Goal: Feedback & Contribution: Contribute content

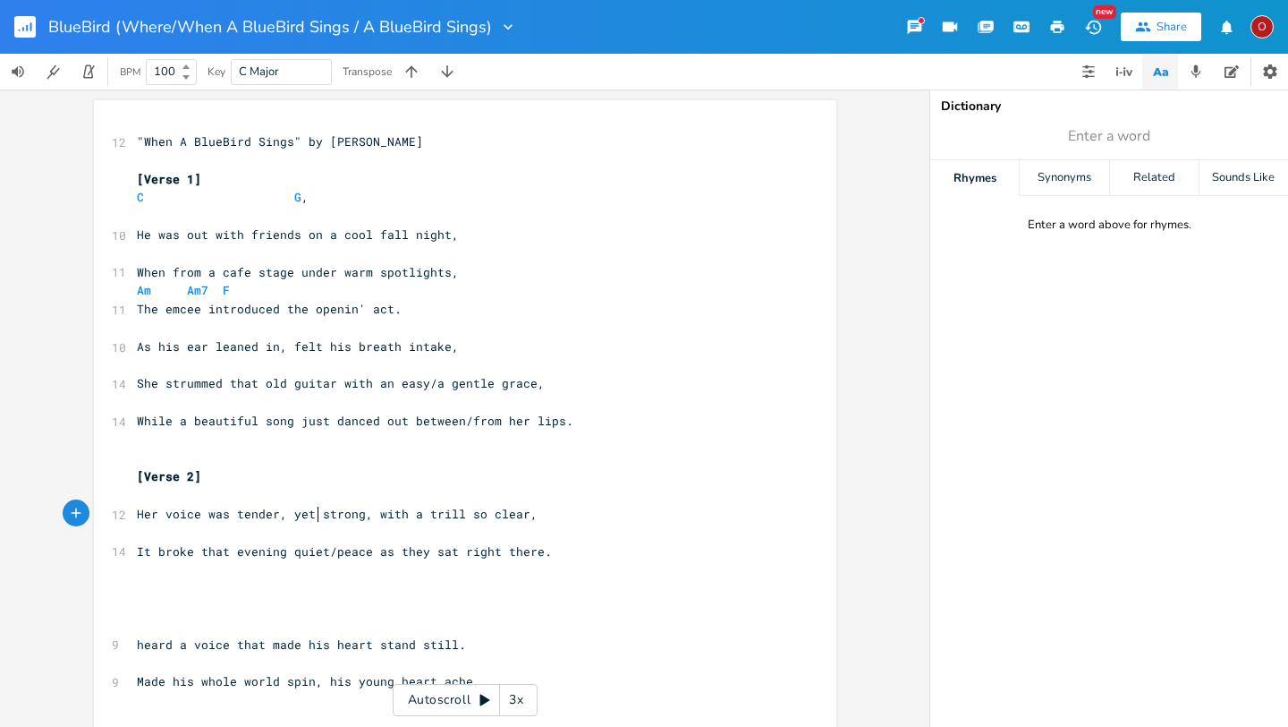
click at [313, 514] on span "Her voice was tender, yet strong, with a trill so clear," at bounding box center [337, 514] width 401 height 16
type textarea "but tender"
click at [527, 551] on span "It broke that evening quiet/peace as they sat right there." at bounding box center [344, 551] width 415 height 16
type textarea "of that still night air"
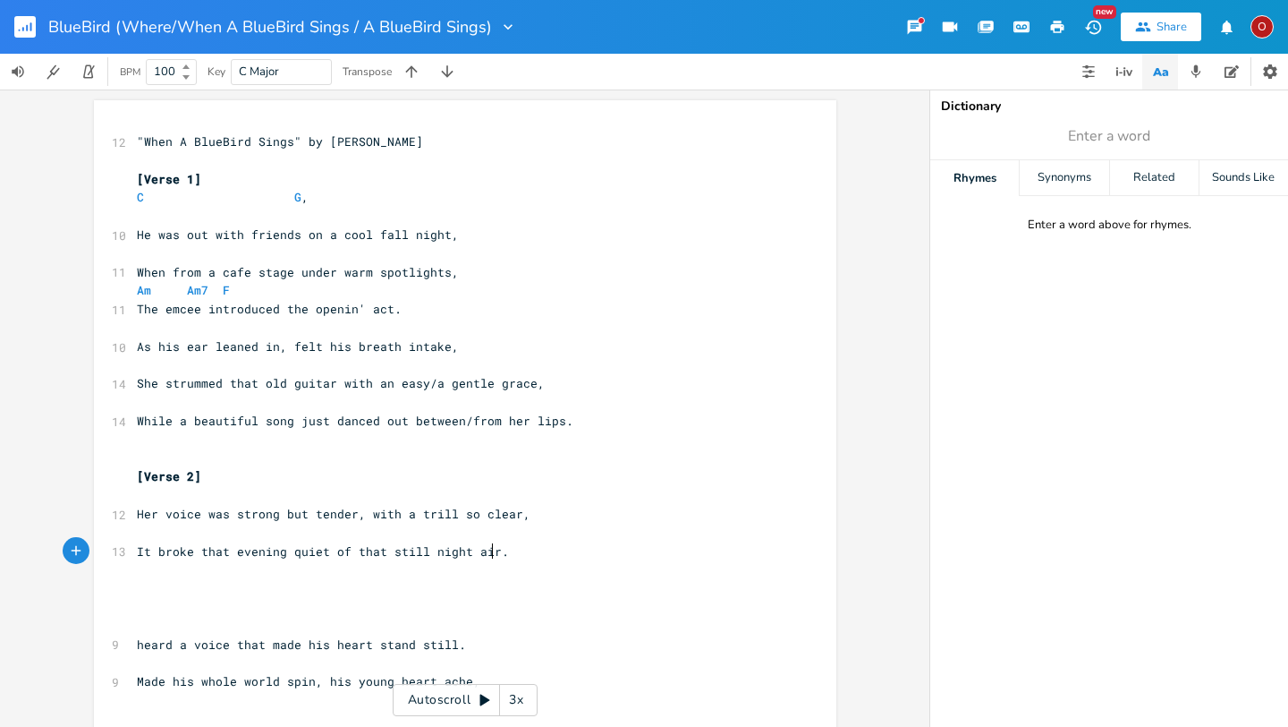
scroll to position [0, 106]
click at [140, 583] on pre "​" at bounding box center [456, 588] width 646 height 19
type textarea "Heard a voice that nade"
type textarea "made his be"
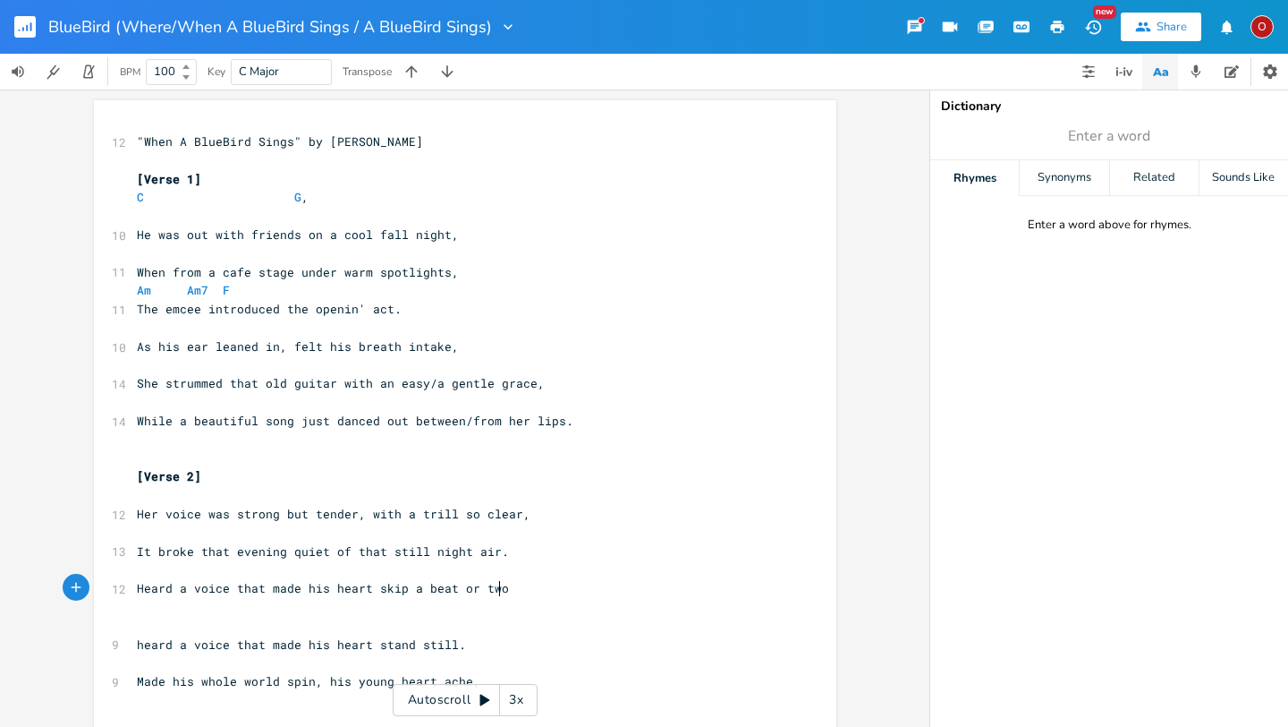
type textarea "heart skip a beat or two."
click at [137, 643] on span "heard a voice that made his heart stand still." at bounding box center [301, 644] width 329 height 16
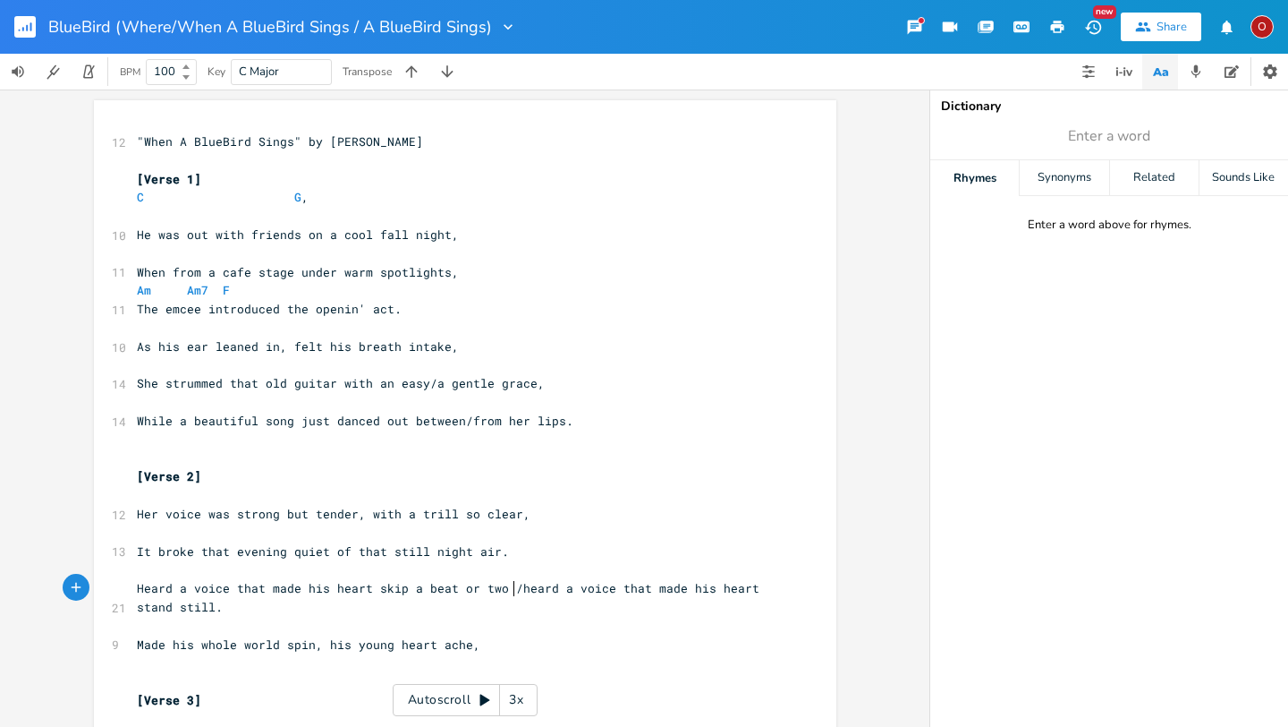
type textarea "/"
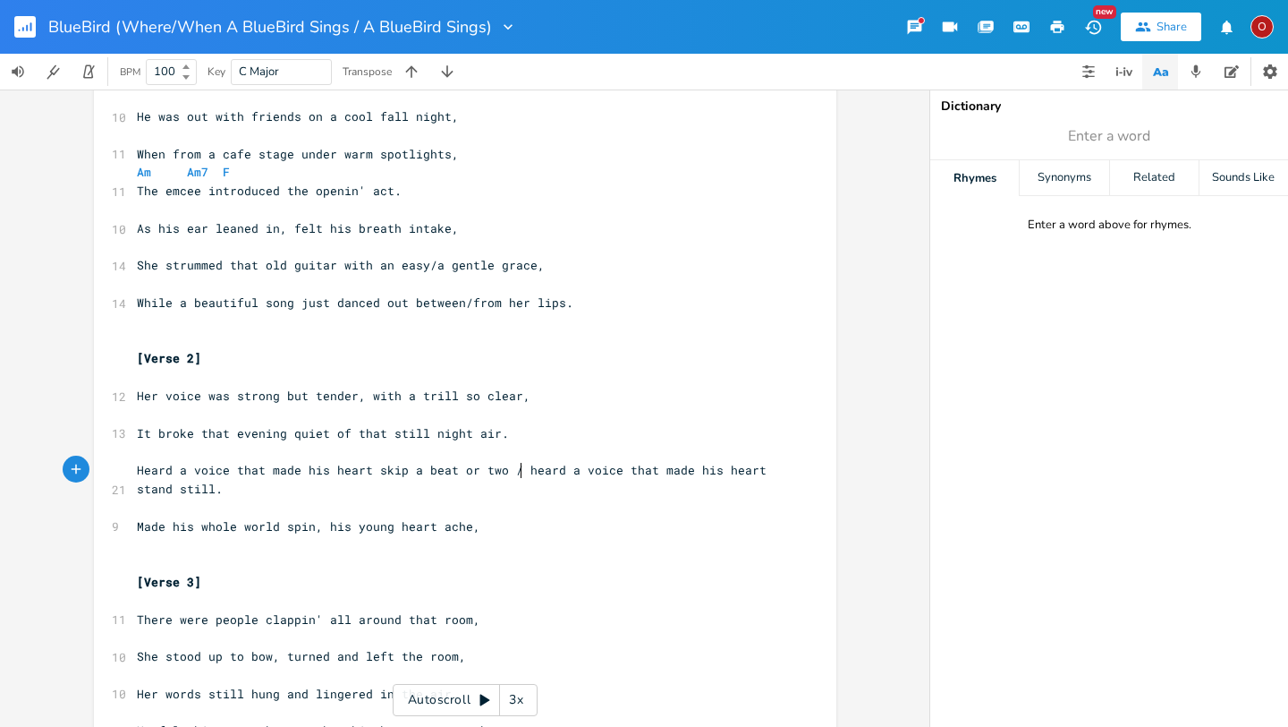
scroll to position [151, 0]
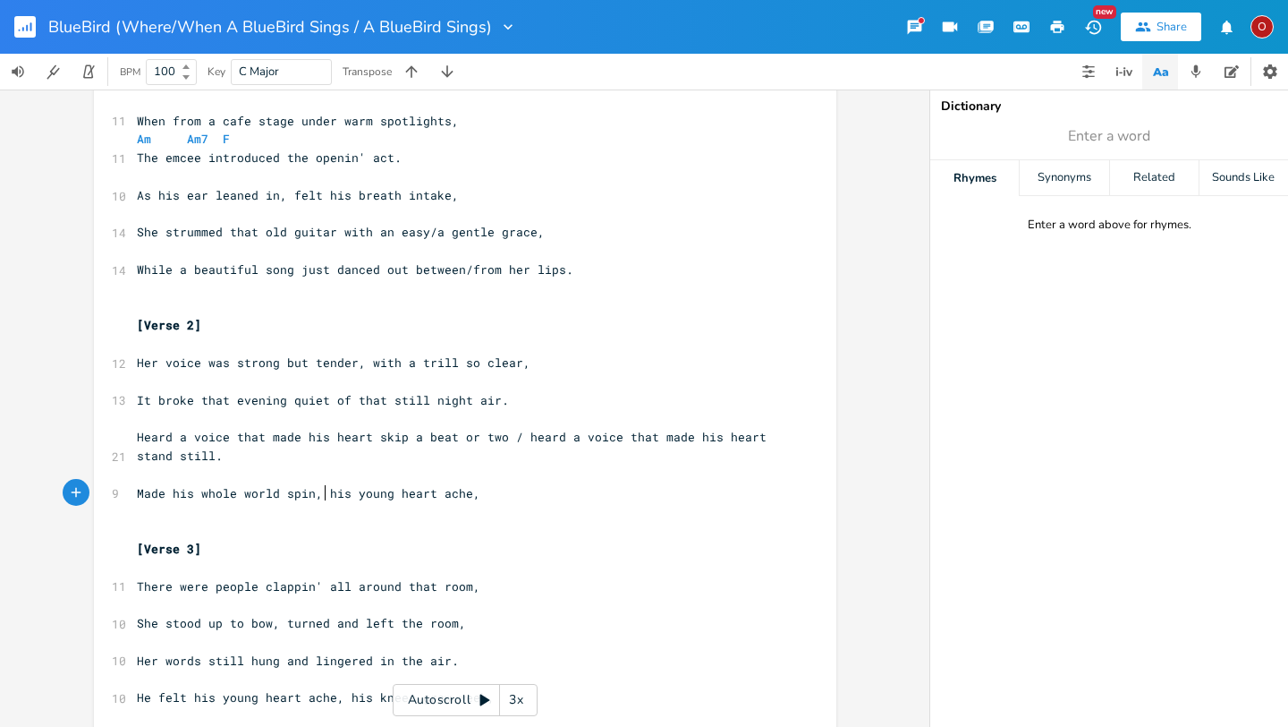
click at [321, 493] on span "Made his whole world spin, his young heart ache," at bounding box center [309, 493] width 344 height 16
type textarea "made"
click at [536, 489] on pre "Made his whole world spin, made his young heart ache," at bounding box center [456, 493] width 646 height 19
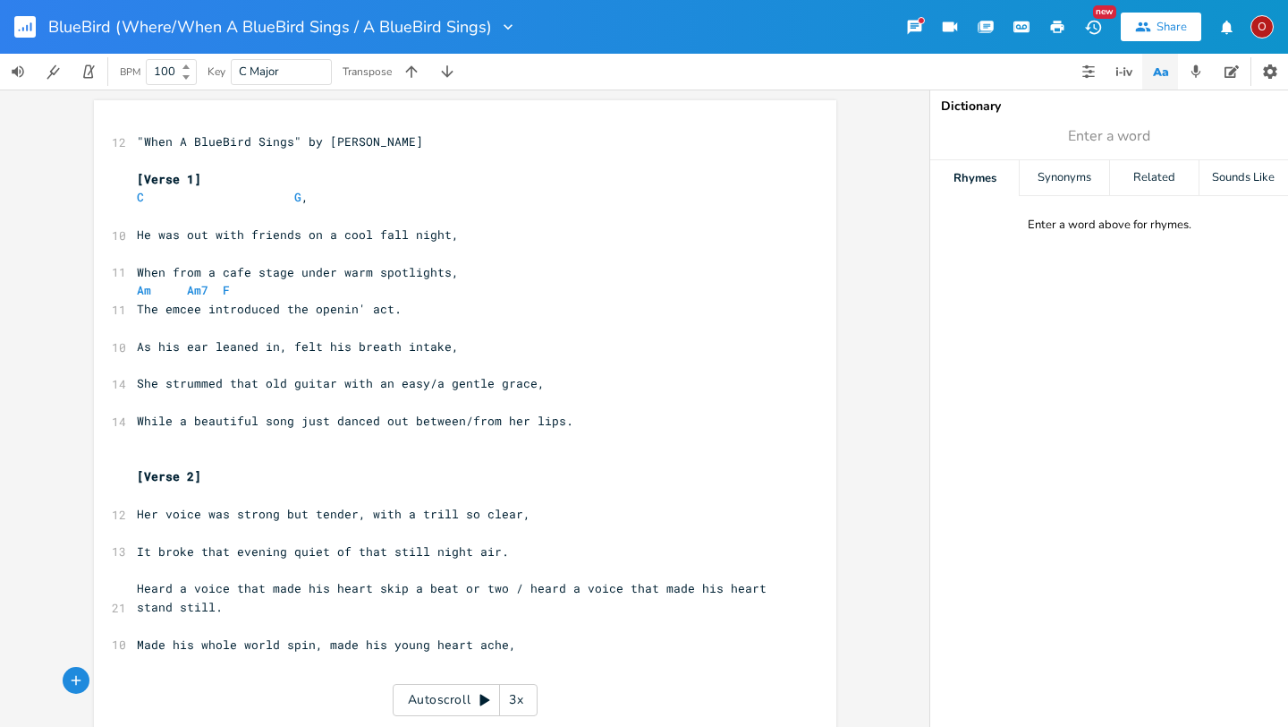
scroll to position [6, 0]
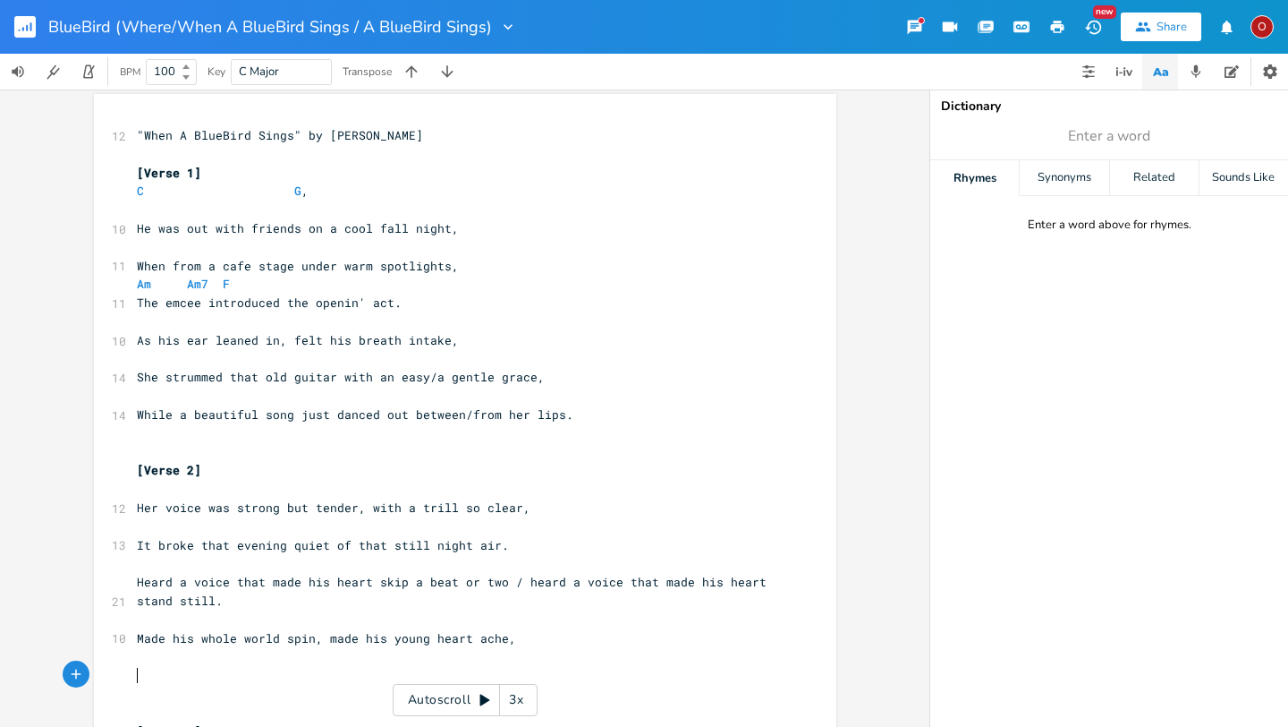
click at [449, 308] on pre "The emcee introduced the openin' act." at bounding box center [456, 302] width 646 height 19
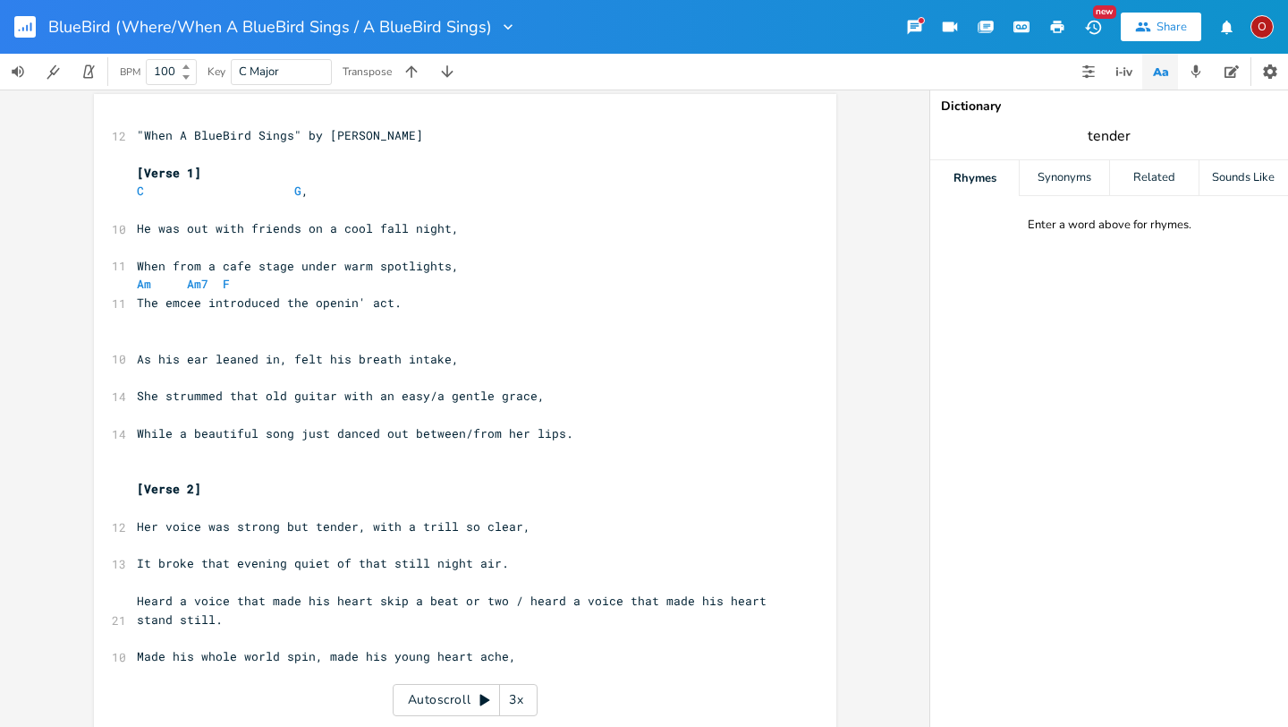
type input "tender"
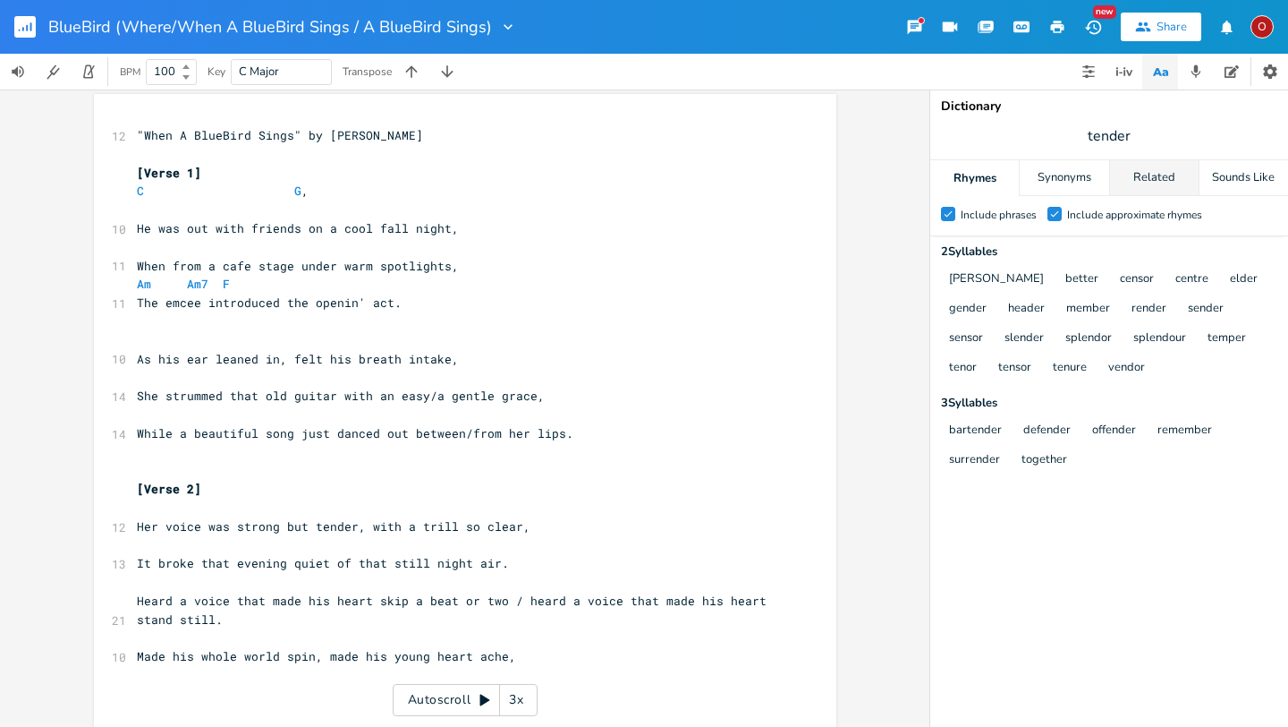
click at [1134, 171] on div "Related" at bounding box center [1154, 178] width 89 height 36
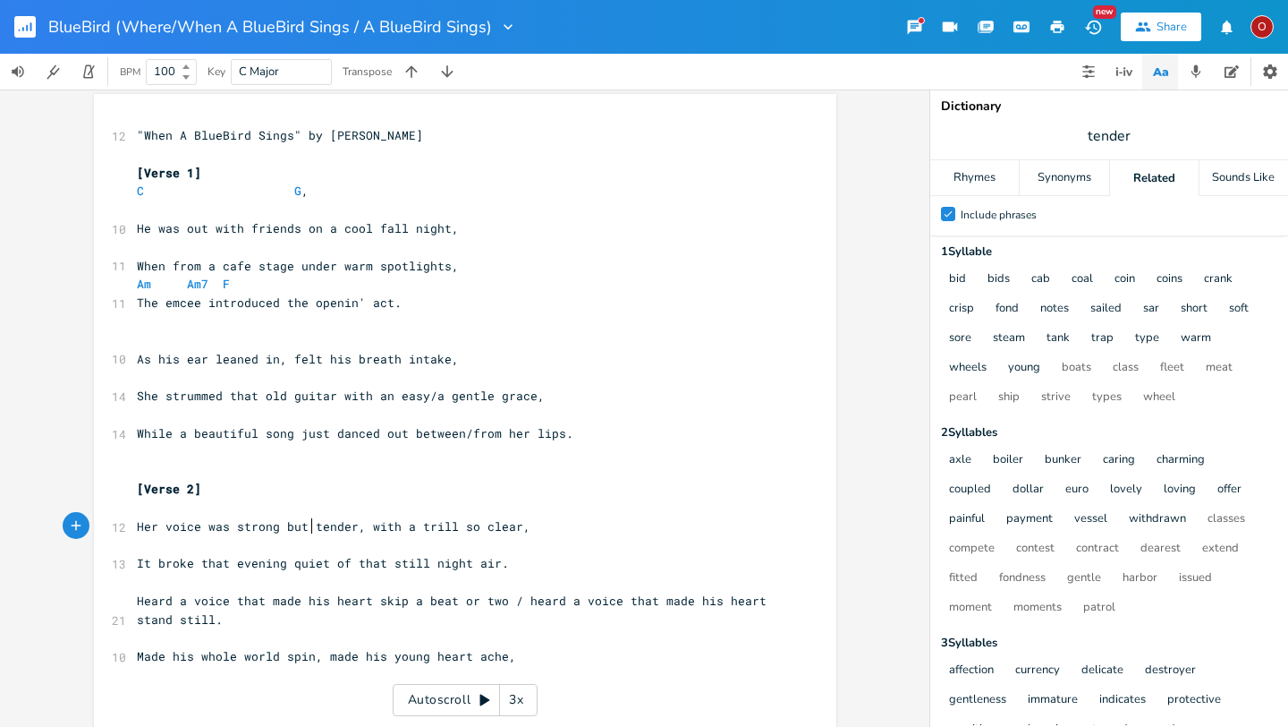
scroll to position [0, 0]
click at [306, 527] on span "Her voice was strong but tender, with a trill so clear," at bounding box center [334, 526] width 394 height 16
type textarea "/and crip"
type textarea "sp,"
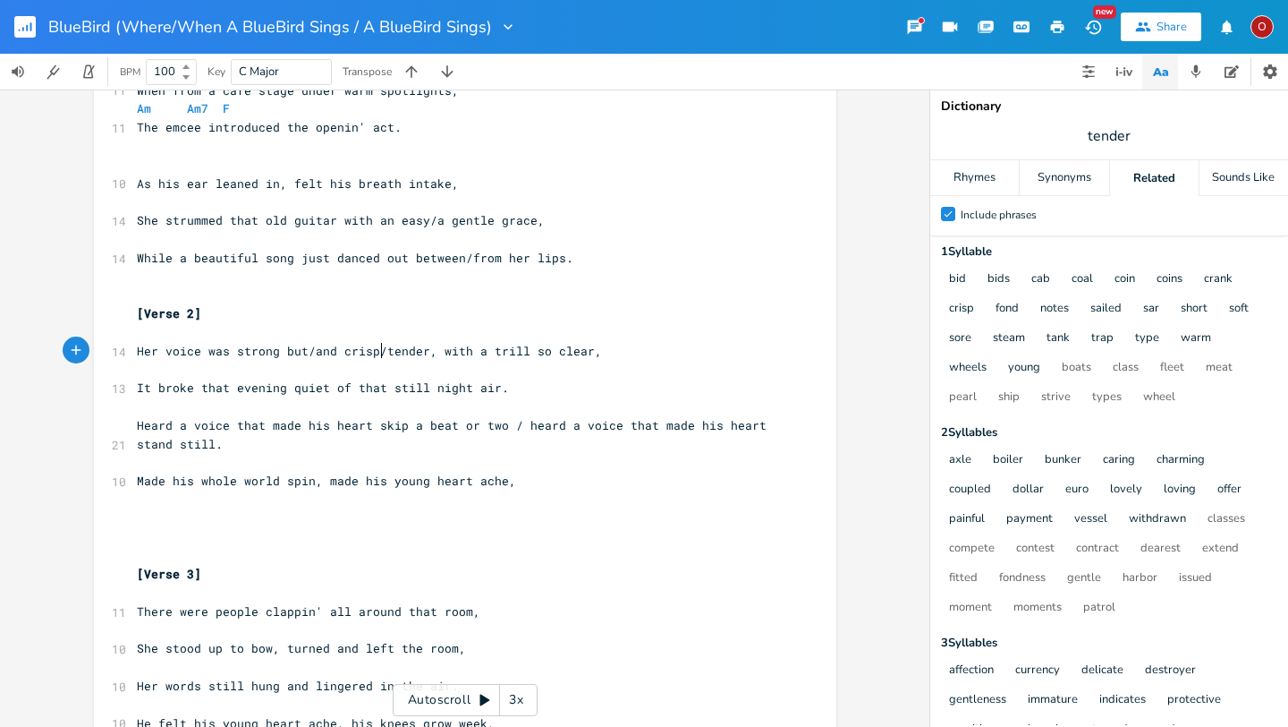
scroll to position [202, 0]
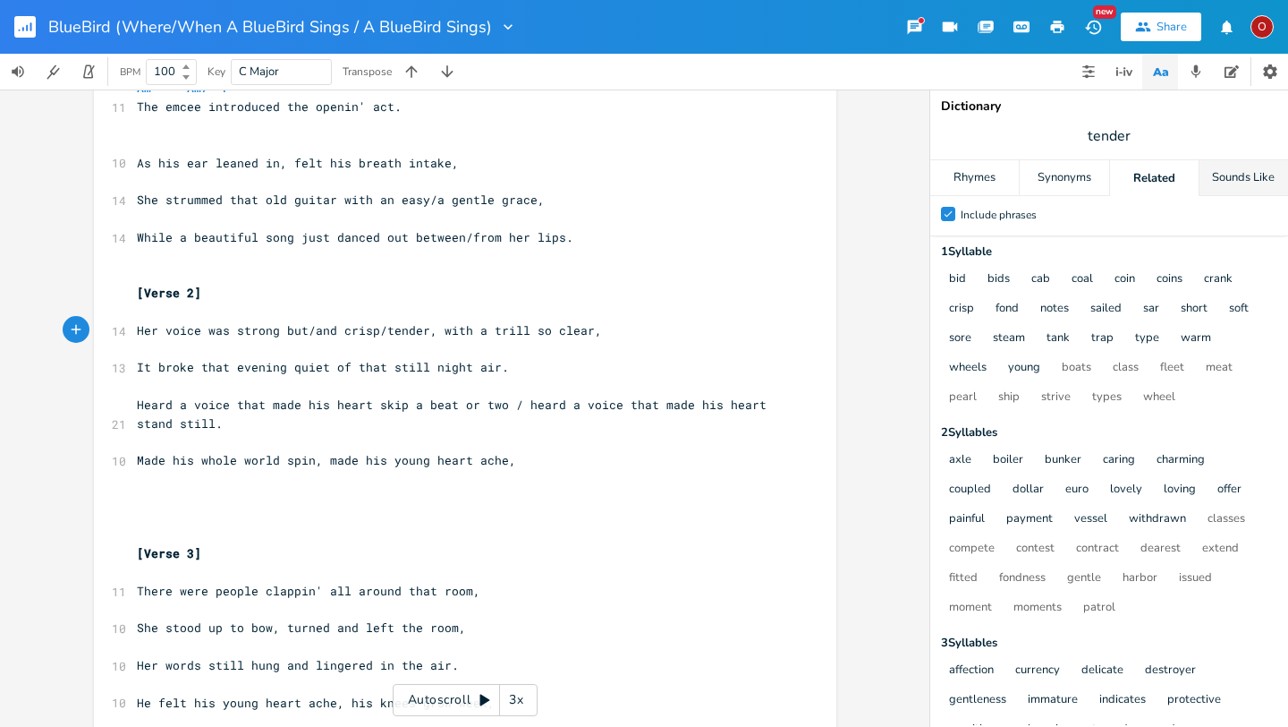
type textarea "/"
click at [1251, 180] on div "Sounds Like" at bounding box center [1244, 178] width 89 height 36
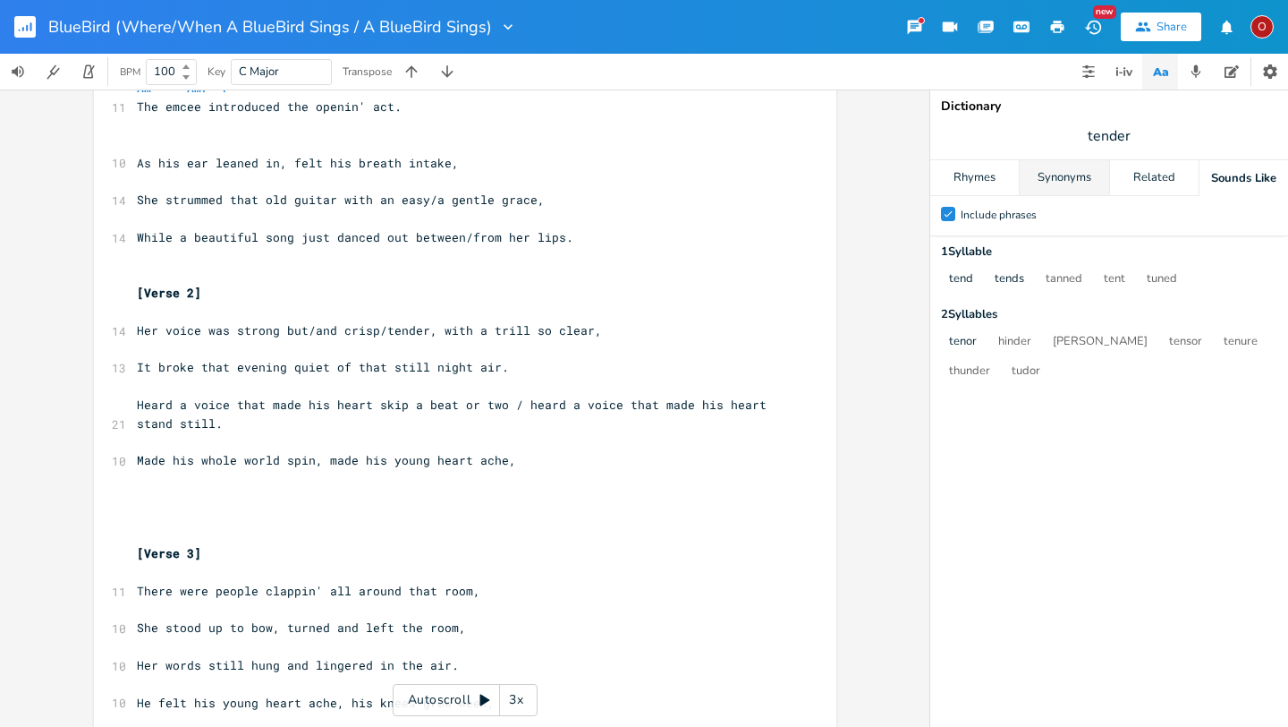
click at [1075, 183] on div "Synonyms" at bounding box center [1064, 178] width 89 height 36
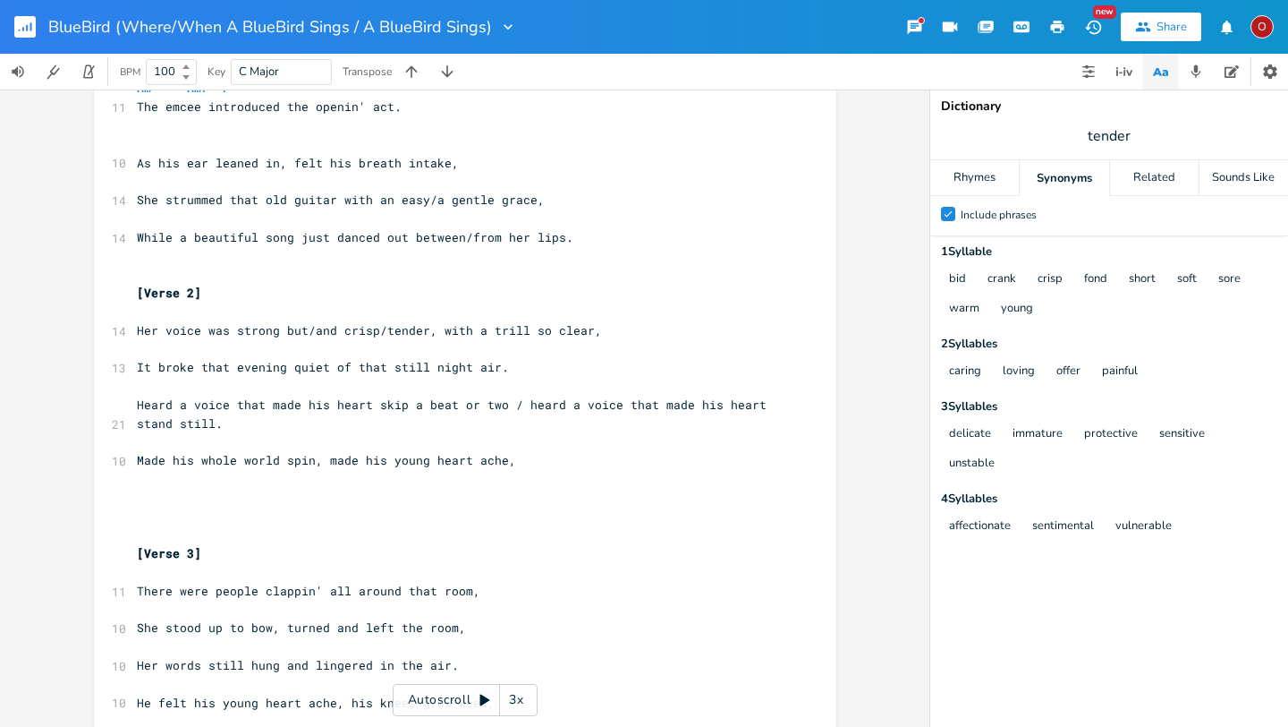
click at [1142, 138] on span "tender" at bounding box center [1110, 136] width 358 height 32
click at [467, 331] on span "Her voice was strong but/and crisp/tender, with a trill so clear," at bounding box center [369, 330] width 465 height 16
type textarea "\"
click at [307, 328] on span "Her voice was strong but/and crisp/tender, a trill so clear," at bounding box center [351, 330] width 429 height 16
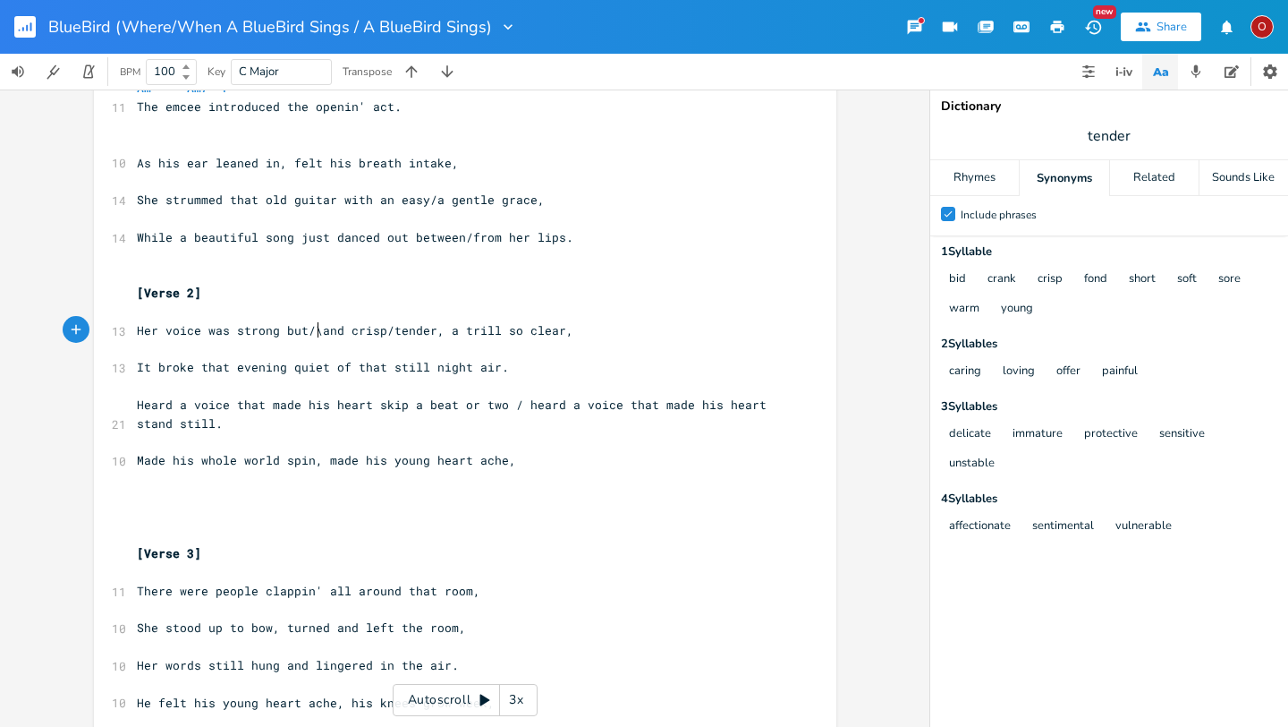
type textarea "\\"
click at [389, 329] on span "Her voice was strong and crisp/tender, a trill so clear," at bounding box center [337, 330] width 401 height 16
type textarea "Her v"
drag, startPoint x: 130, startPoint y: 329, endPoint x: 472, endPoint y: 337, distance: 342.8
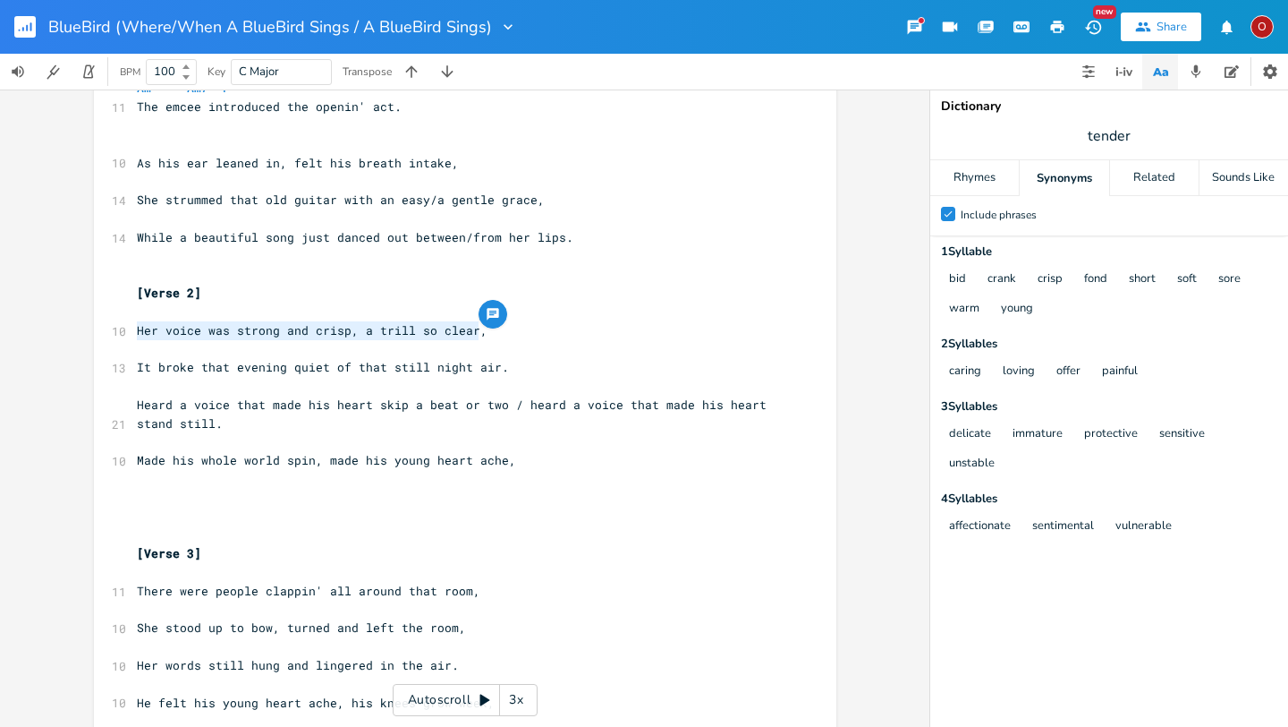
click at [472, 337] on pre "Her voice was strong and crisp, a trill so clear," at bounding box center [456, 330] width 646 height 19
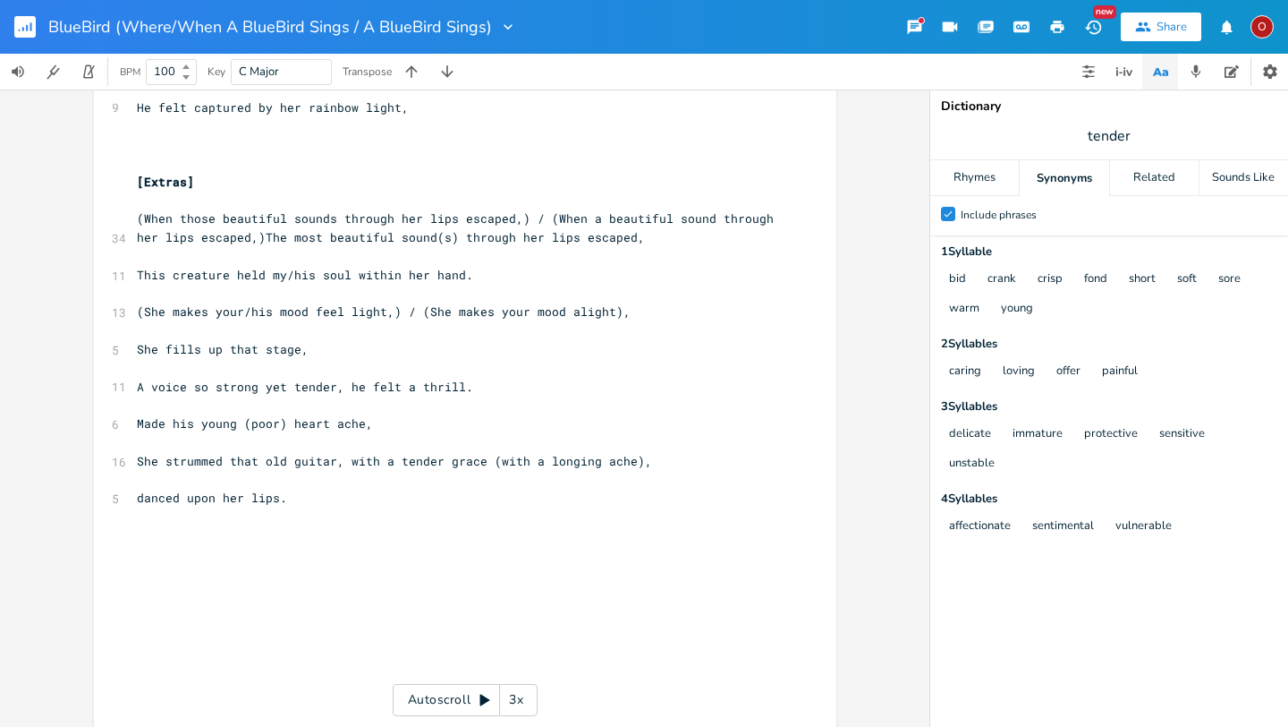
scroll to position [2103, 0]
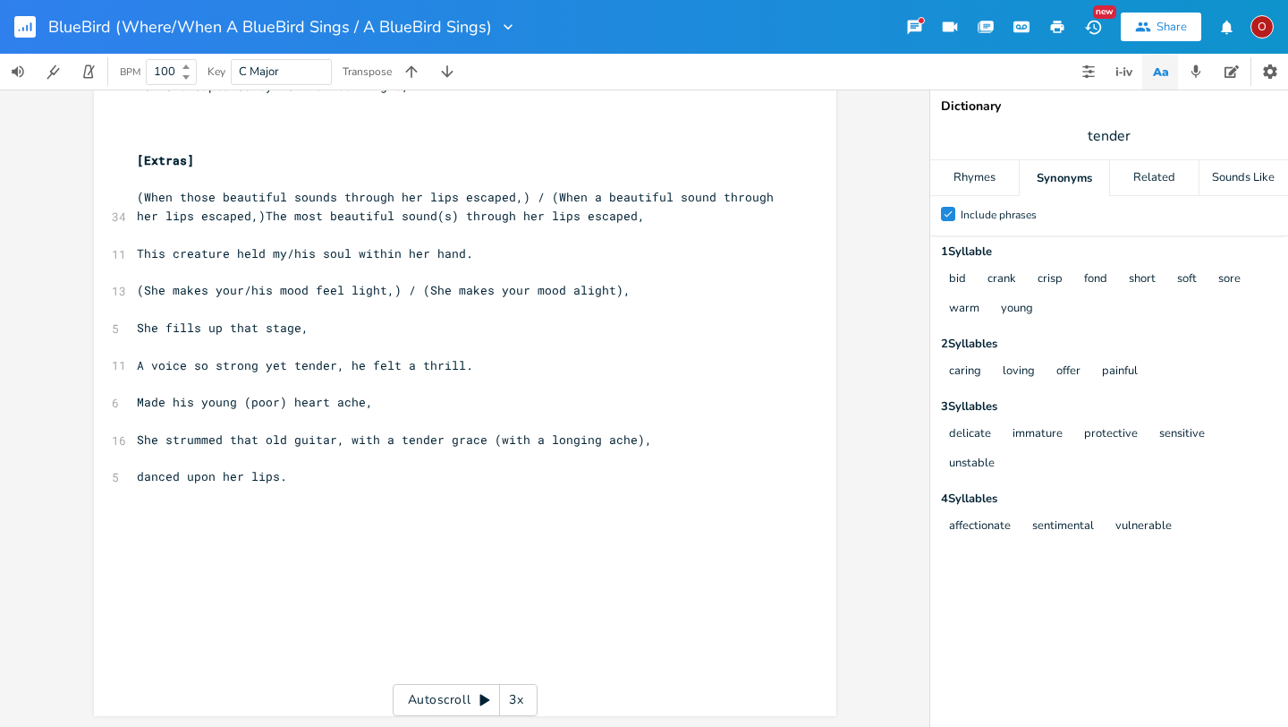
type textarea "Her voice was strong and crisp, a trill so clear,"
click at [182, 160] on span "[Extras]" at bounding box center [165, 160] width 57 height 16
type textarea "/al"
type textarea "Alternates"
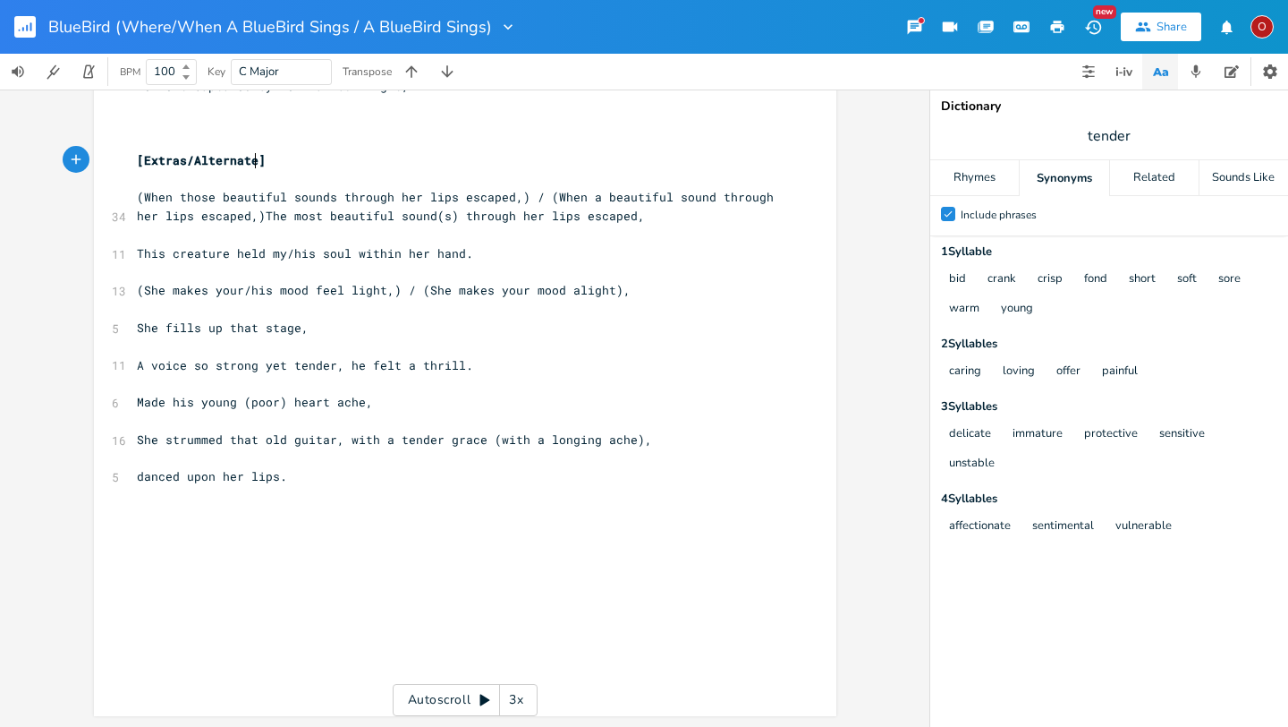
scroll to position [0, 55]
click at [307, 486] on pre at bounding box center [456, 495] width 646 height 19
click at [165, 510] on pre at bounding box center [456, 514] width 646 height 19
type textarea "​"
paste textarea
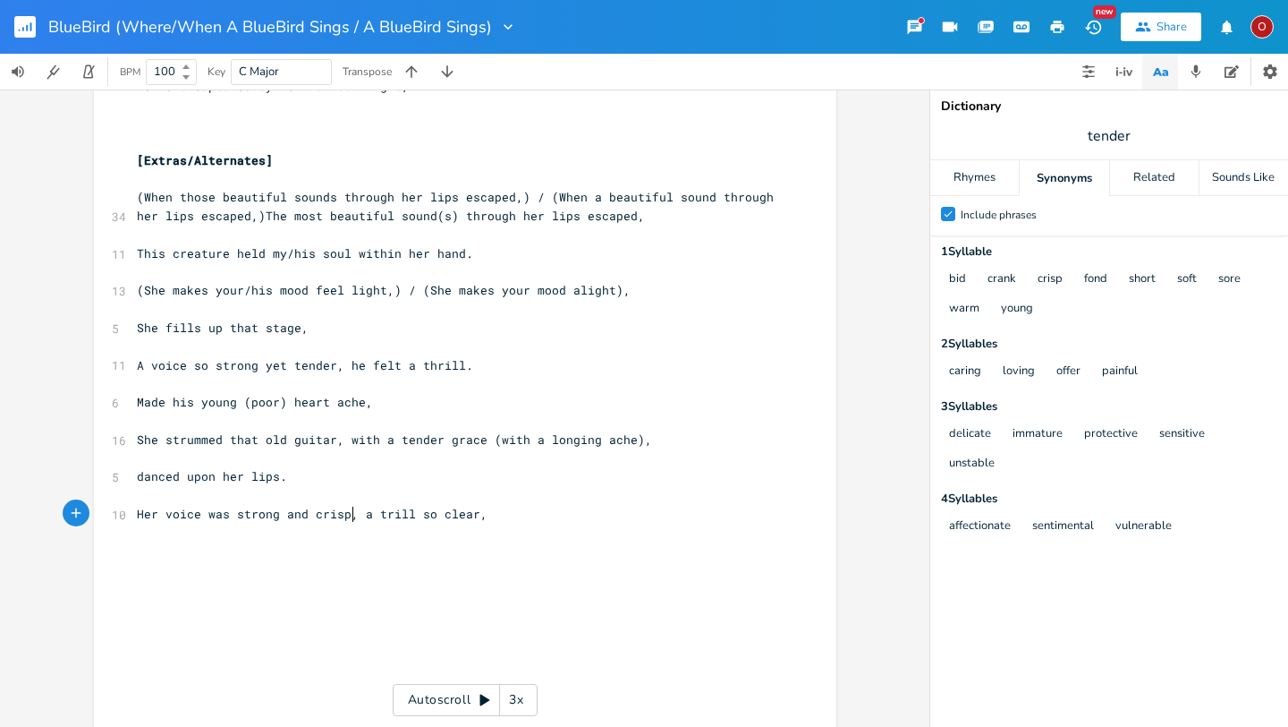
click at [346, 516] on span "Her voice was strong and crisp, a trill so clear," at bounding box center [312, 514] width 351 height 16
type textarea "tender"
type textarea "yet tender"
click at [537, 514] on pre "Her voice was strong yet tender, a trill so clear," at bounding box center [456, 514] width 646 height 19
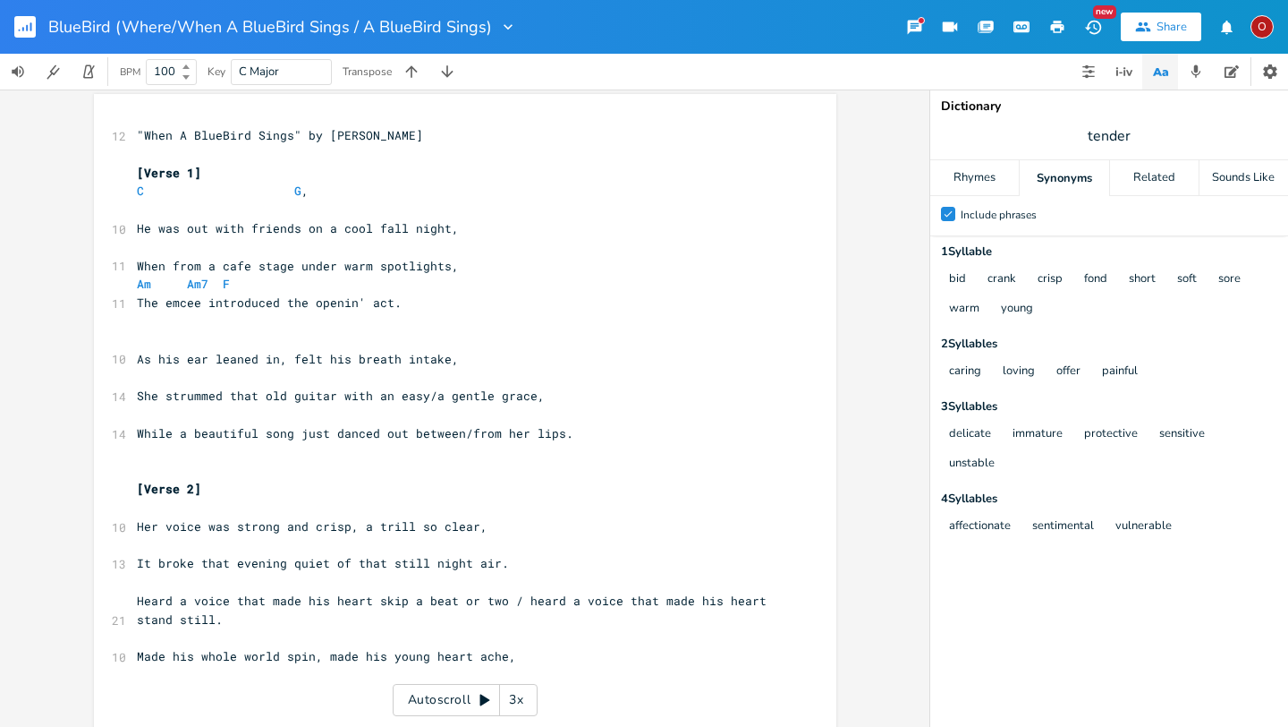
scroll to position [0, 0]
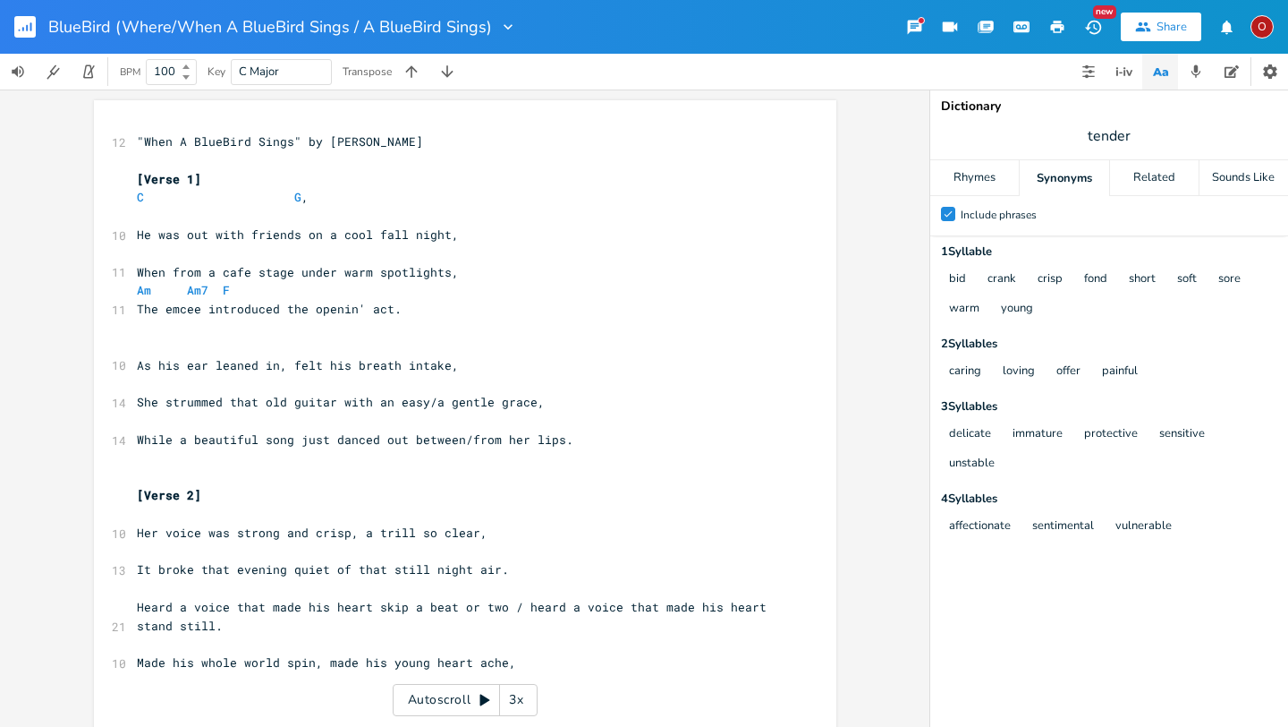
click at [287, 342] on pre "​" at bounding box center [456, 346] width 646 height 19
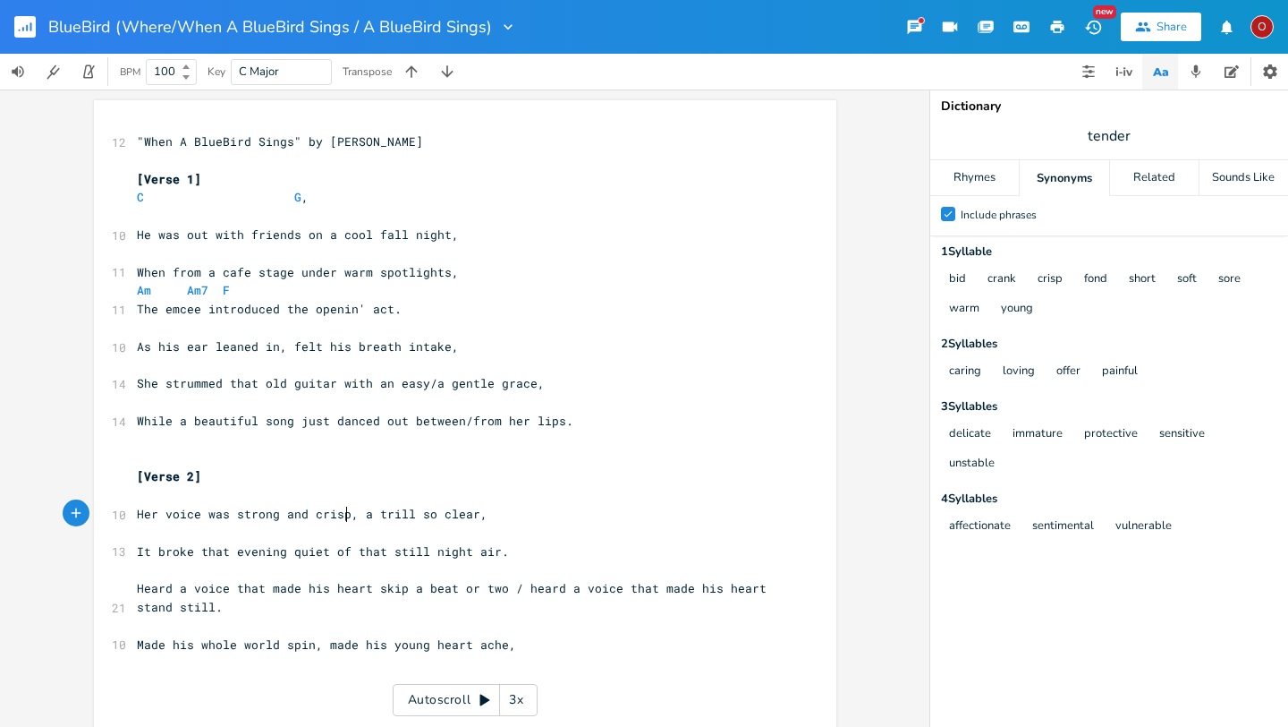
click at [341, 515] on span "Her voice was strong and crisp, a trill so clear," at bounding box center [312, 514] width 351 height 16
type textarea "tender"
click at [369, 516] on span "Her voice was strong and tender, a trill so clear," at bounding box center [316, 514] width 358 height 16
type textarea "that"
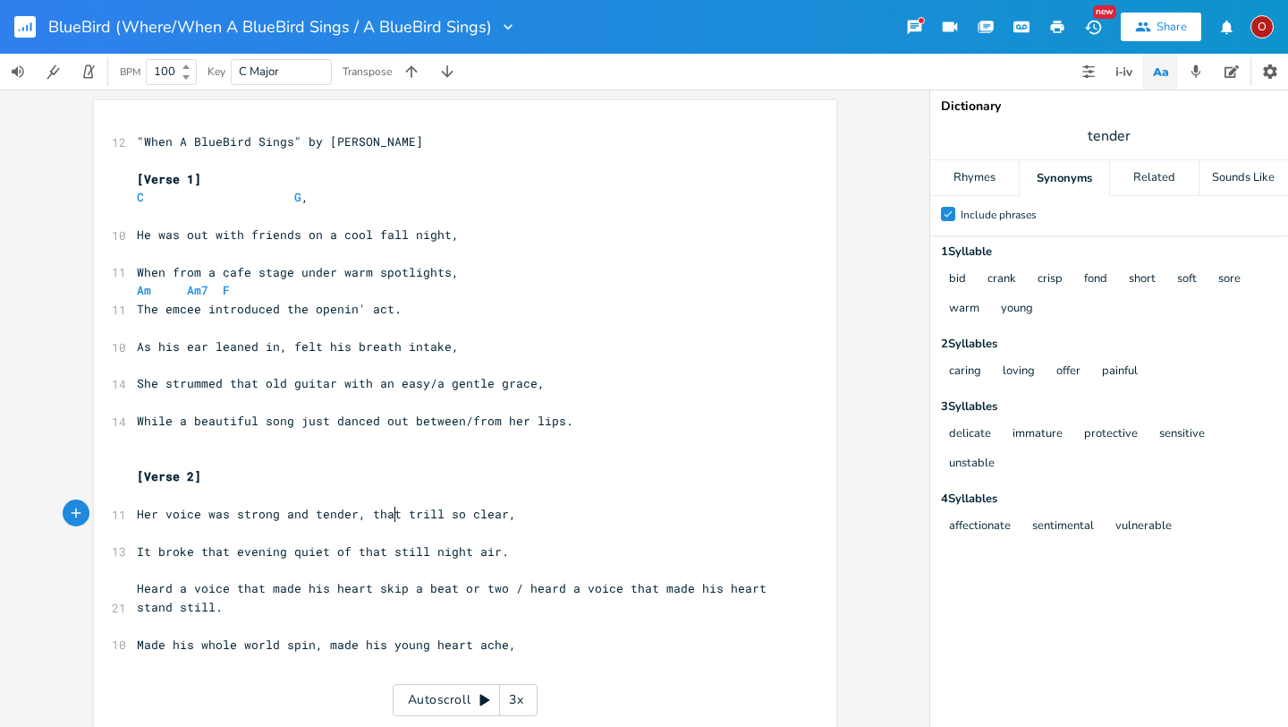
scroll to position [0, 21]
click at [383, 551] on span "It broke that evening quiet of that still night air." at bounding box center [323, 551] width 372 height 16
type textarea "e"
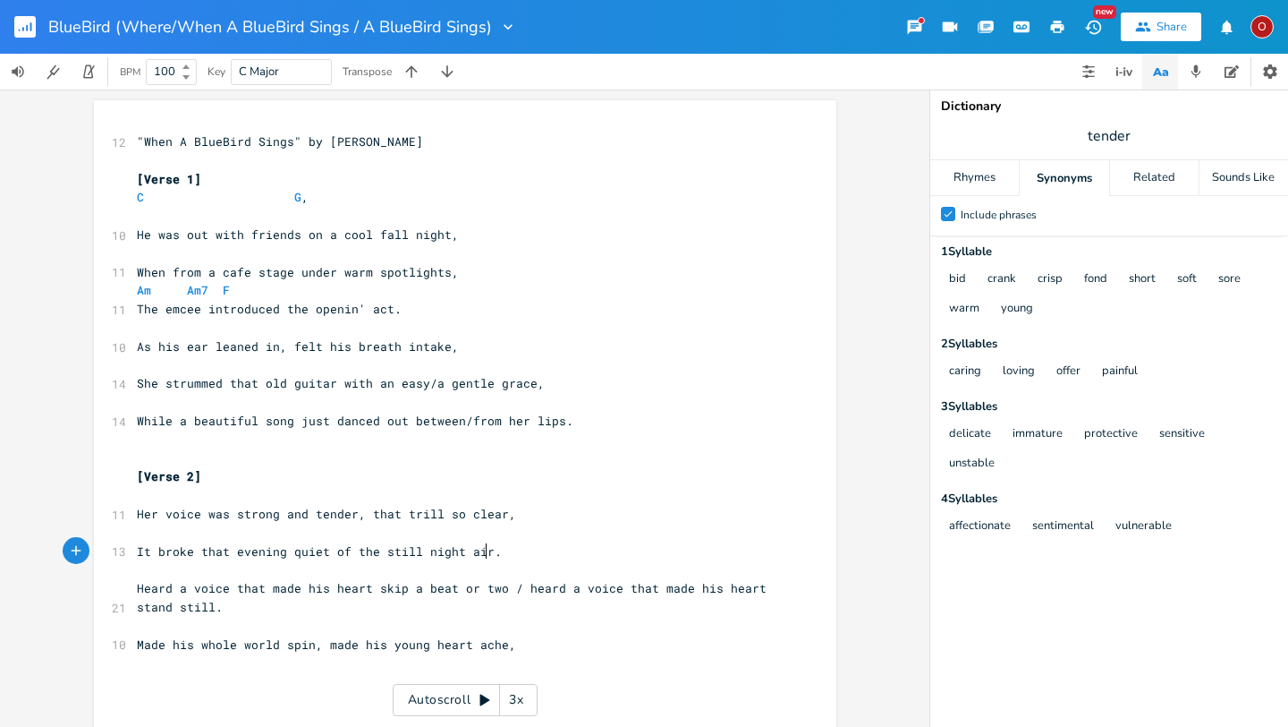
click at [480, 551] on span "It broke that evening quiet of the still night air." at bounding box center [319, 551] width 365 height 16
type textarea ", made the room all stare"
click at [1135, 132] on span "tender" at bounding box center [1110, 136] width 358 height 32
type input "stare"
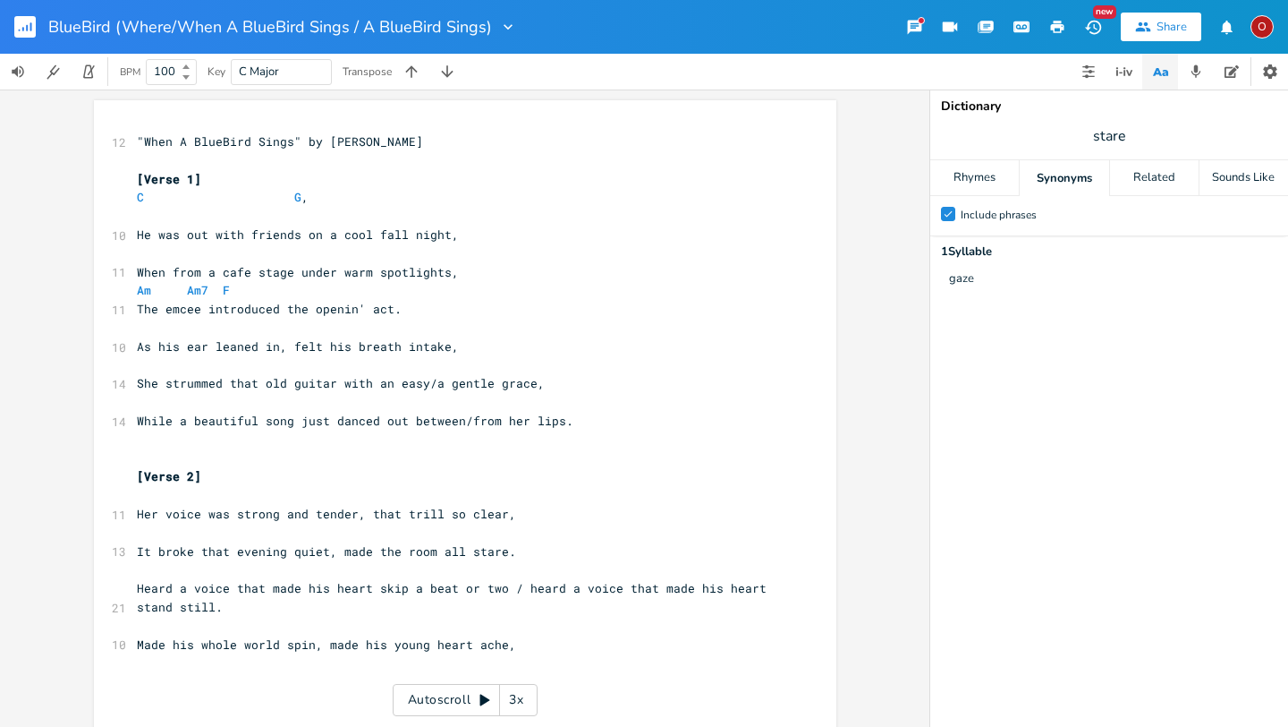
click at [494, 553] on span "It broke that evening quiet, made the room all stare." at bounding box center [326, 551] width 379 height 16
type textarea "room all stare."
drag, startPoint x: 505, startPoint y: 554, endPoint x: 126, endPoint y: 553, distance: 378.5
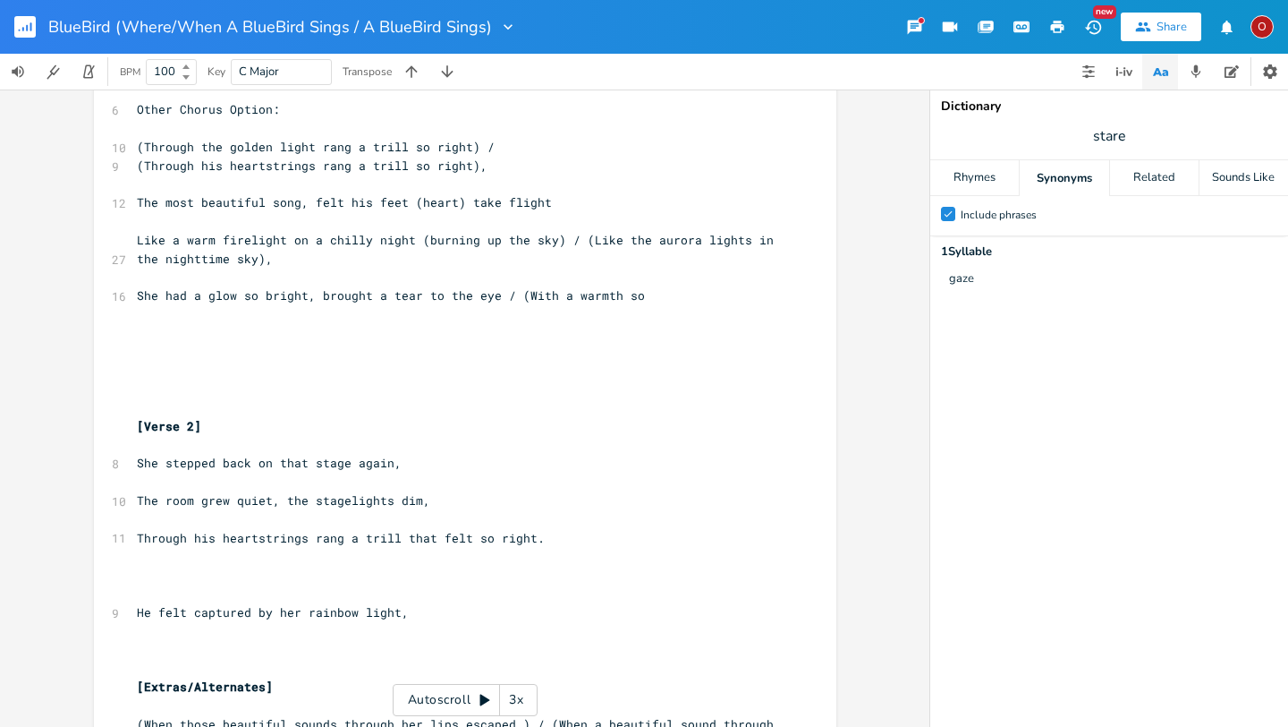
scroll to position [1595, 0]
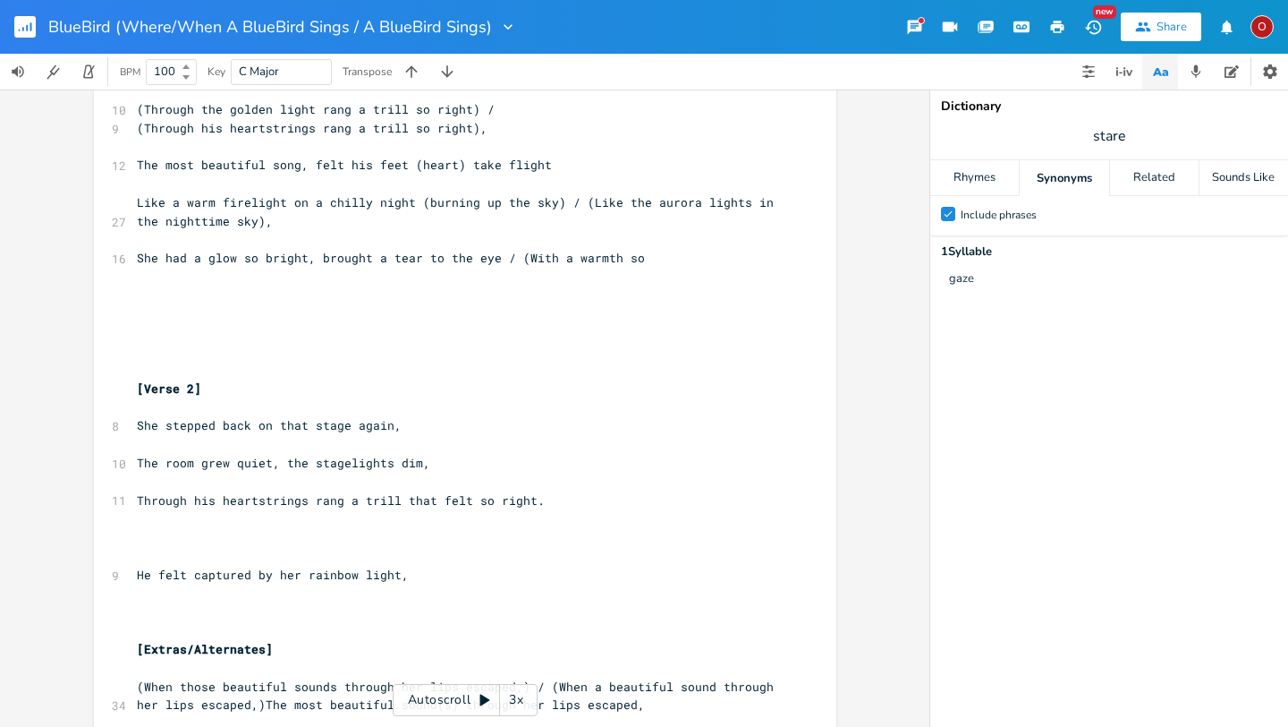
type textarea "It broke that evening quiet, made the room all stare."
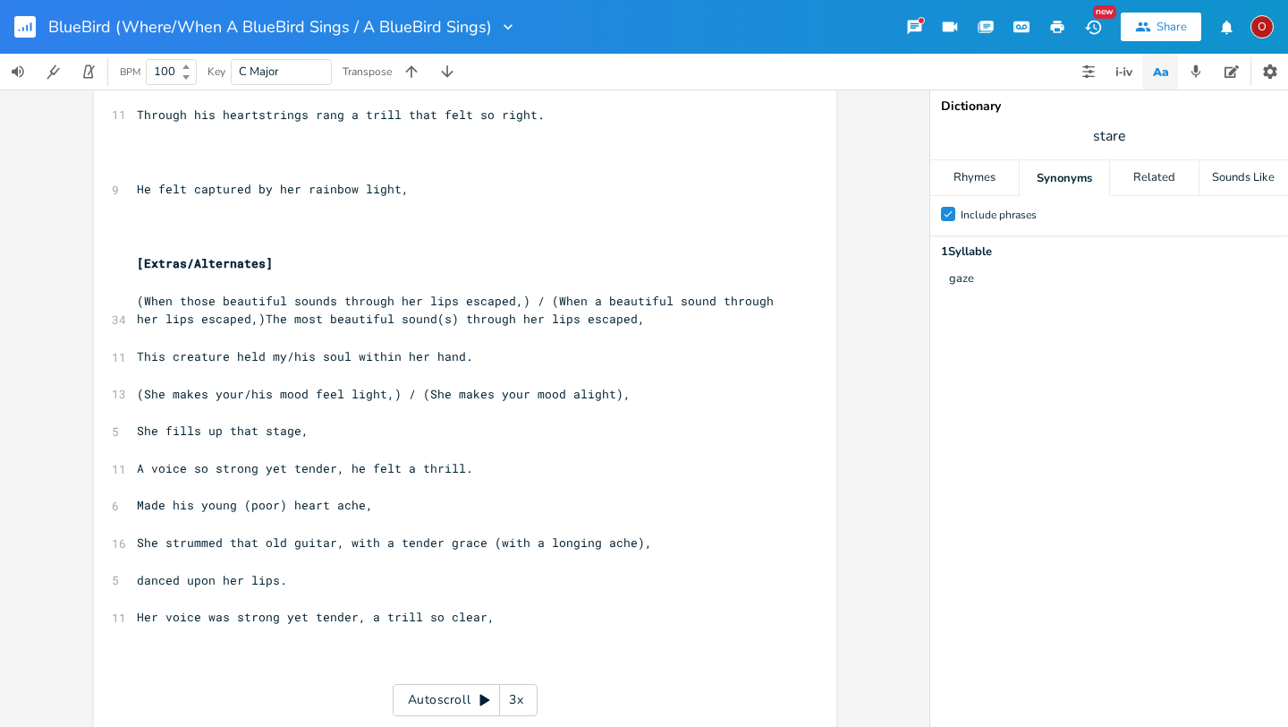
scroll to position [2121, 0]
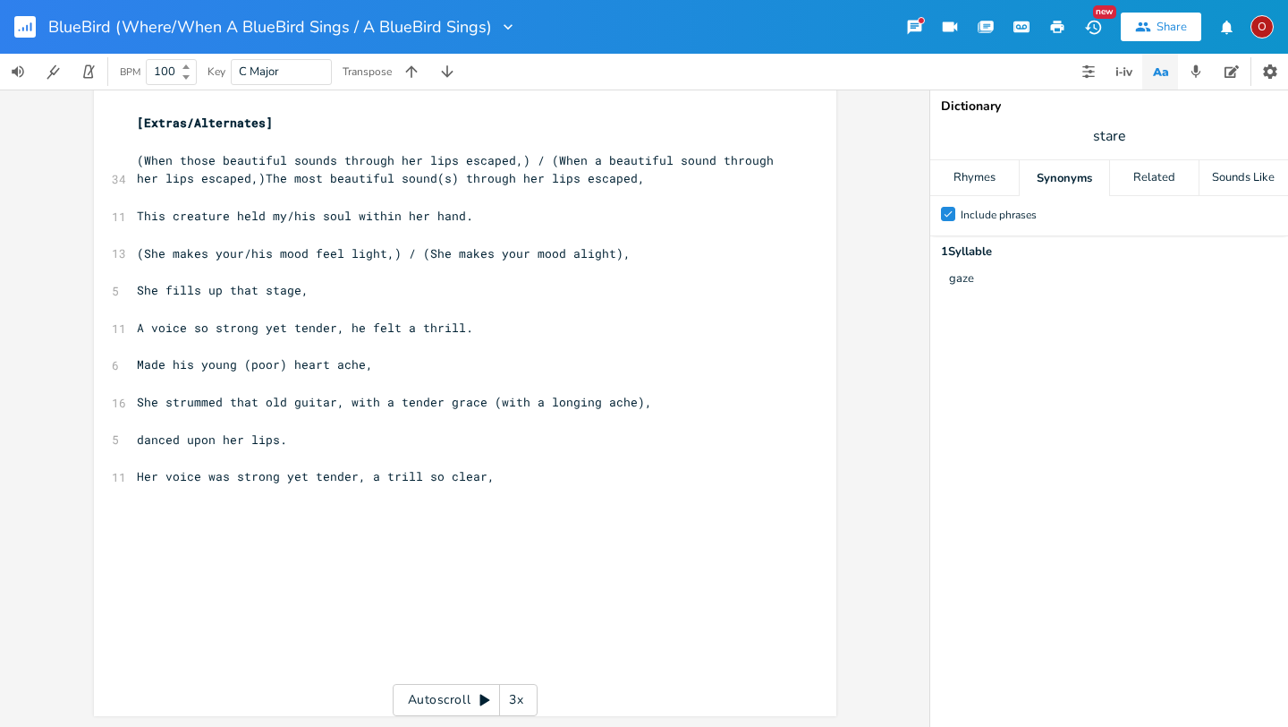
click at [519, 465] on pre at bounding box center [456, 457] width 646 height 19
click at [508, 473] on pre "Her voice was strong yet tender, a trill so clear," at bounding box center [456, 476] width 646 height 19
type textarea "​"
click at [501, 516] on span "It broke that evening quiet, made the room all stare." at bounding box center [326, 514] width 379 height 16
type textarea "of that still night air"
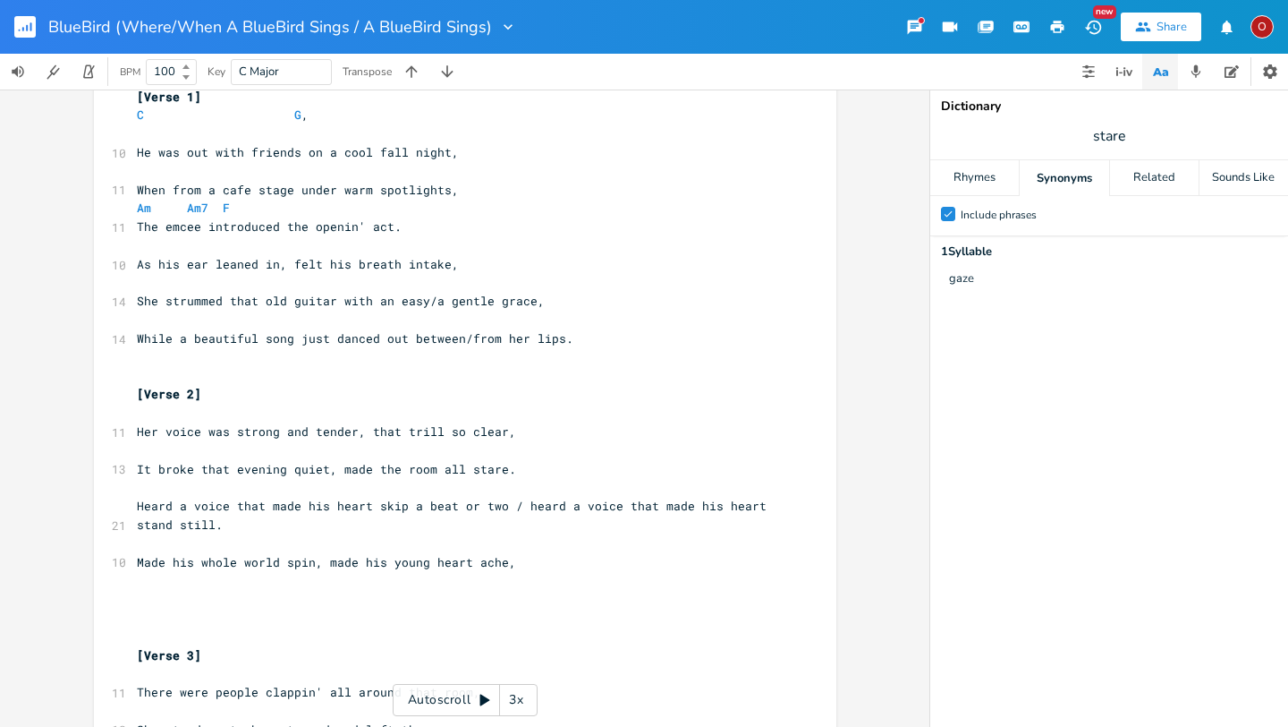
scroll to position [66, 0]
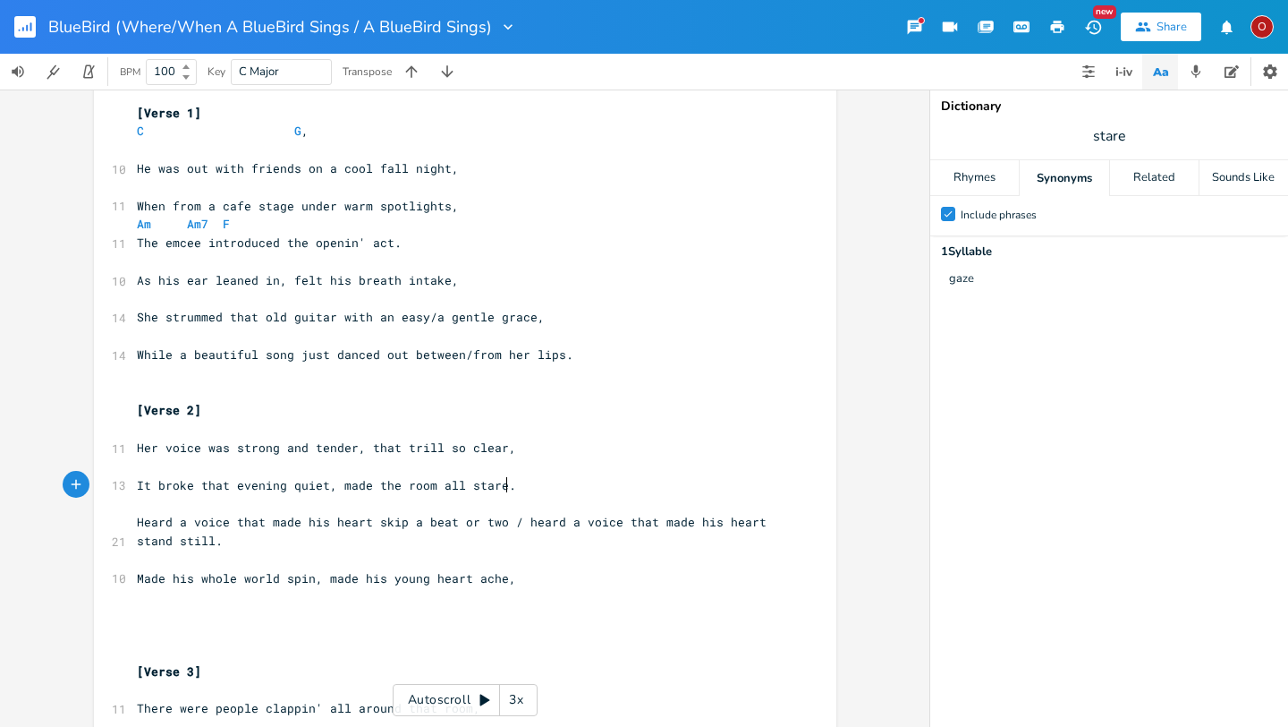
type textarea "tare."
type textarea "quiet, made the room all stare."
type textarea "broke that evening quiet, made the room all stare."
drag, startPoint x: 501, startPoint y: 482, endPoint x: 121, endPoint y: 480, distance: 380.3
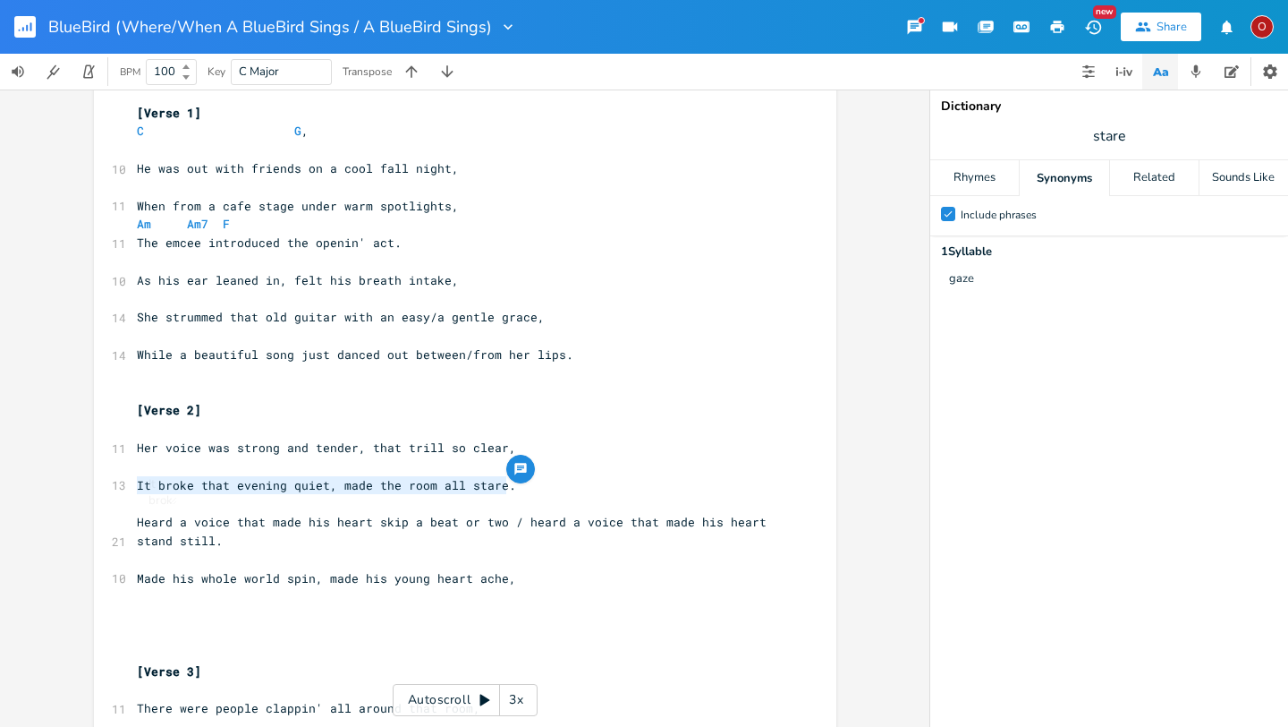
type textarea "​It broke that evening quiet, made the room all stare."
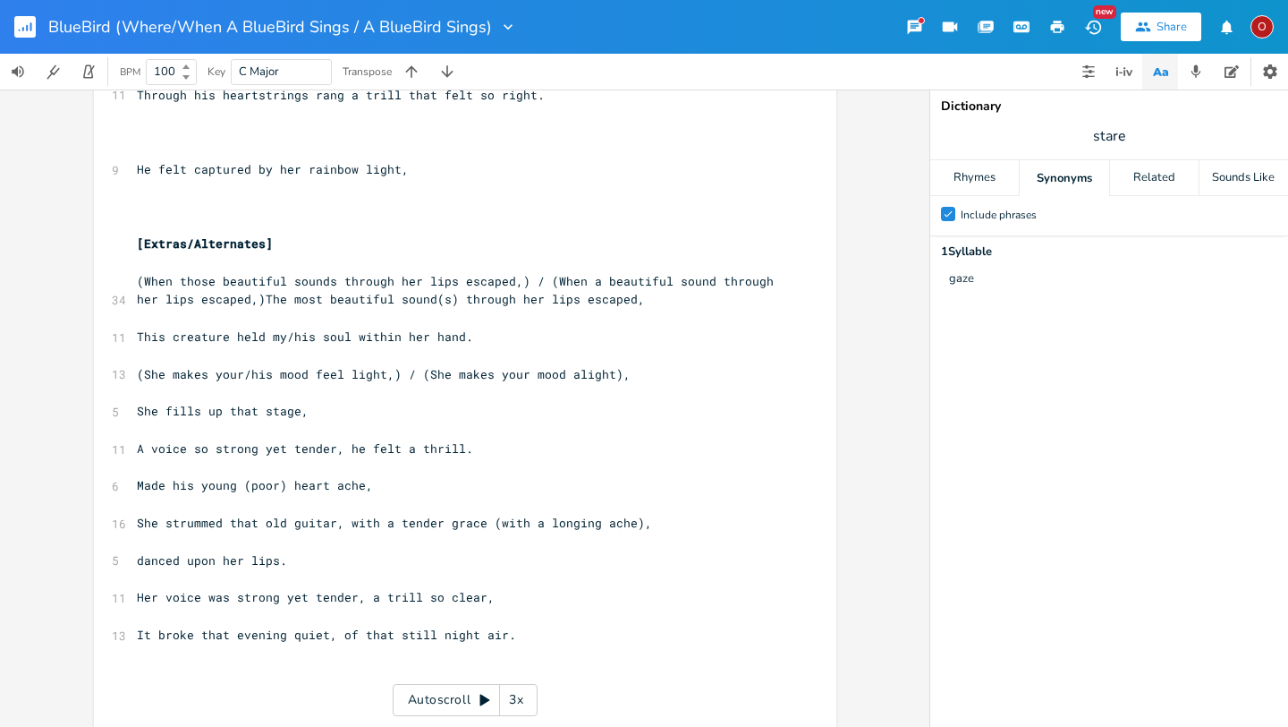
scroll to position [2159, 0]
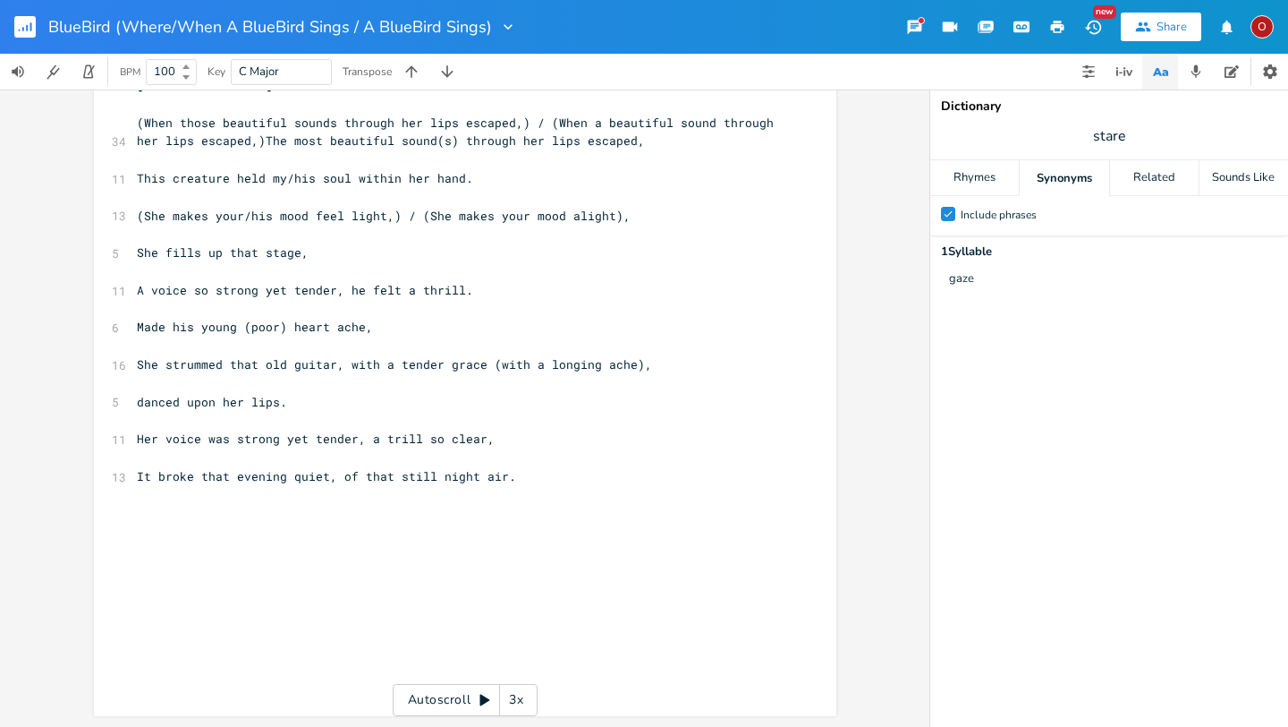
click at [589, 486] on pre at bounding box center [456, 495] width 646 height 19
type textarea "​"
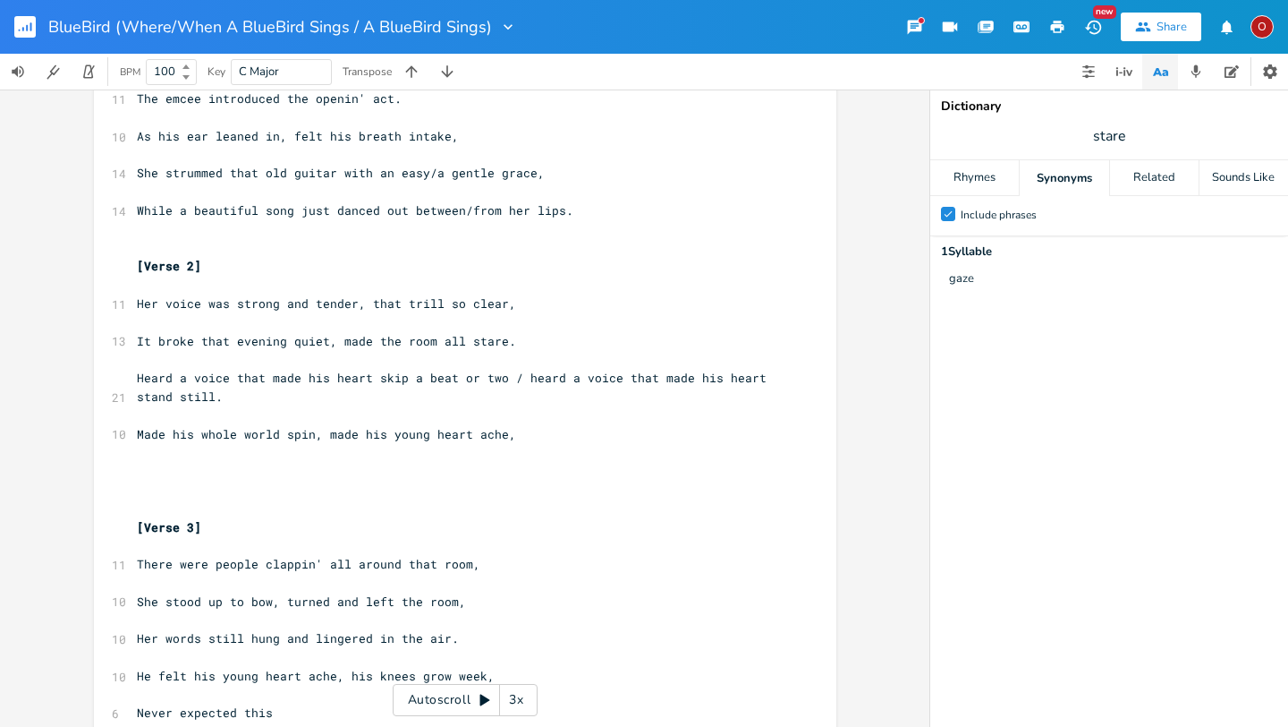
scroll to position [0, 0]
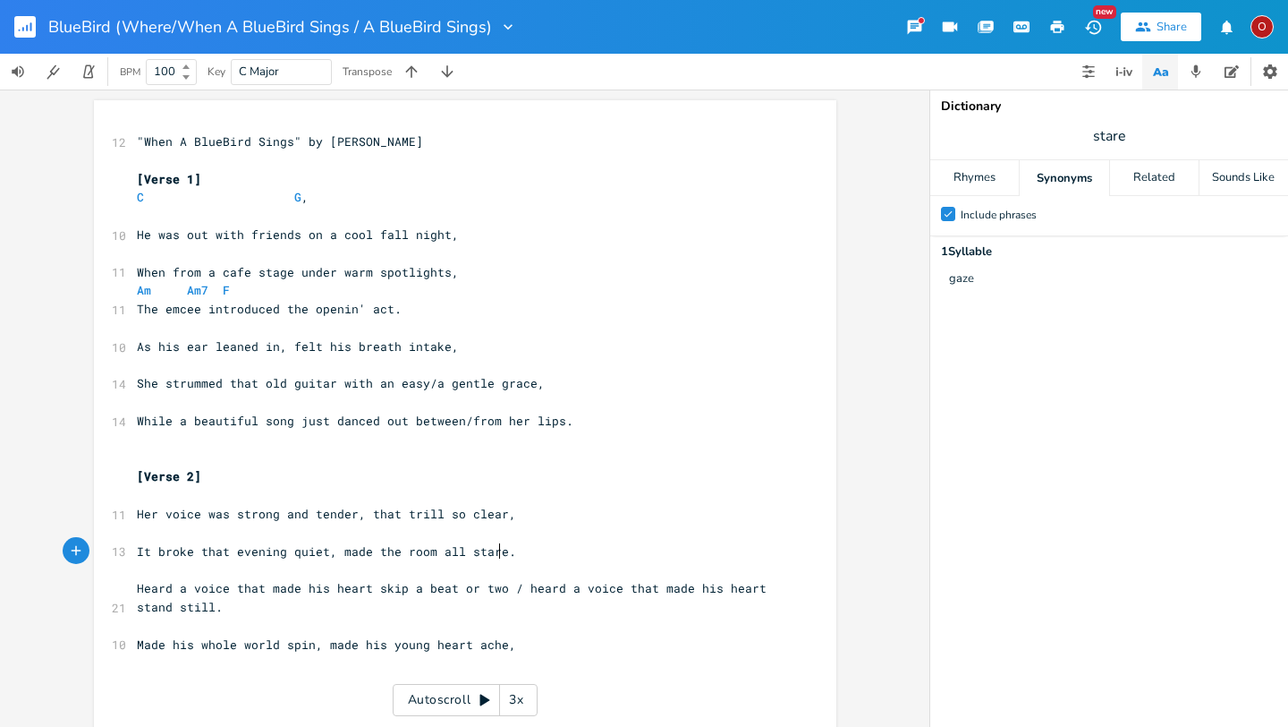
click at [495, 551] on span "It broke that evening quiet, made the room all stare." at bounding box center [326, 551] width 379 height 16
type textarea "of that still night"
type textarea "inthat"
type textarea "that still"
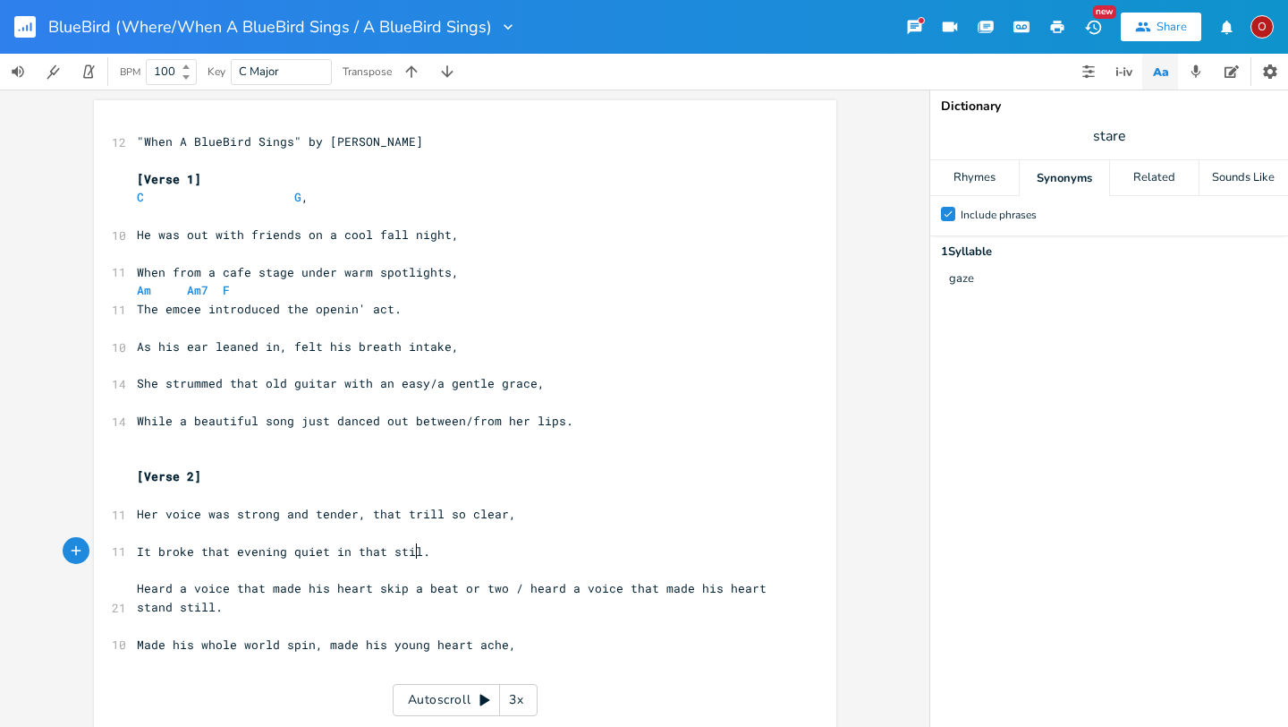
scroll to position [0, 46]
type textarea "of that still nighyt"
type textarea "t air"
click at [512, 547] on pre "It broke that evening quiet of that still night air." at bounding box center [456, 551] width 646 height 19
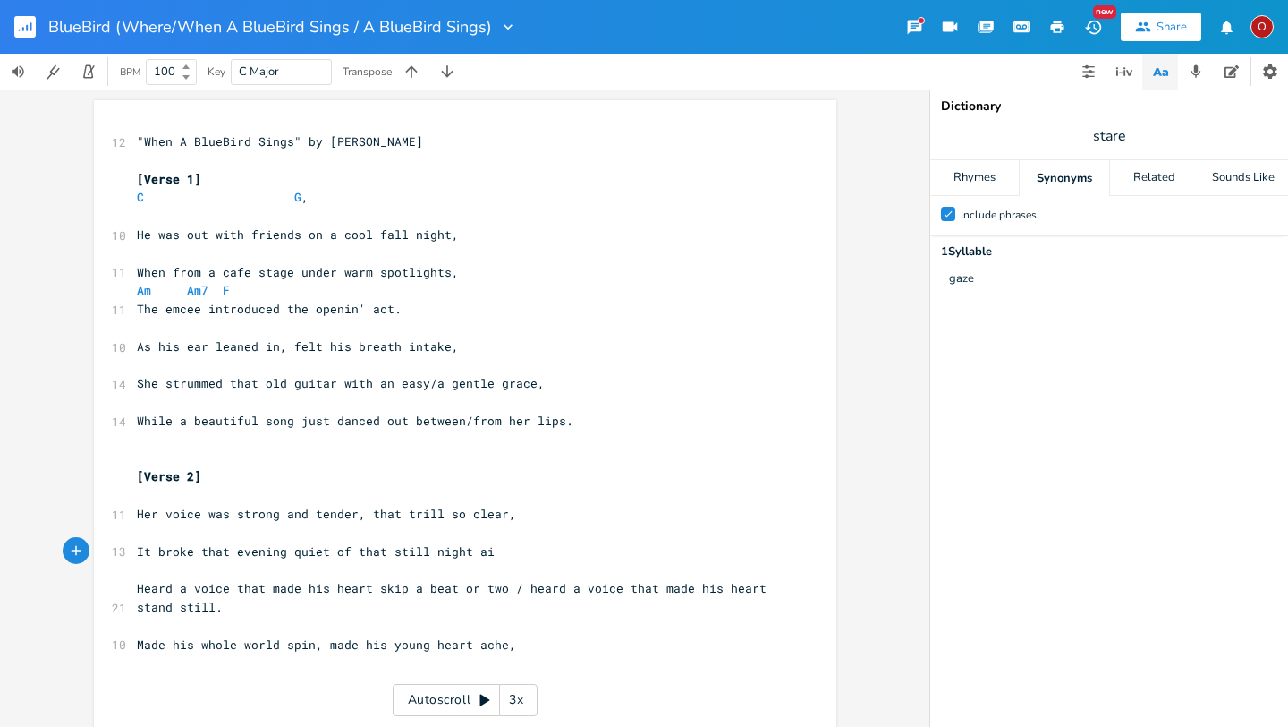
type textarea "r,"
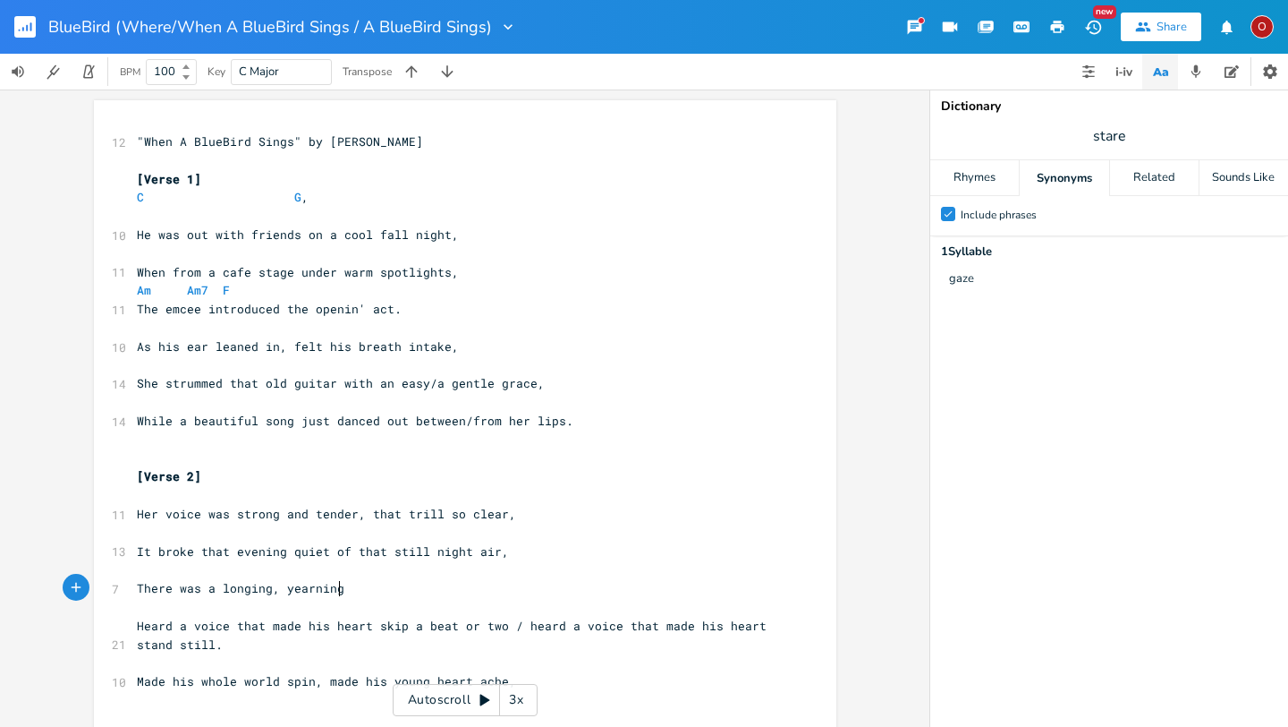
scroll to position [0, 160]
type textarea "There was a longing, yearning,"
type textarea "g in that voice, he could't take."
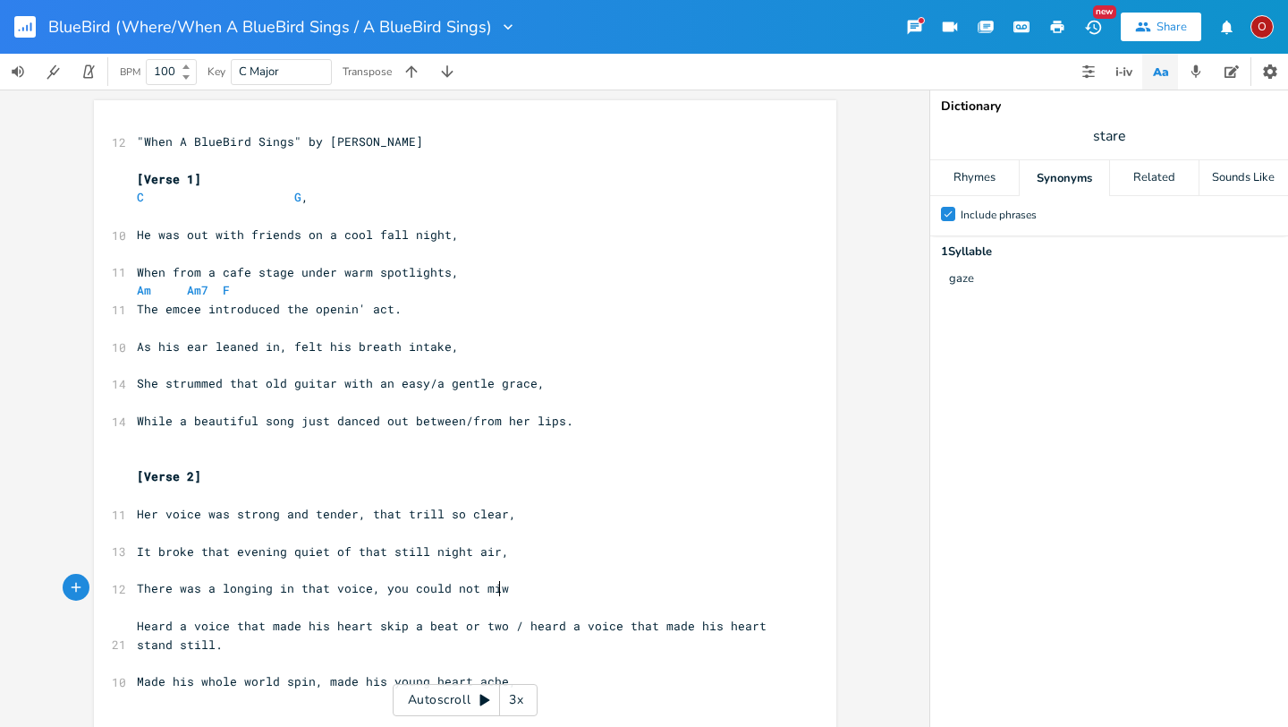
type textarea "you could not miwt"
type textarea "wt"
type textarea "stake."
click at [208, 586] on span "There was a longing in that voice, you could not mistake." at bounding box center [341, 588] width 408 height 16
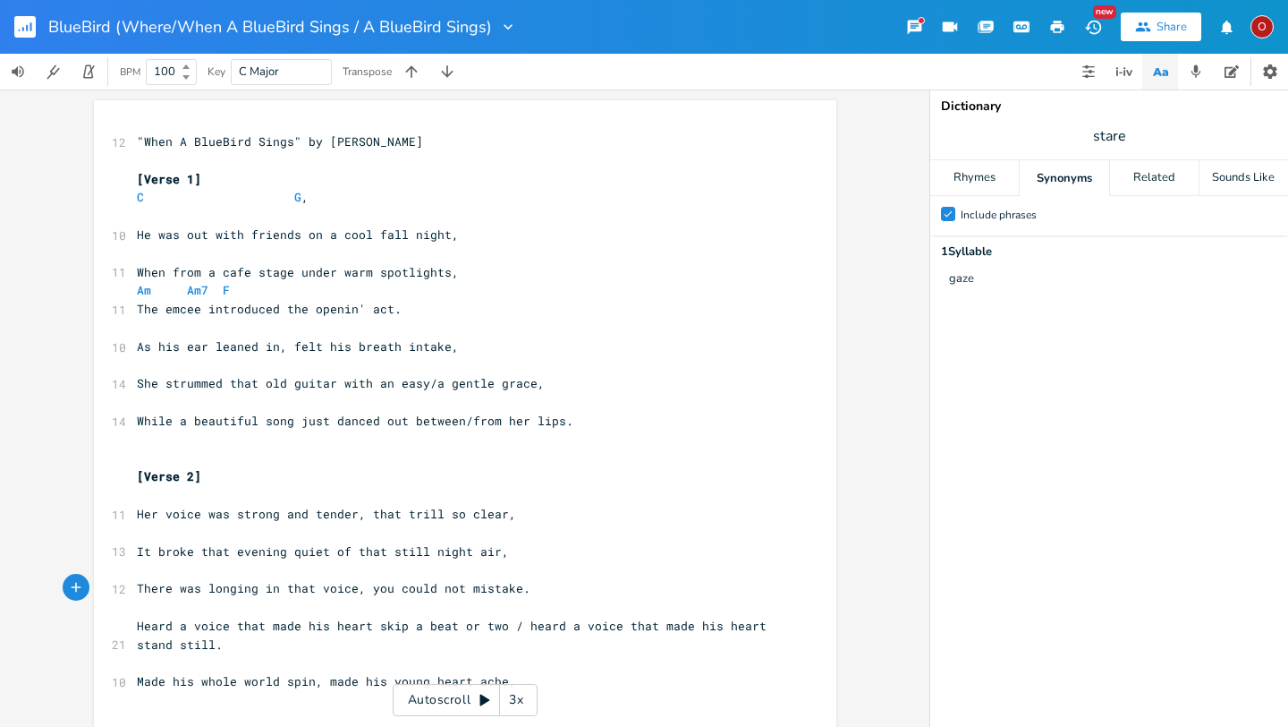
click at [381, 590] on span "There was longing in that voice, you could not mistake." at bounding box center [334, 588] width 394 height 16
type textarea "he"
click at [541, 582] on pre "There was longing in that voice, he could not mistake." at bounding box center [456, 588] width 646 height 19
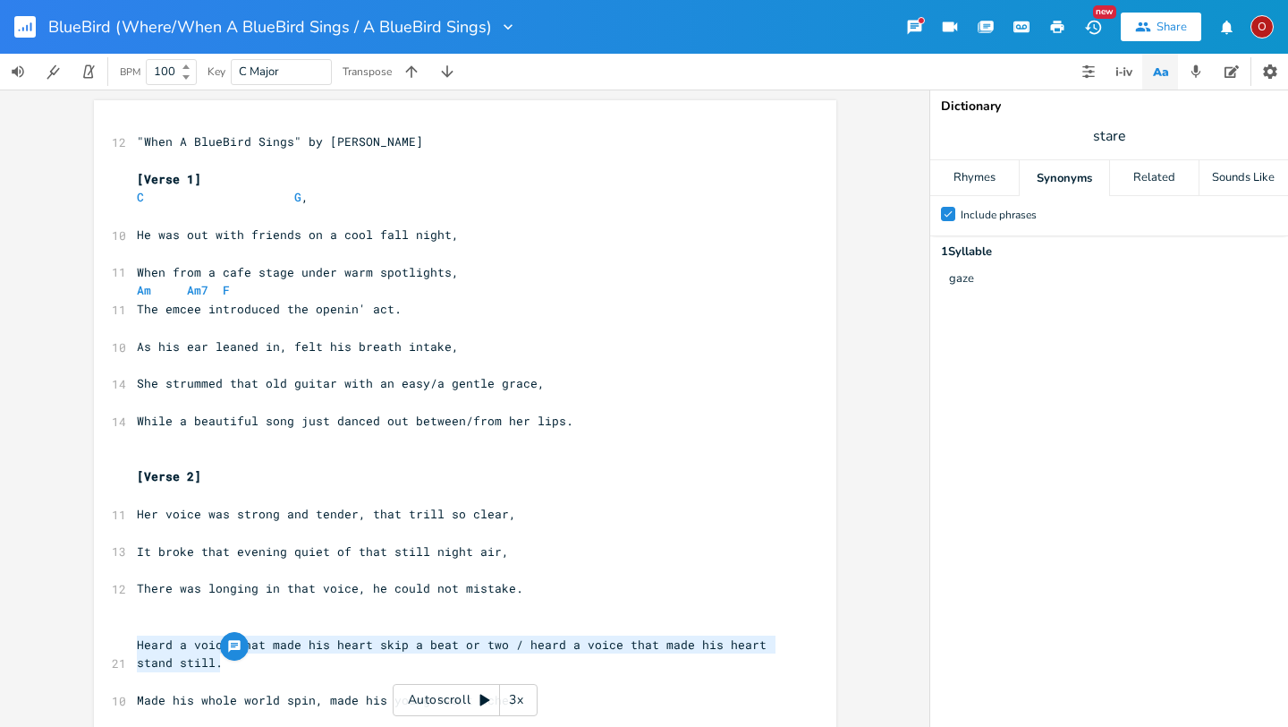
drag, startPoint x: 127, startPoint y: 642, endPoint x: 228, endPoint y: 660, distance: 102.7
click at [228, 660] on pre "Heard a voice that made his heart skip a beat or two / heard a voice that made …" at bounding box center [456, 654] width 646 height 38
type textarea "​"
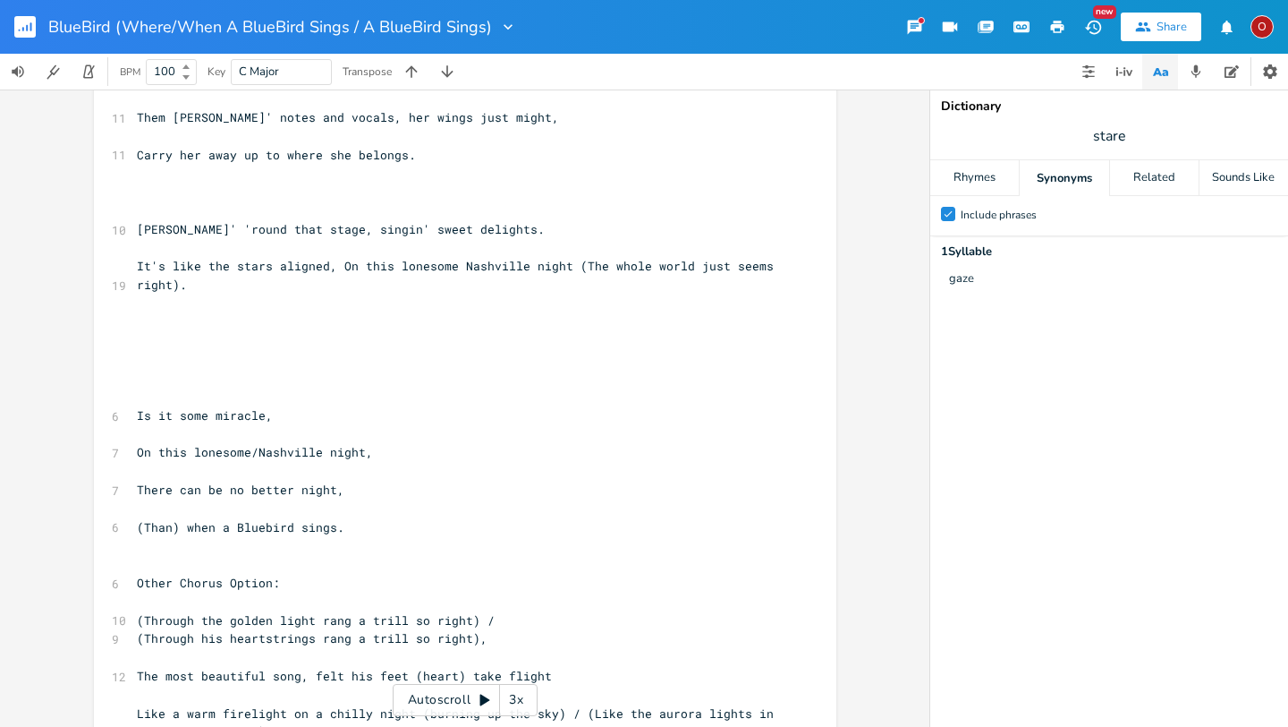
scroll to position [2233, 0]
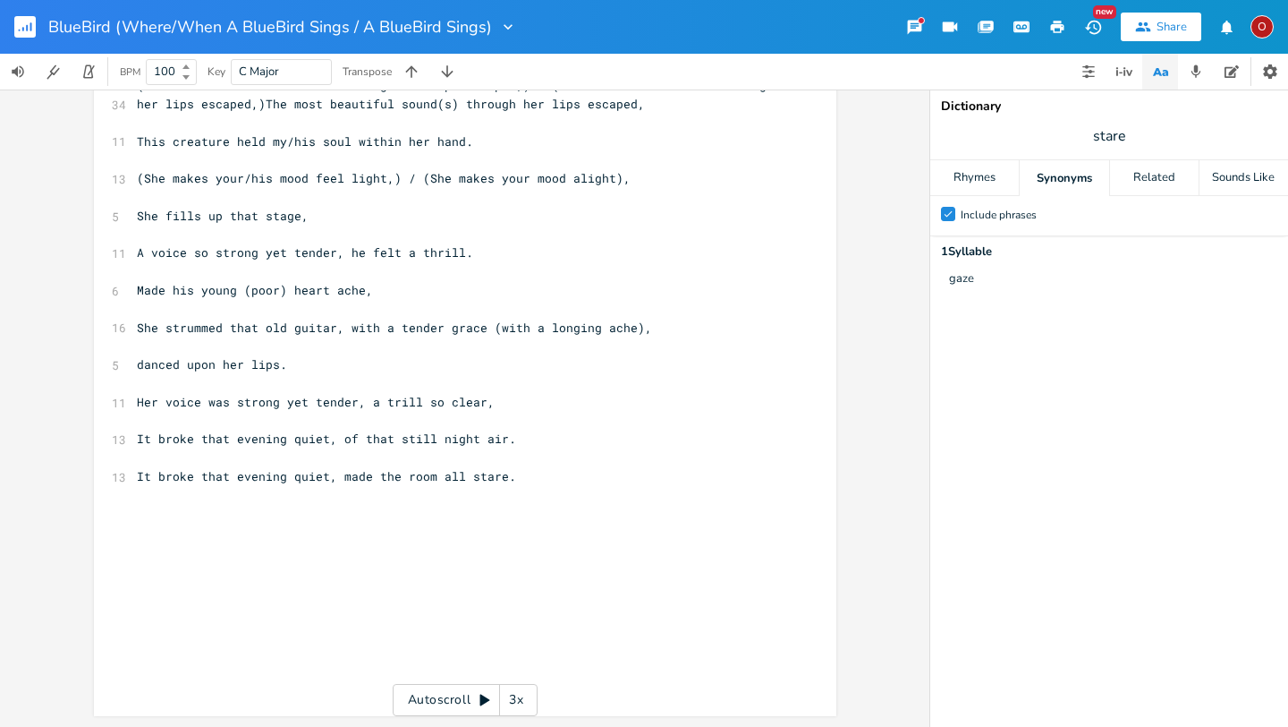
click at [531, 489] on pre at bounding box center [456, 495] width 646 height 19
type textarea "​"
paste textarea
click at [273, 496] on pre at bounding box center [456, 495] width 646 height 19
click at [184, 506] on pre at bounding box center [456, 514] width 646 height 19
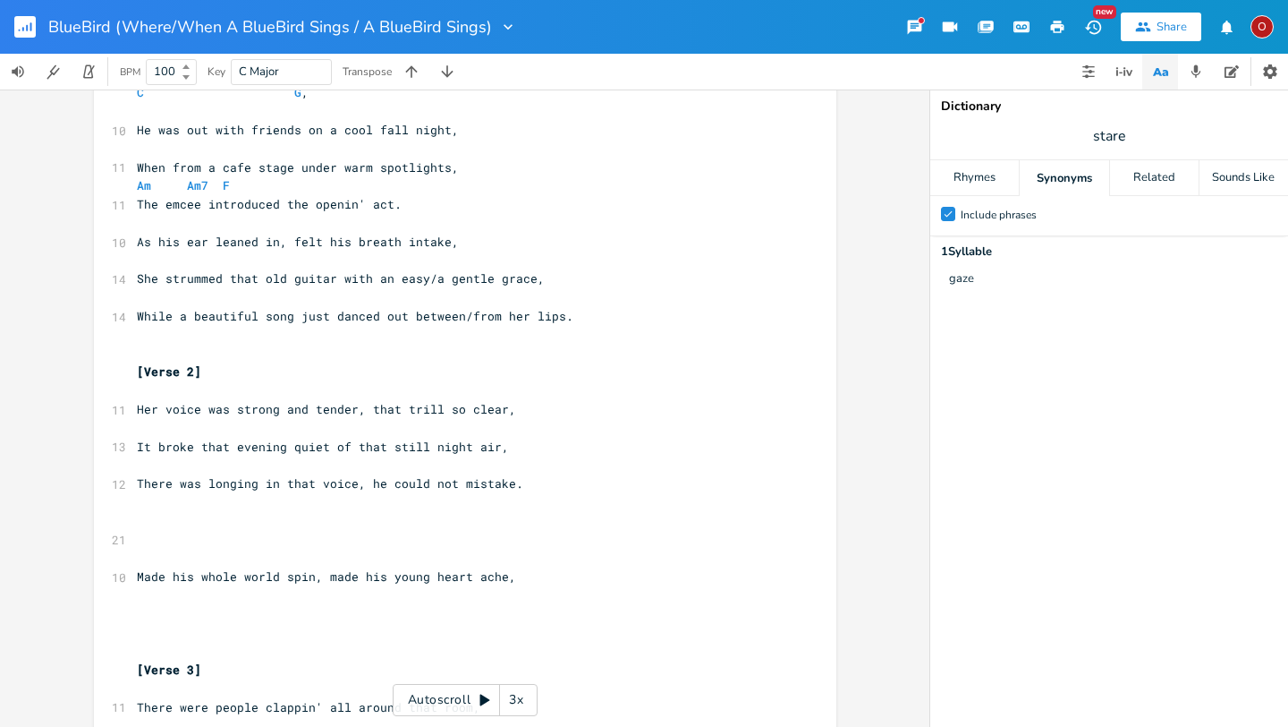
scroll to position [106, 0]
click at [373, 446] on span "It broke that evening quiet of that still night air," at bounding box center [323, 445] width 372 height 16
type textarea "e"
type textarea "at"
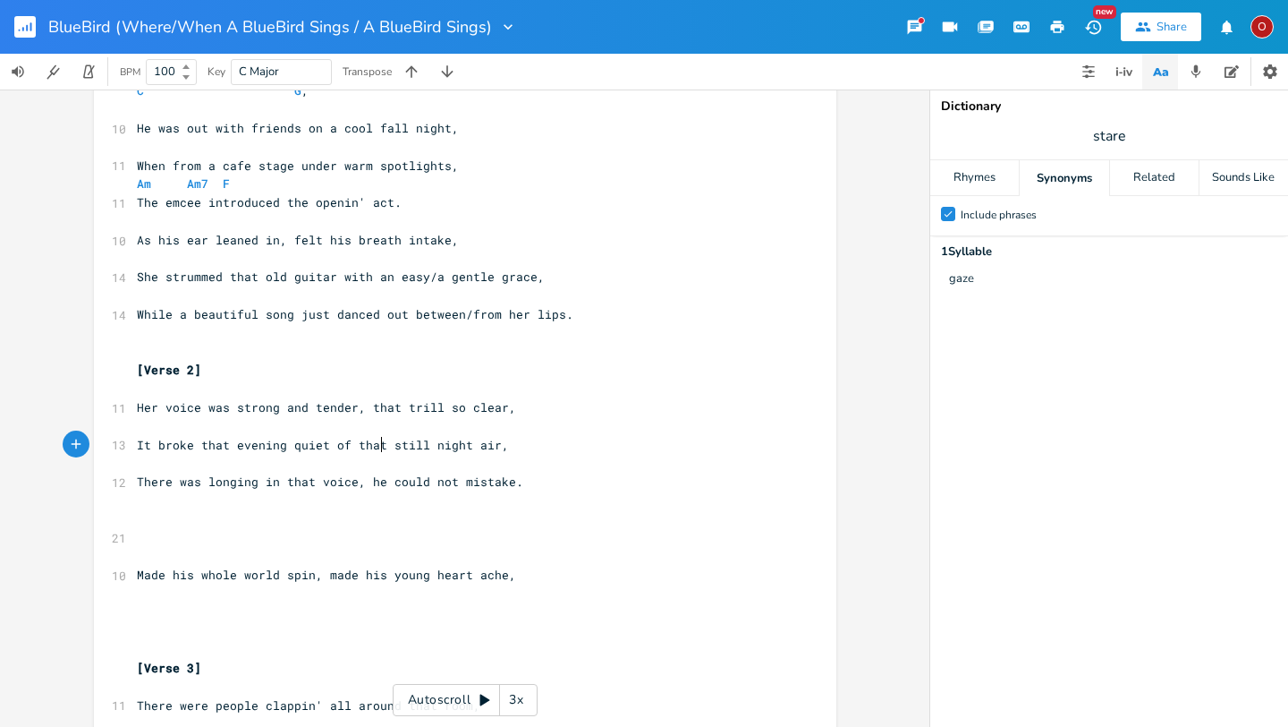
scroll to position [0, 9]
click at [220, 446] on span "It broke that evening quiet of that still night air," at bounding box center [323, 445] width 372 height 16
type textarea "e"
click at [1126, 134] on span "stare" at bounding box center [1110, 136] width 358 height 32
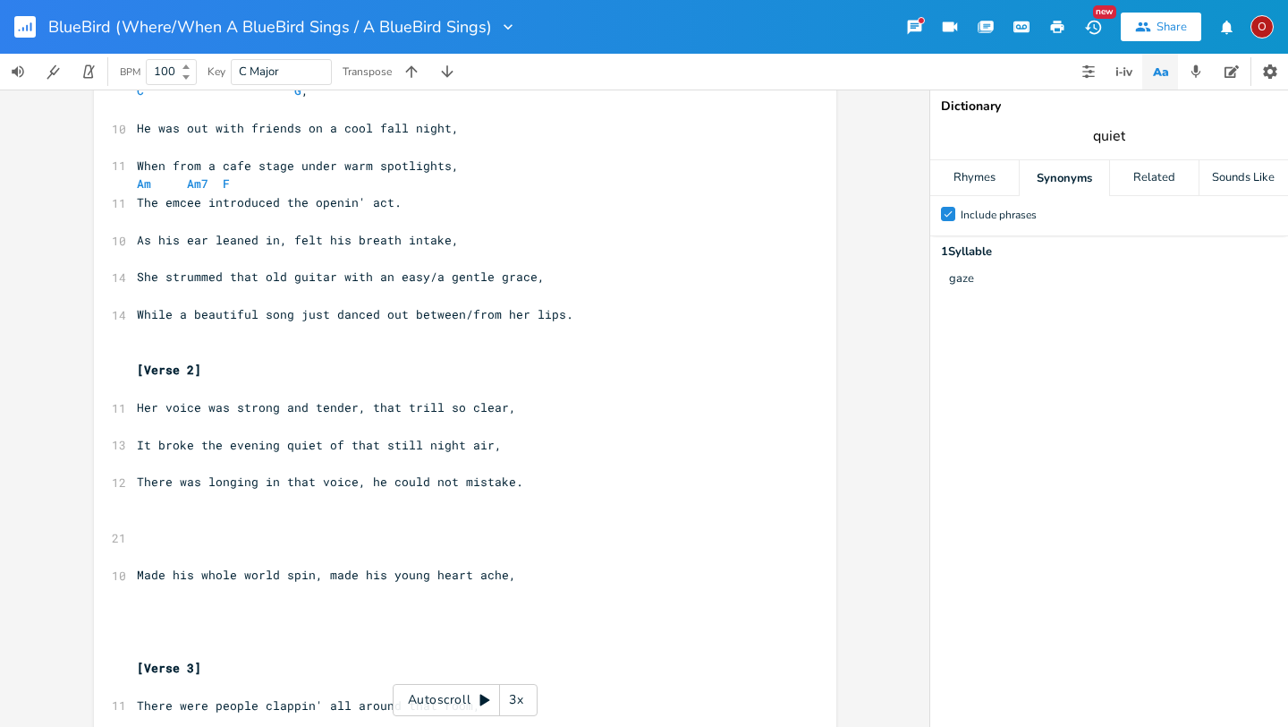
type input "quiet"
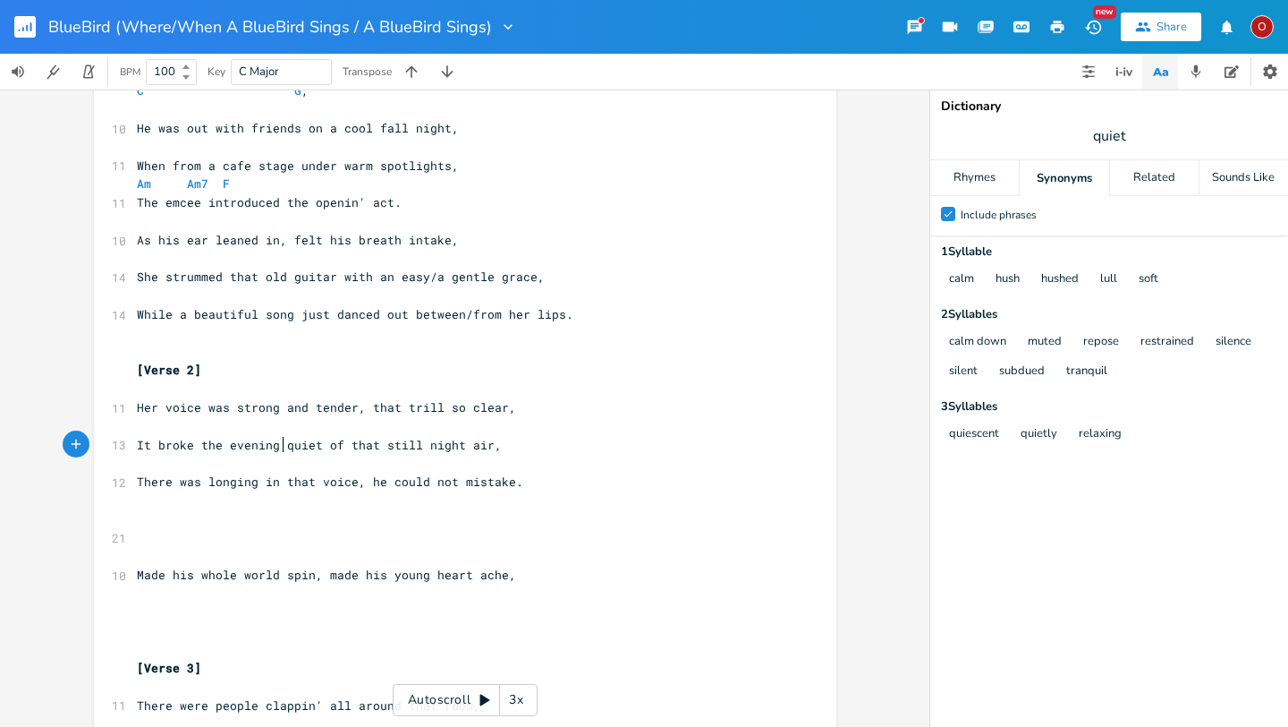
click at [279, 446] on span "It broke the evening quiet of that still night air," at bounding box center [319, 445] width 365 height 16
type textarea "silence/"
click at [143, 534] on pre "​" at bounding box center [456, 538] width 646 height 19
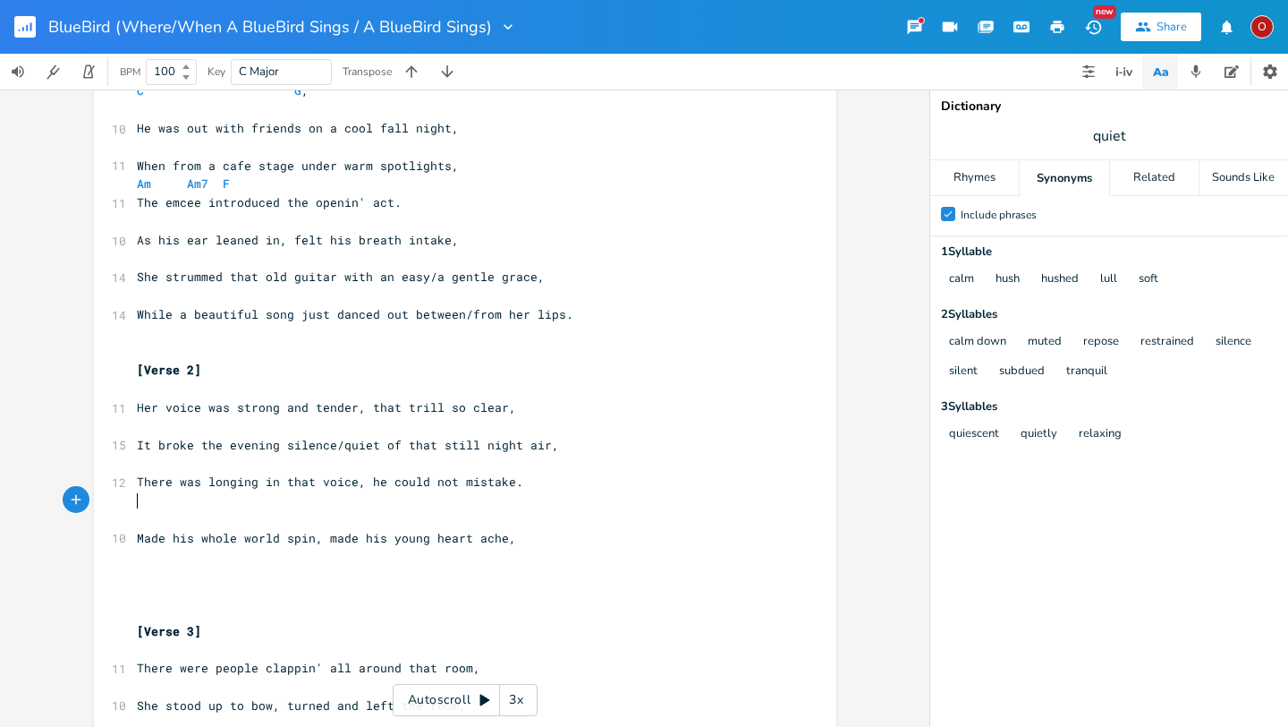
scroll to position [0, 0]
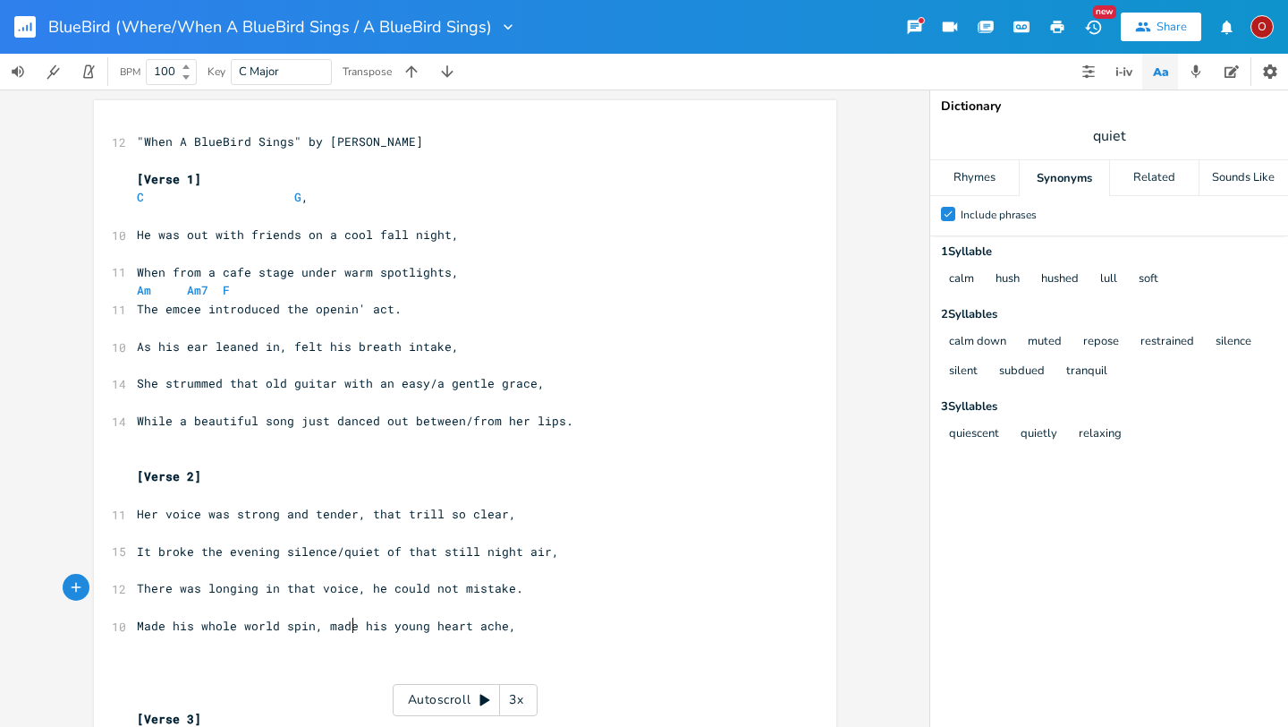
click at [346, 624] on span "Made his whole world spin, made his young heart ache," at bounding box center [326, 625] width 379 height 16
type textarea "made"
type textarea "j"
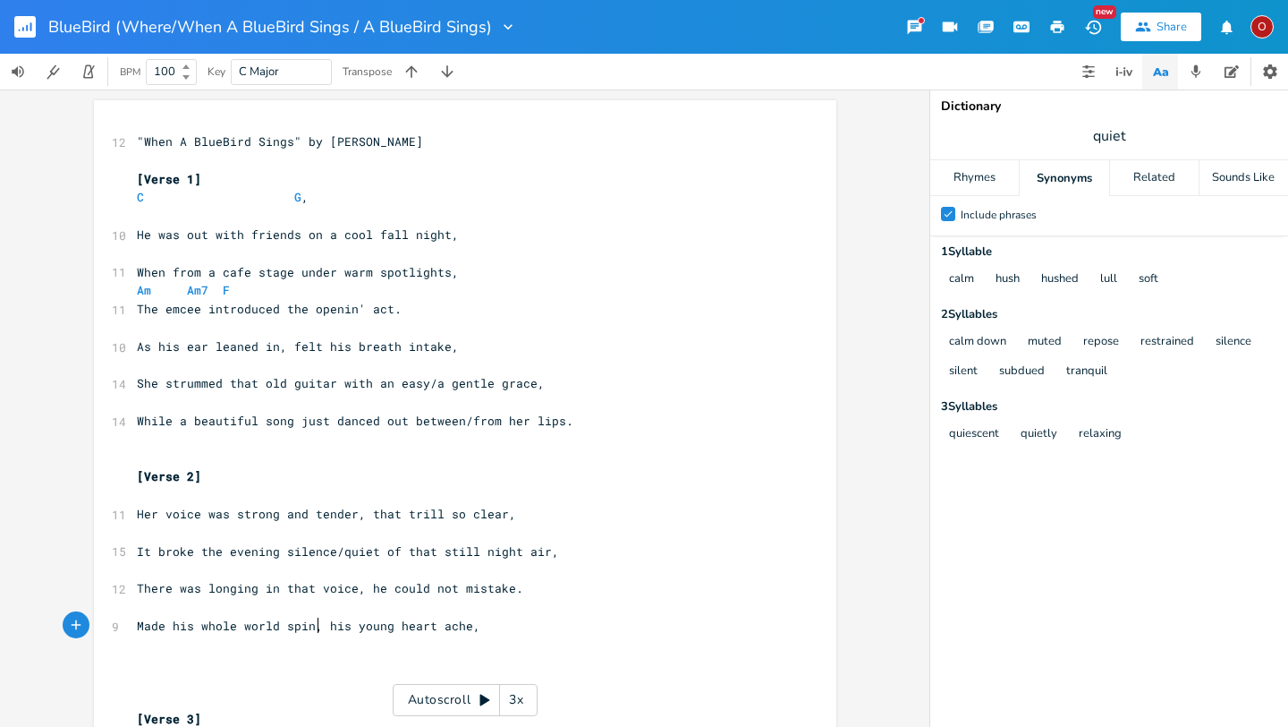
type textarea ","
type textarea "and"
click at [523, 632] on pre "Made his whole world spin and his young heart ache," at bounding box center [456, 625] width 646 height 19
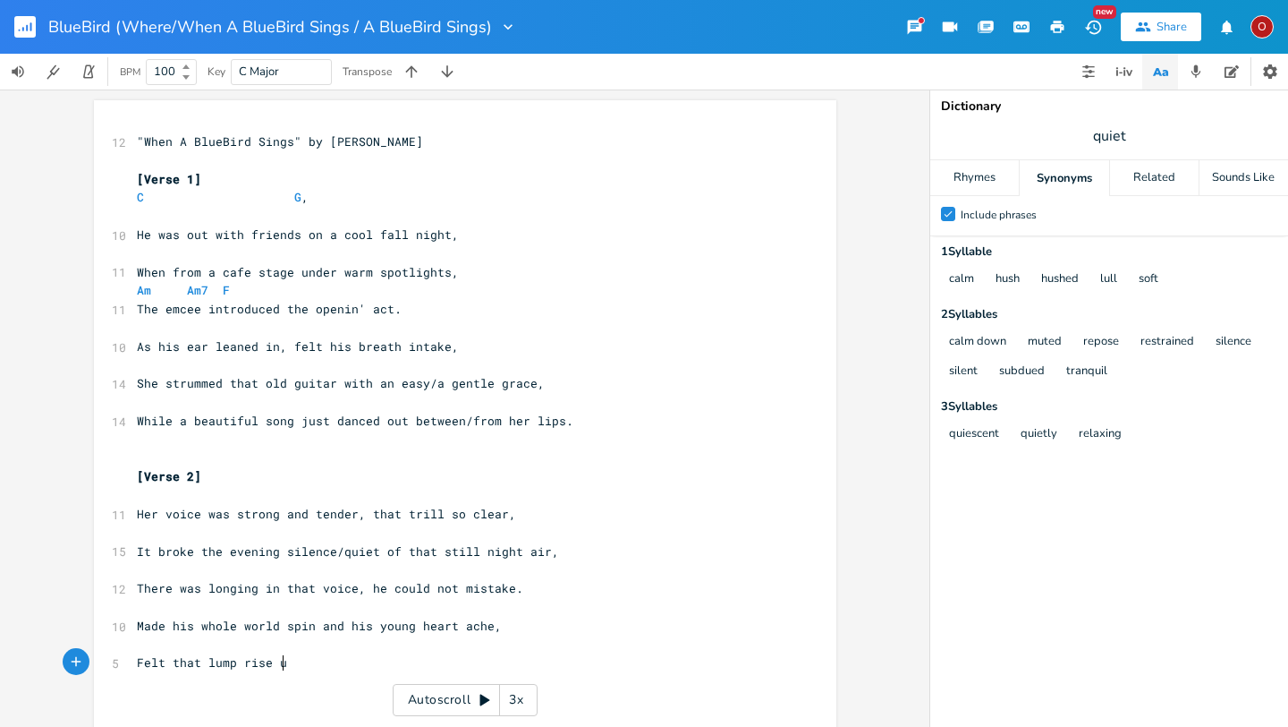
type textarea "Felt that lump rise up"
click at [137, 420] on span "While a beautiful song just danced out between/from her lips." at bounding box center [355, 420] width 437 height 16
type textarea "When/"
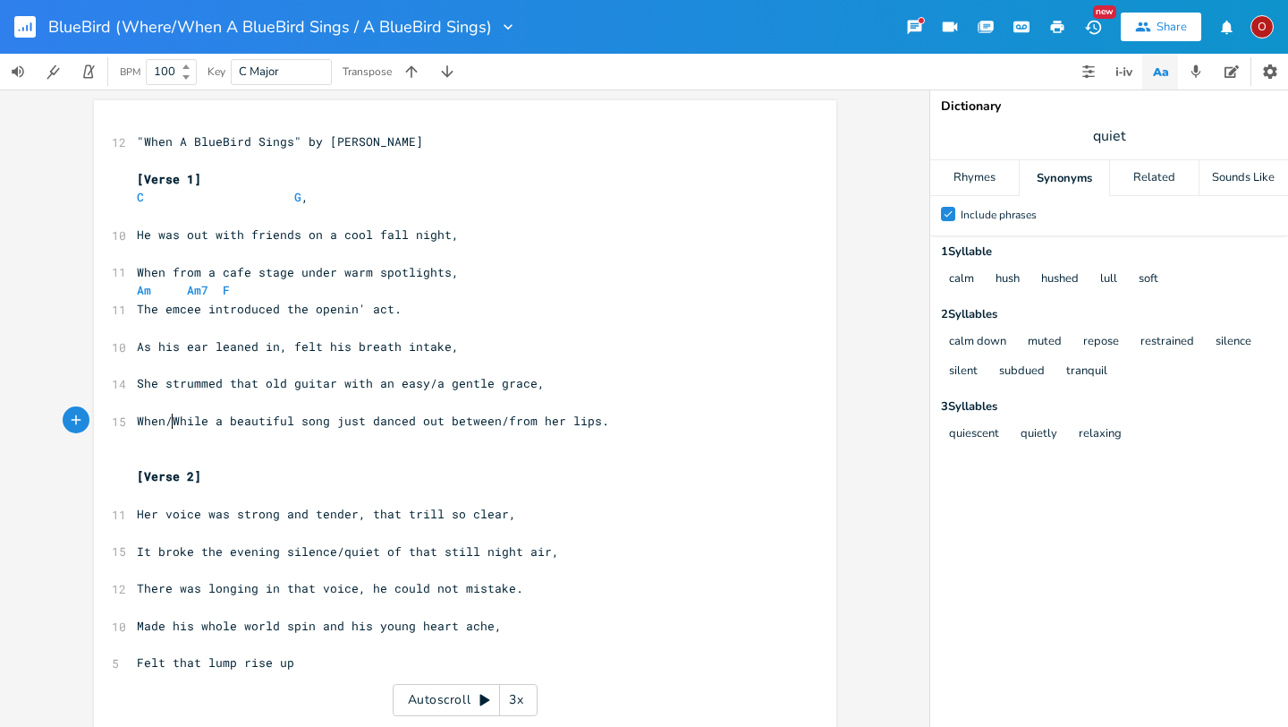
click at [500, 586] on span "There was longing in that voice, he could not mistake." at bounding box center [330, 588] width 387 height 16
type textarea "(there was no mistake)"
click at [323, 668] on pre "Felt that lump rise up" at bounding box center [456, 662] width 646 height 19
type textarea ","
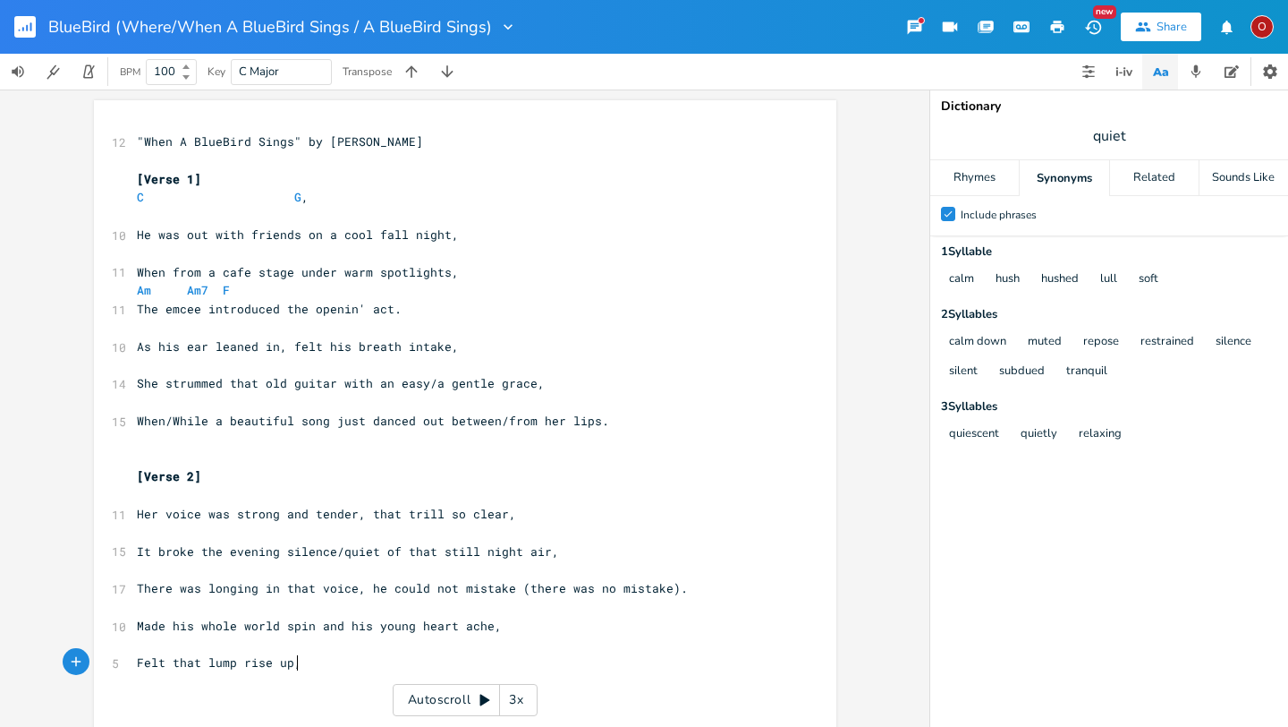
scroll to position [0, 4]
type textarea "and that"
type textarea ", his hands begin to shake"
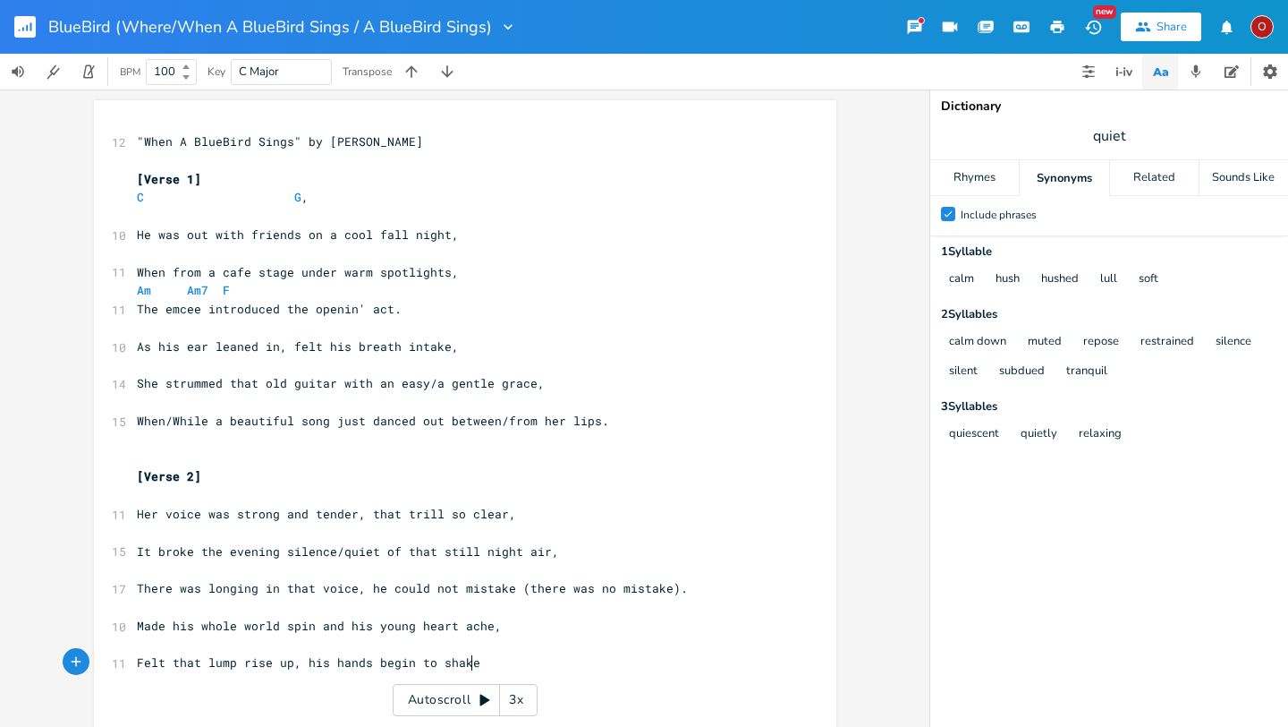
type textarea "begin to shake,"
type textarea "who"
type textarea "Wha"
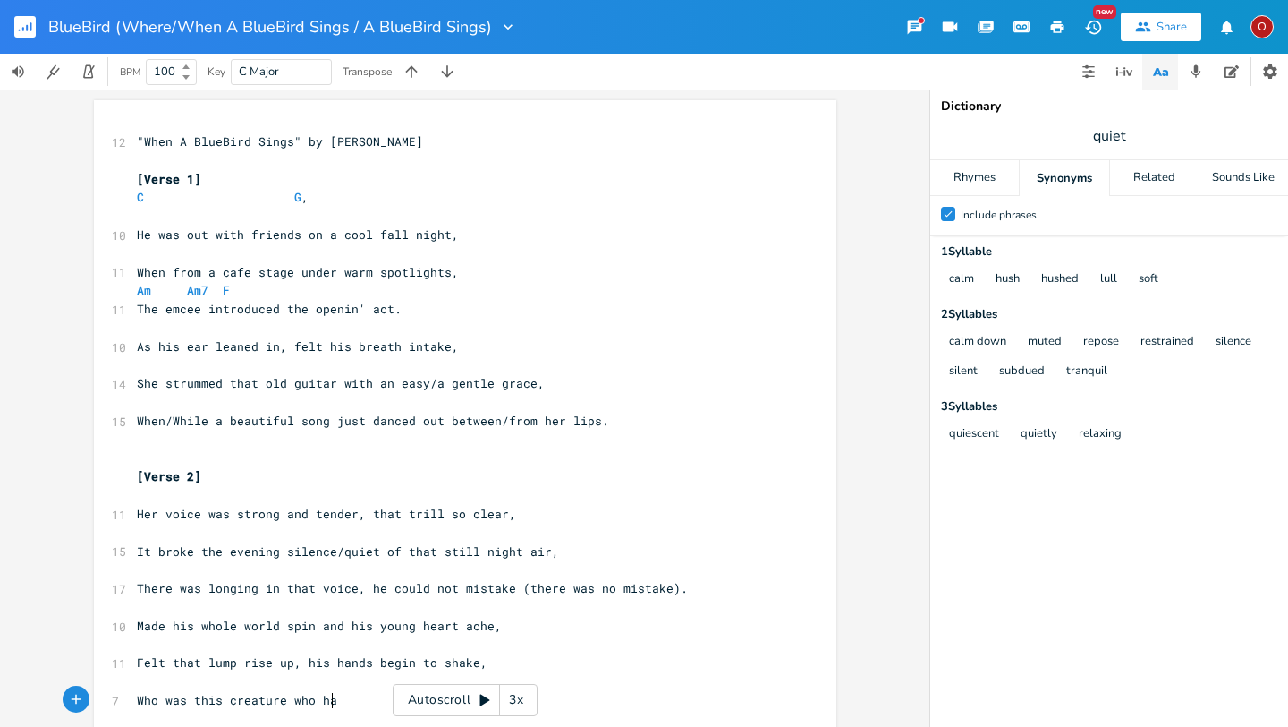
scroll to position [0, 149]
type textarea "o was this creature who had stooe"
type textarea "le his hear away."
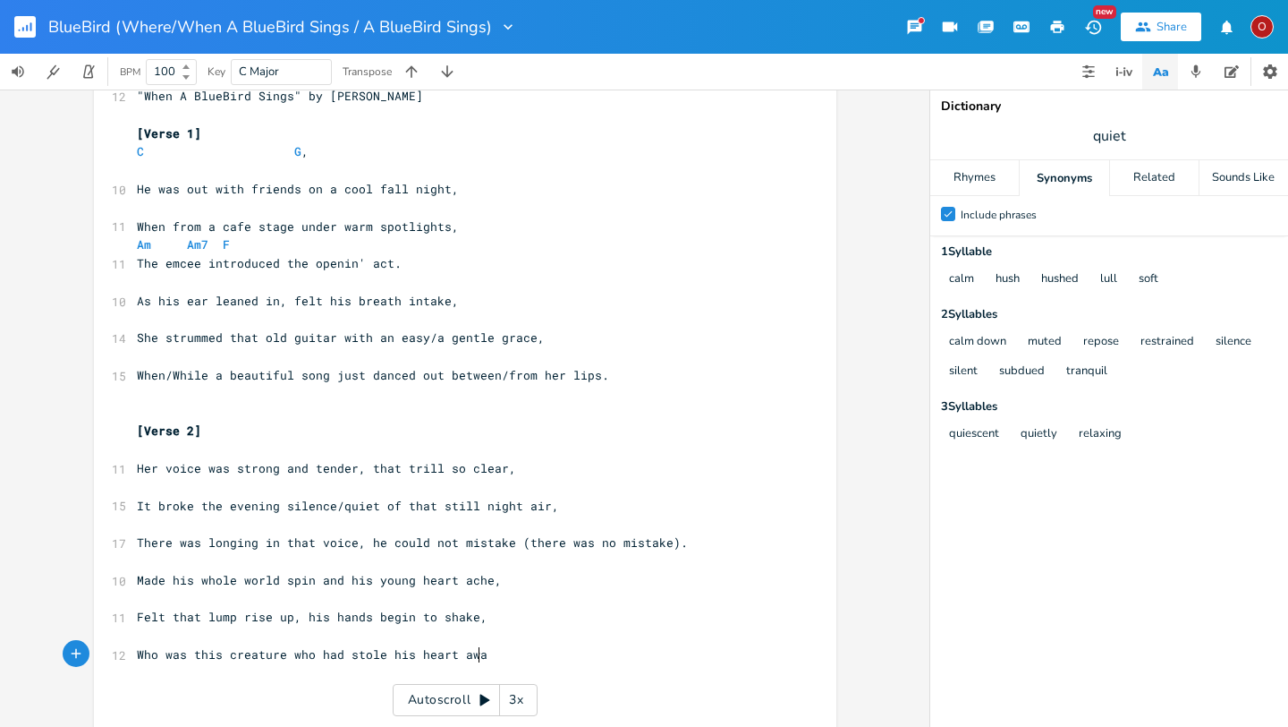
scroll to position [0, 35]
type textarea "t away>?"
type textarea "."
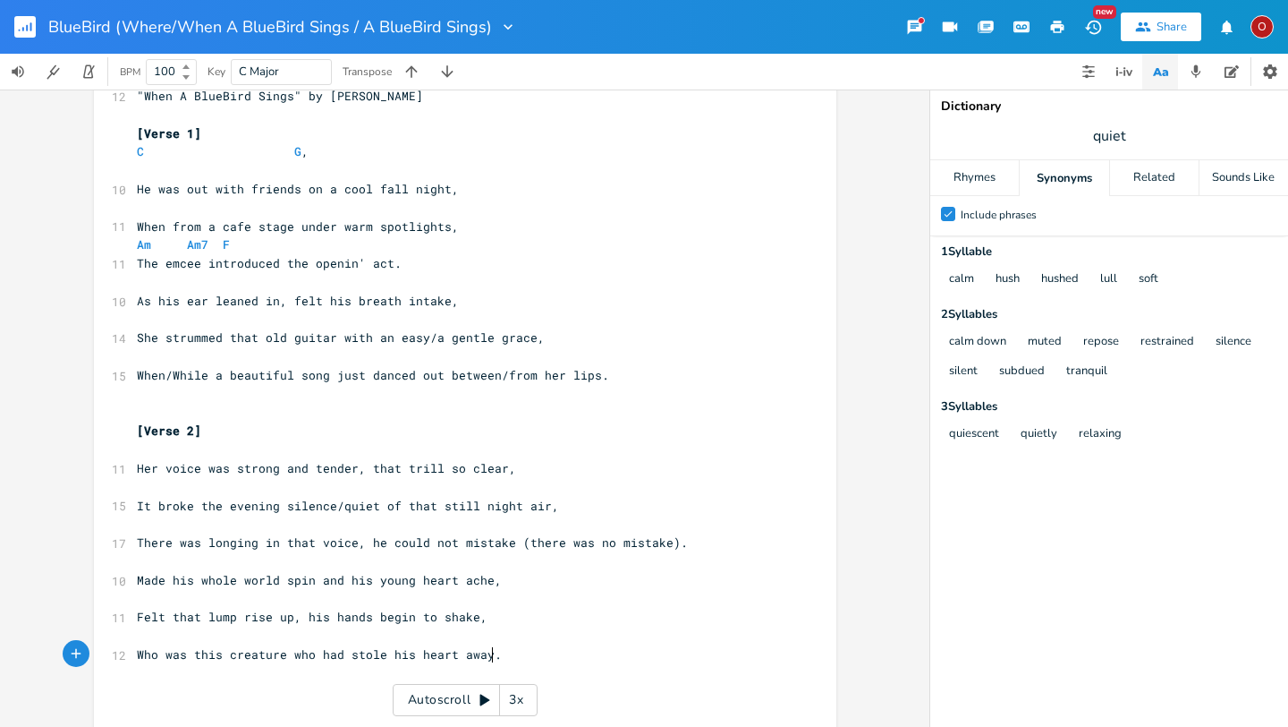
click at [304, 654] on span "Who was this creature who had stole his heart away." at bounding box center [319, 654] width 365 height 16
type textarea "that"
click at [339, 655] on span "Who was this creature that had stole his heart away." at bounding box center [323, 654] width 372 height 16
click at [457, 660] on span "Who was this creature that stole his heart away." at bounding box center [309, 654] width 344 height 16
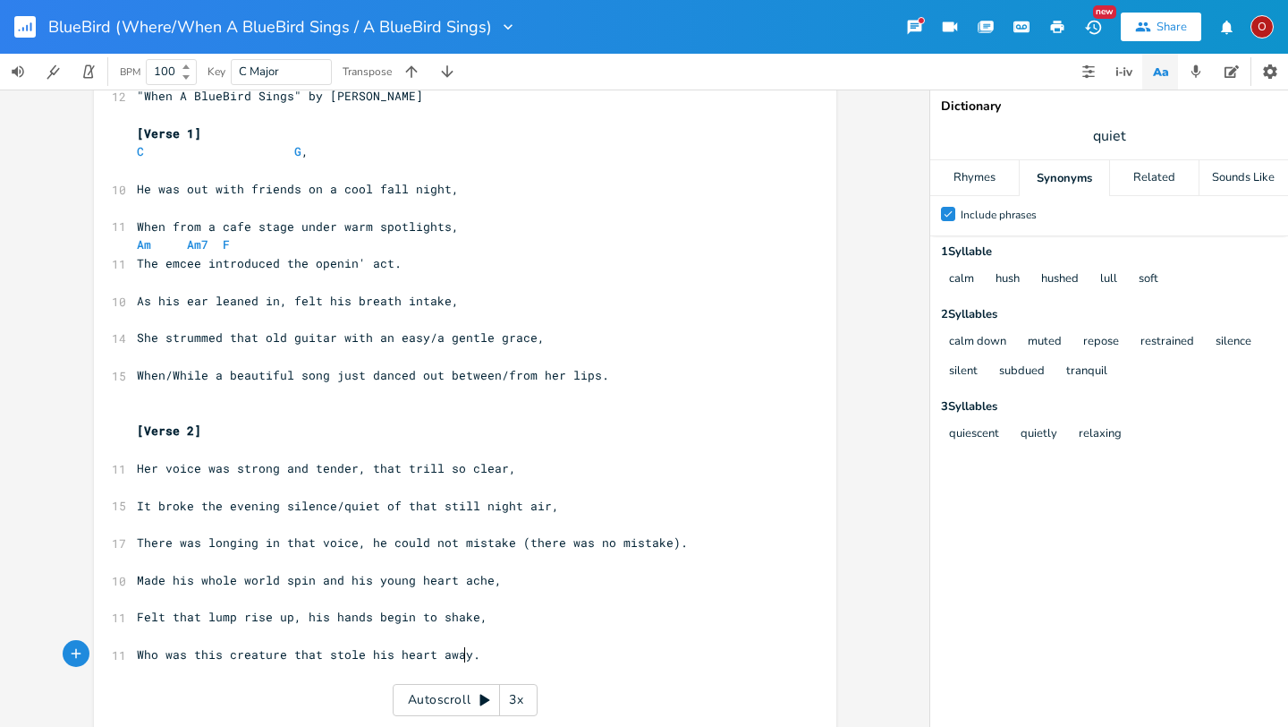
type textarea "j"
type textarea "/that day"
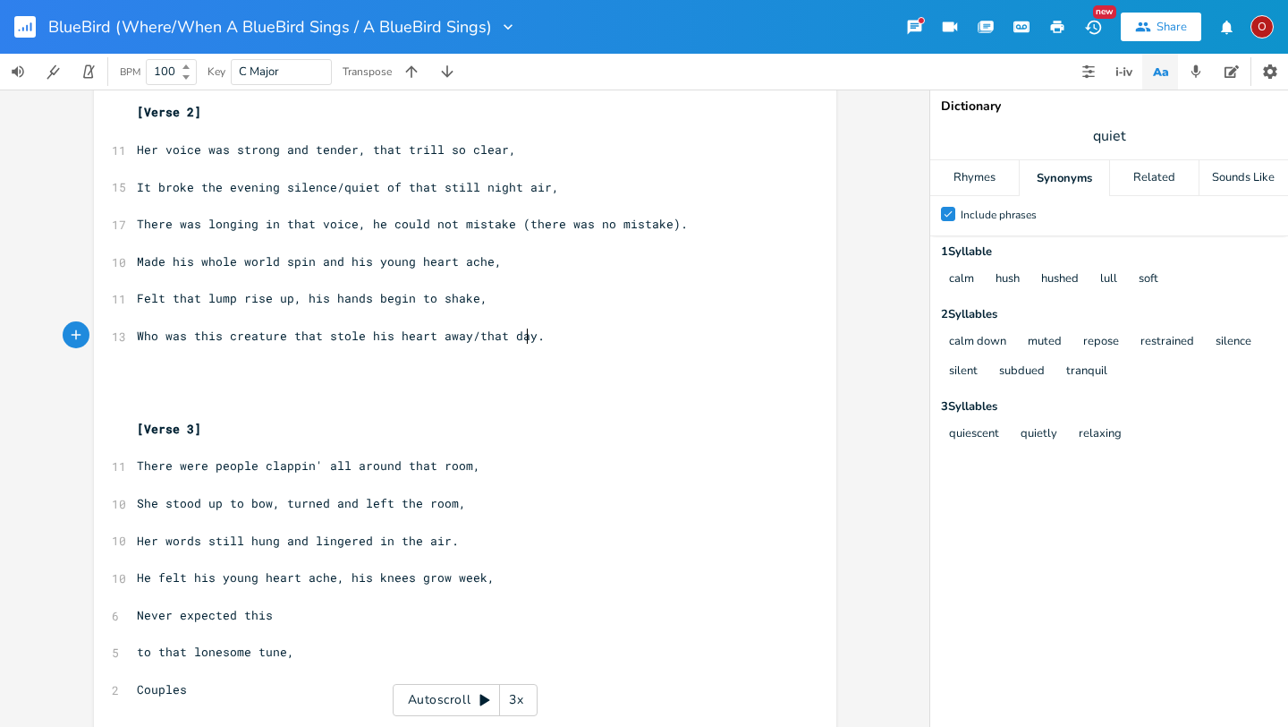
scroll to position [367, 0]
click at [567, 339] on pre "Who was this creature that stole his heart away/that day." at bounding box center [456, 333] width 646 height 19
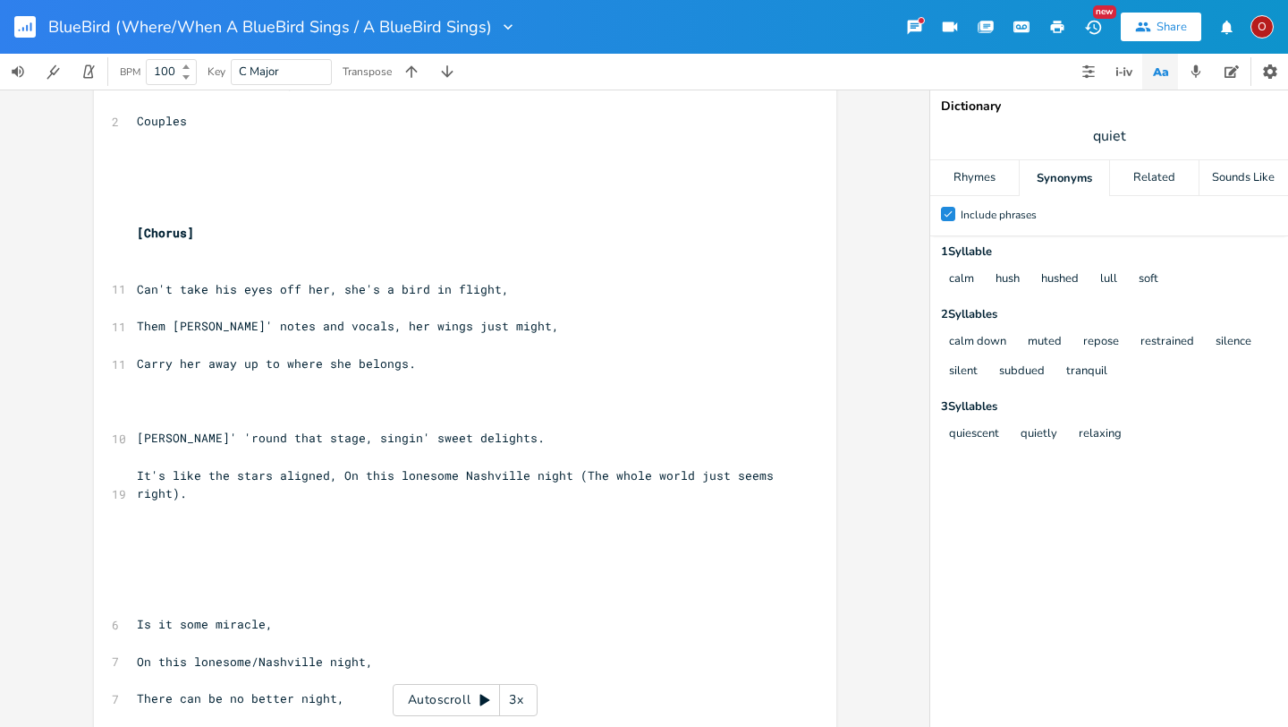
scroll to position [989, 0]
drag, startPoint x: 121, startPoint y: 228, endPoint x: 222, endPoint y: 245, distance: 102.5
click at [222, 245] on div "x 12 "When A BlueBird Sings" by [PERSON_NAME] ​ [Verse 1] C G , ​ 10 He was out…" at bounding box center [465, 583] width 743 height 2942
type textarea "[Chorus] ​"
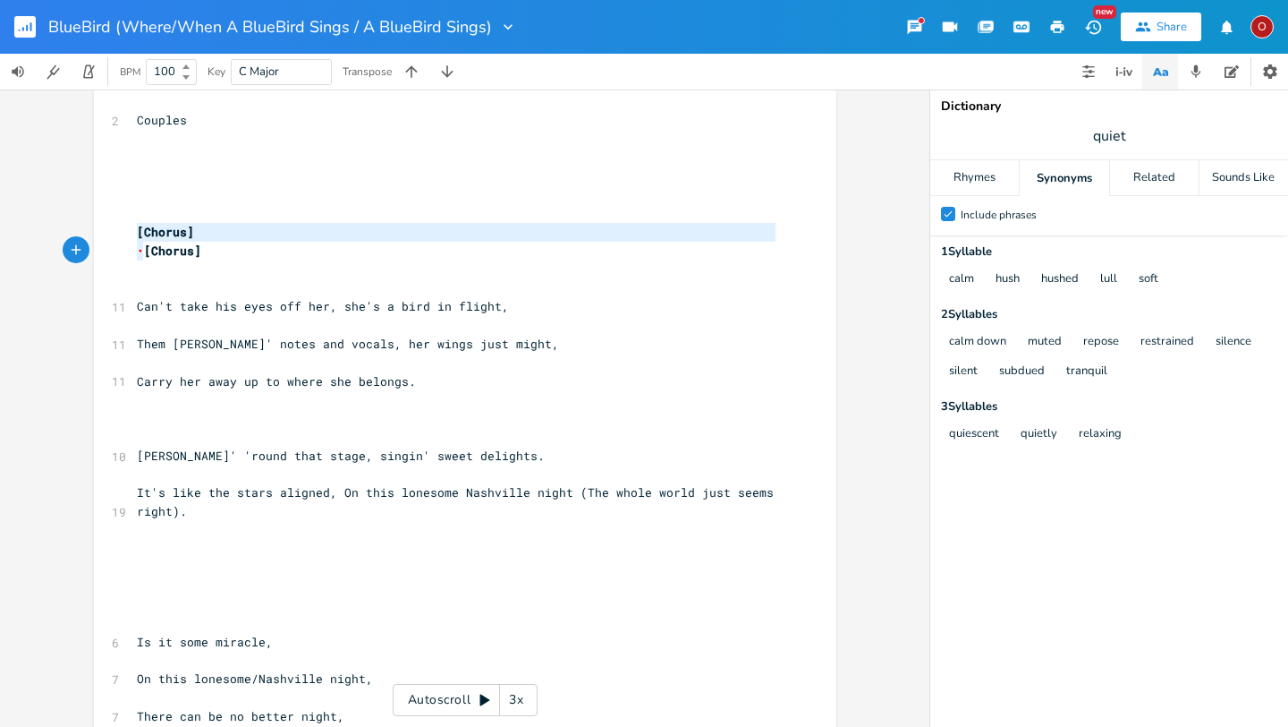
scroll to position [567, 0]
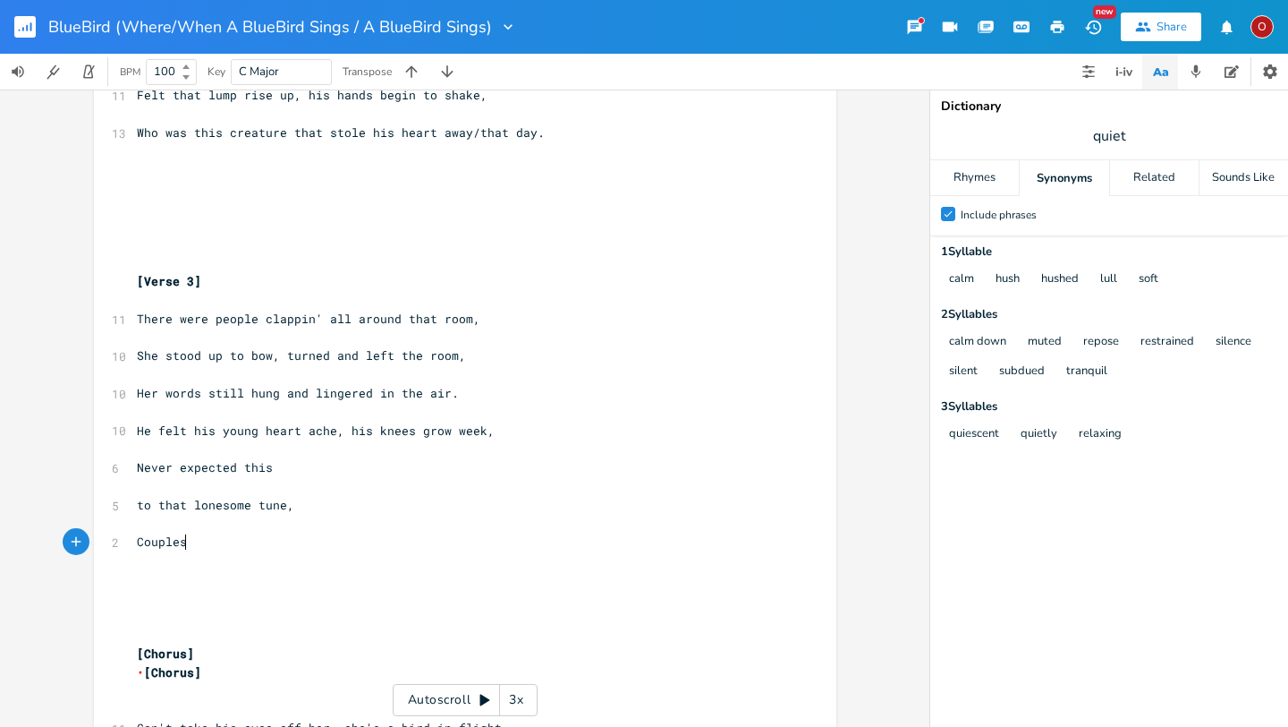
click at [337, 551] on pre "​" at bounding box center [456, 560] width 646 height 19
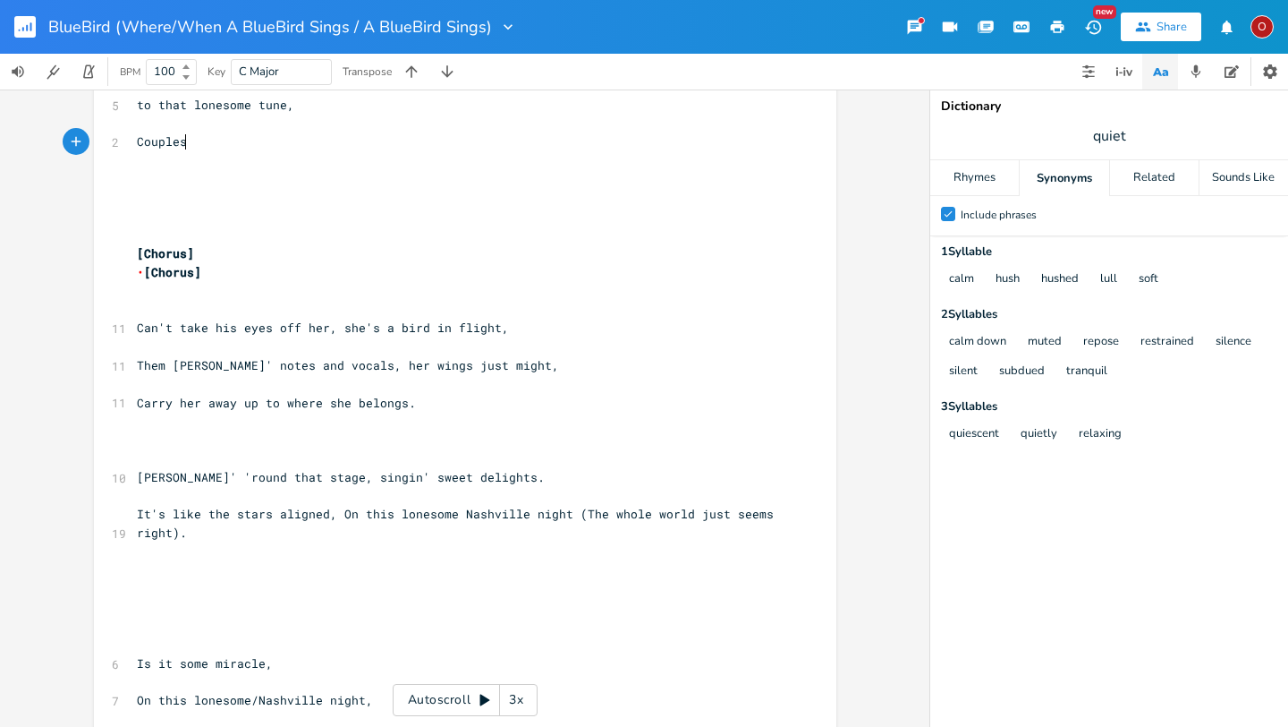
scroll to position [961, 0]
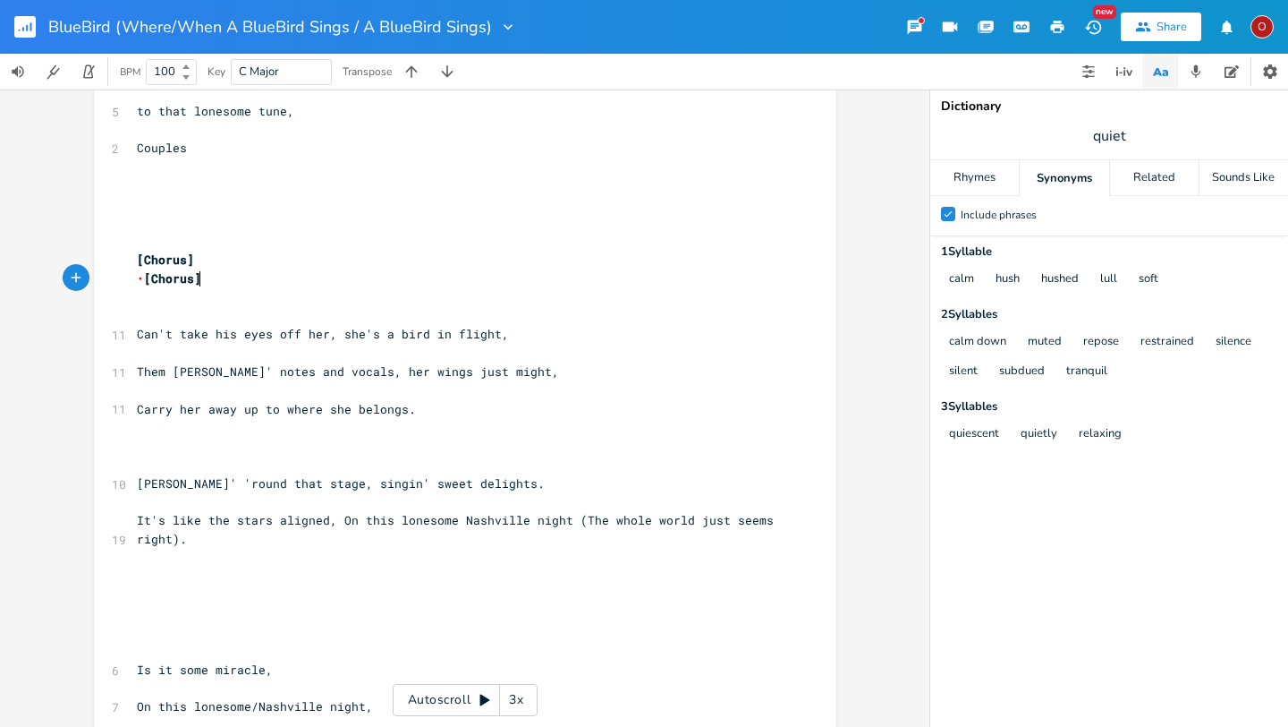
click at [212, 279] on pre "• [Chorus]" at bounding box center [456, 278] width 646 height 19
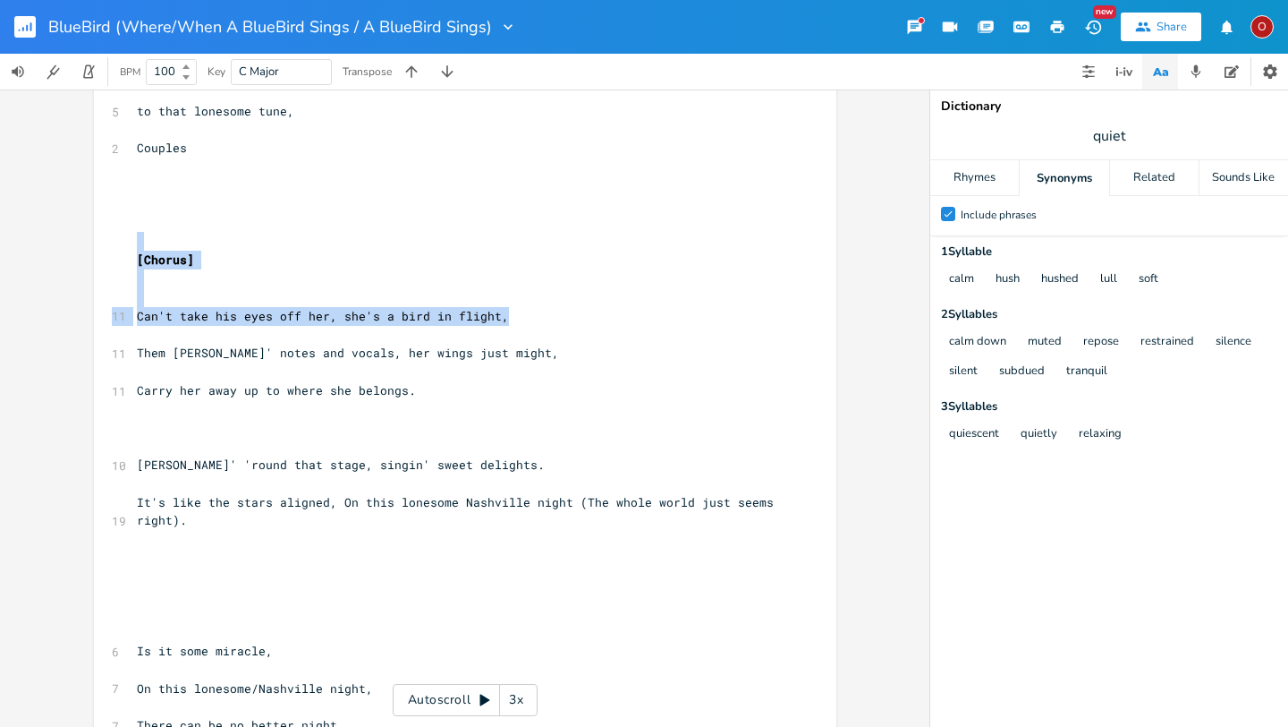
drag, startPoint x: 119, startPoint y: 234, endPoint x: 113, endPoint y: 332, distance: 98.6
click at [113, 332] on div "x 12 "When A BlueBird Sings" by [PERSON_NAME] ​ [Verse 1] C G , ​ 10 He was out…" at bounding box center [465, 610] width 743 height 2942
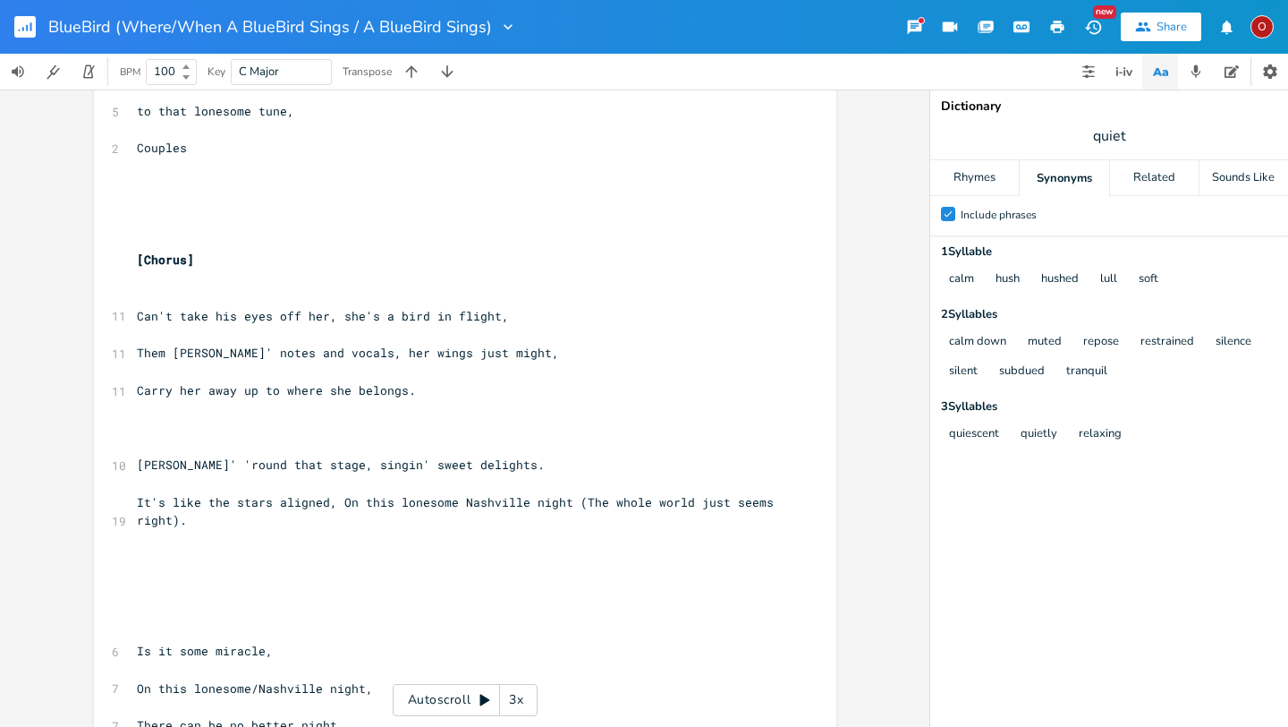
click at [115, 226] on div "x 12 "When A BlueBird Sings" by [PERSON_NAME] ​ [Verse 1] C G , ​ 10 He was out…" at bounding box center [465, 610] width 743 height 2942
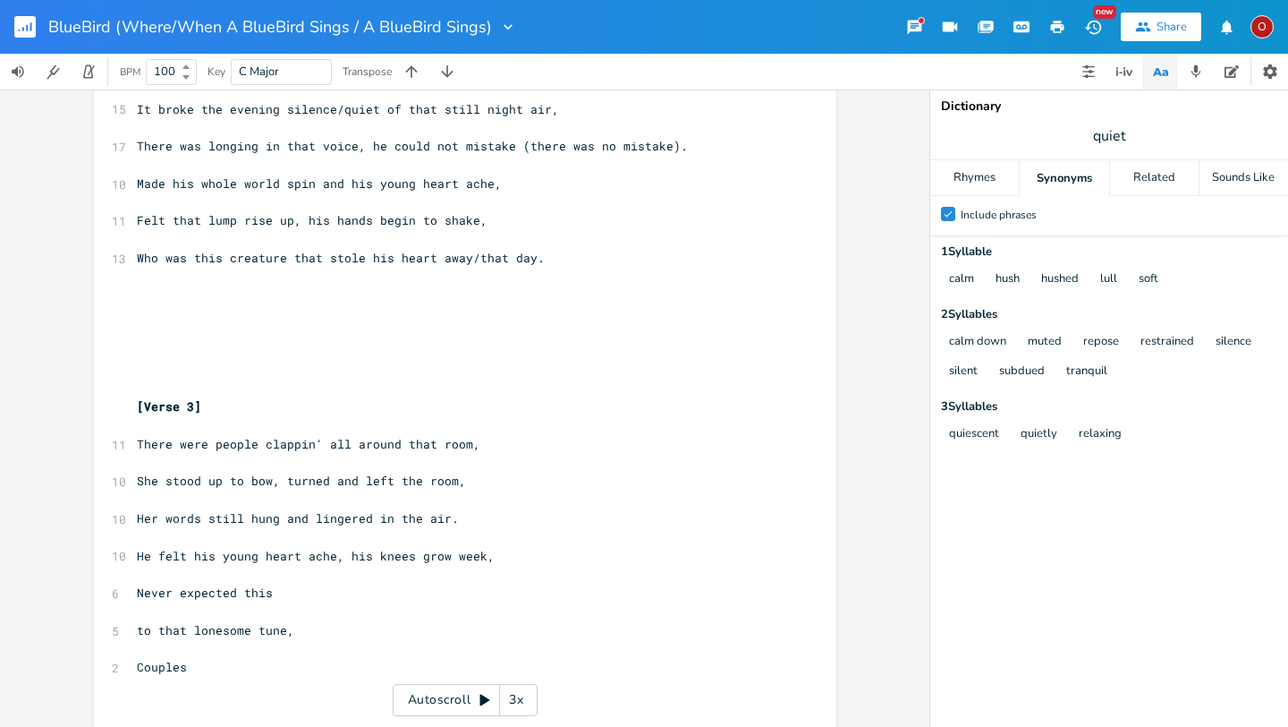
scroll to position [401, 0]
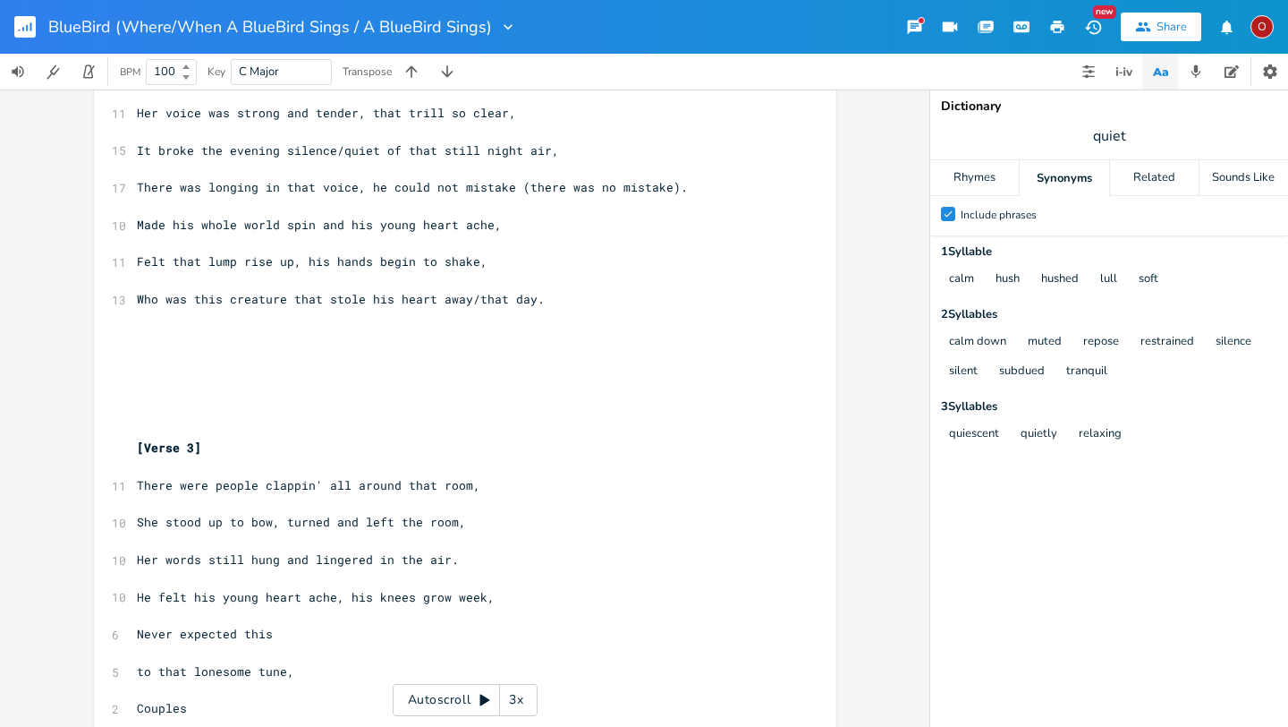
drag, startPoint x: 123, startPoint y: 485, endPoint x: 241, endPoint y: 480, distance: 117.3
drag, startPoint x: 101, startPoint y: 434, endPoint x: 121, endPoint y: 470, distance: 40.8
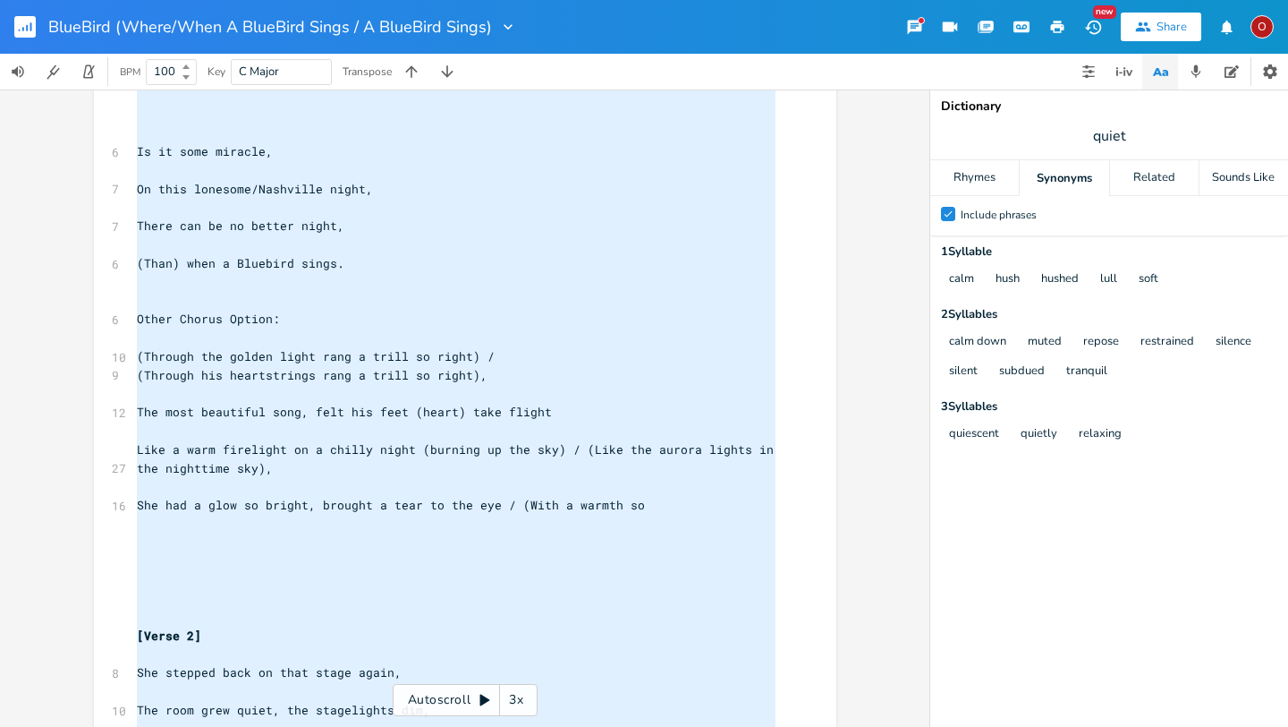
scroll to position [1572, 0]
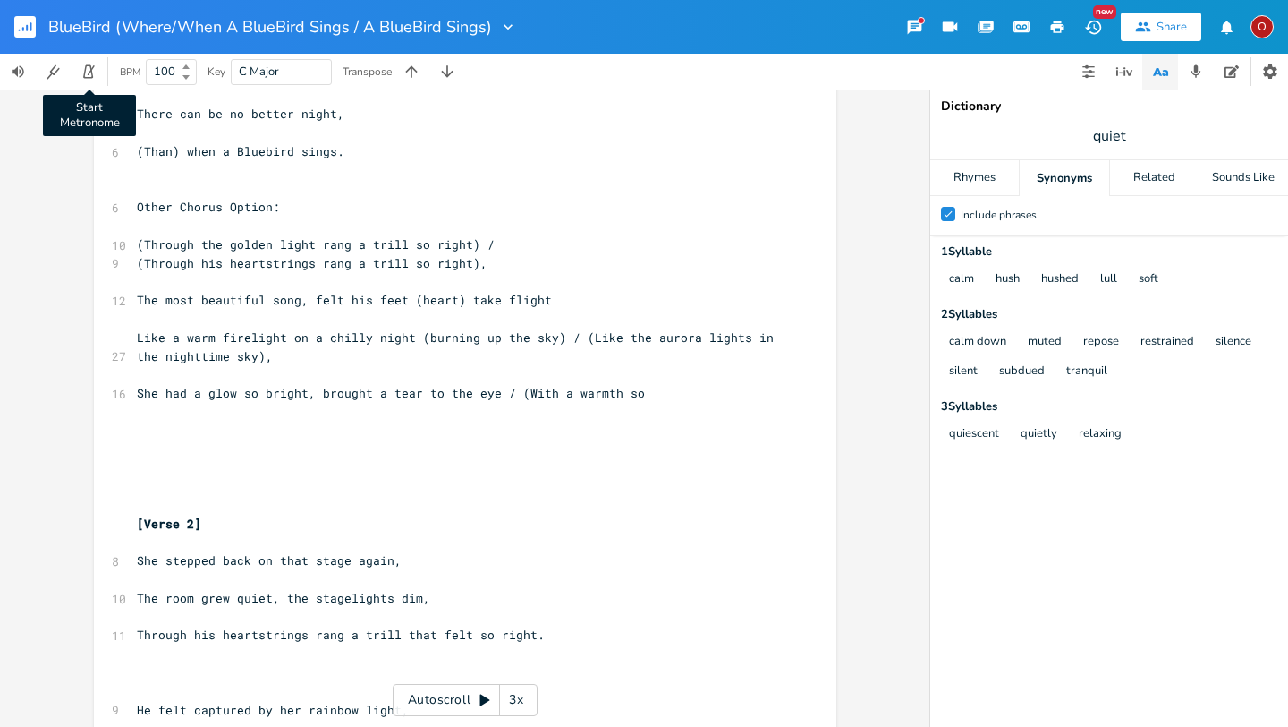
type textarea "[Verse 3] There were people clappin' all around that room,"
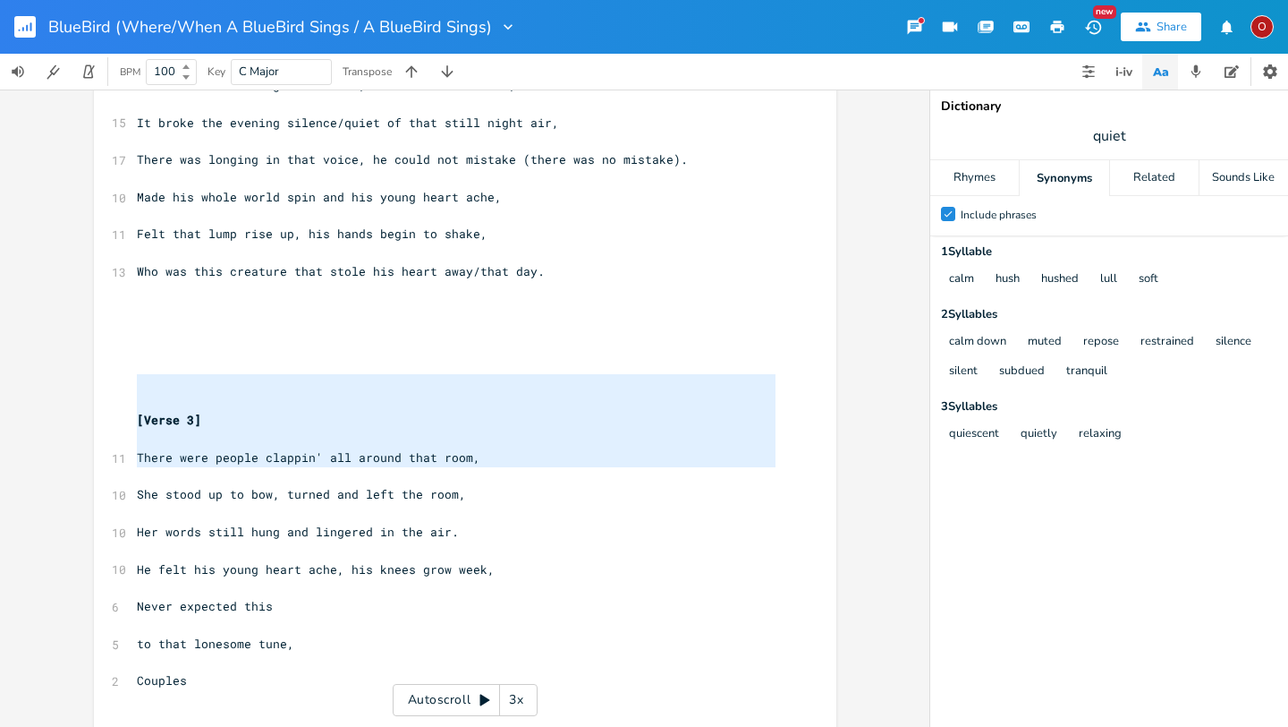
scroll to position [56, 0]
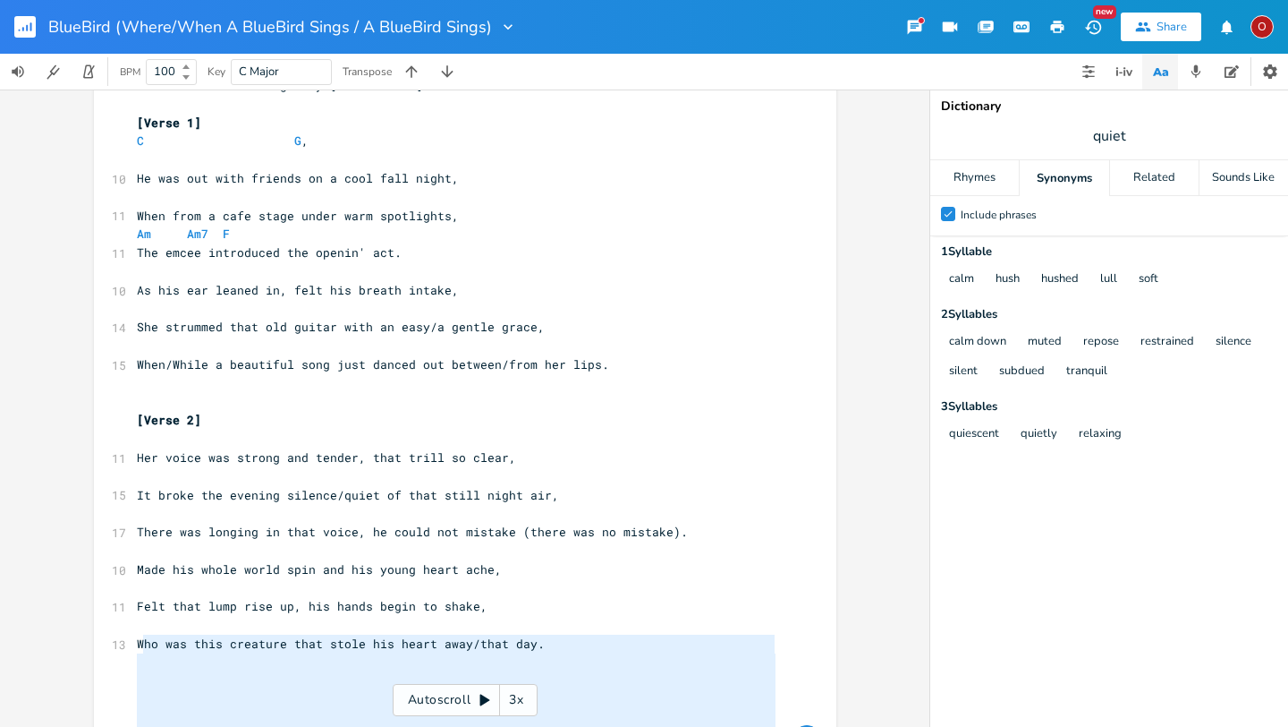
type textarea "Who was this creature that stole his heart away/that day."
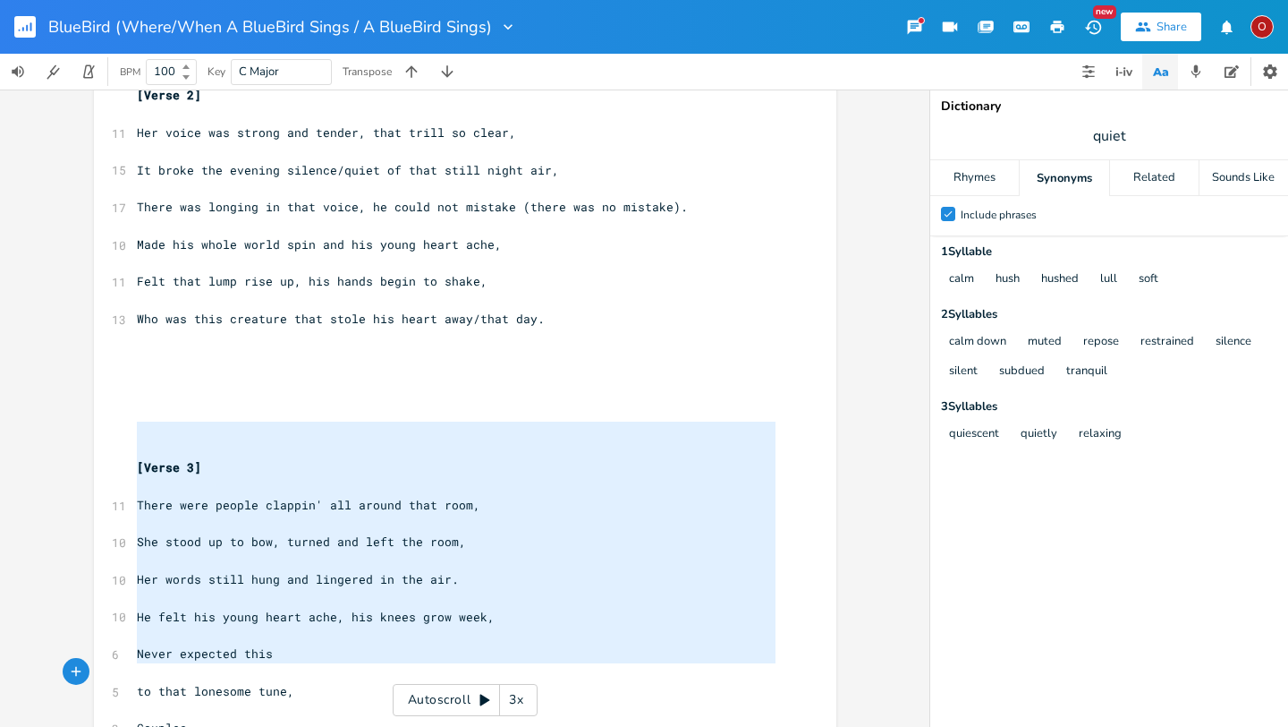
scroll to position [604, 0]
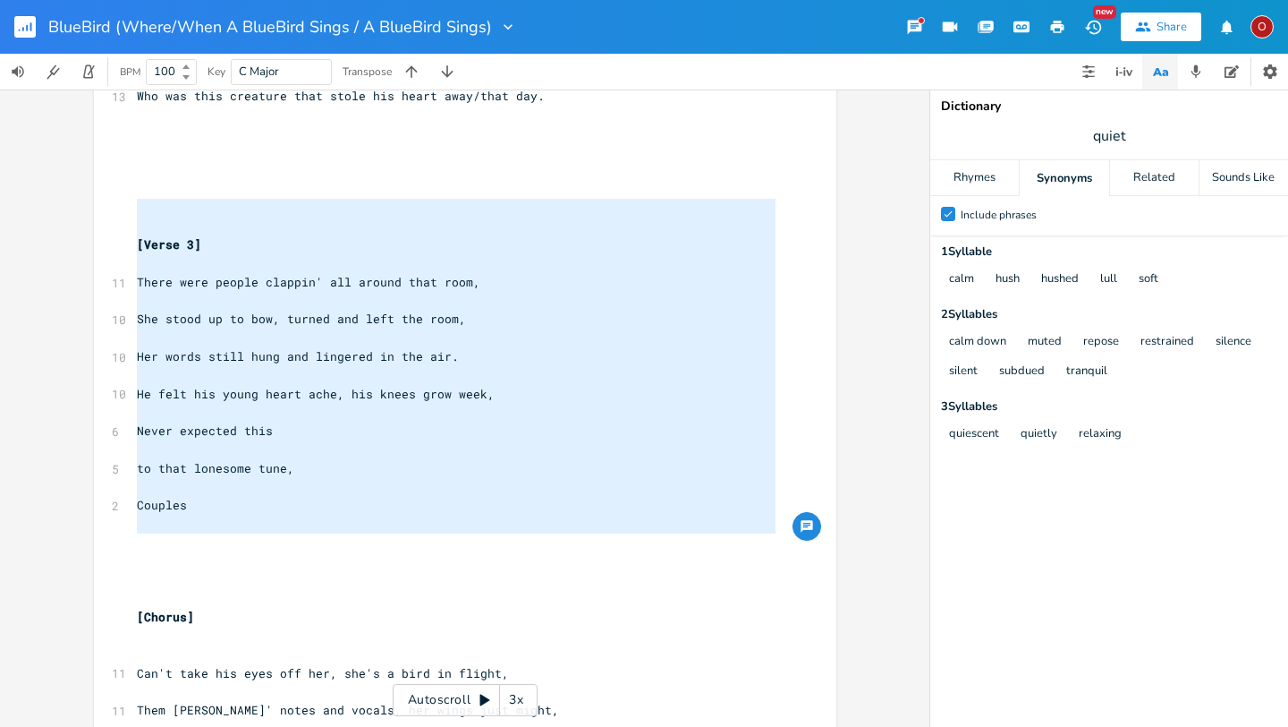
drag, startPoint x: 144, startPoint y: 419, endPoint x: 128, endPoint y: 539, distance: 121.0
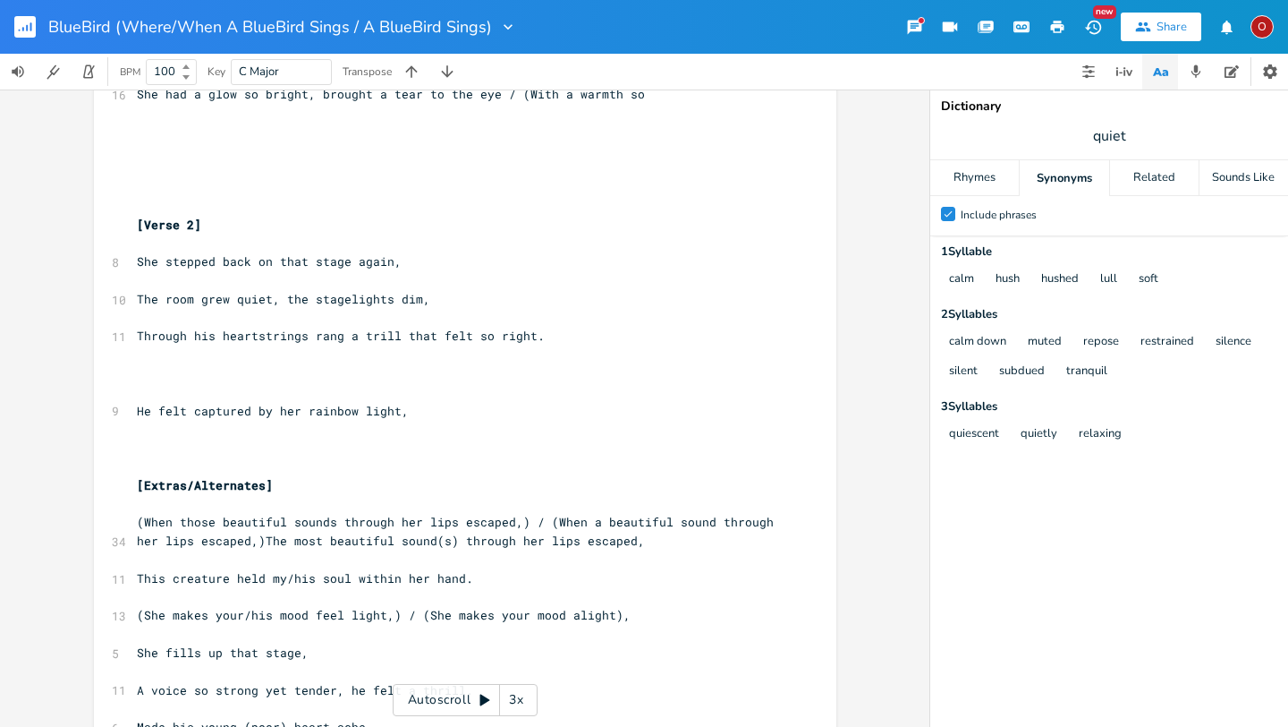
scroll to position [1884, 0]
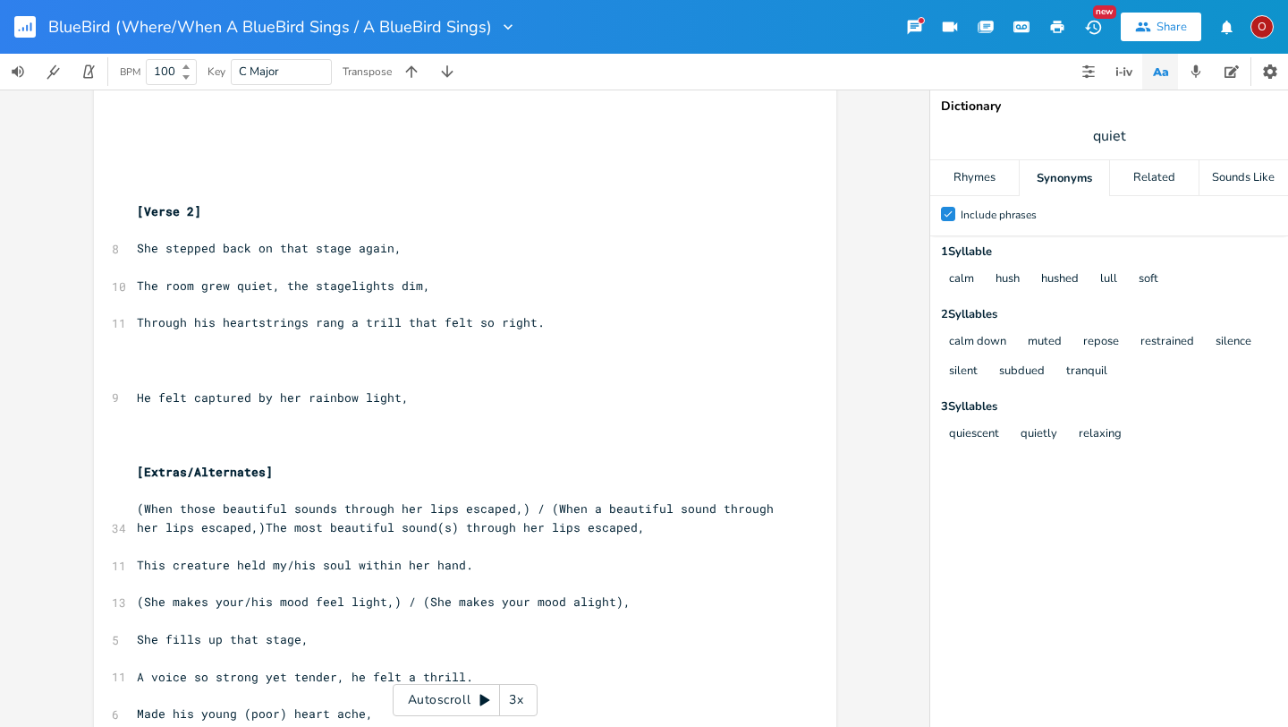
type textarea "[Verse 3] There were people clappin' all around that room, She stood up to bow,…"
click at [143, 166] on pre "​" at bounding box center [456, 174] width 646 height 19
click at [134, 137] on pre "​" at bounding box center [456, 136] width 646 height 19
type textarea "​"
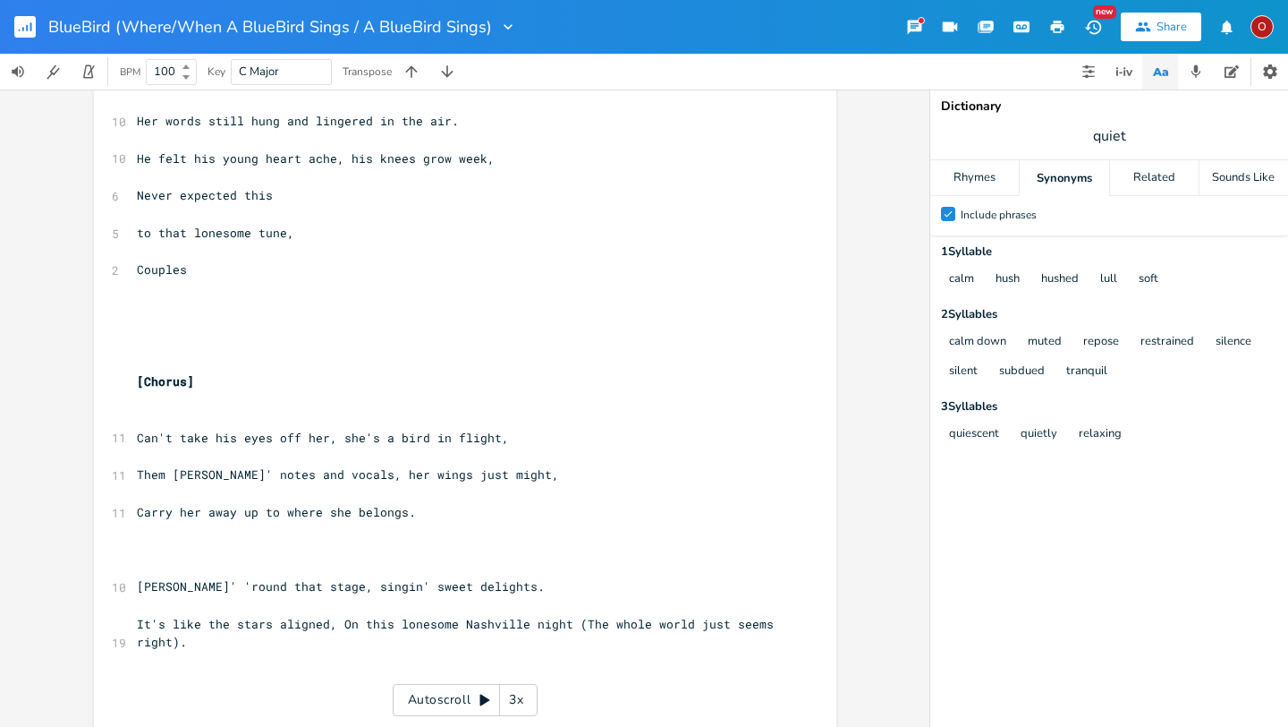
scroll to position [812, 0]
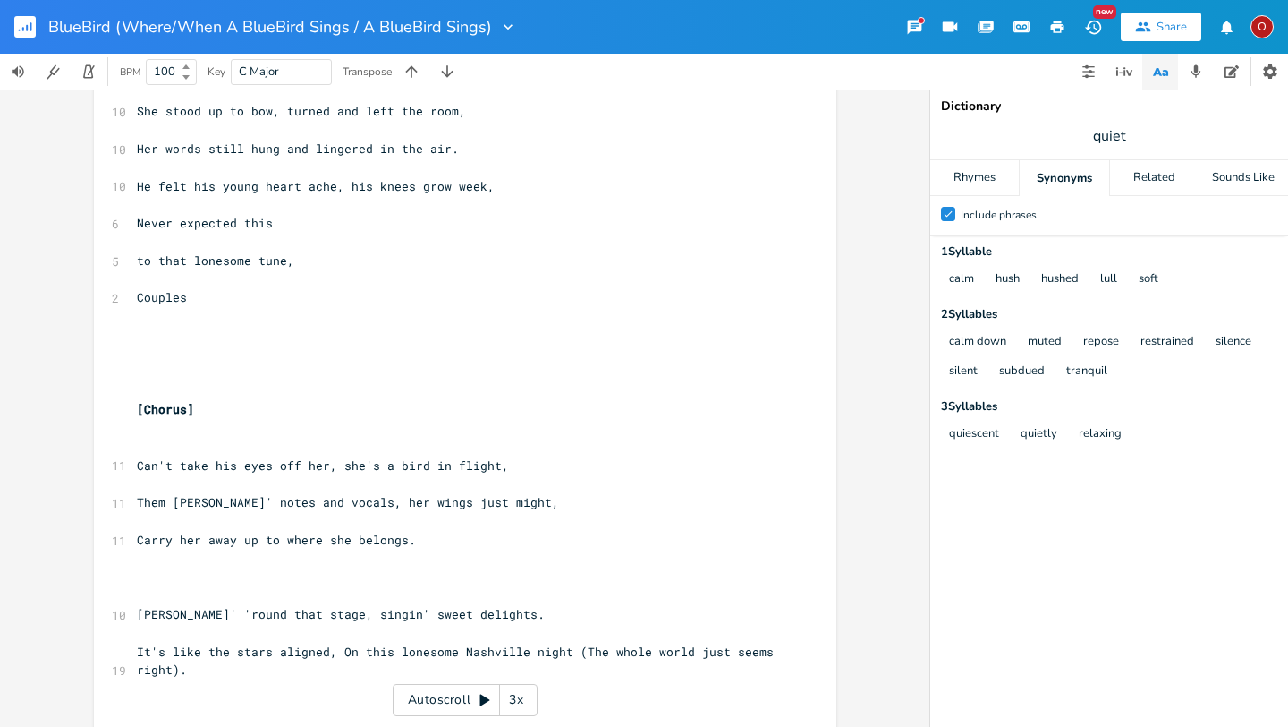
click at [211, 298] on pre "Couples" at bounding box center [456, 297] width 646 height 19
type textarea "danced"
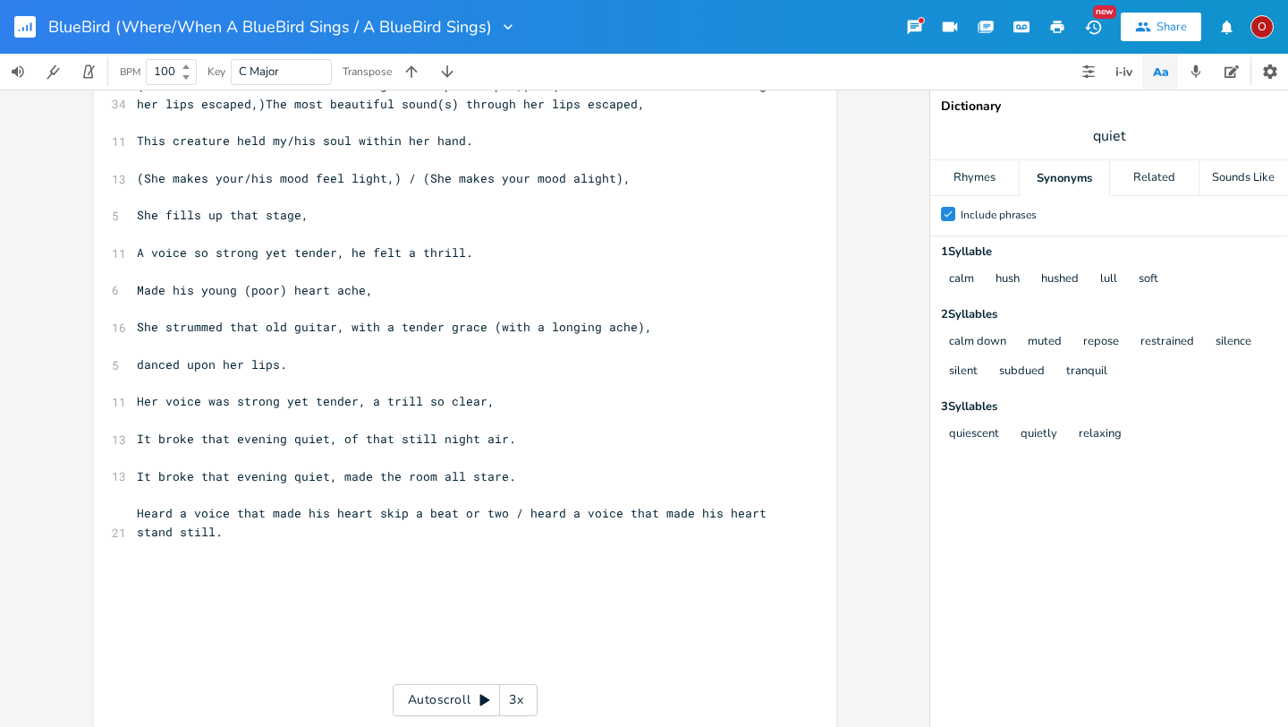
scroll to position [2661, 0]
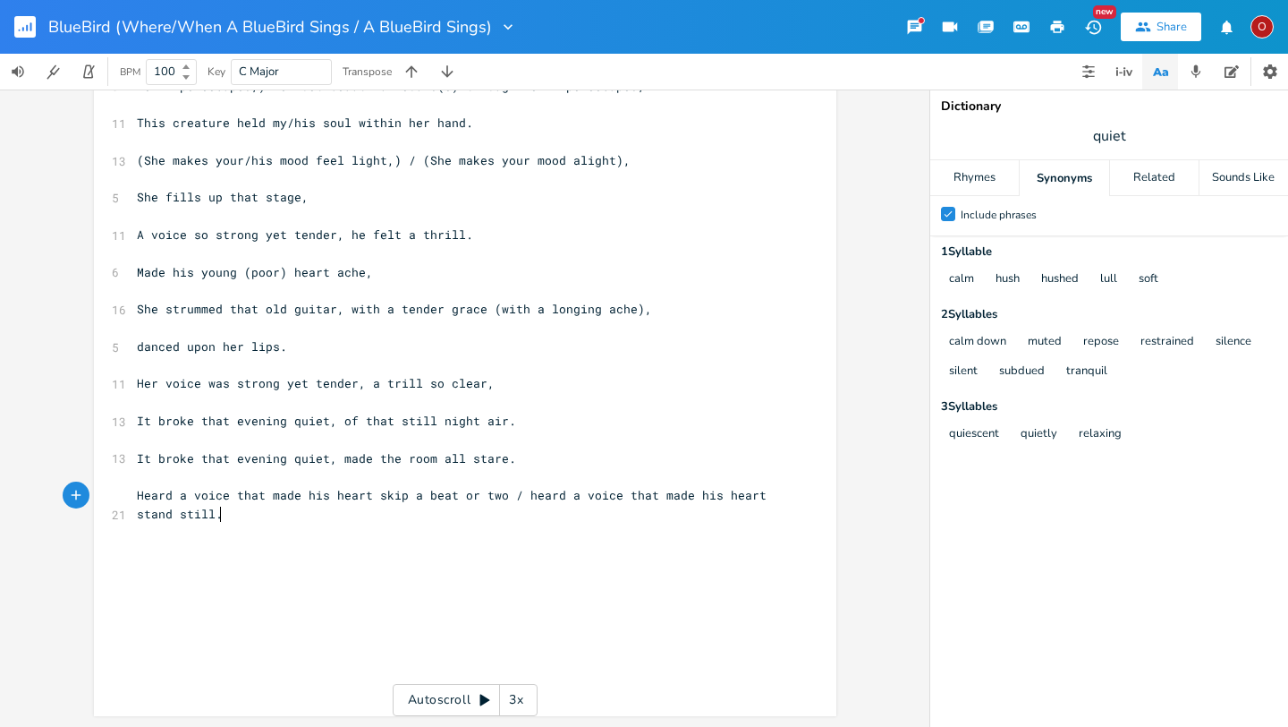
click at [275, 519] on pre "Heard a voice that made his heart skip a beat or two / heard a voice that made …" at bounding box center [456, 505] width 646 height 38
type textarea "She stole the peoples"
type textarea ";s"
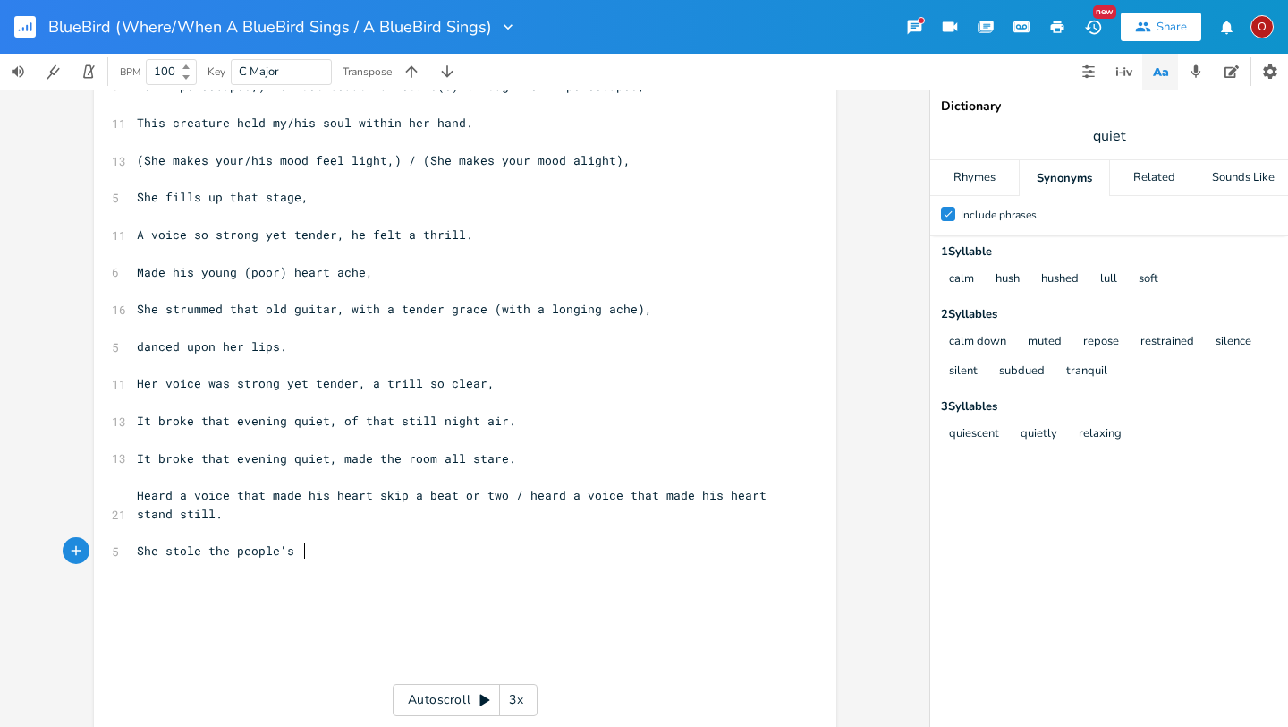
type textarea "'s fa"
type textarea "gaze all around the room."
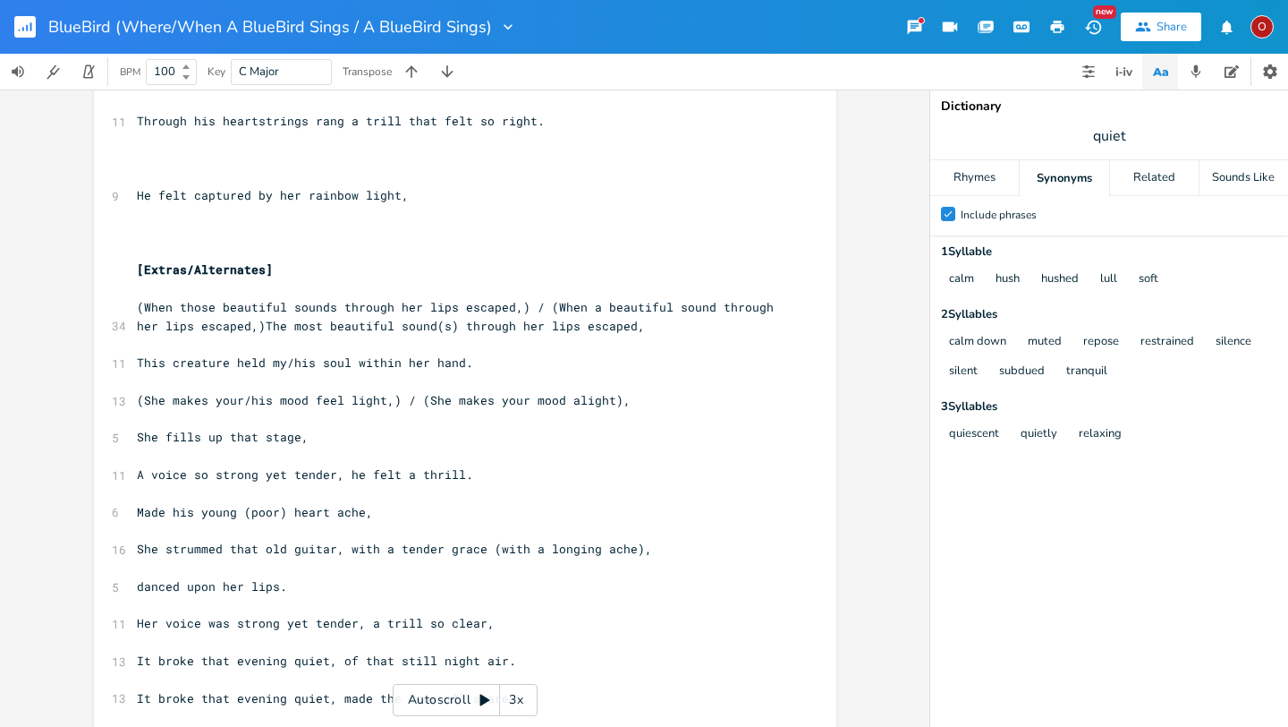
scroll to position [2717, 0]
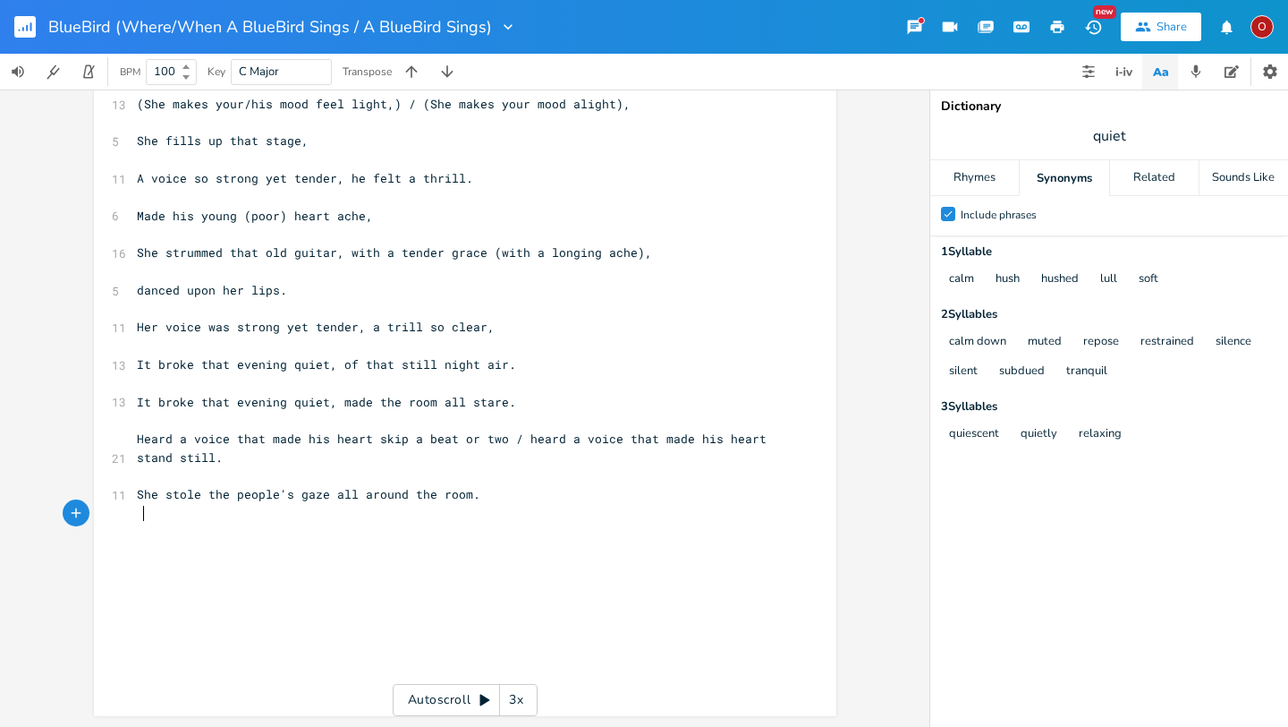
click at [511, 495] on pre "She stole the people's gaze all around the room." at bounding box center [456, 494] width 646 height 19
type textarea "That [PERSON_NAME]' voice and notes, her wings just might."
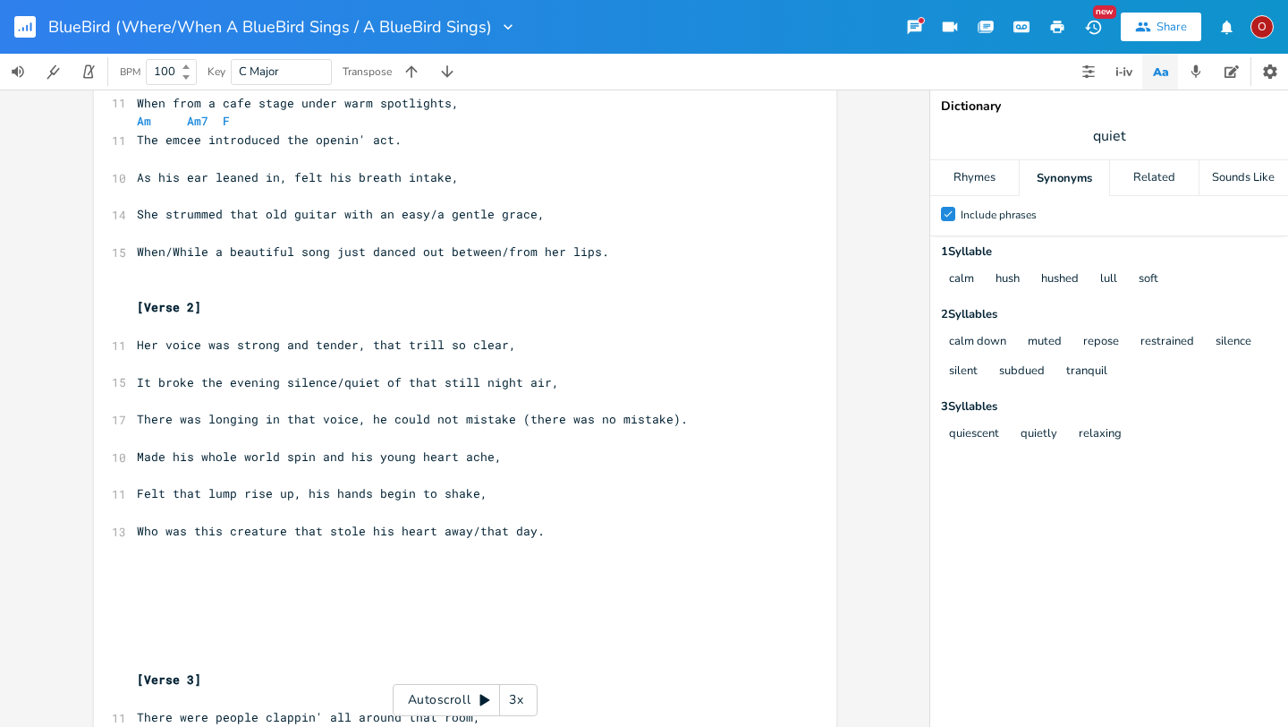
scroll to position [0, 0]
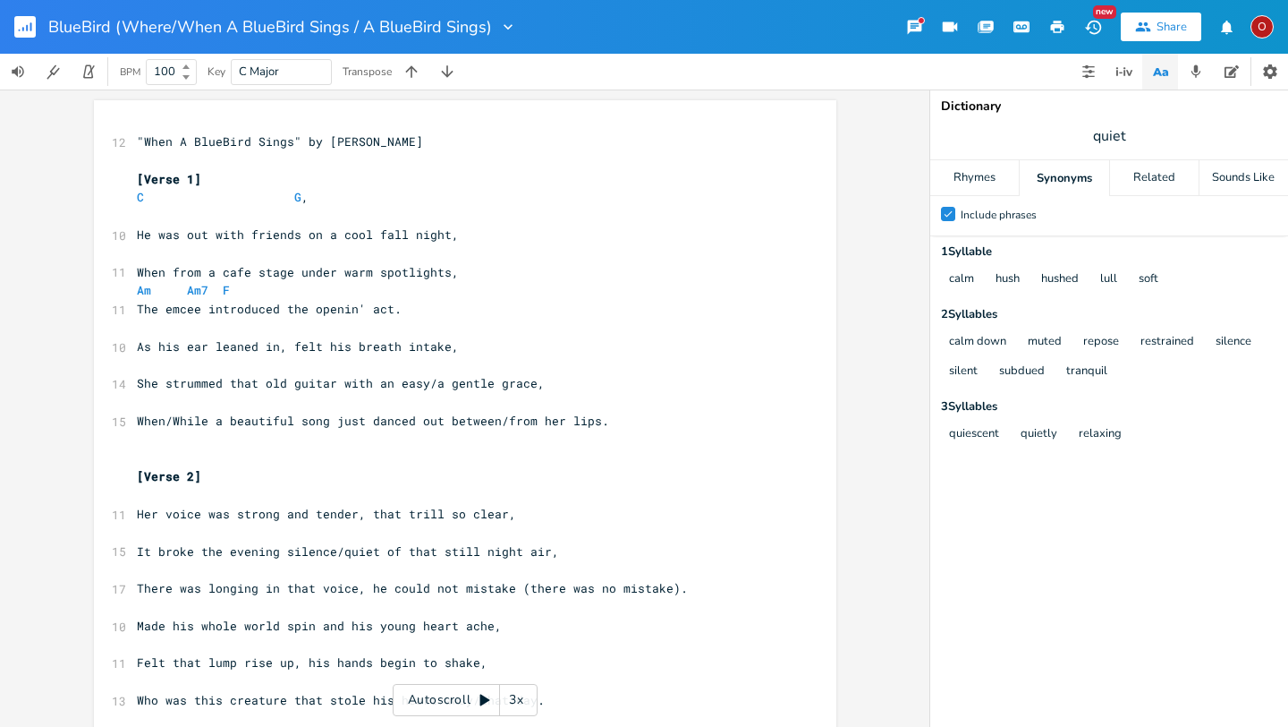
click at [147, 290] on span "Am Am7 F" at bounding box center [183, 290] width 93 height 16
click at [136, 250] on pre "​" at bounding box center [456, 253] width 646 height 19
type textarea "Am"
click at [185, 255] on pre "Am" at bounding box center [456, 253] width 646 height 19
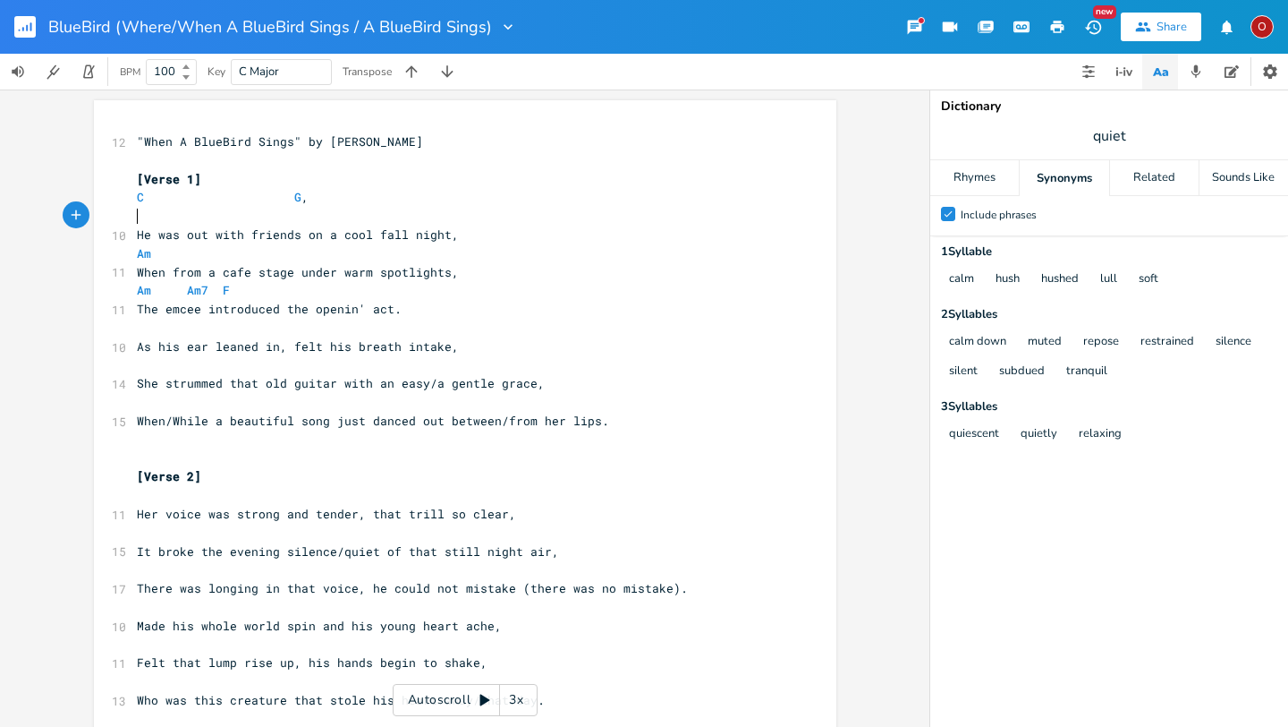
click at [671, 217] on pre "​" at bounding box center [456, 216] width 646 height 19
click at [202, 255] on pre "Am" at bounding box center [456, 253] width 646 height 19
click at [197, 264] on span "When from a cafe stage under warm spotlights," at bounding box center [298, 272] width 322 height 16
click at [198, 252] on pre "Am" at bounding box center [456, 253] width 646 height 19
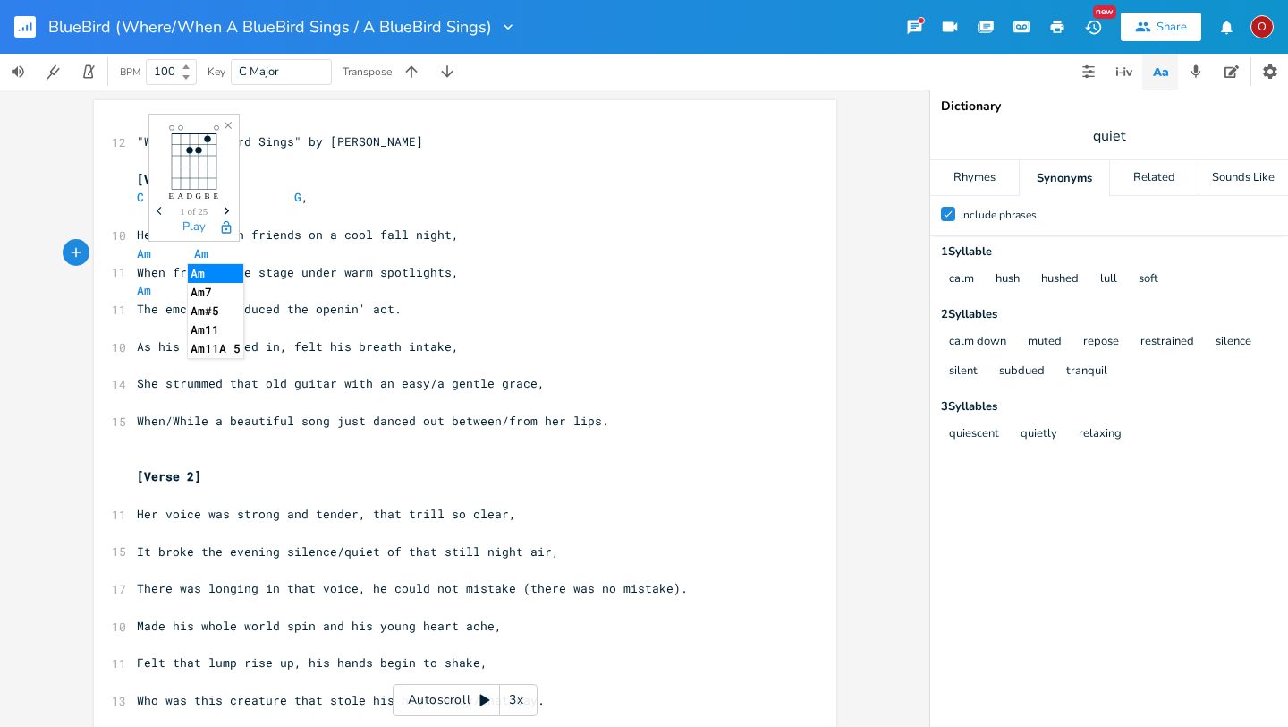
type textarea "Am7"
type textarea "F"
click at [224, 282] on pre "Am Am7 F" at bounding box center [456, 290] width 646 height 19
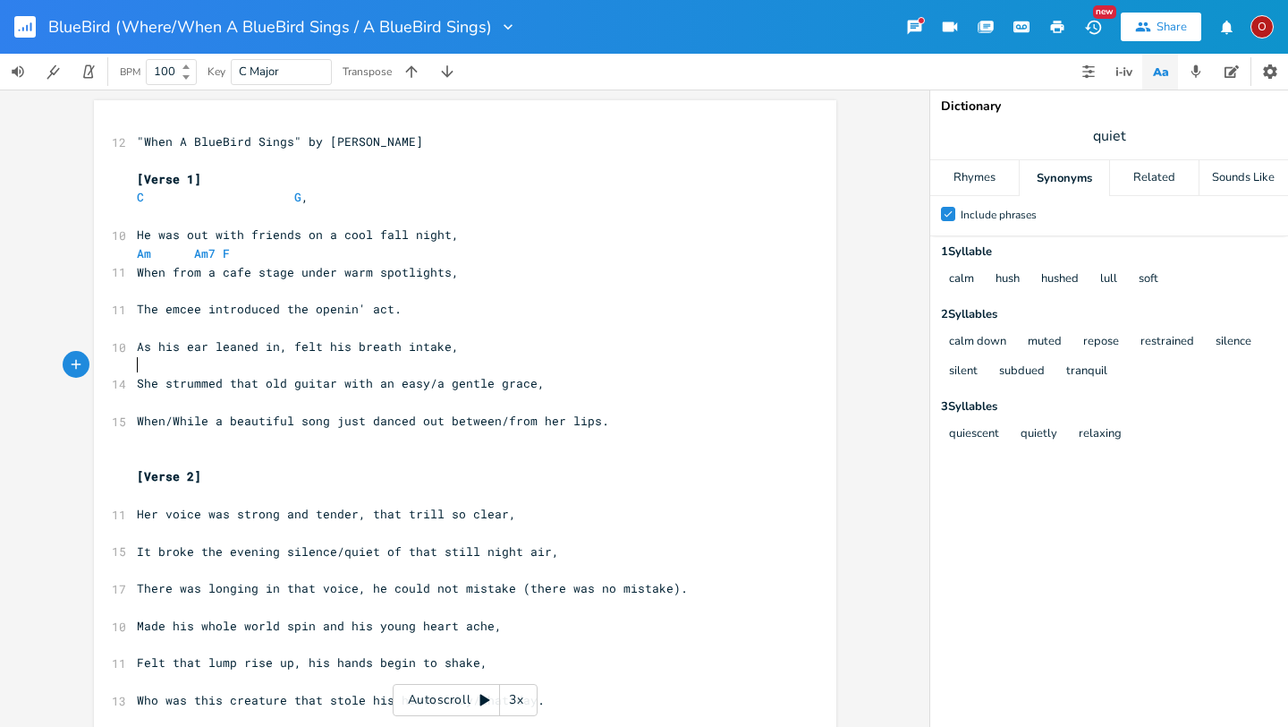
click at [231, 372] on pre "​" at bounding box center [456, 365] width 646 height 19
click at [208, 183] on pre "[Verse 1]" at bounding box center [456, 179] width 646 height 19
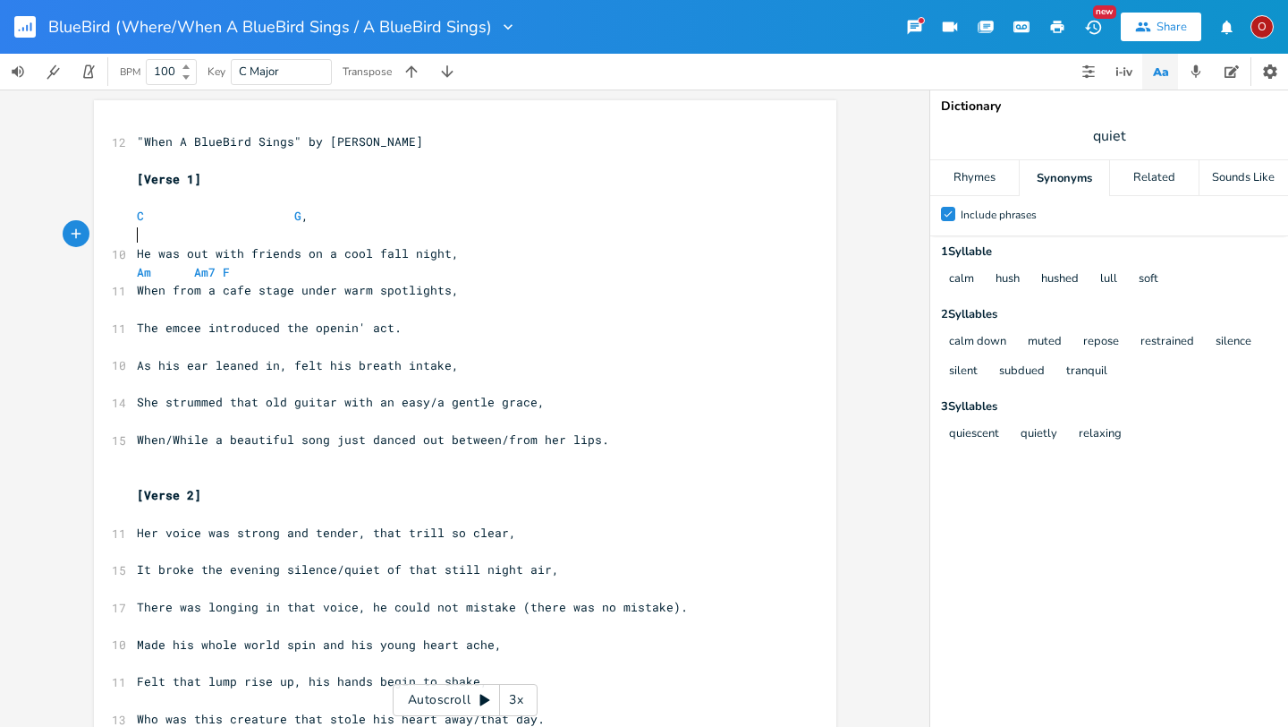
click at [137, 234] on pre "​" at bounding box center [456, 234] width 646 height 19
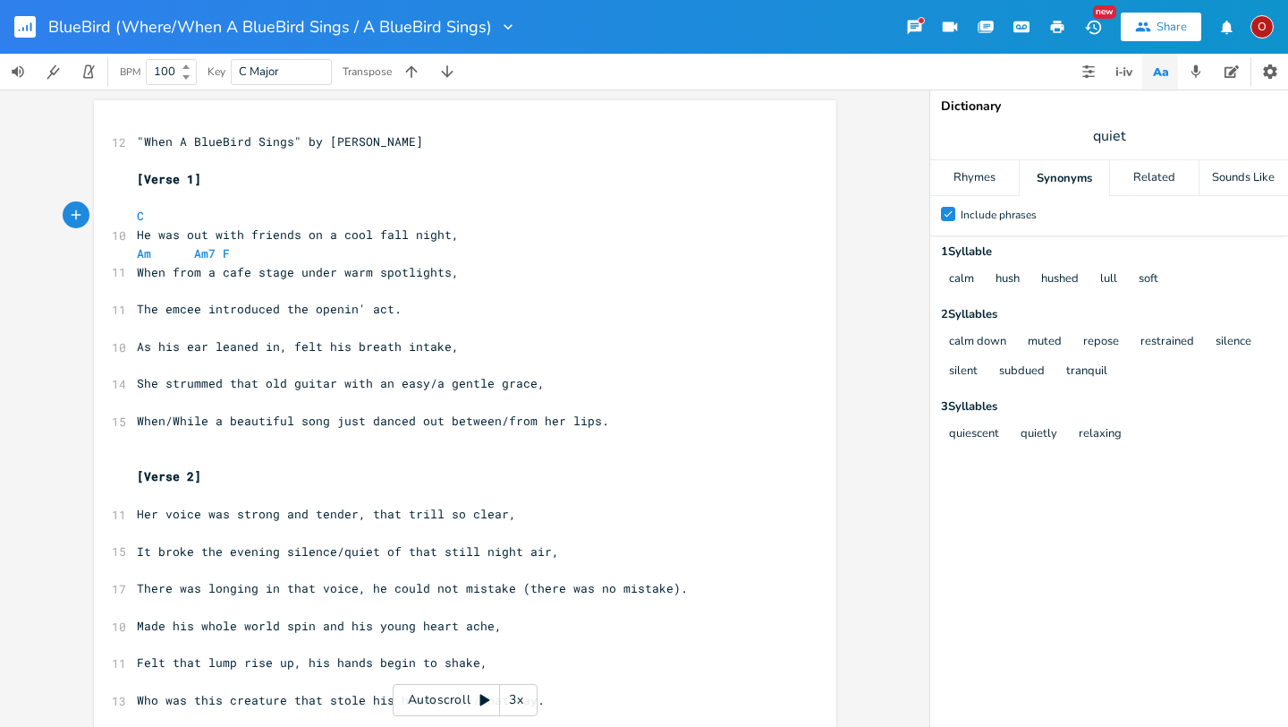
type textarea "G"
click at [579, 271] on pre "When from a cafe stage under warm spotlights," at bounding box center [456, 272] width 646 height 19
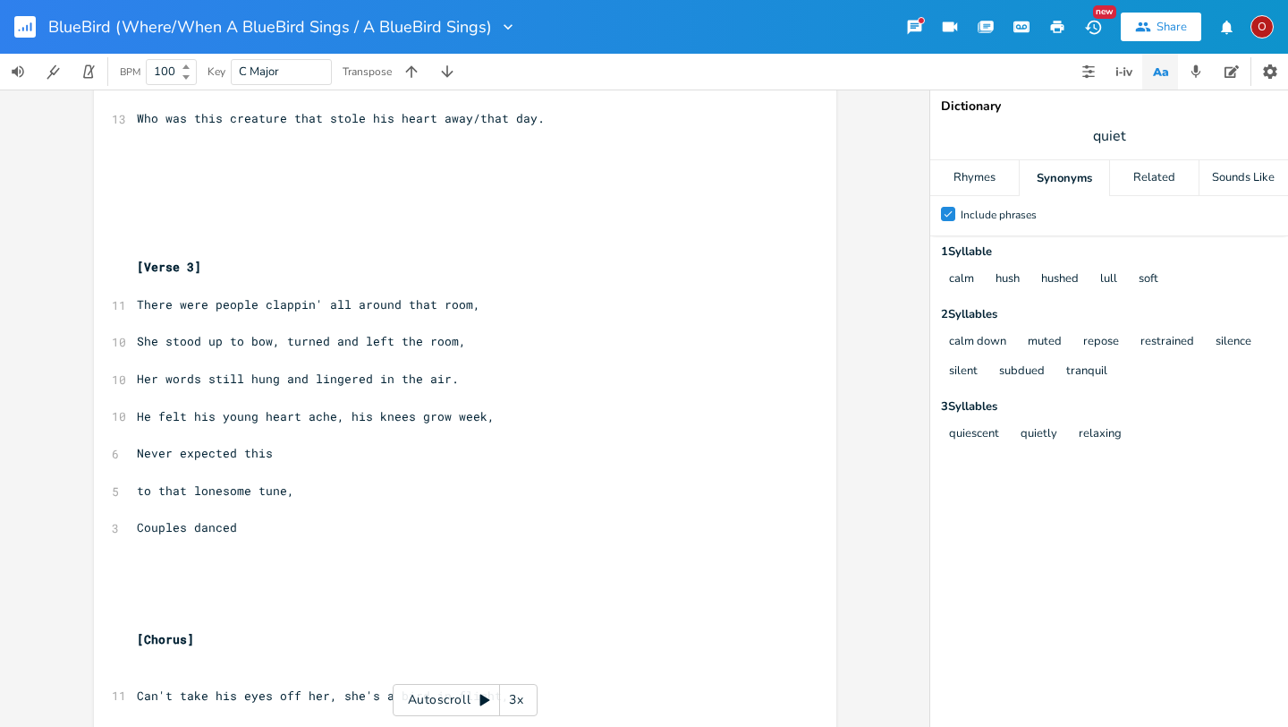
scroll to position [580, 0]
drag, startPoint x: 110, startPoint y: 242, endPoint x: 225, endPoint y: 242, distance: 115.4
drag, startPoint x: 123, startPoint y: 222, endPoint x: 117, endPoint y: 282, distance: 60.2
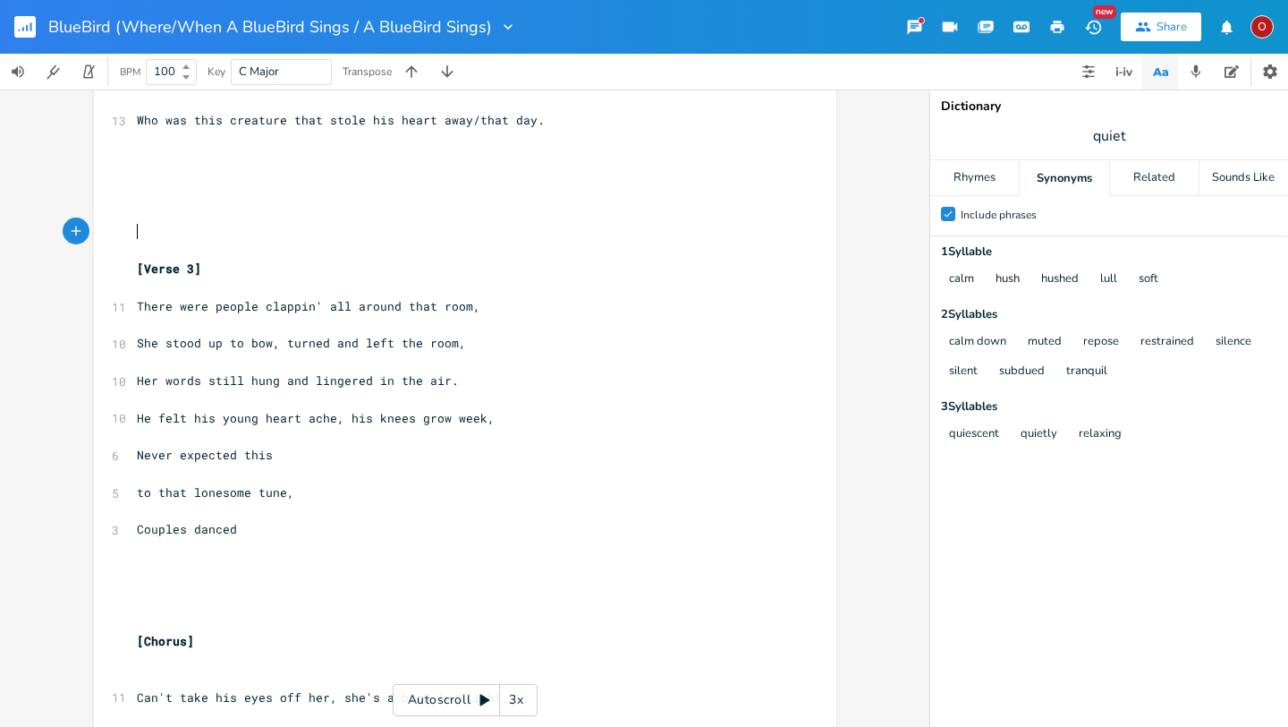
scroll to position [0, 0]
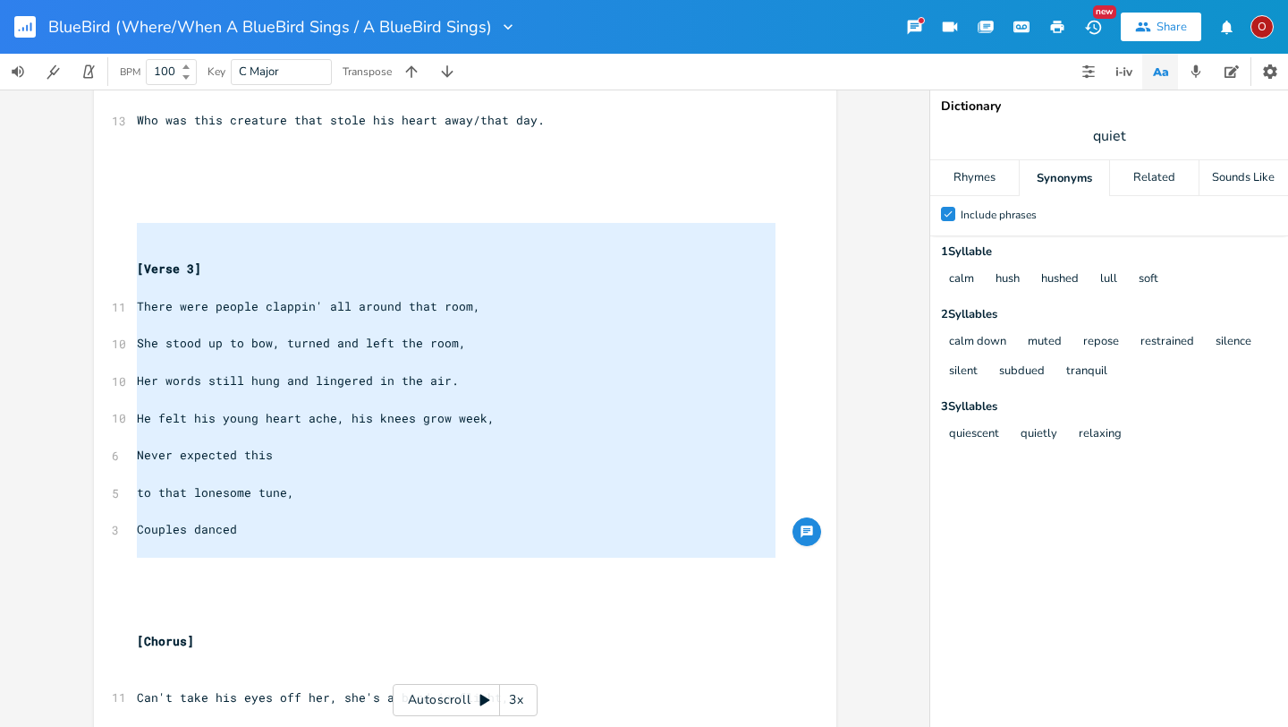
type textarea "[Verse 3] There were people clappin' all around that room, She stood up to bow,…"
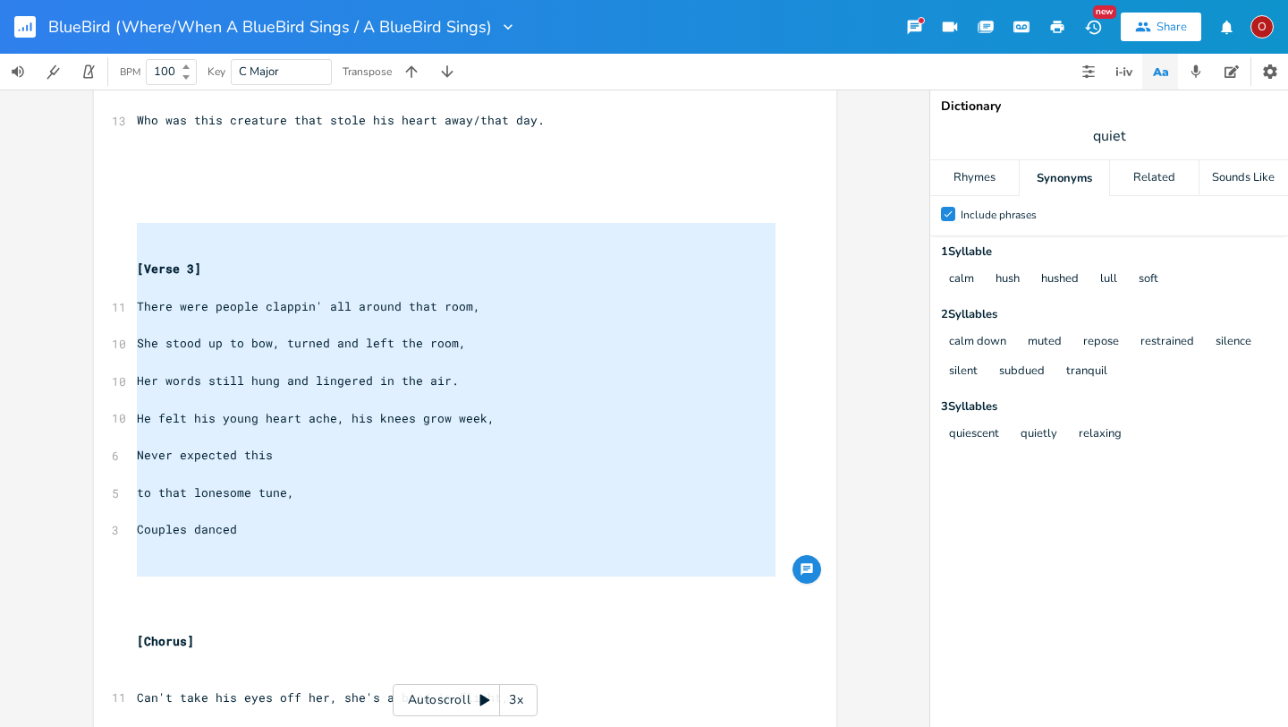
drag, startPoint x: 192, startPoint y: 235, endPoint x: 149, endPoint y: 578, distance: 345.4
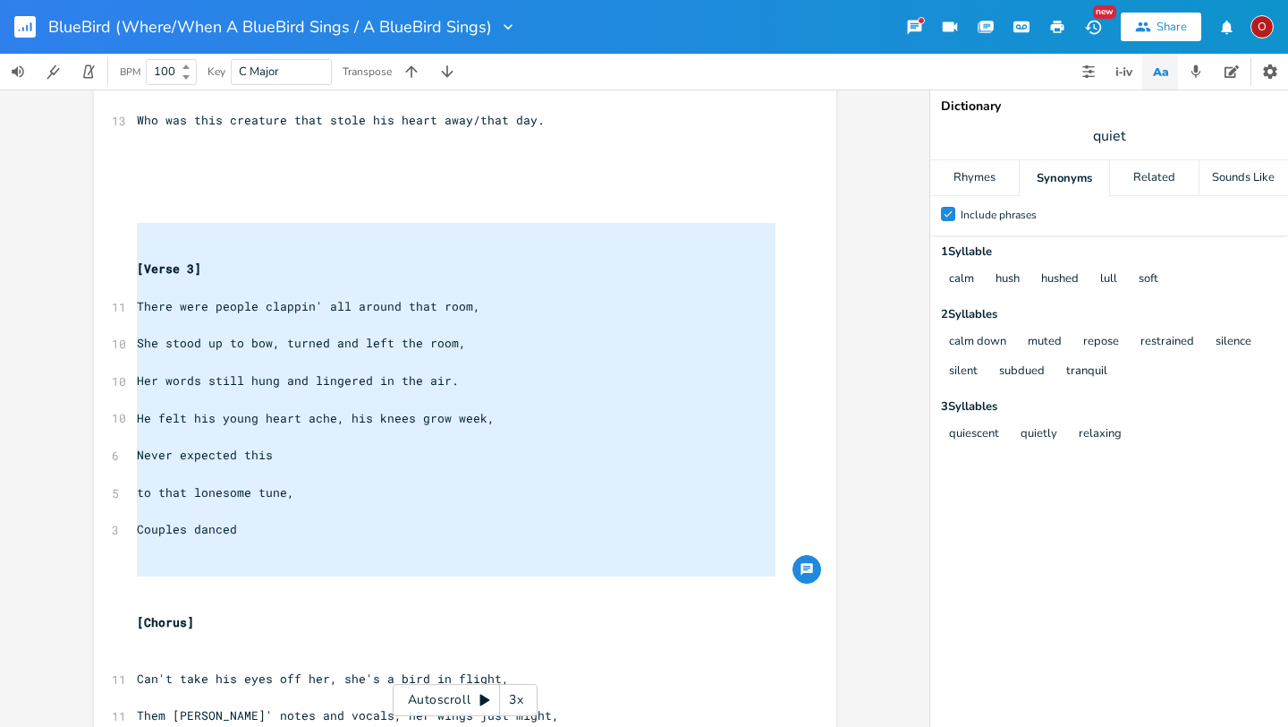
drag, startPoint x: 132, startPoint y: 231, endPoint x: 115, endPoint y: 587, distance: 356.5
type textarea "​"
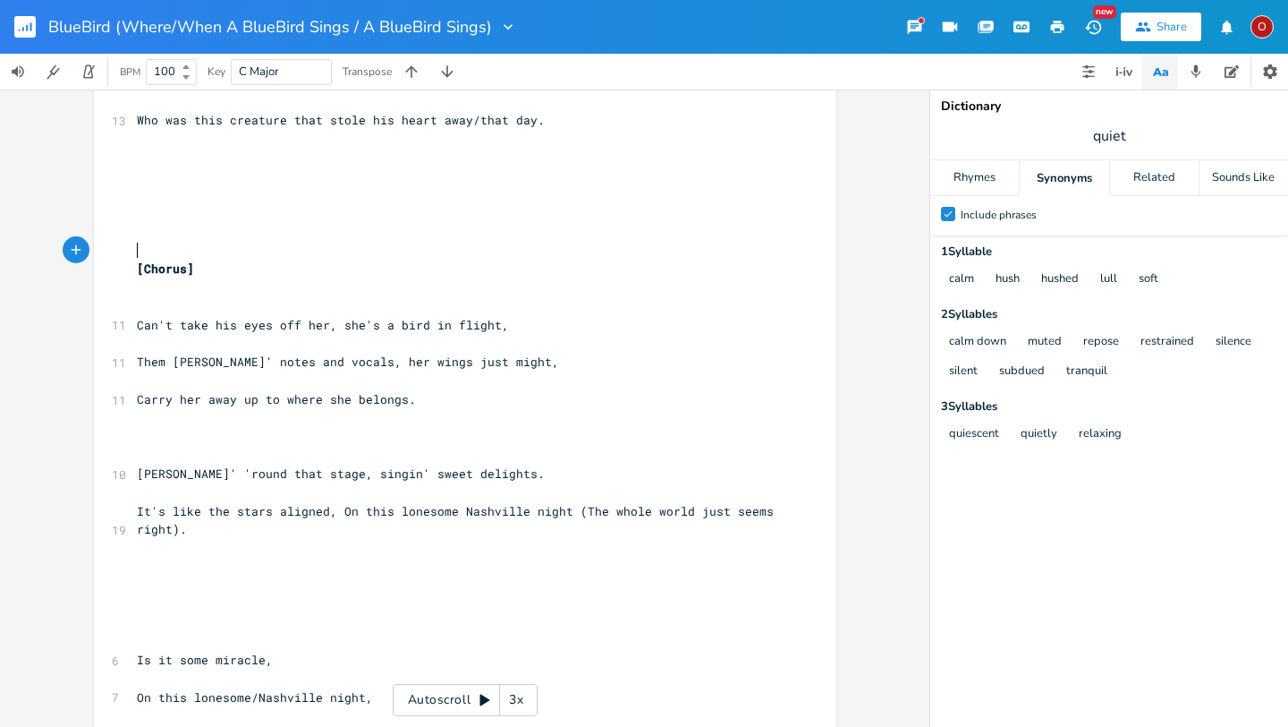
click at [156, 242] on pre "​" at bounding box center [456, 250] width 646 height 19
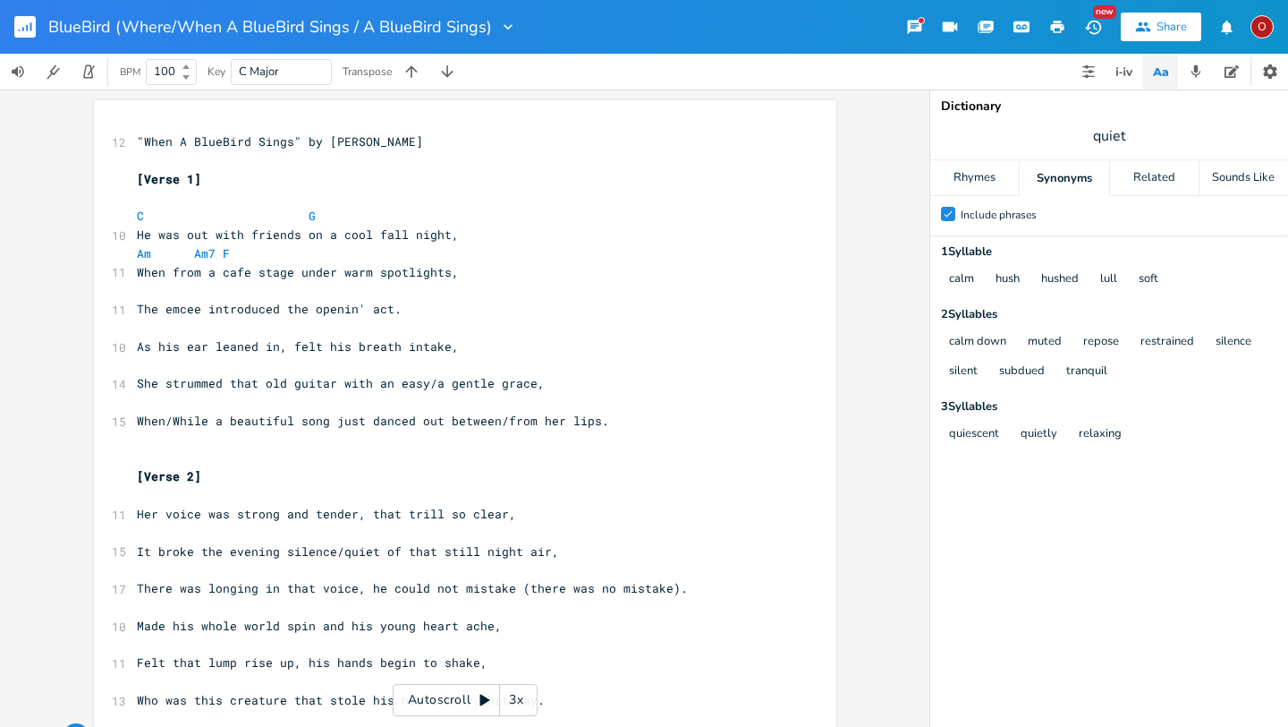
click at [166, 205] on pre "​" at bounding box center [456, 197] width 646 height 19
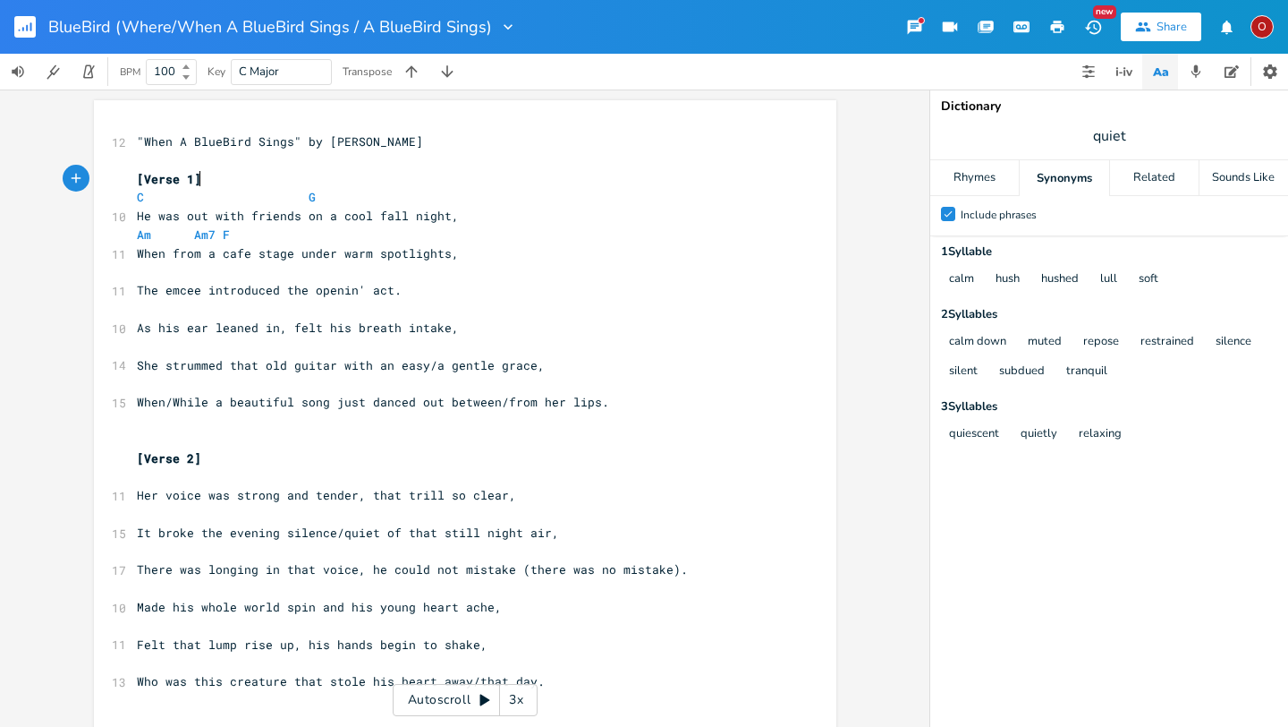
click at [266, 159] on pre "​" at bounding box center [456, 160] width 646 height 19
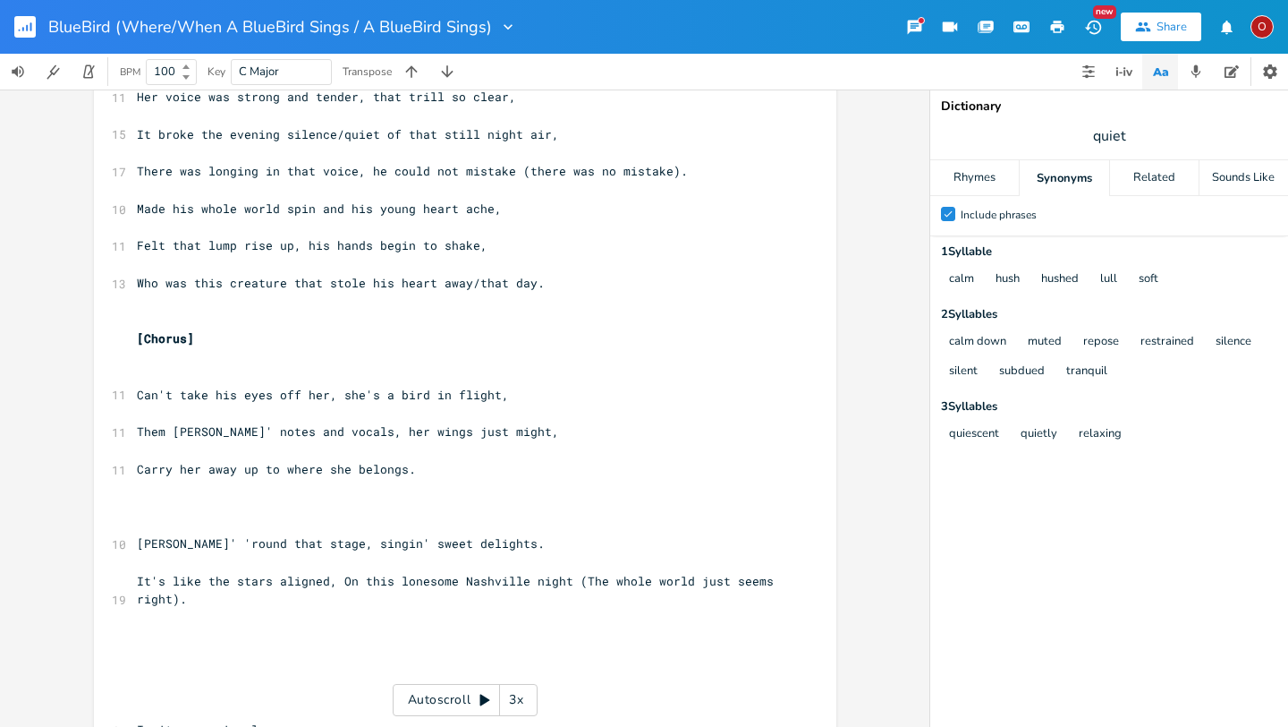
scroll to position [418, 0]
click at [341, 434] on span "Them [PERSON_NAME]' notes and vocals, her wings just might," at bounding box center [348, 430] width 422 height 16
type textarea "with"
type textarea ","
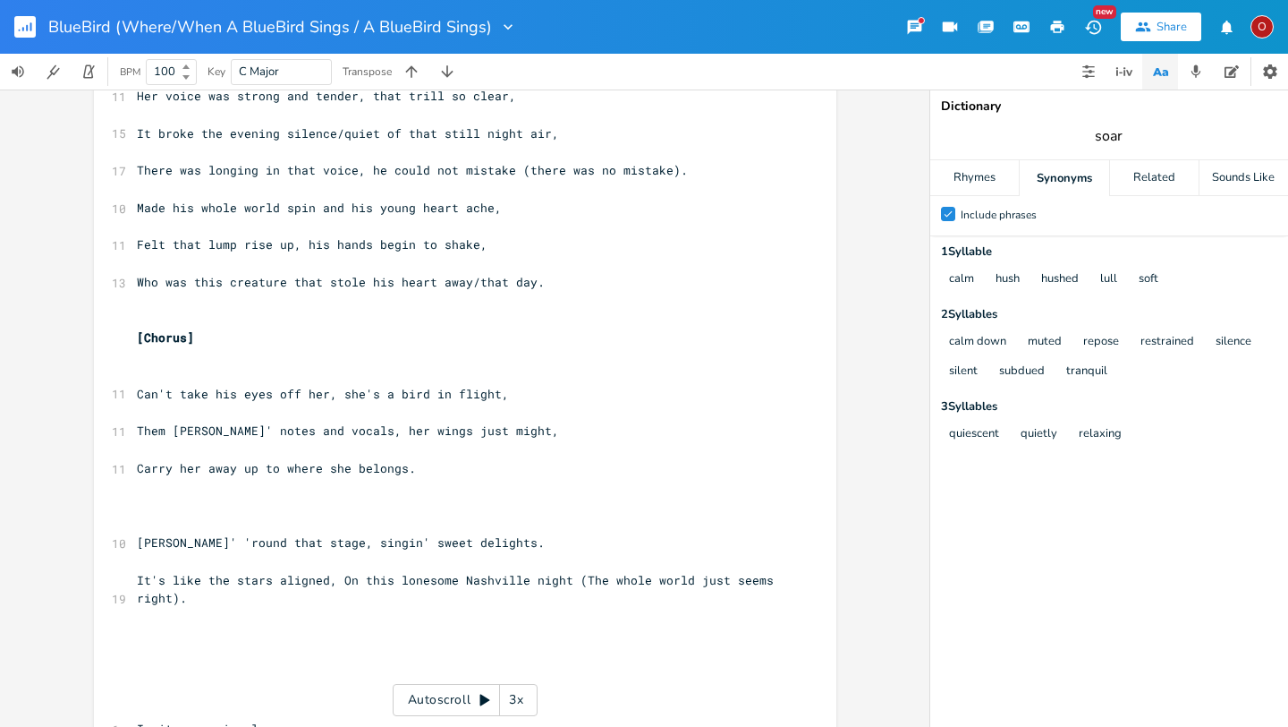
type input "soar"
click at [1072, 179] on div "Synonyms" at bounding box center [1064, 178] width 89 height 36
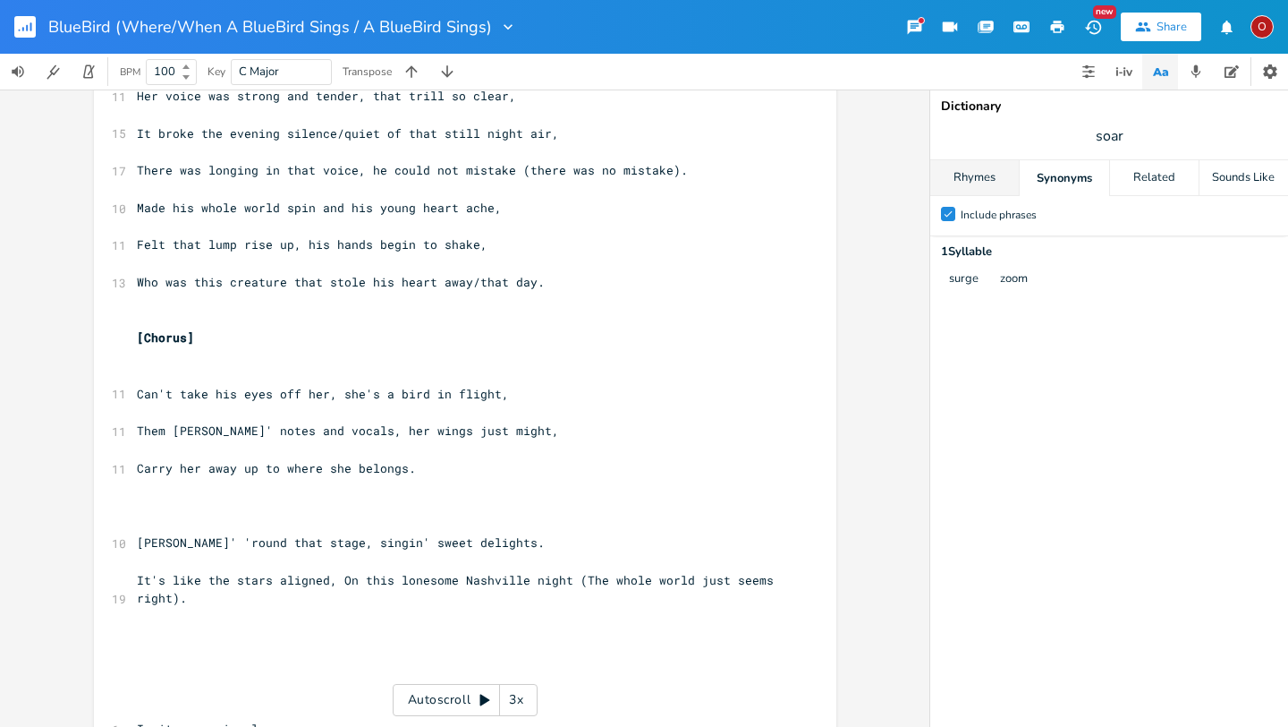
click at [991, 176] on div "Rhymes" at bounding box center [975, 178] width 89 height 36
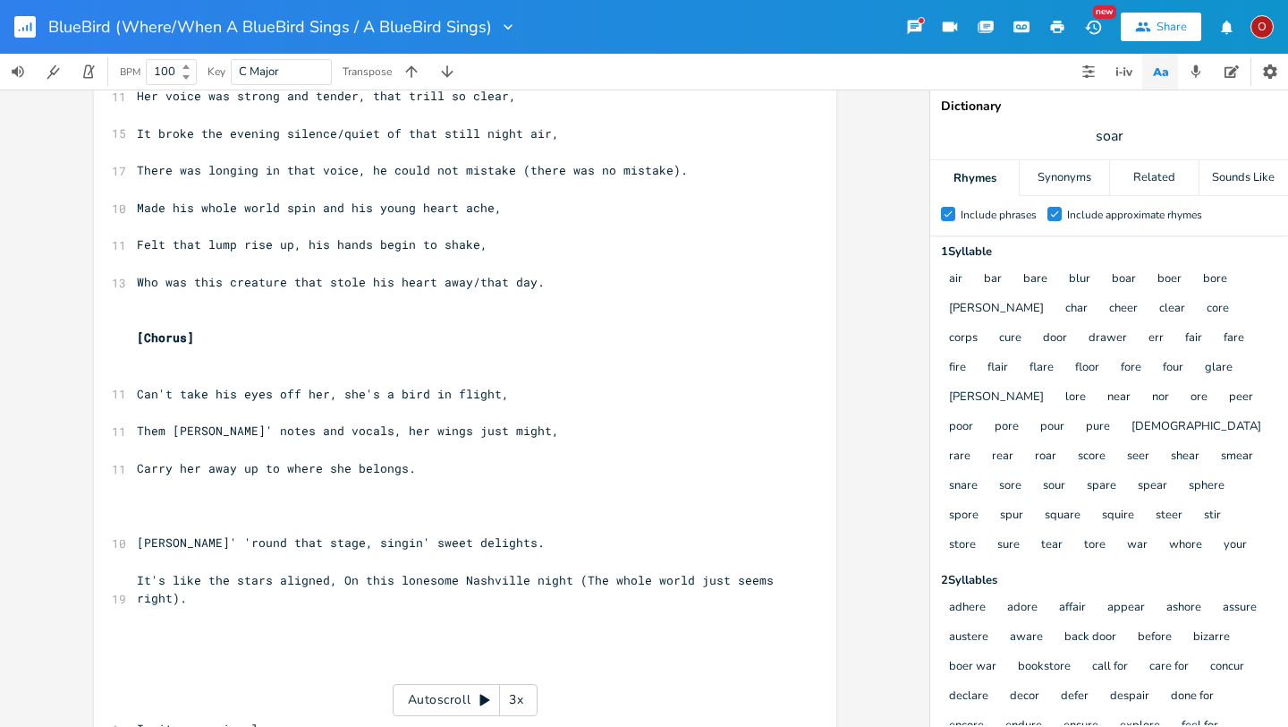
click at [1136, 137] on span "soar" at bounding box center [1110, 136] width 358 height 32
type input "voice"
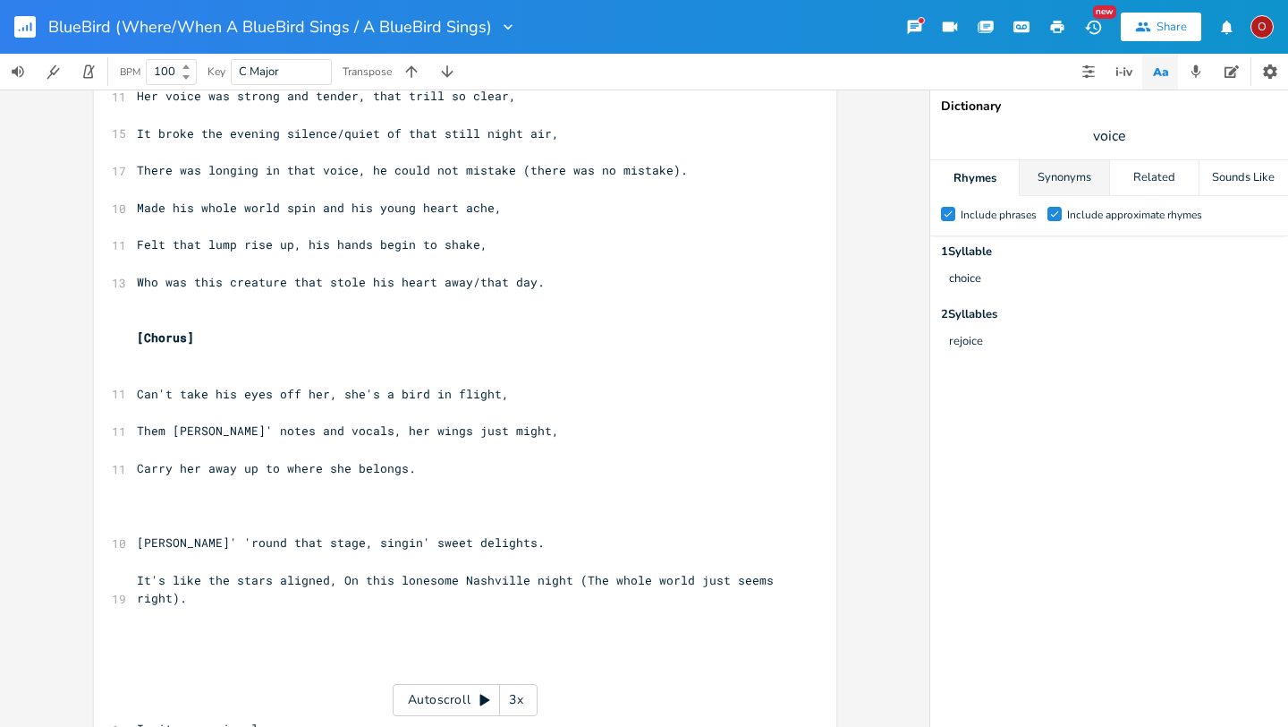
click at [1039, 183] on div "Synonyms" at bounding box center [1064, 178] width 89 height 36
click at [991, 180] on div "Rhymes" at bounding box center [975, 178] width 89 height 36
click at [1180, 178] on div "Related" at bounding box center [1154, 178] width 89 height 36
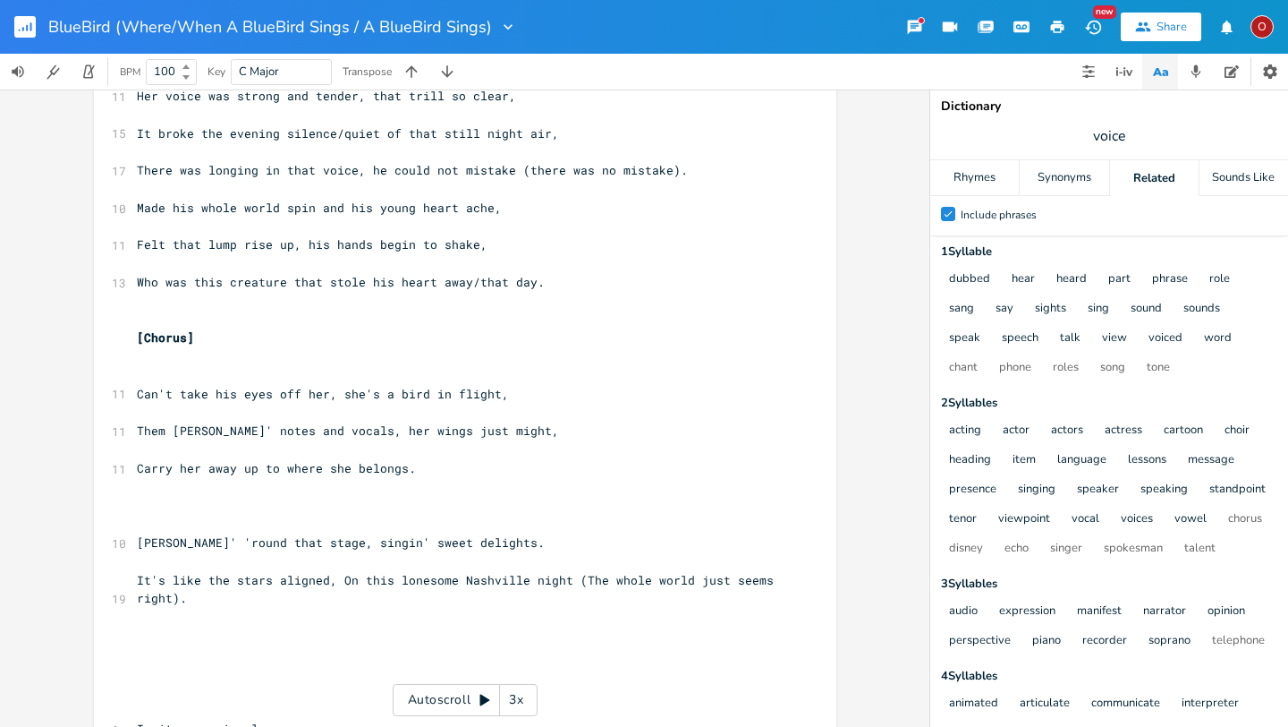
click at [1133, 132] on span "voice" at bounding box center [1110, 136] width 358 height 32
type input "flying"
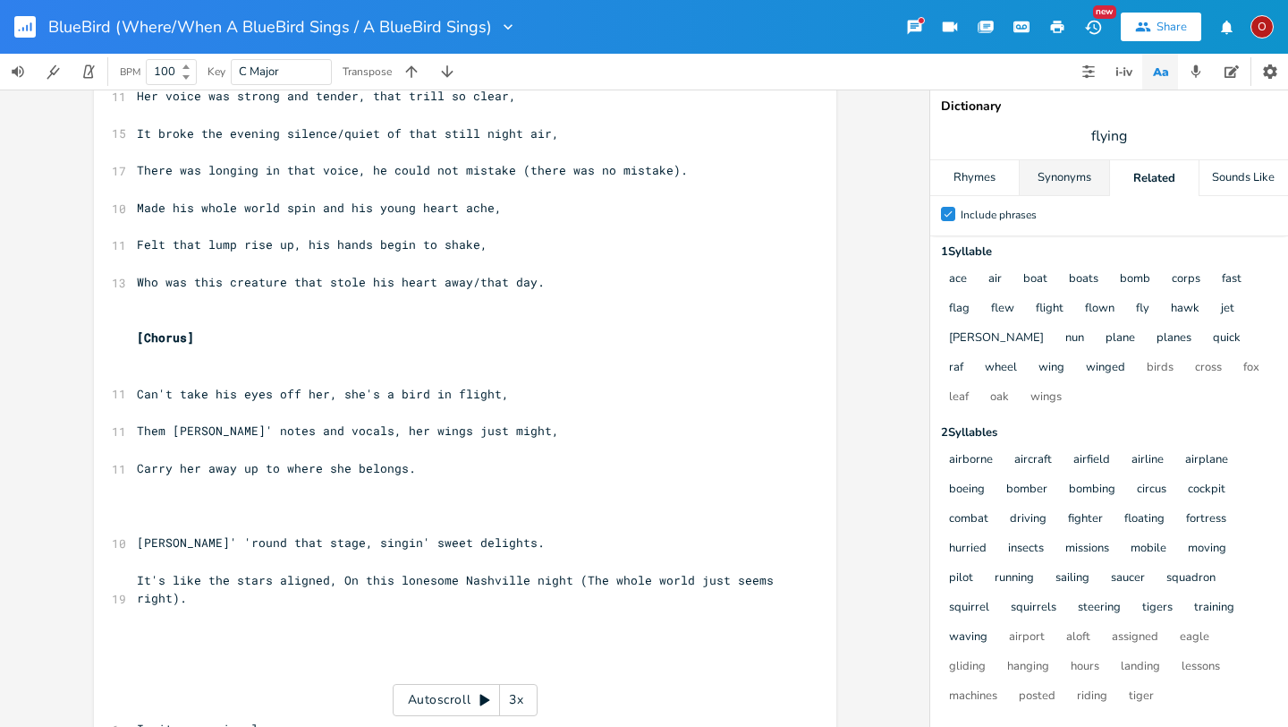
click at [1090, 176] on div "Synonyms" at bounding box center [1064, 178] width 89 height 36
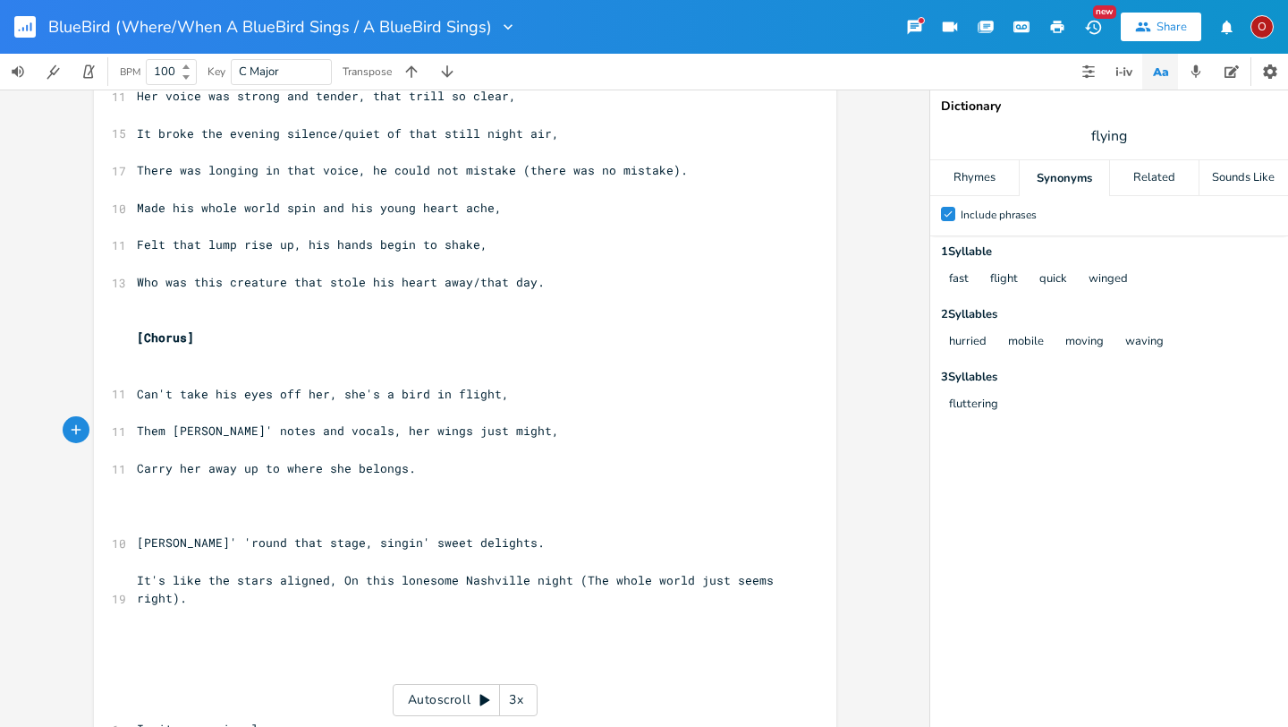
type textarea "Th"
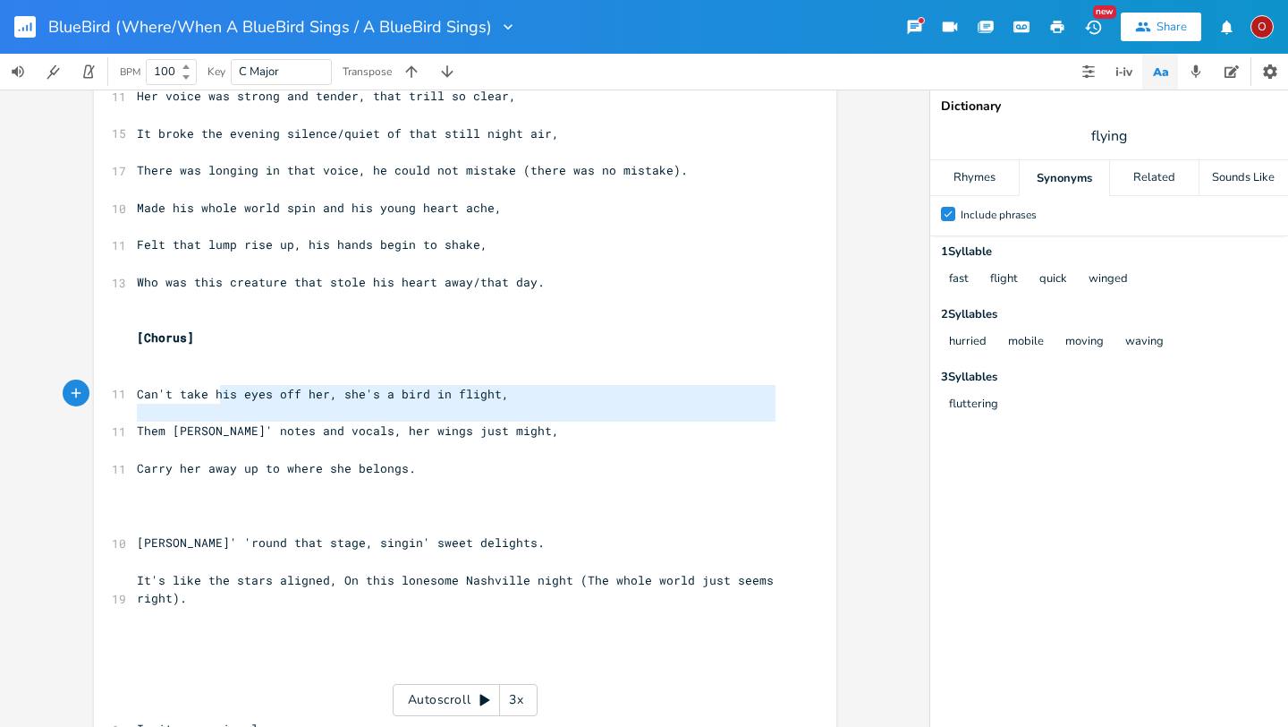
type textarea "s eyes off her, she's a bird in flight,"
type textarea "she's a bird in flight,"
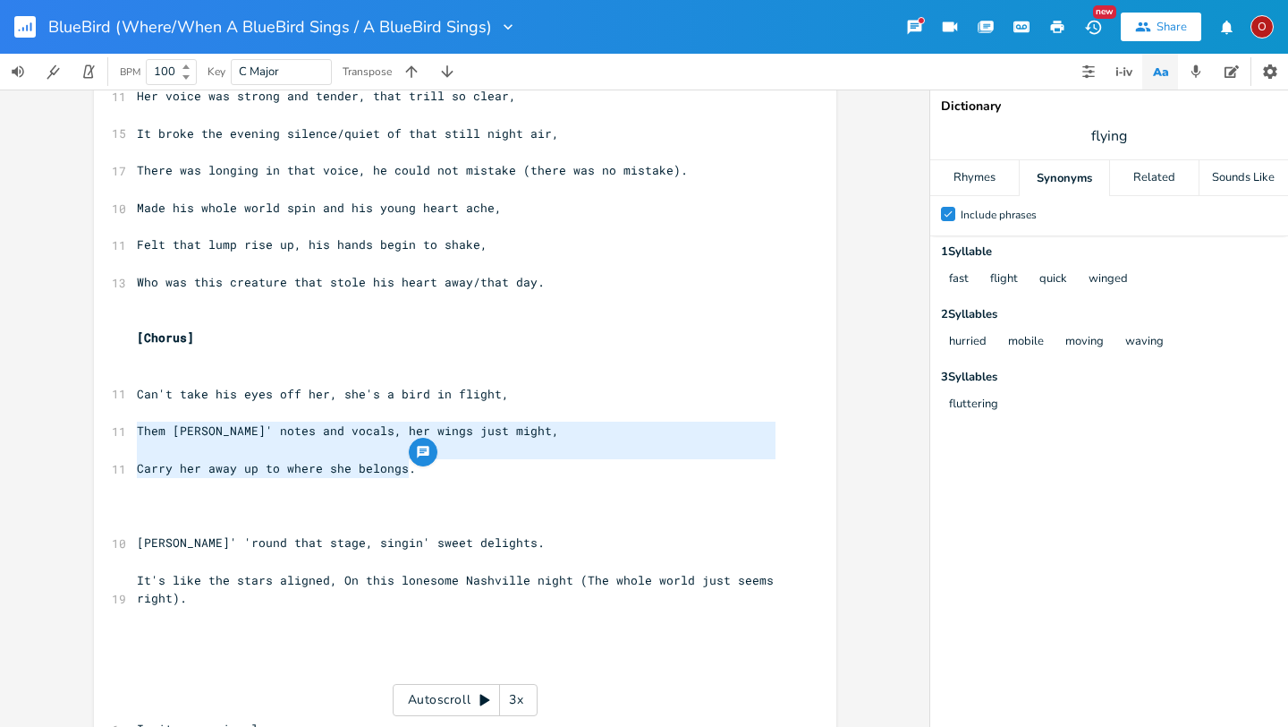
type textarea "Them [PERSON_NAME]' notes and vocals, her wings just might,"
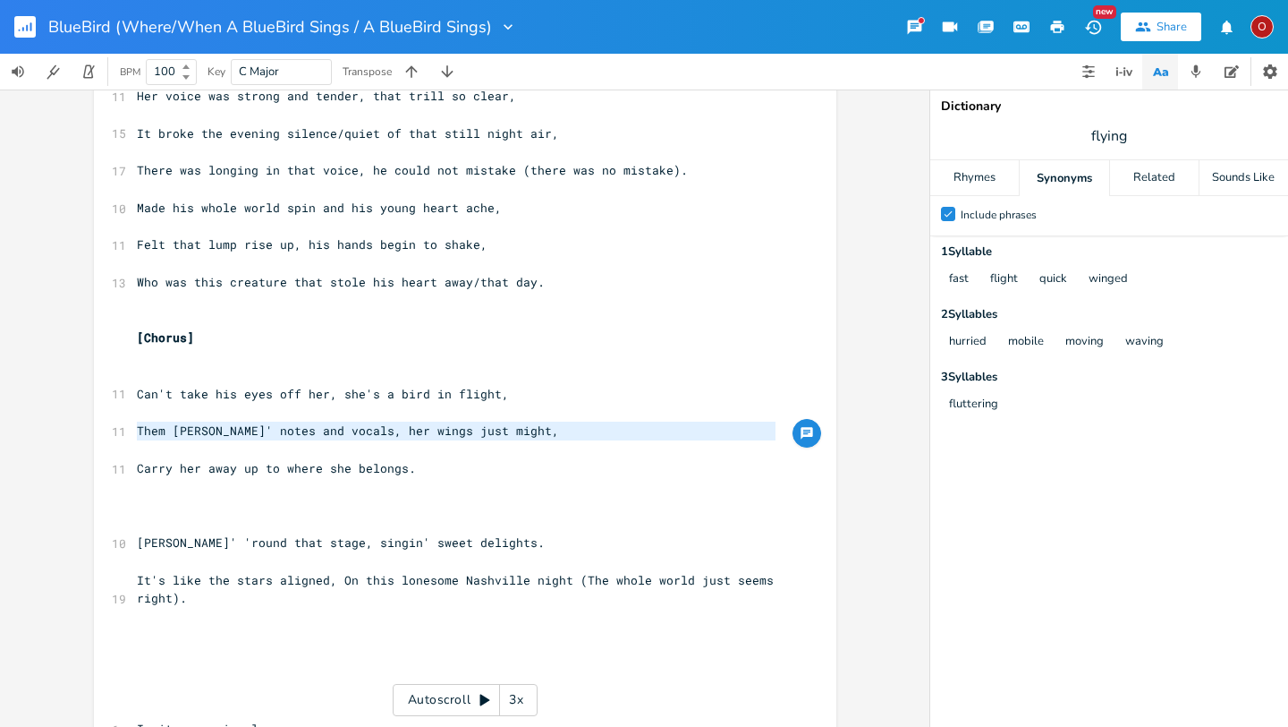
drag, startPoint x: 131, startPoint y: 430, endPoint x: 488, endPoint y: 445, distance: 357.3
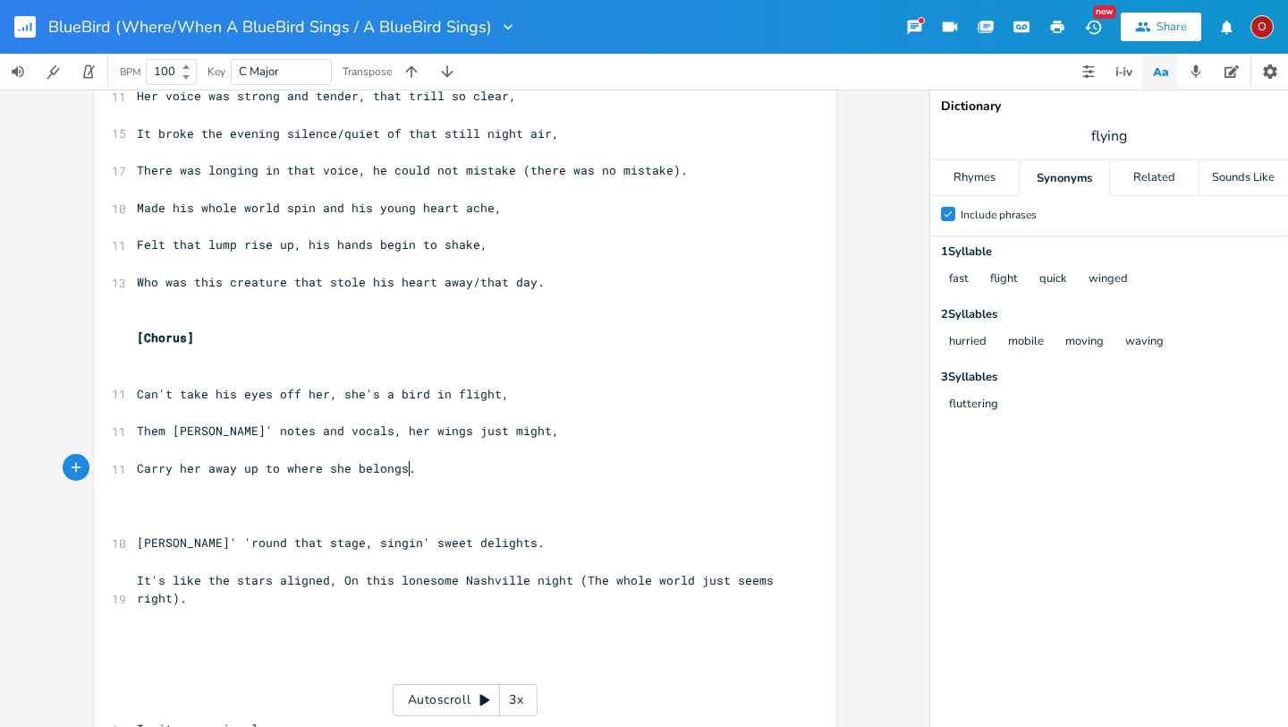
click at [486, 473] on pre "Carry her away up to where she belongs." at bounding box center [456, 468] width 646 height 19
click at [504, 434] on pre "Them [PERSON_NAME]' notes and vocals, her wings just might," at bounding box center [456, 430] width 646 height 19
type textarea "/flutter rou"
type textarea "'round that state"
type textarea "ge."
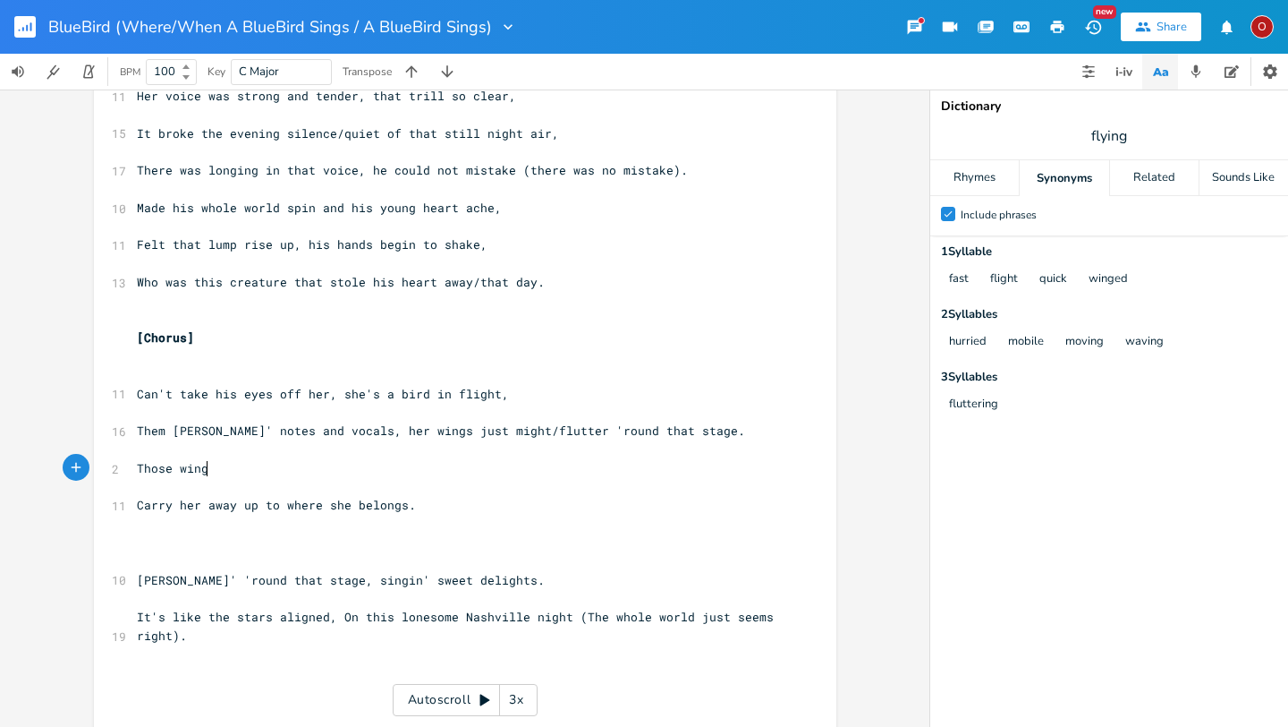
scroll to position [0, 67]
type textarea "Those wings of hers"
click at [346, 433] on span "Them [PERSON_NAME]' notes and vocals, her wings just might/flutter 'round that …" at bounding box center [441, 430] width 608 height 16
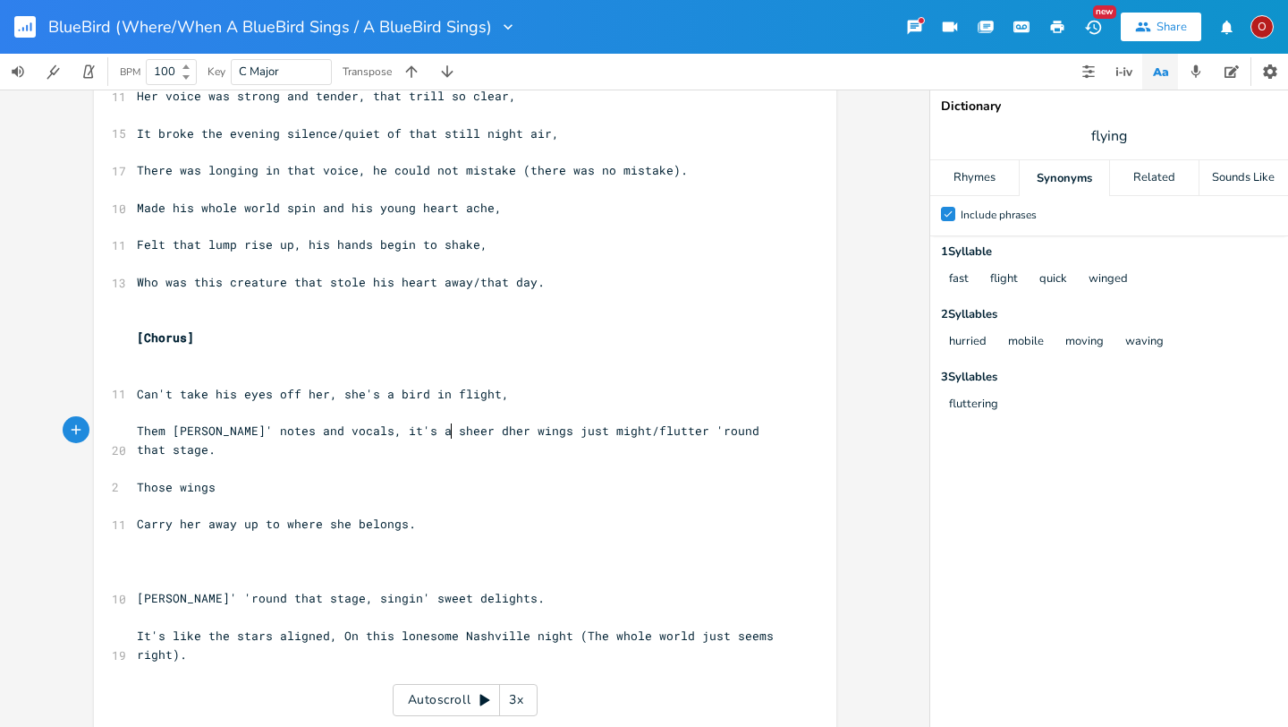
type textarea "it's a sheer de"
type textarea "she's a sheer delight /*"
type textarea "("
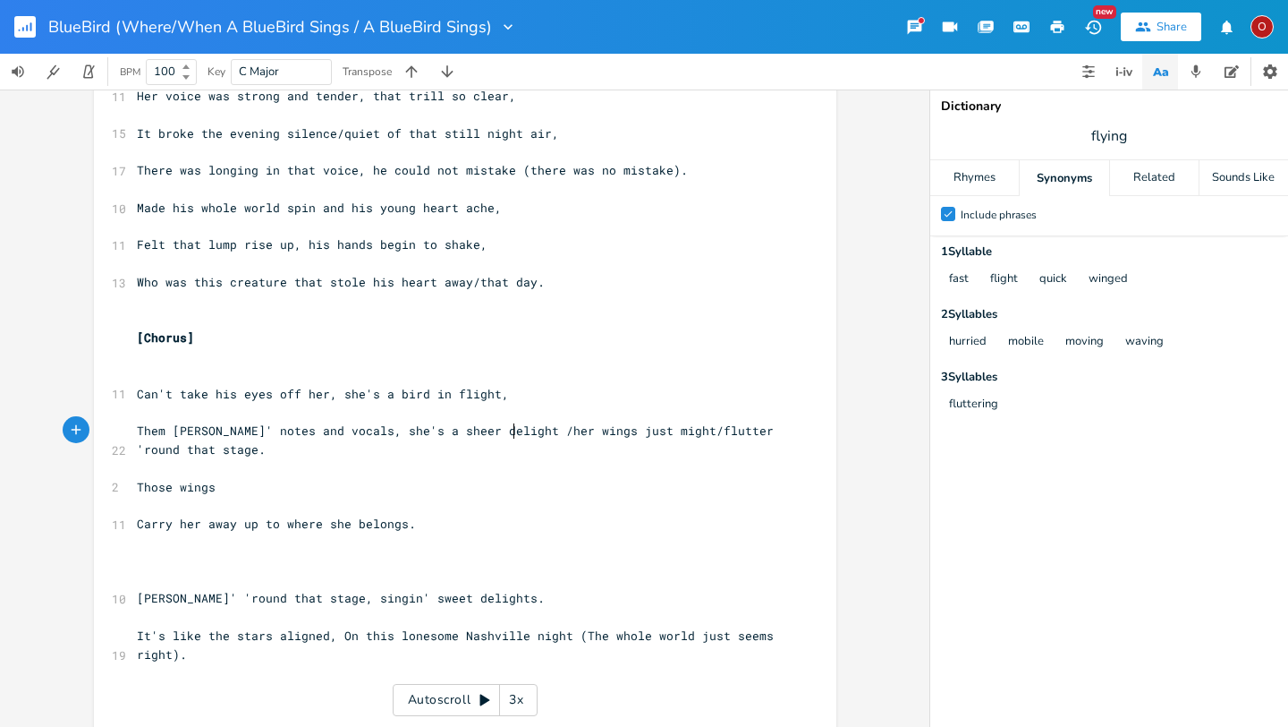
scroll to position [0, 4]
click at [200, 454] on span "Them [PERSON_NAME]' notes and vocals, she's a sheer delight /(her wings just mi…" at bounding box center [412, 439] width 551 height 35
type textarea ")"
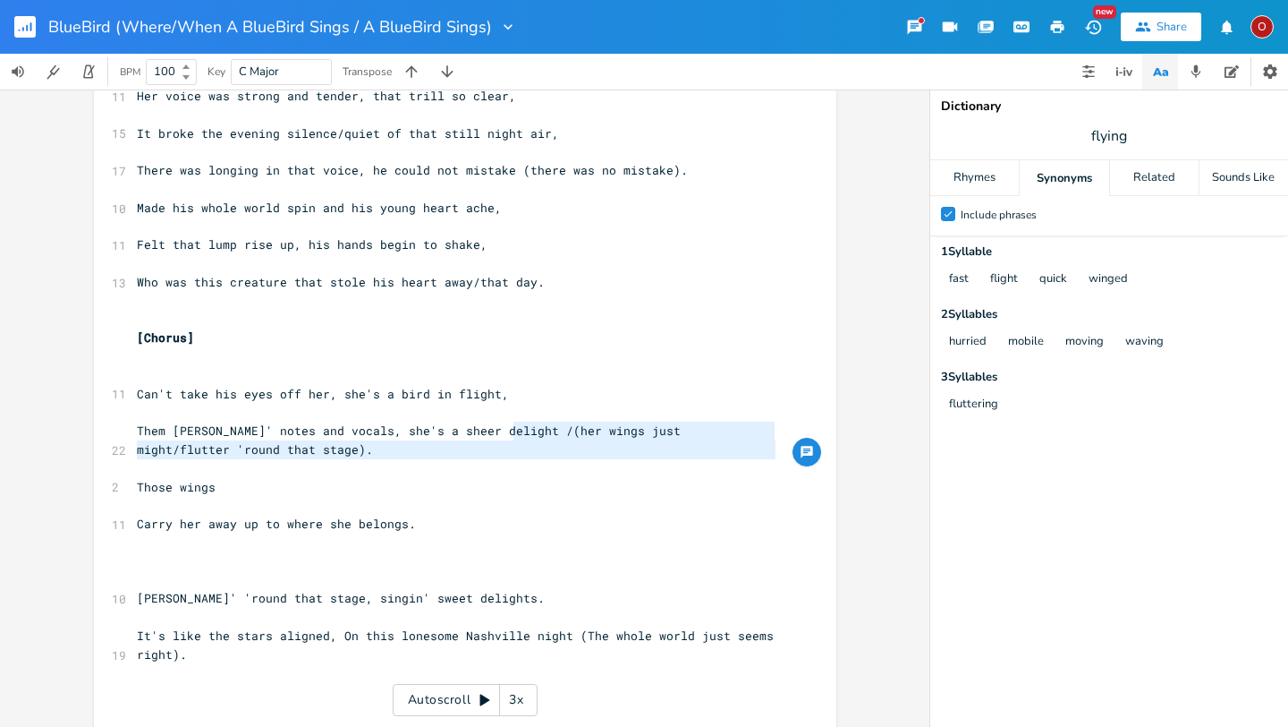
drag, startPoint x: 511, startPoint y: 433, endPoint x: 599, endPoint y: 466, distance: 93.7
type textarea "​"
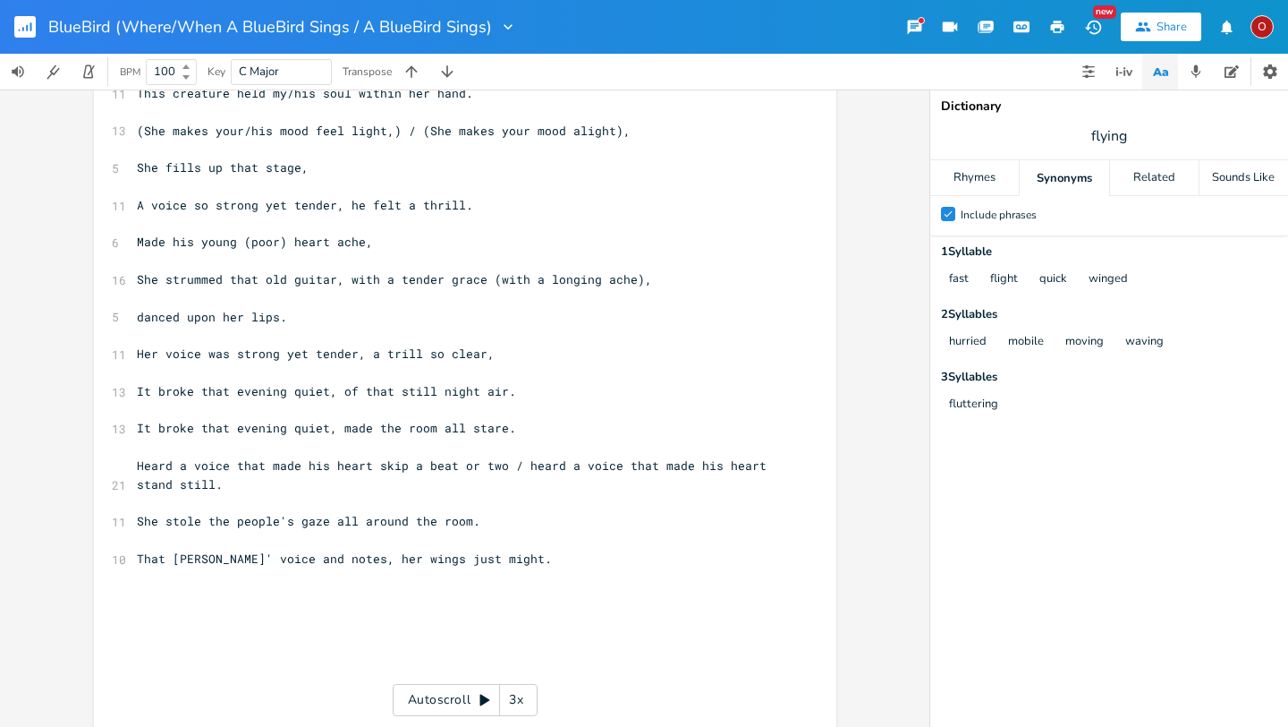
scroll to position [2259, 0]
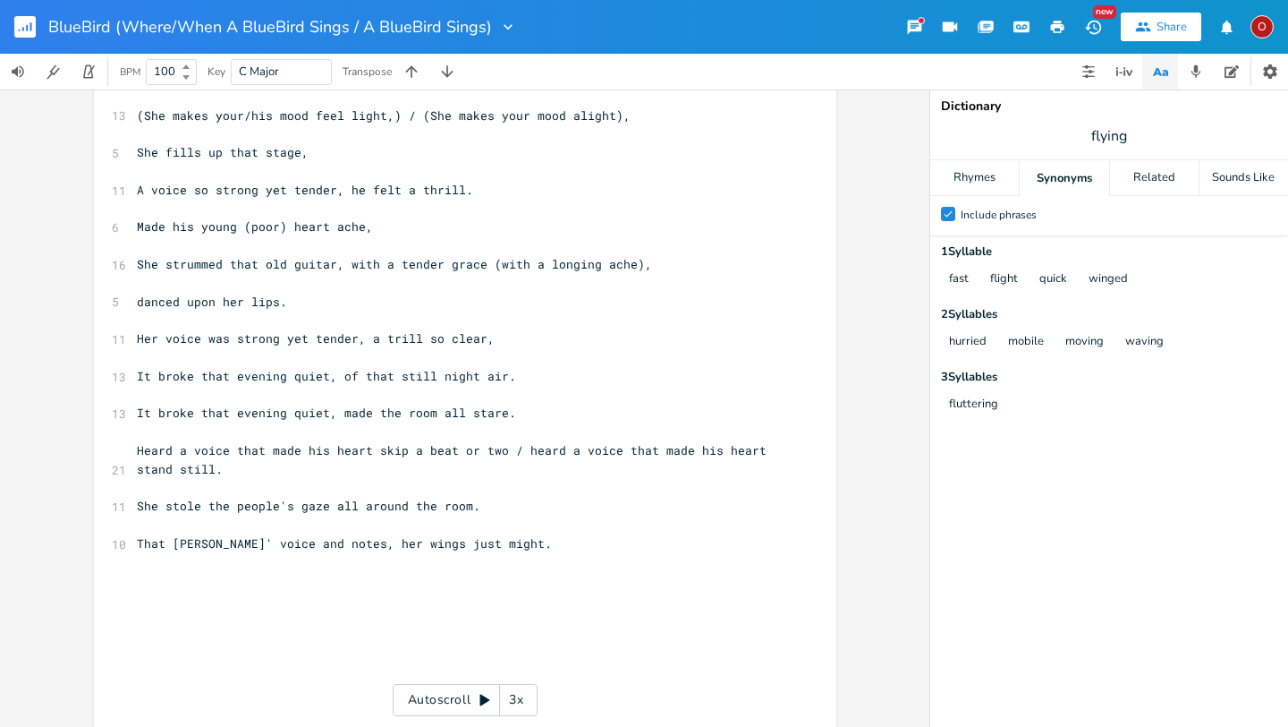
click at [558, 528] on pre at bounding box center [456, 524] width 646 height 19
click at [549, 540] on pre "That [PERSON_NAME]' voice and notes, her wings just might." at bounding box center [456, 543] width 646 height 19
type textarea "​"
paste textarea
click at [151, 582] on span "(her wings just might/flutter 'round that stage)." at bounding box center [312, 581] width 351 height 16
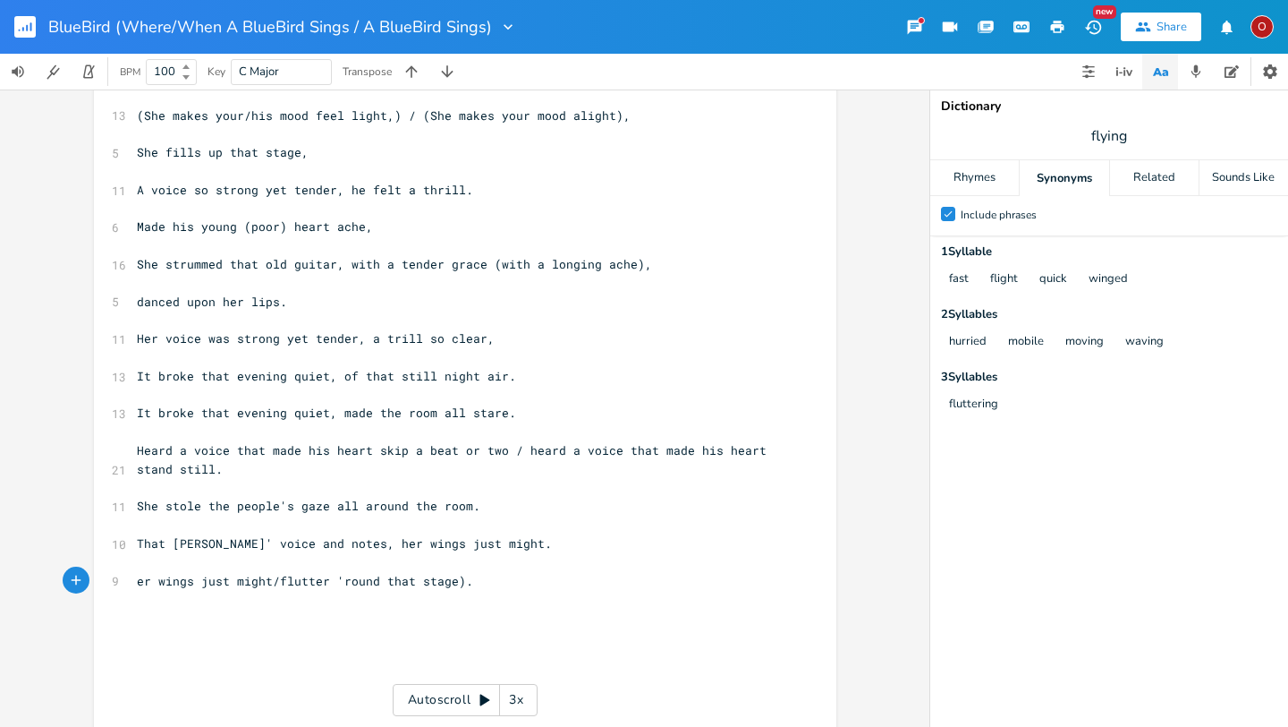
type textarea "H"
click at [465, 580] on span "Her wings just might/flutter 'round that stage)." at bounding box center [309, 581] width 344 height 16
click at [286, 582] on span "Her wings just might/flutter 'round that stage." at bounding box center [305, 581] width 336 height 16
type textarea ","
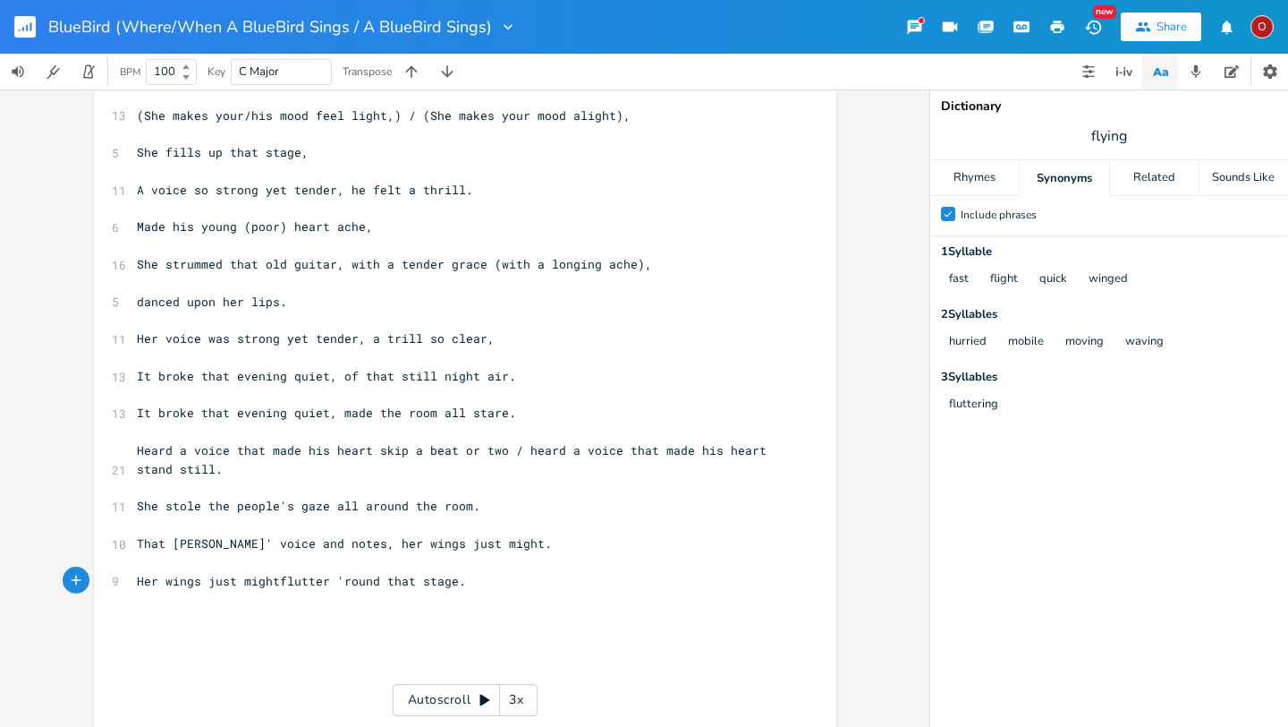
scroll to position [0, 3]
type textarea "F"
click at [296, 585] on pre "Her wings just might," at bounding box center [456, 581] width 646 height 19
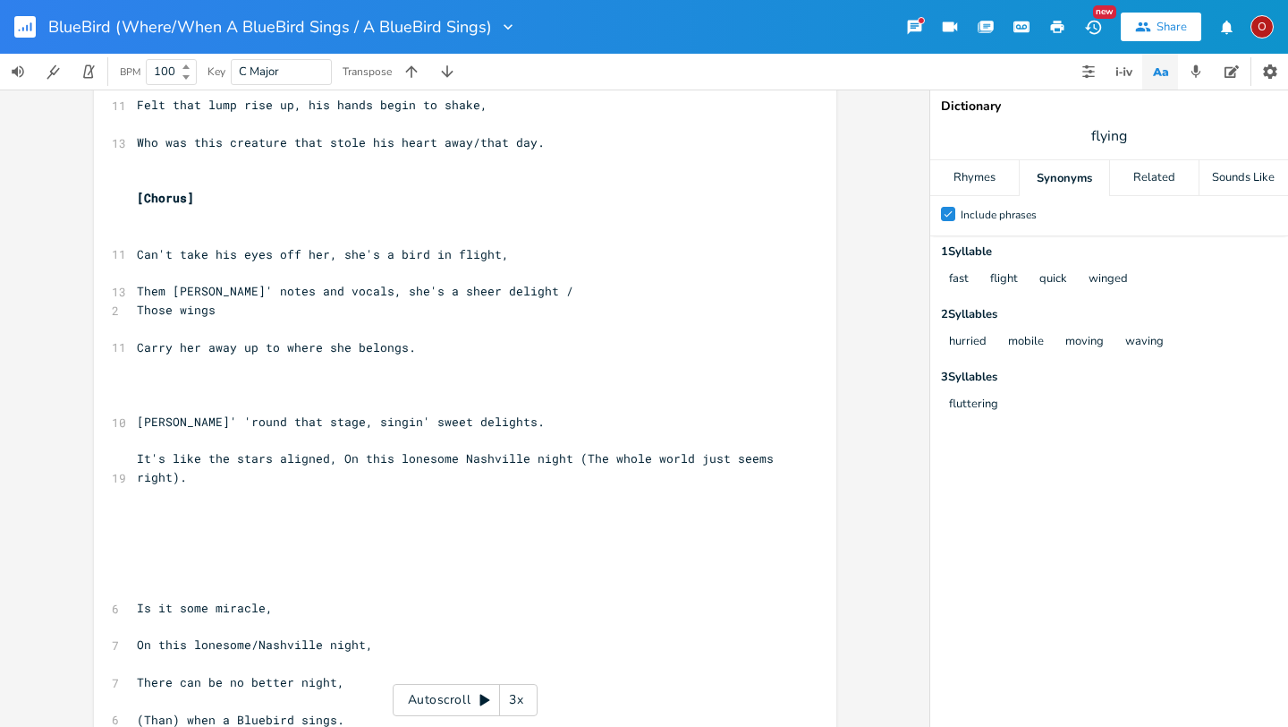
scroll to position [548, 0]
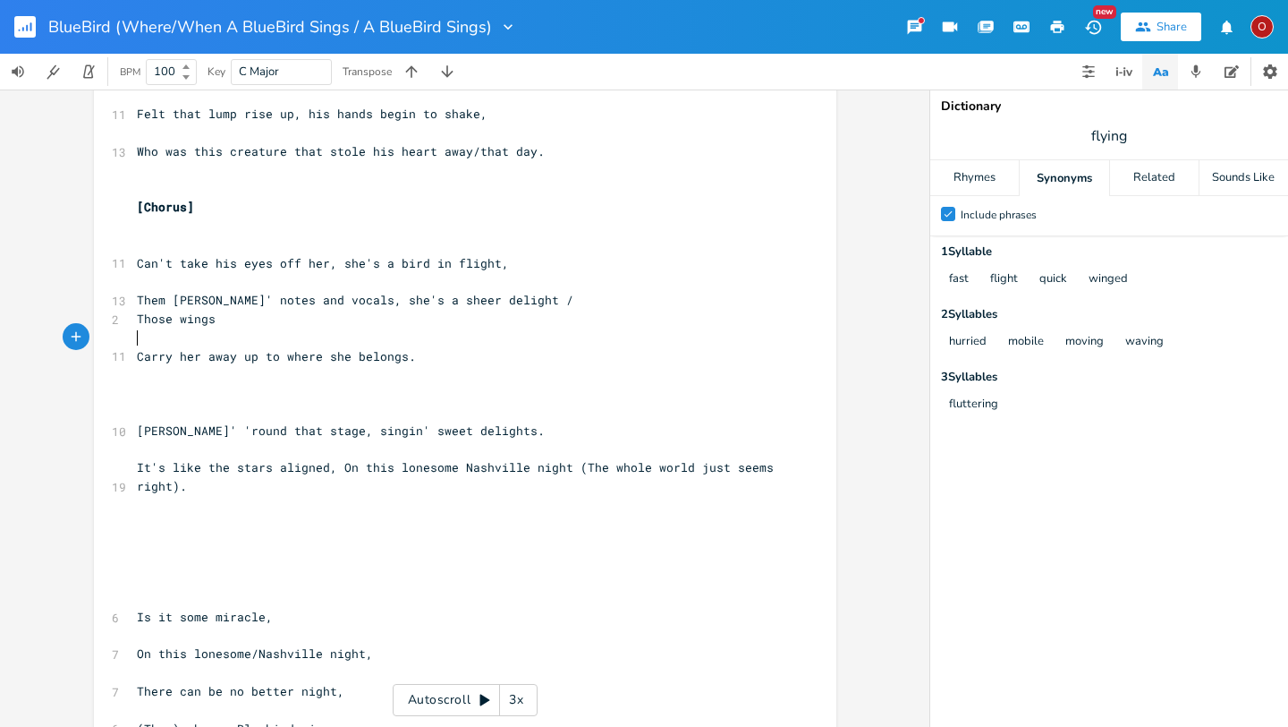
click at [265, 332] on pre "​" at bounding box center [456, 337] width 646 height 19
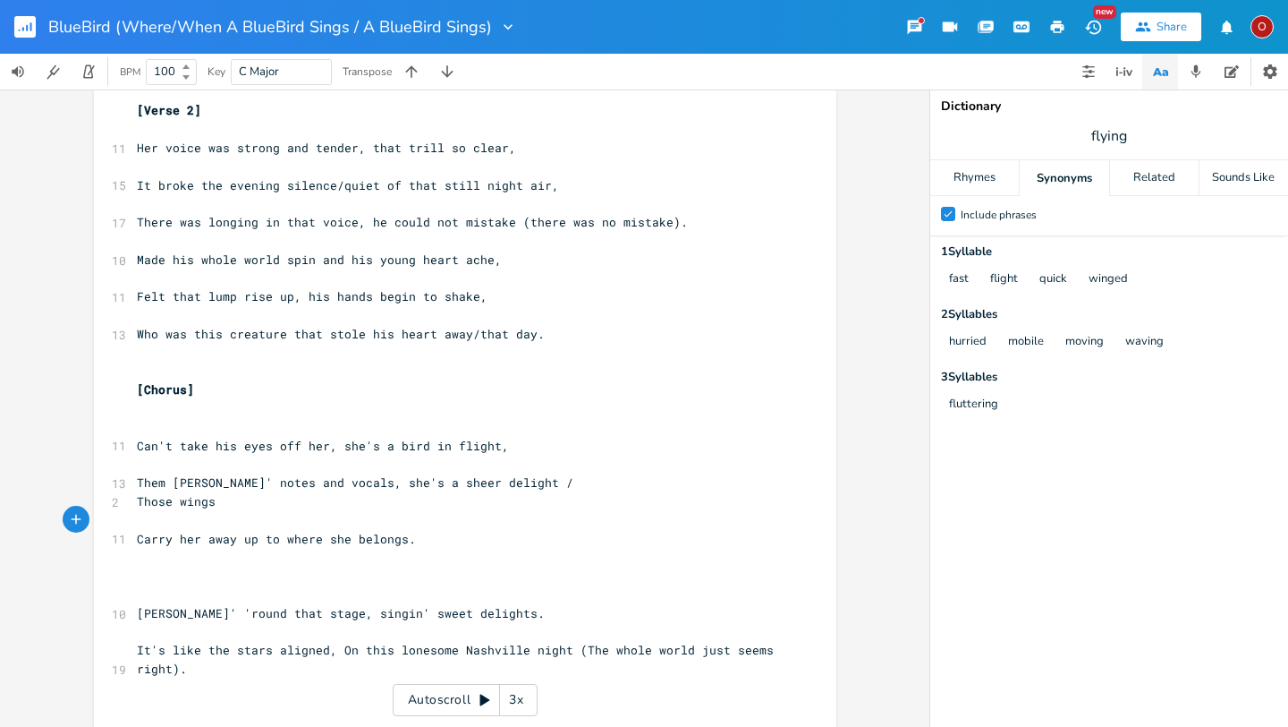
scroll to position [364, 0]
click at [221, 337] on span "Who was this creature that stole his heart away/that day." at bounding box center [341, 335] width 408 height 16
type textarea "tiny"
click at [346, 341] on span "Who was this tiny creature that stole his heart away/that day." at bounding box center [359, 335] width 444 height 16
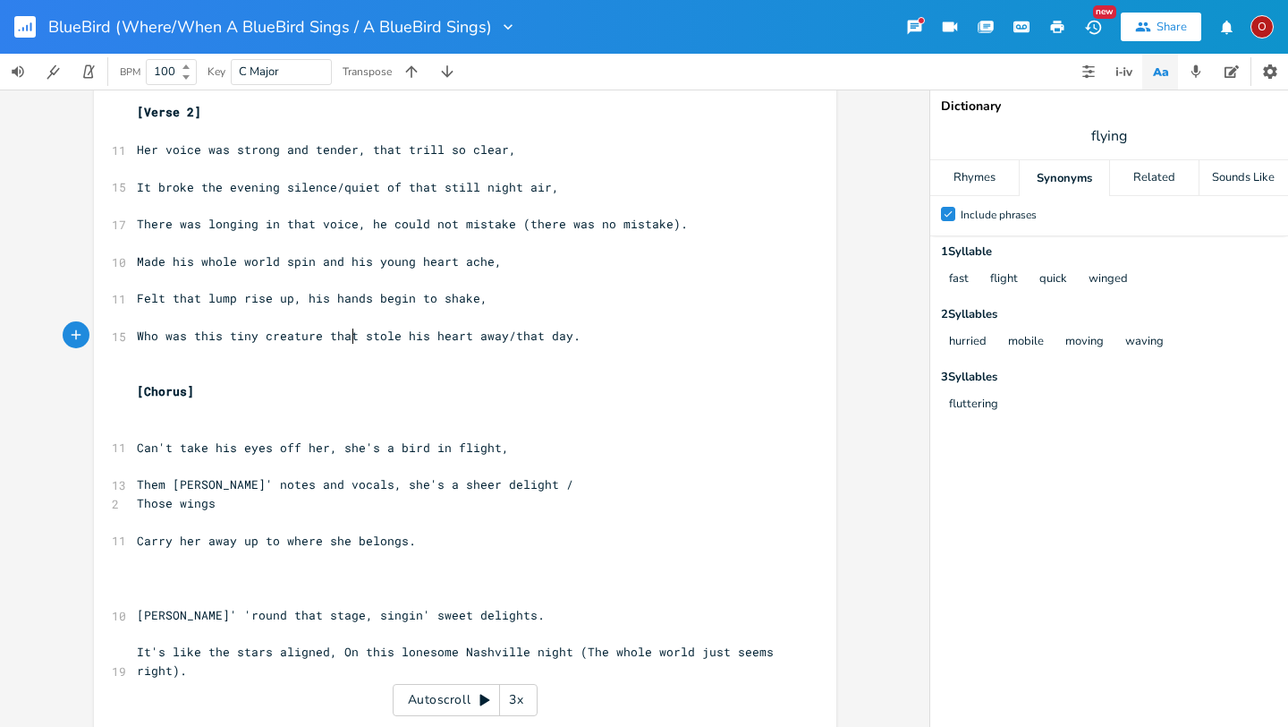
type textarea "\\"
type textarea "who just"
click at [586, 336] on span "Who was this tiny creature who just stole his heart away/that day." at bounding box center [373, 335] width 472 height 16
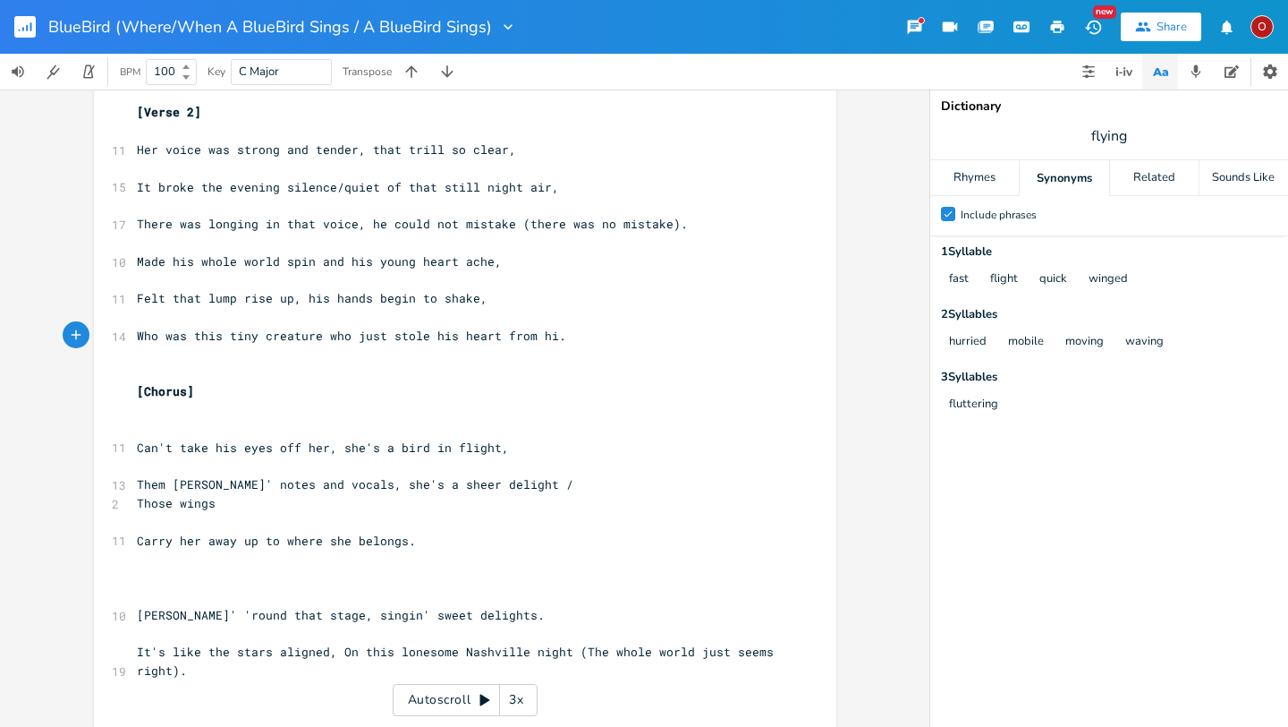
type textarea "rt from him"
click at [657, 342] on pre "Who was this tiny creature who just stole his heart from him." at bounding box center [456, 336] width 646 height 19
click at [523, 485] on pre "Them [PERSON_NAME]' notes and vocals, she's a sheer delight /" at bounding box center [456, 484] width 646 height 19
type textarea ","
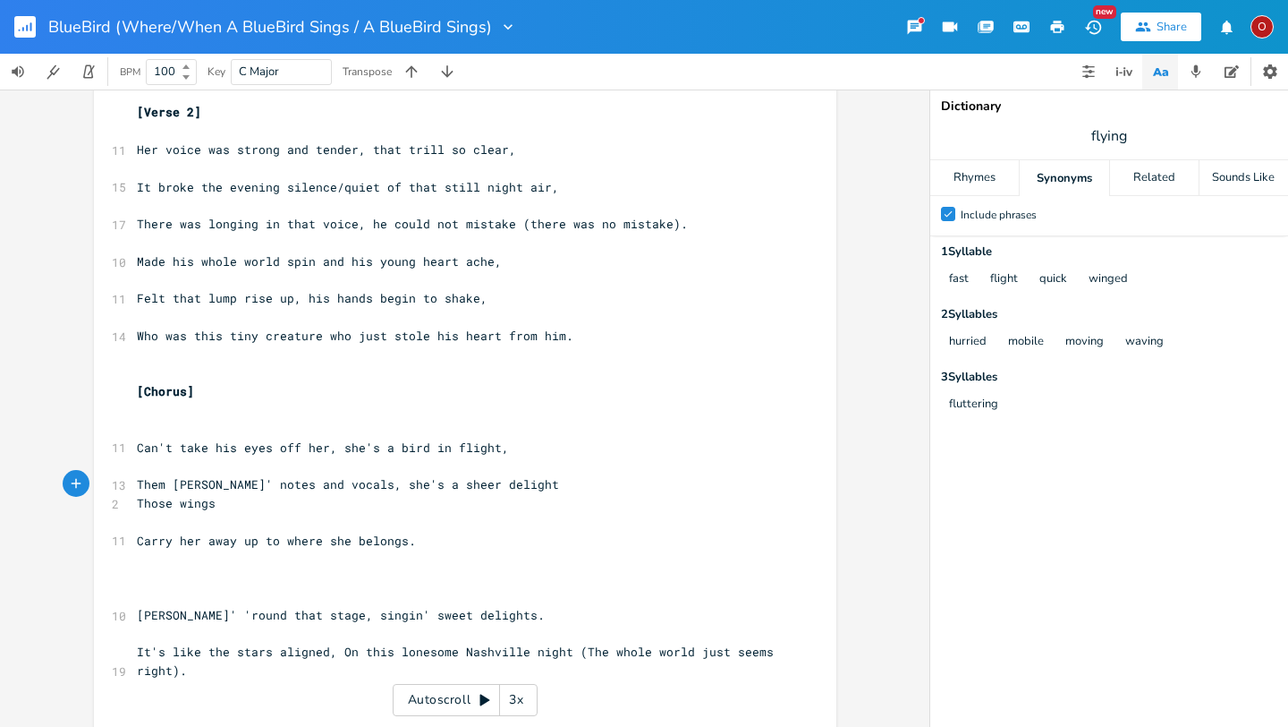
scroll to position [0, 3]
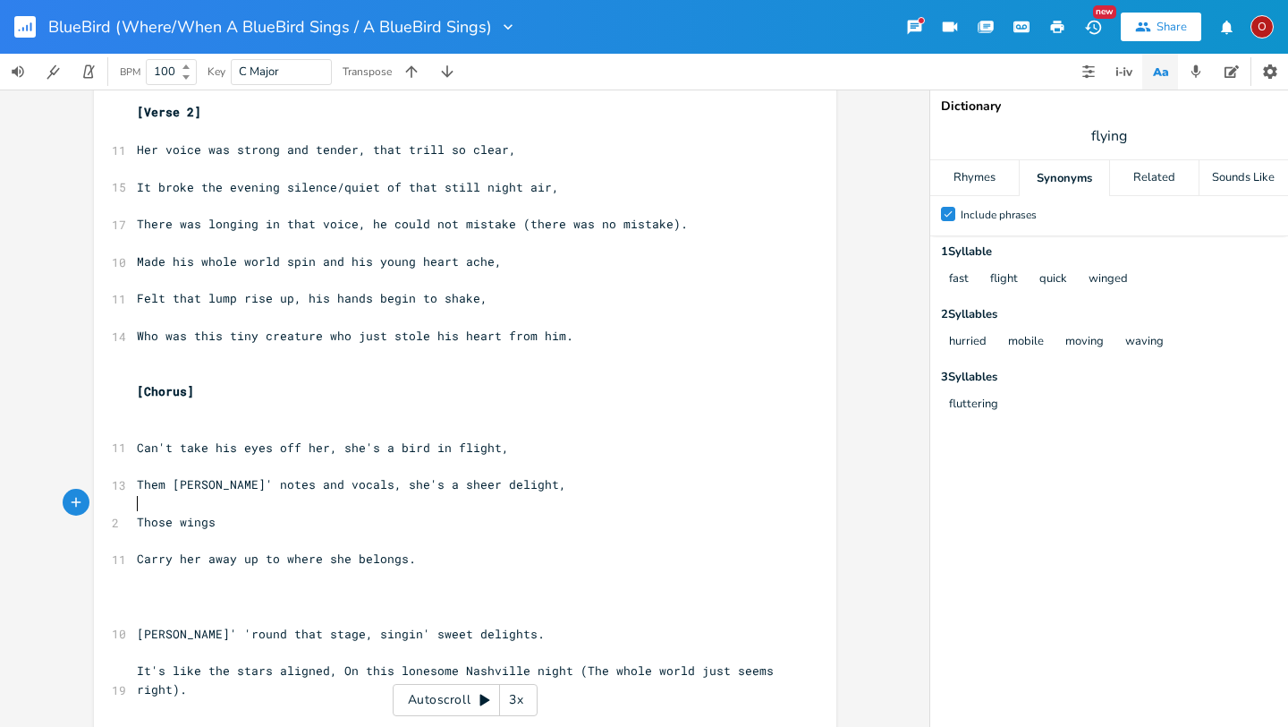
click at [209, 517] on span "Those wings" at bounding box center [176, 522] width 79 height 16
type textarea "se"
click at [381, 449] on span "Can't take his eyes off her, she's a bird in flight," at bounding box center [323, 447] width 372 height 16
type textarea "(like a)"
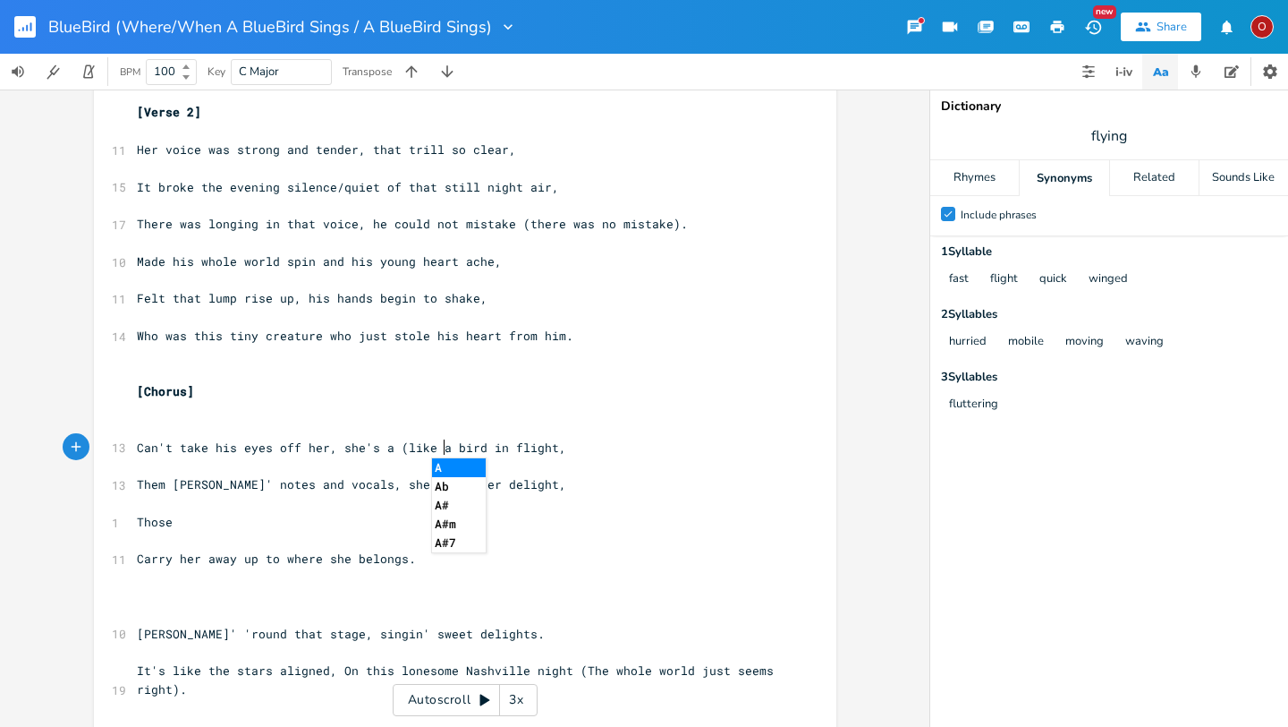
scroll to position [0, 38]
click at [181, 521] on pre "Those" at bounding box center [456, 522] width 646 height 19
type textarea "Carry her over the rainbow"
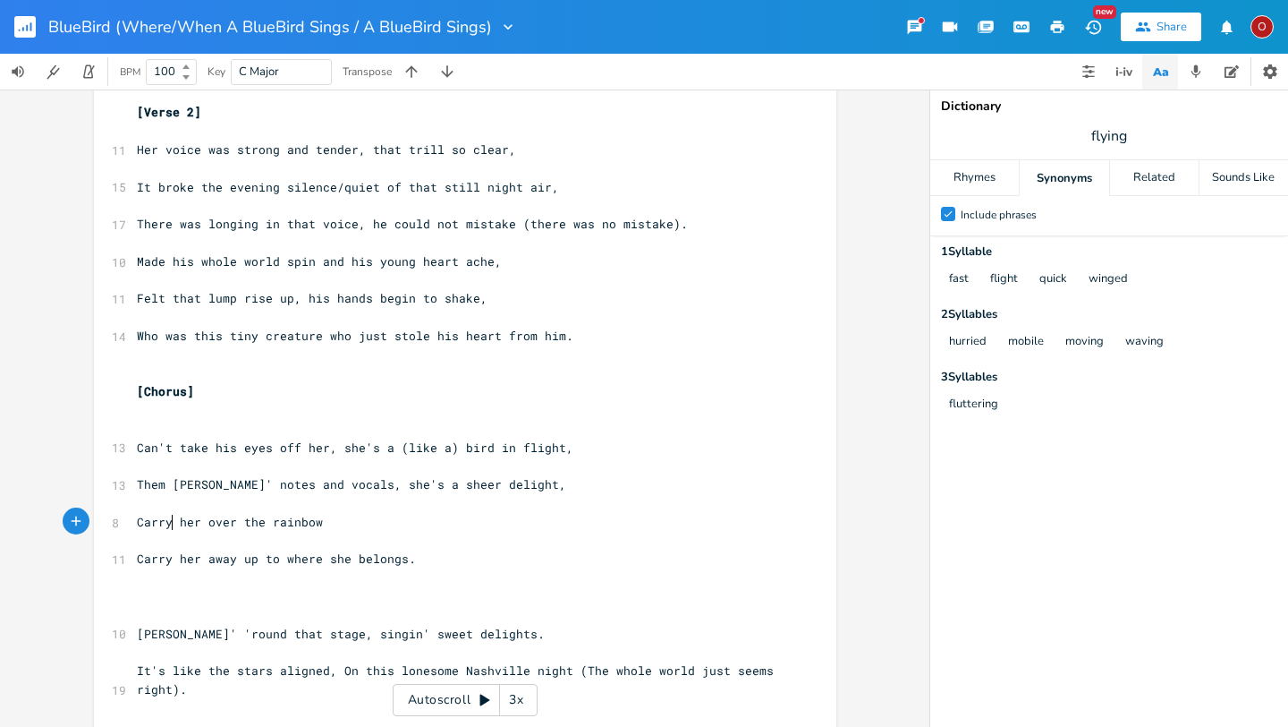
click at [166, 520] on span "Carry her over the rainbow" at bounding box center [230, 522] width 186 height 16
type textarea "y'n"
click at [361, 527] on pre "[PERSON_NAME] her over the rainbow" at bounding box center [456, 522] width 646 height 19
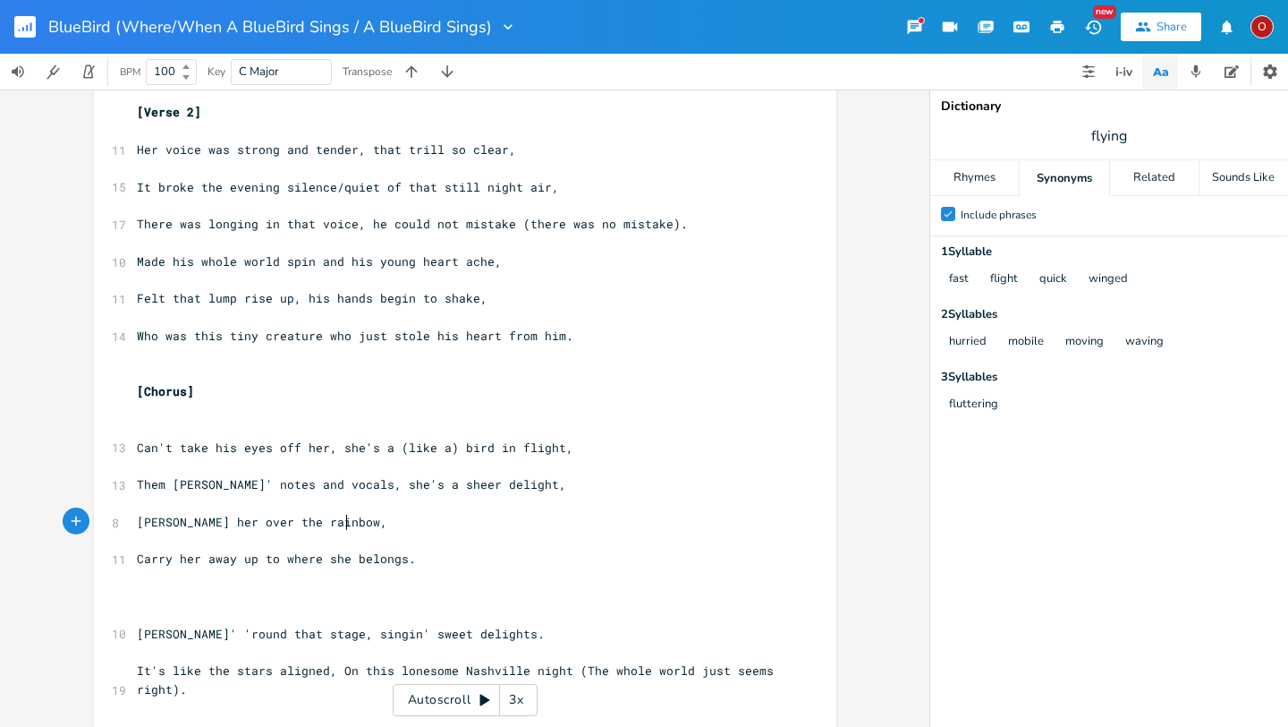
scroll to position [0, 4]
type textarea ", oh way up high."
type textarea "w"
type textarea "wkay"
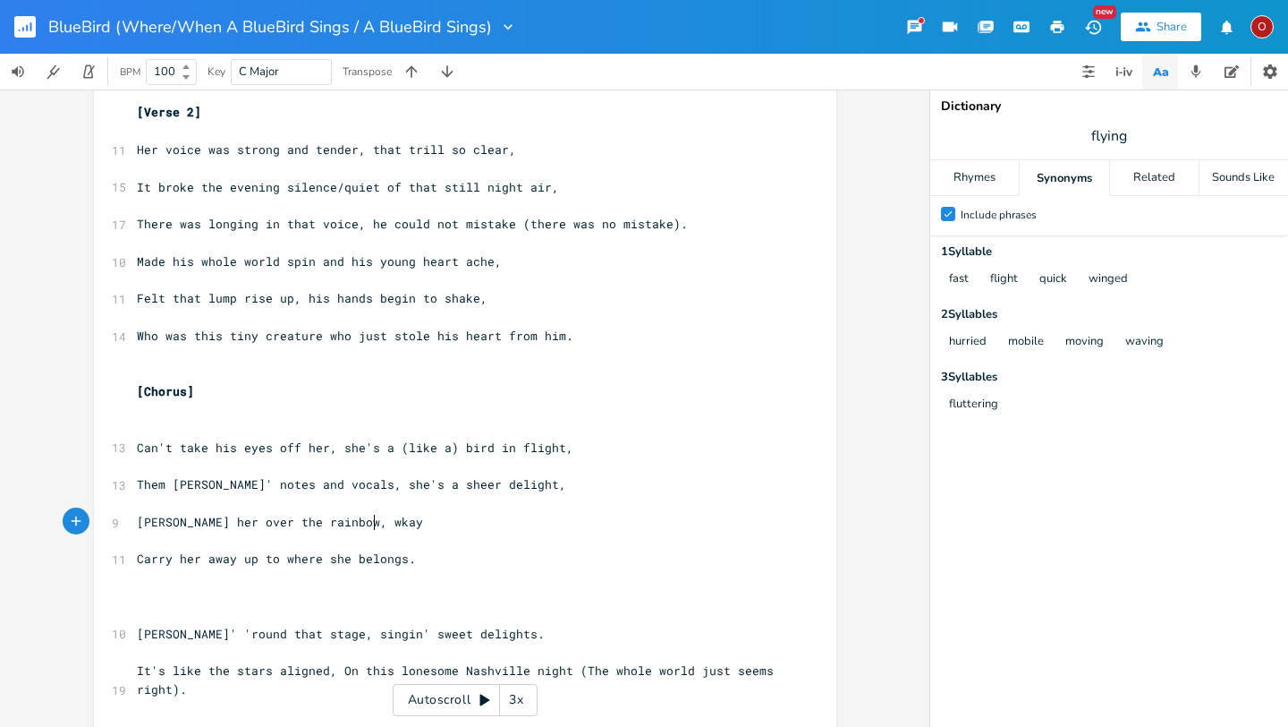
scroll to position [0, 27]
type textarea "ay up to the sky"
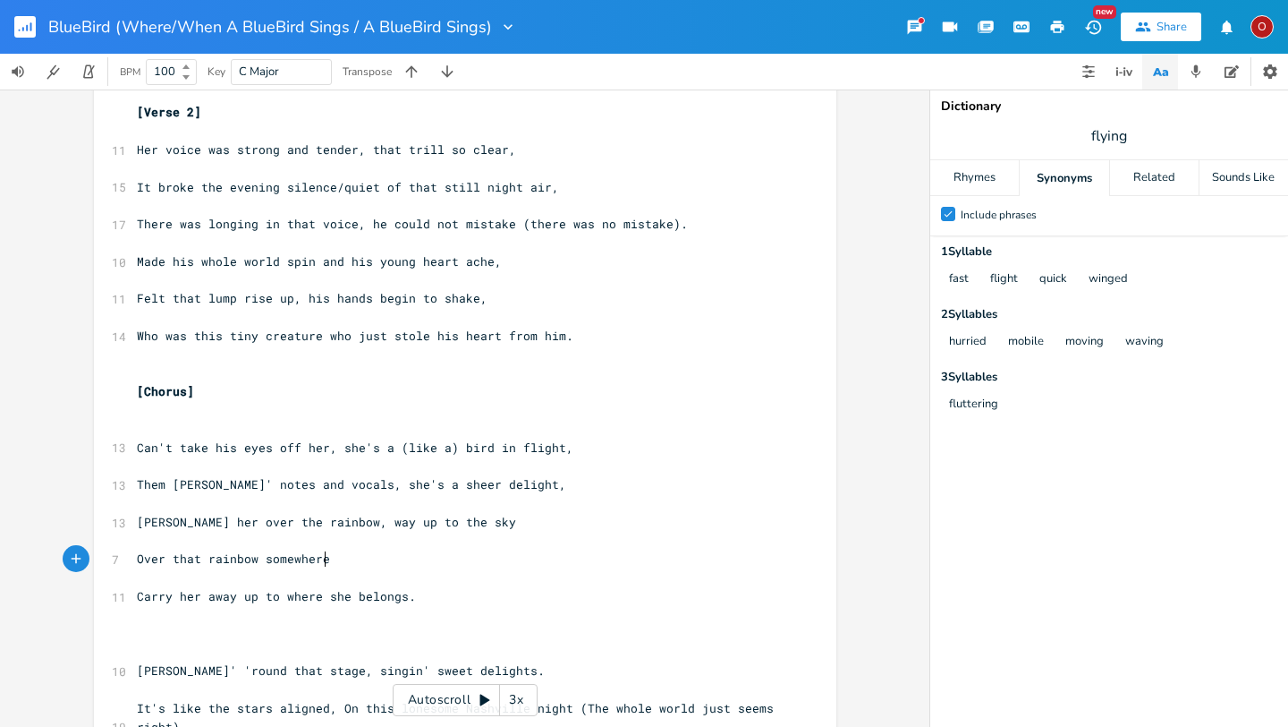
scroll to position [0, 162]
type textarea "Over that rainbow somewhere up in the"
type textarea "at"
type textarea "hat c"
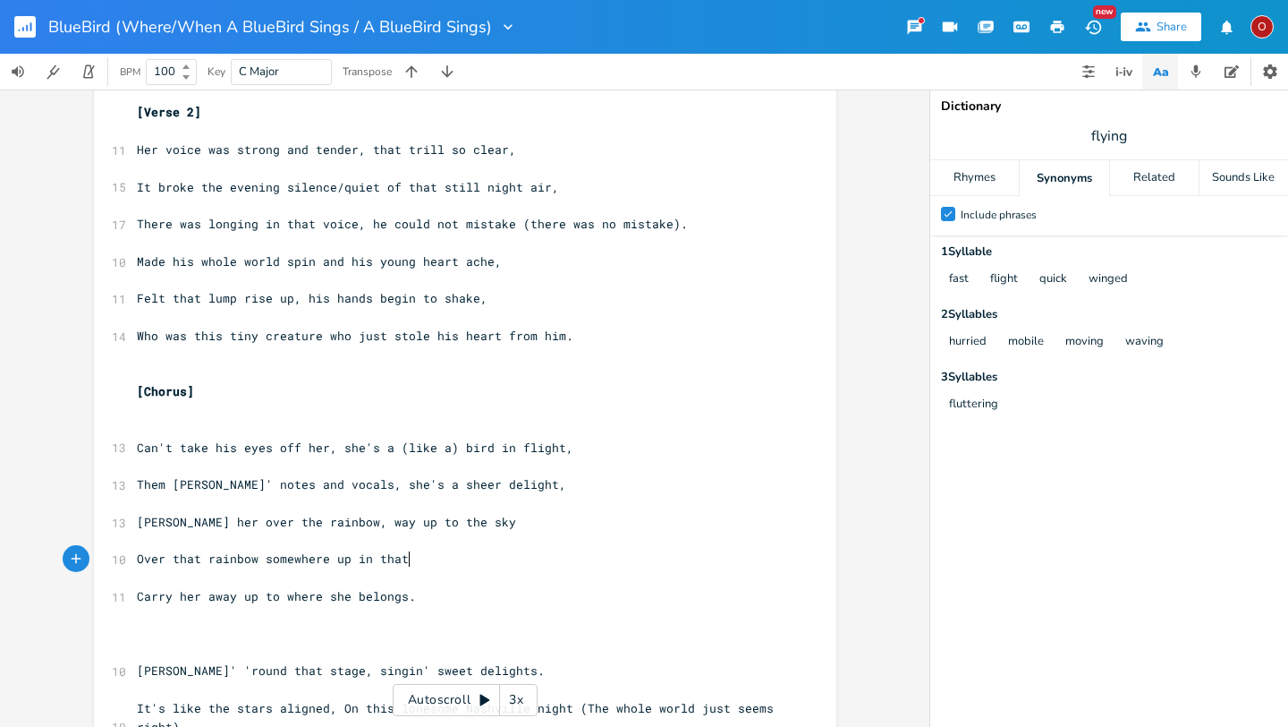
scroll to position [0, 25]
type textarea "in a clear blue shi"
type textarea "ky."
click at [382, 486] on span "Them [PERSON_NAME]' notes and vocals, she's a sheer delight," at bounding box center [351, 484] width 429 height 16
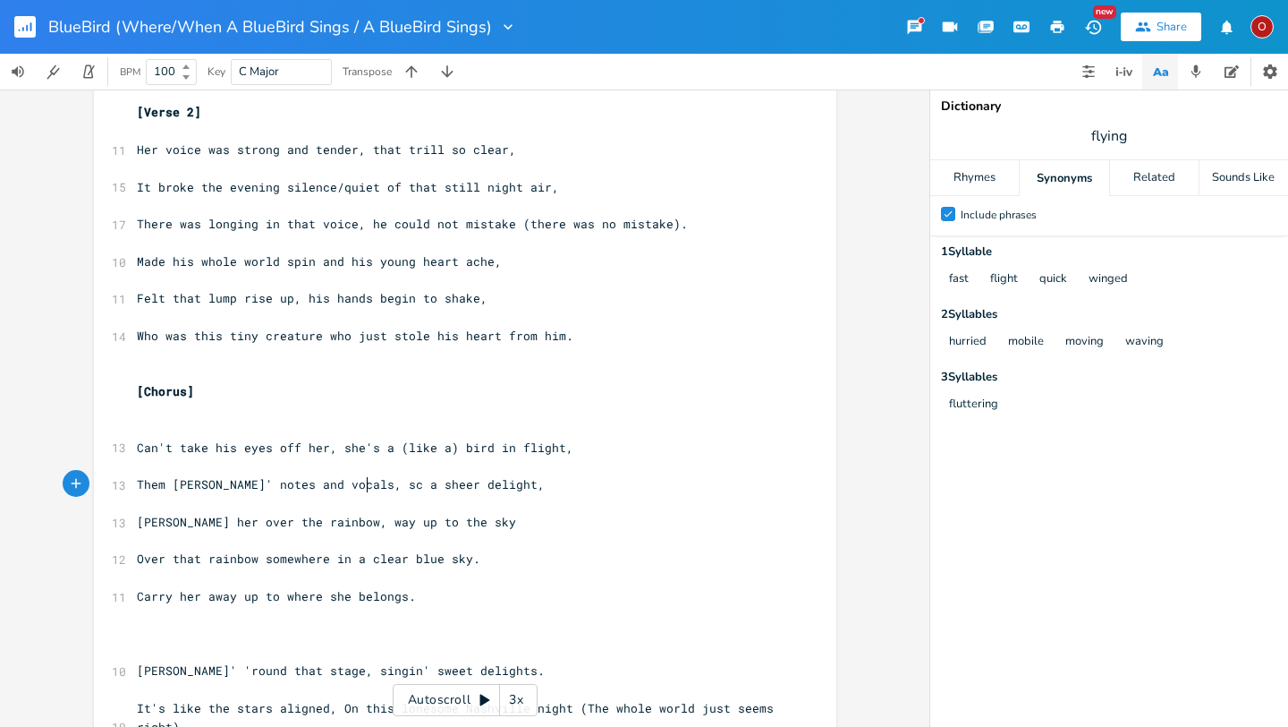
type textarea "cu"
type textarea "uch"
click at [319, 558] on span "Over that rainbow somewhere in a clear blue sky." at bounding box center [309, 558] width 344 height 16
type textarea "magic"
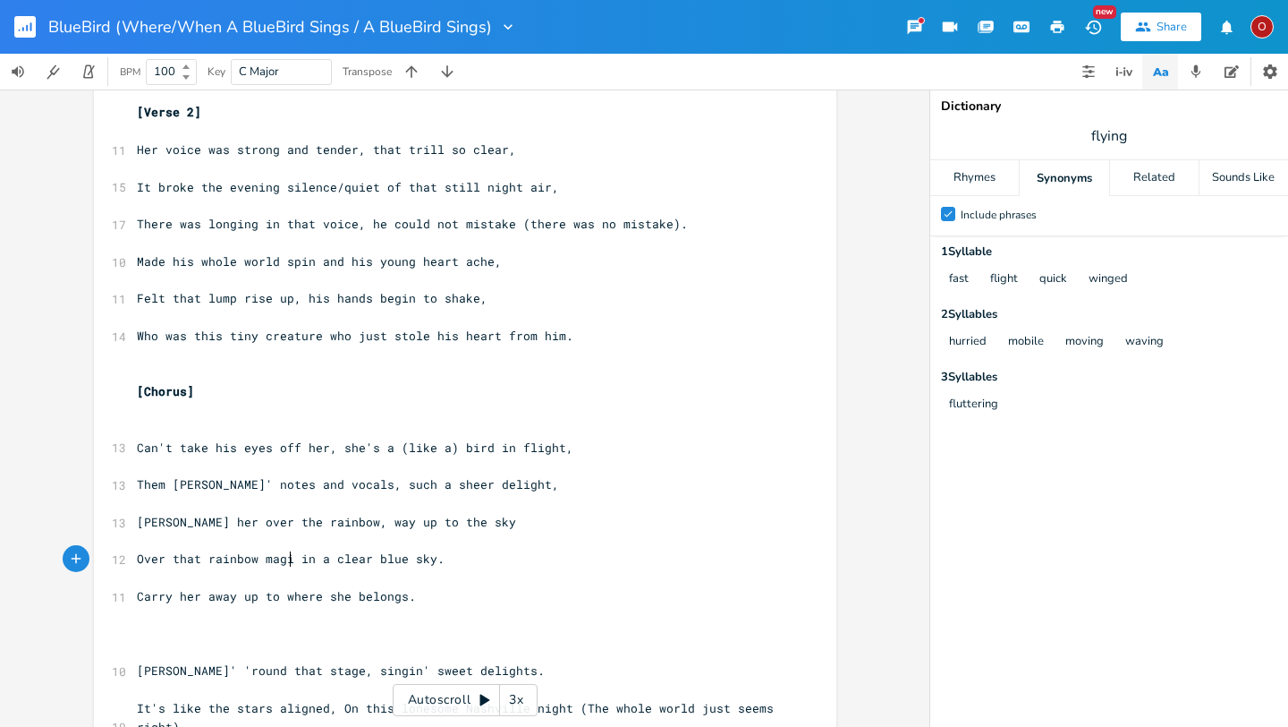
scroll to position [0, 30]
type textarea "vision"
type textarea "beyon"
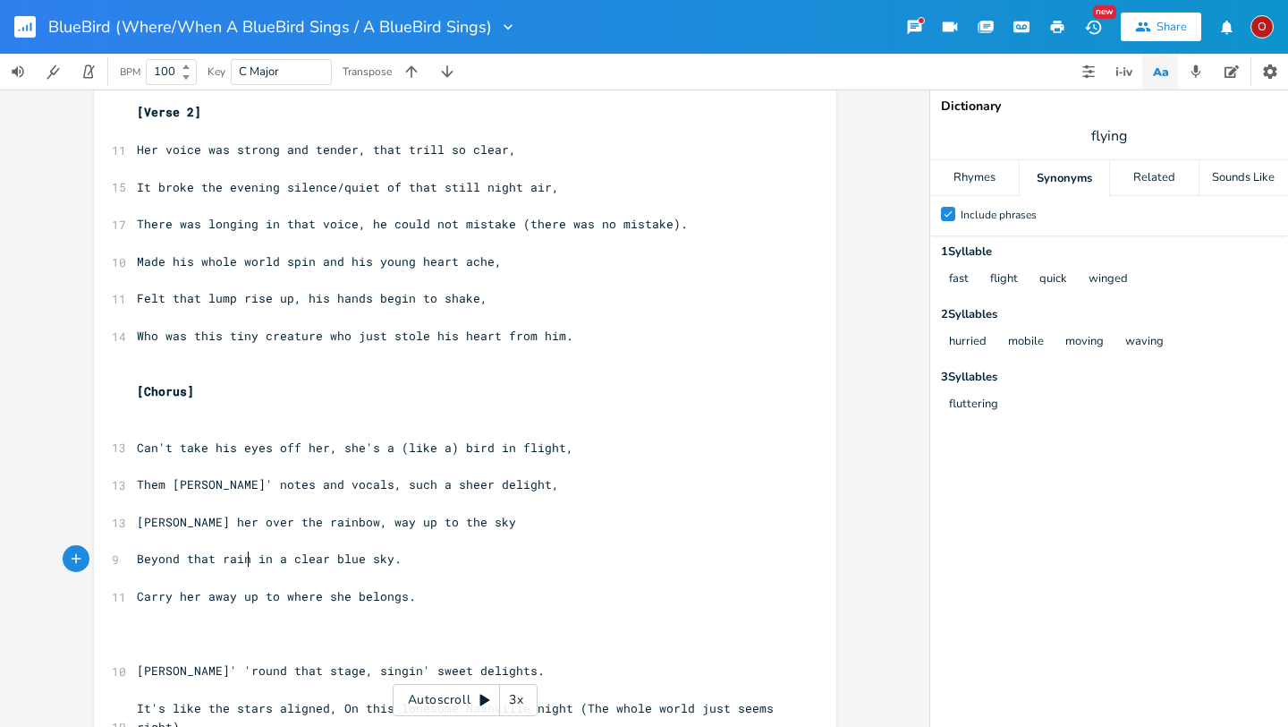
type textarea "Beyond that rainv"
type textarea "bow up"
click at [319, 560] on span "Beyond that rainbow up in a clear blue sky." at bounding box center [291, 558] width 308 height 16
type textarea "far up in that"
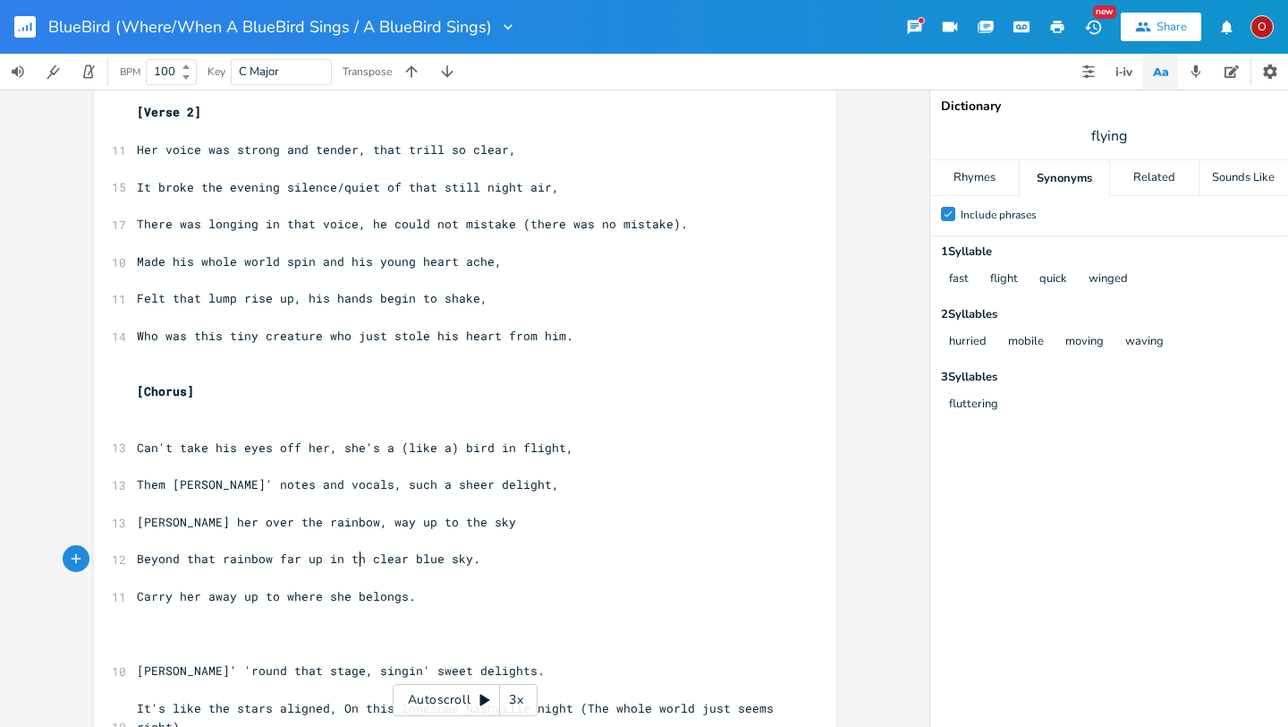
scroll to position [0, 67]
type textarea "a"
click at [508, 484] on pre "Them [PERSON_NAME]' notes and vocals, such a sheer delight," at bounding box center [456, 484] width 646 height 19
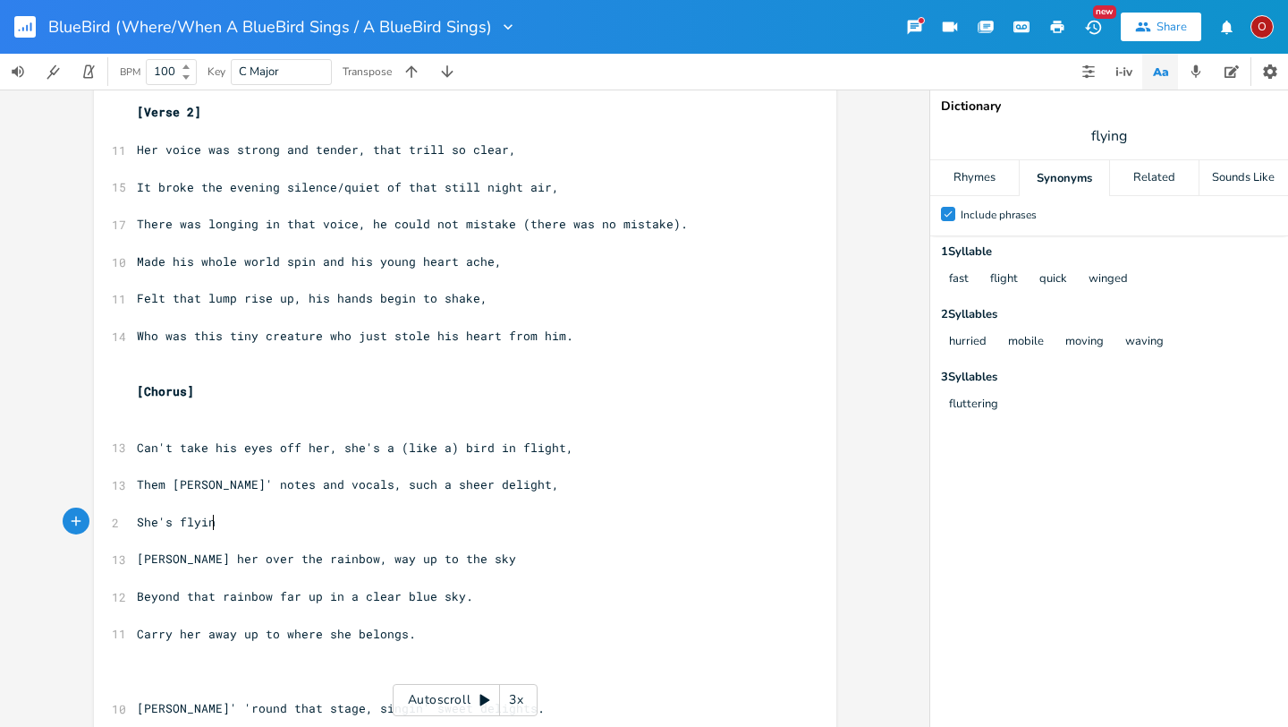
scroll to position [0, 54]
type textarea "She's flyin' past the chimneys"
type textarea "[PERSON_NAME]'s"
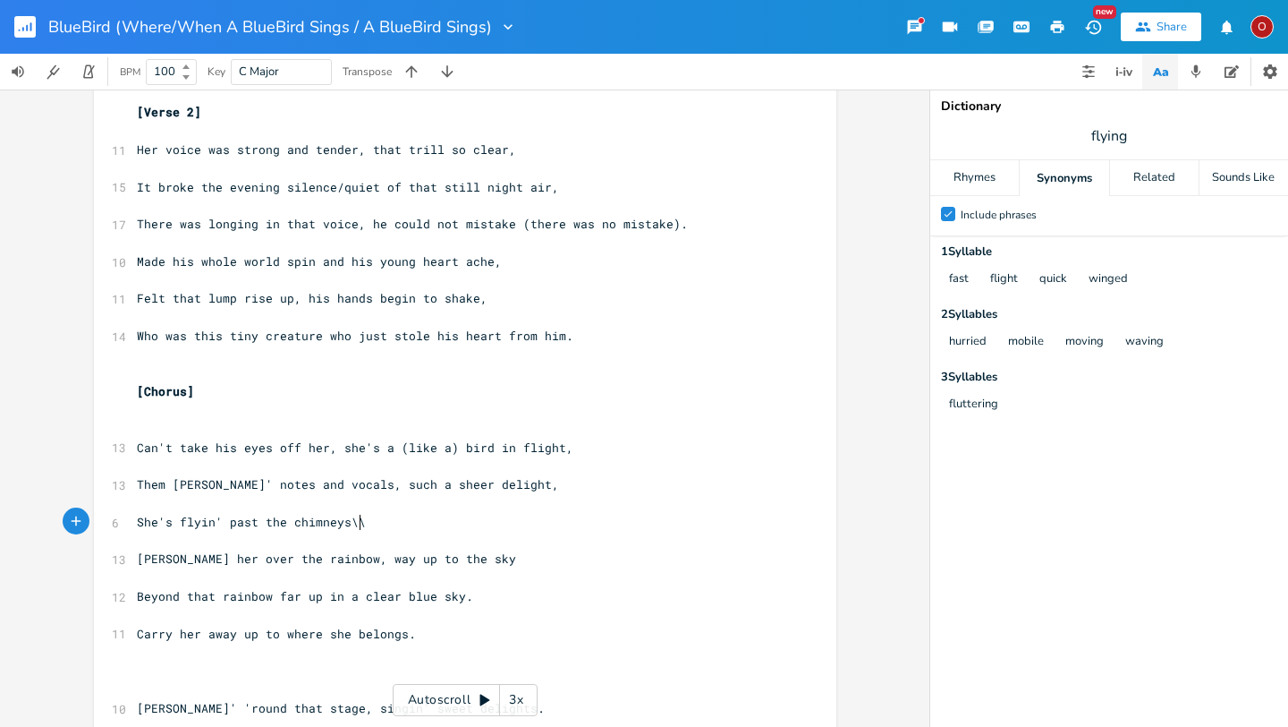
type textarea "s\\\\\"
type textarea ", troubles left behind."
click at [246, 559] on span "[PERSON_NAME] her over the rainbow, way up to the sky" at bounding box center [326, 558] width 379 height 16
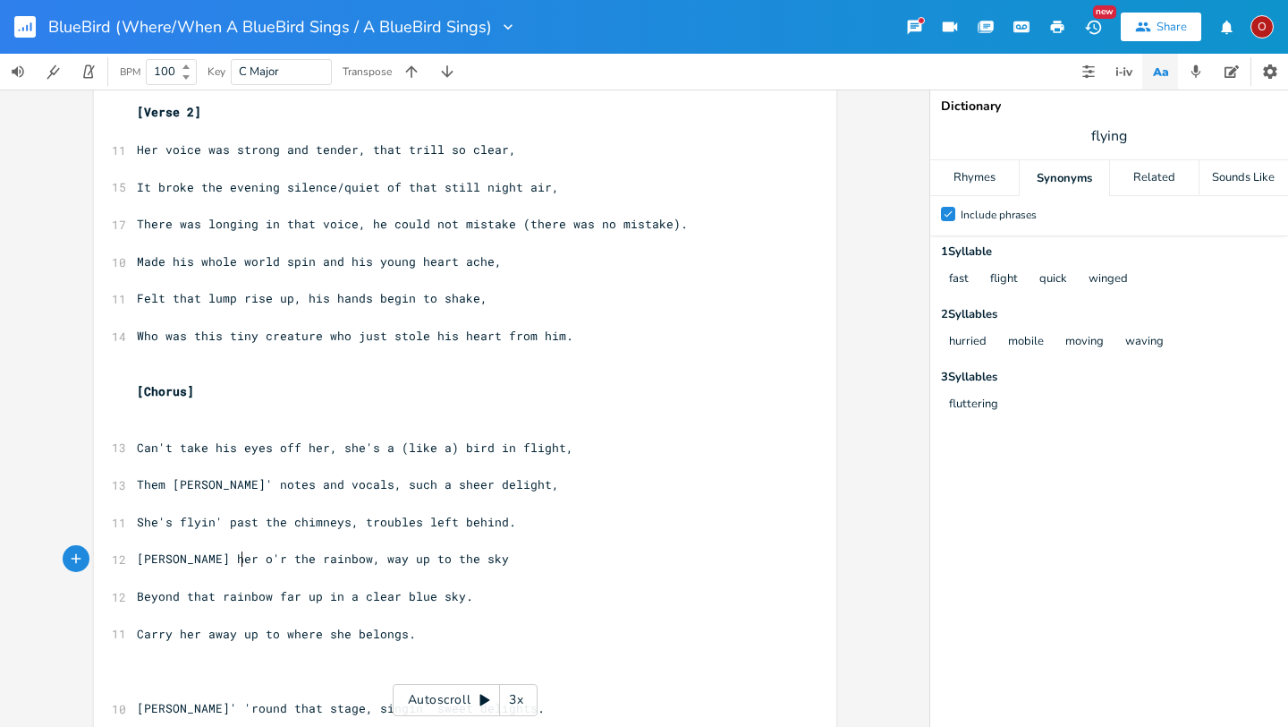
type textarea "'re"
type textarea "e"
click at [458, 560] on span "[PERSON_NAME] her o're the rainbow, way up to the sky" at bounding box center [326, 558] width 379 height 16
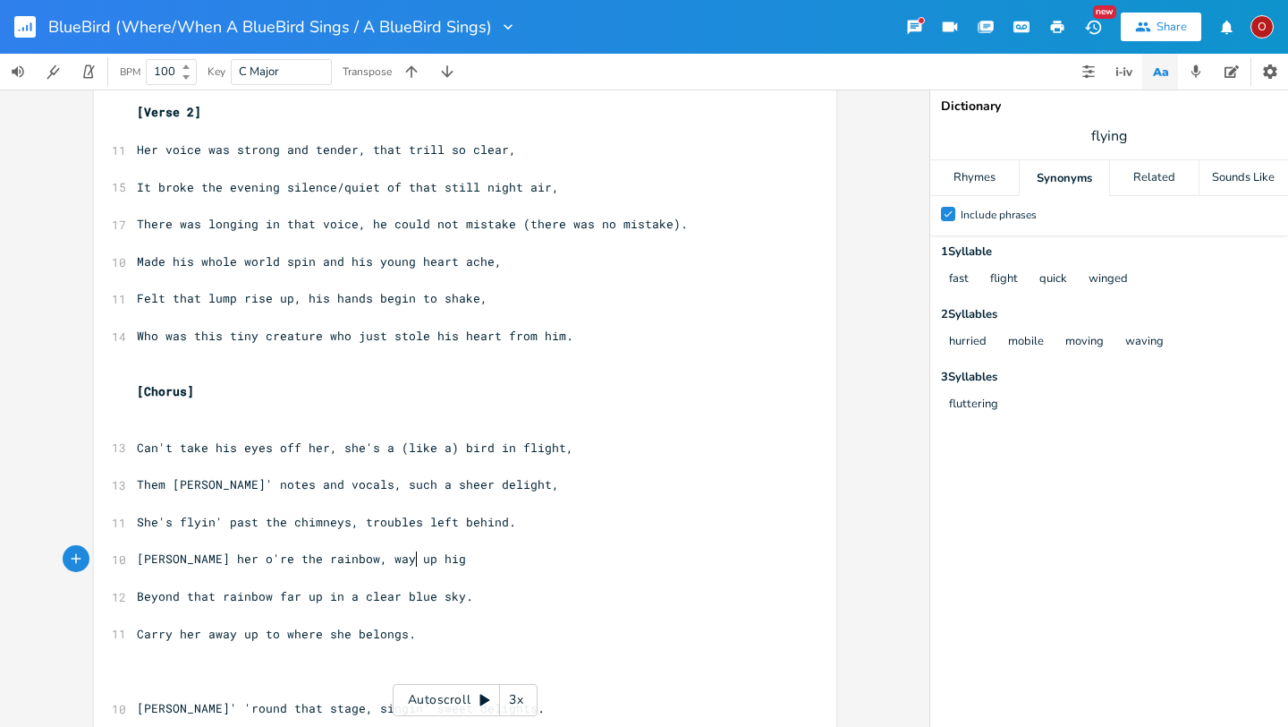
scroll to position [0, 64]
type textarea "way up high"
click at [339, 560] on span "[PERSON_NAME] her o're the rainbow, way up high" at bounding box center [305, 558] width 336 height 16
type textarea "sh'e"
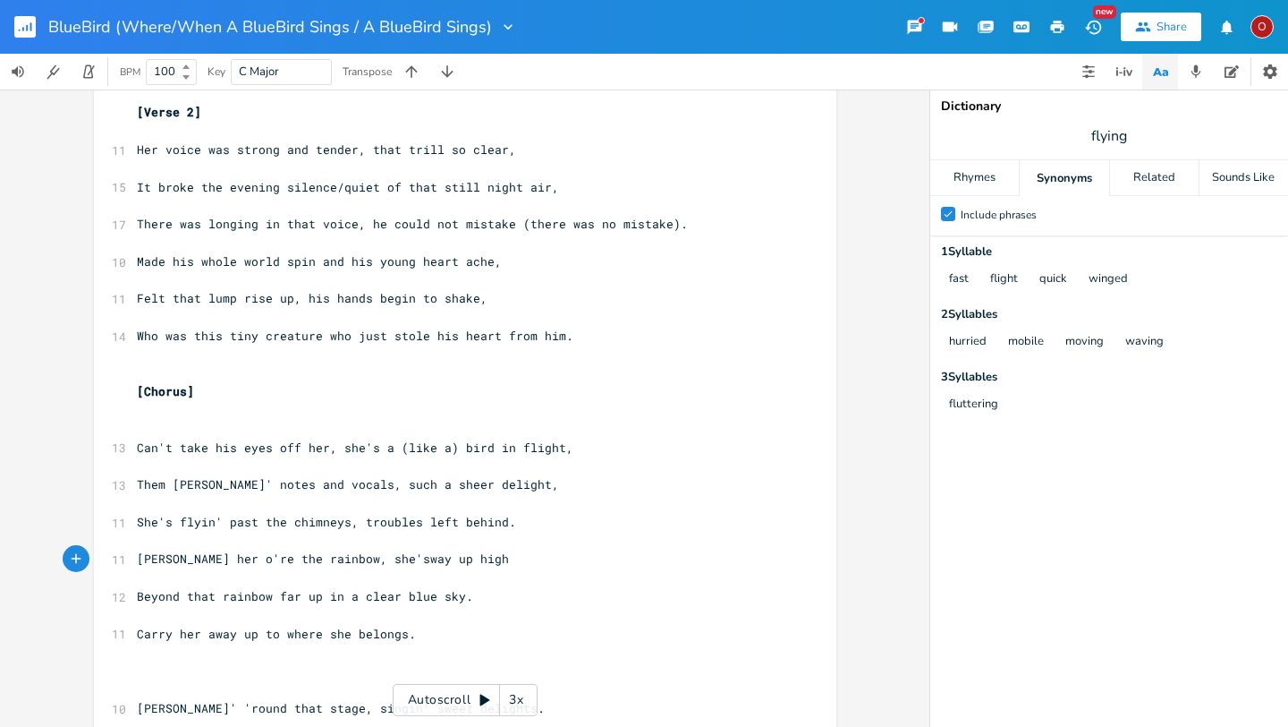
type textarea "e's"
type textarea "y."
drag, startPoint x: 472, startPoint y: 602, endPoint x: 132, endPoint y: 591, distance: 340.2
click at [133, 591] on pre "Beyond that rainbow far up in a clear blue sky." at bounding box center [456, 596] width 646 height 19
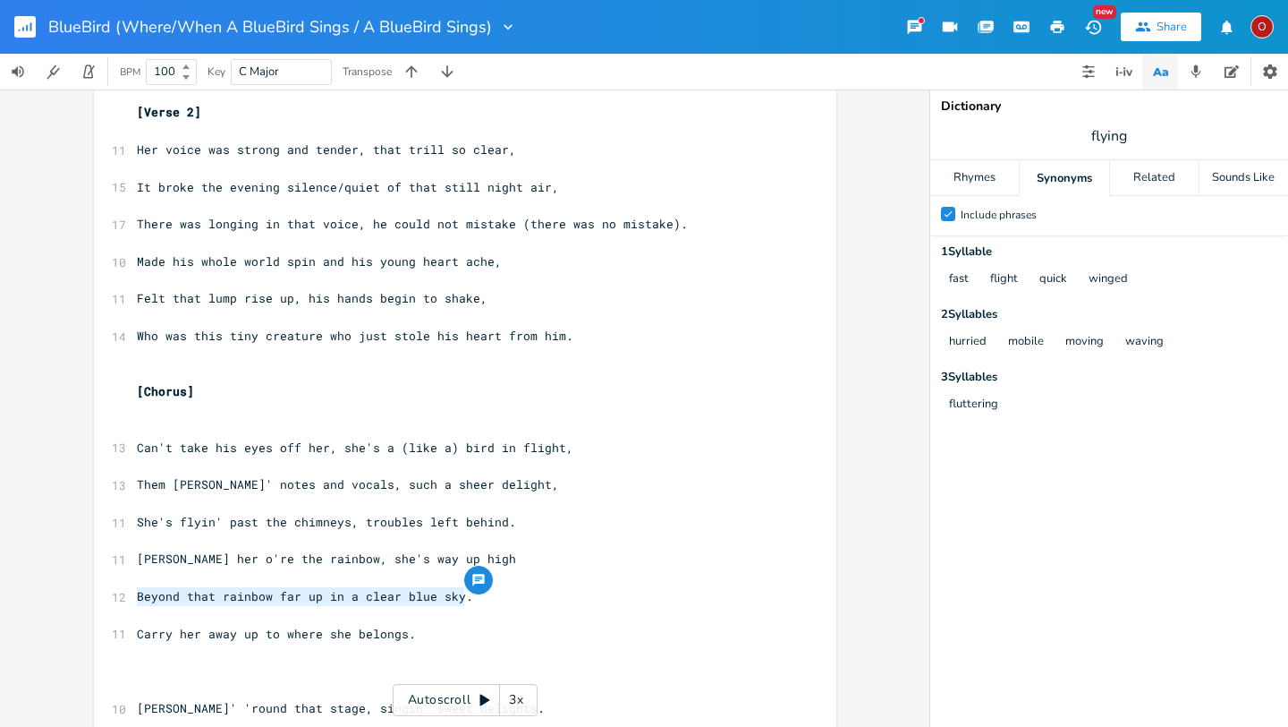
type textarea "​Beyond that rainbow far up in a clear blue sky."
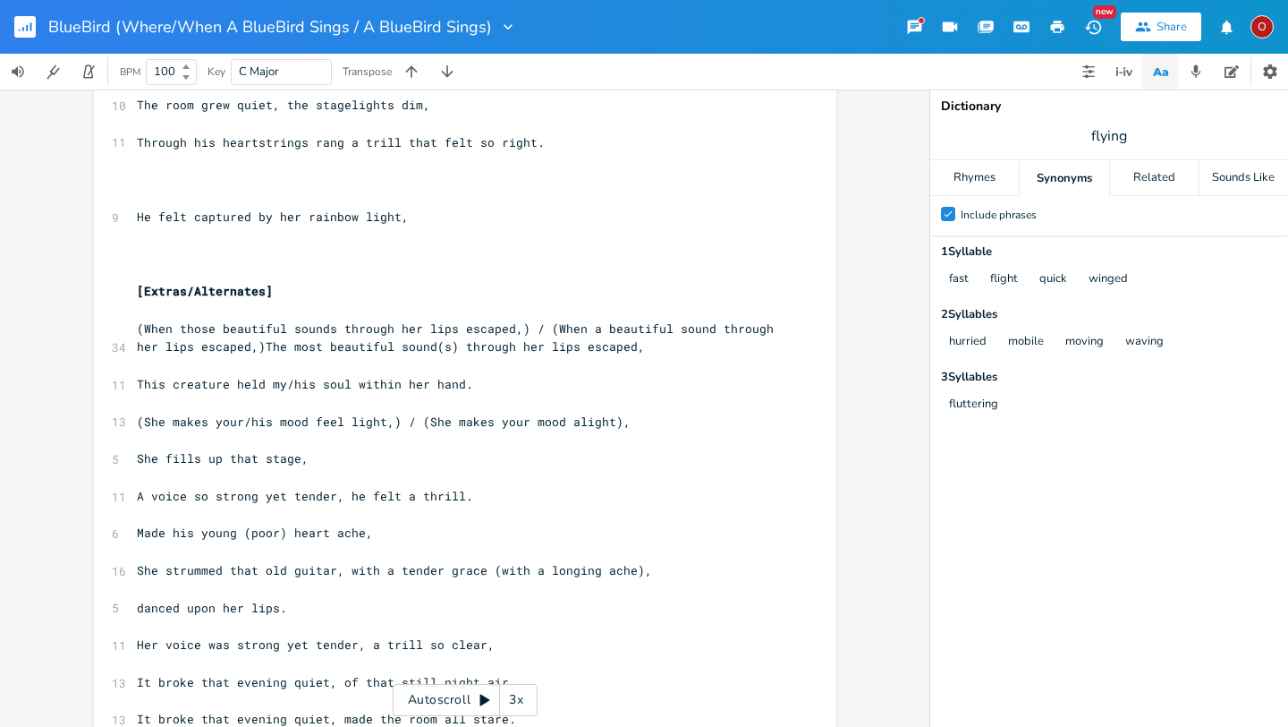
scroll to position [2512, 0]
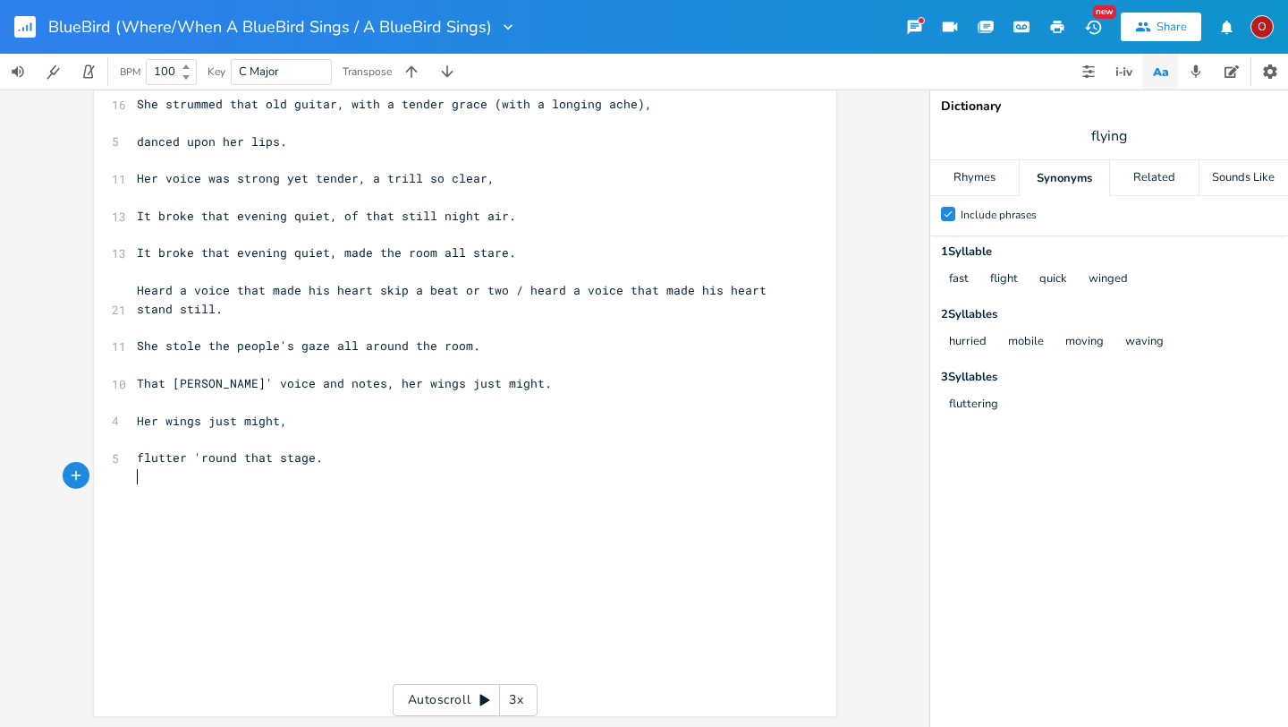
click at [353, 469] on pre "​" at bounding box center [456, 476] width 646 height 19
type textarea "​"
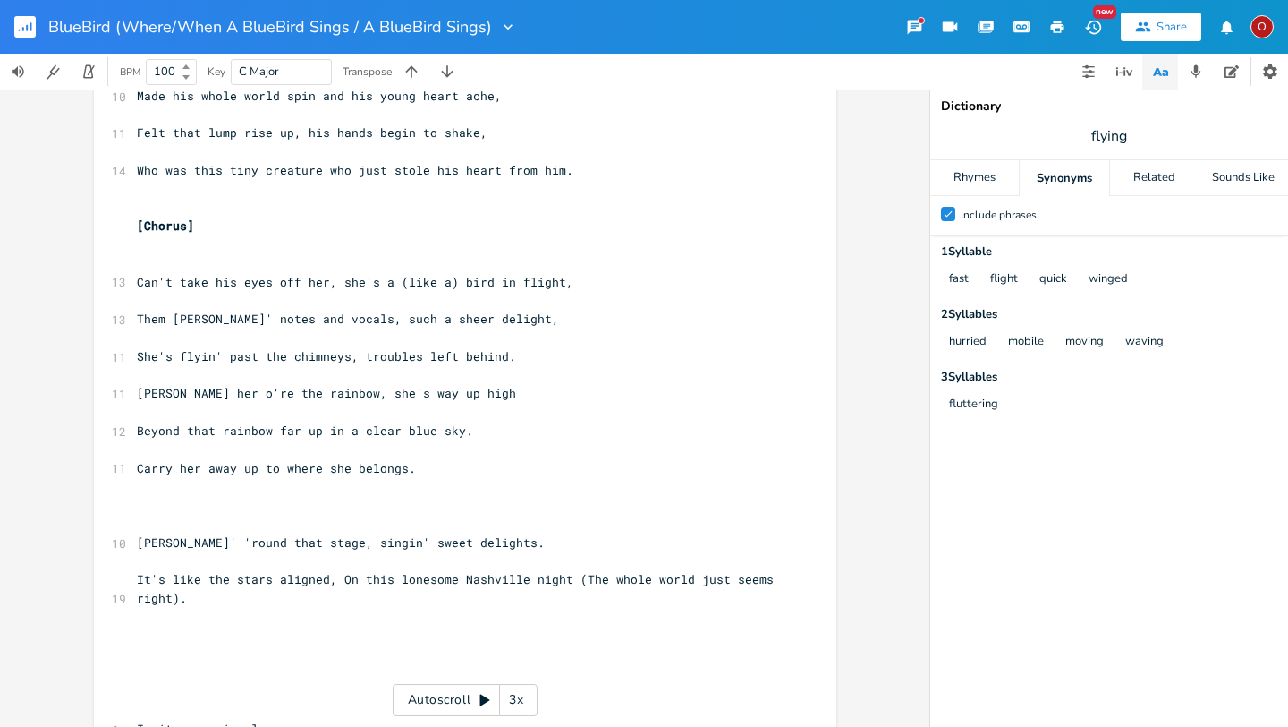
scroll to position [526, 0]
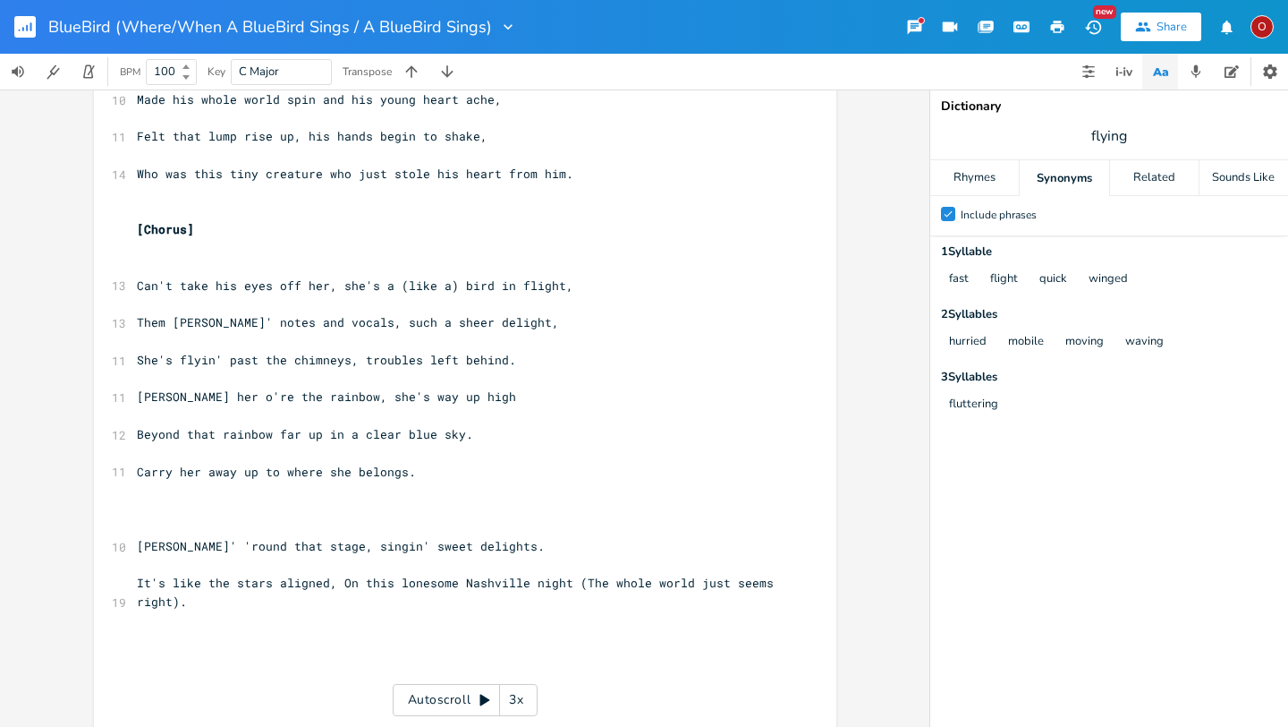
click at [462, 433] on pre "Beyond that rainbow far up in a clear blue sky." at bounding box center [456, 434] width 646 height 19
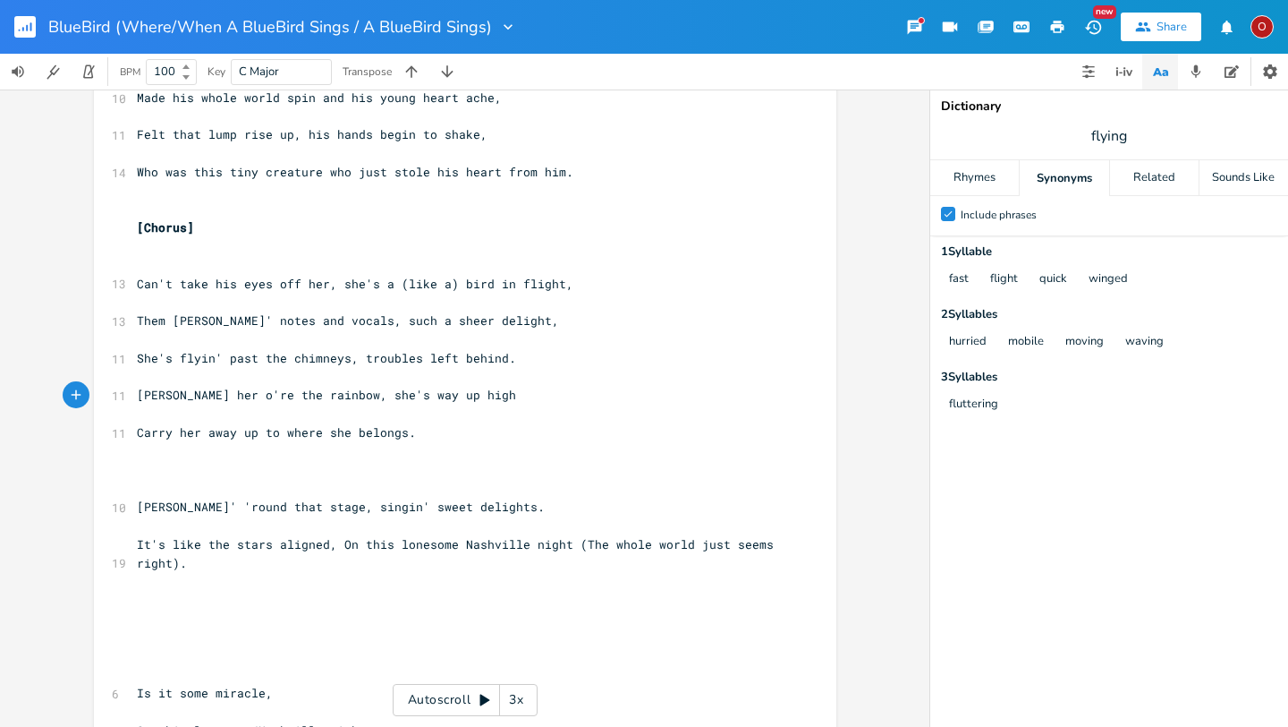
scroll to position [531, 0]
click at [354, 354] on span "She's flyin' past the chimneys, troubles left behind." at bounding box center [326, 355] width 379 height 16
type textarea "any"
click at [477, 398] on pre "[PERSON_NAME] her o're the rainbow, she's way up high" at bounding box center [456, 392] width 646 height 19
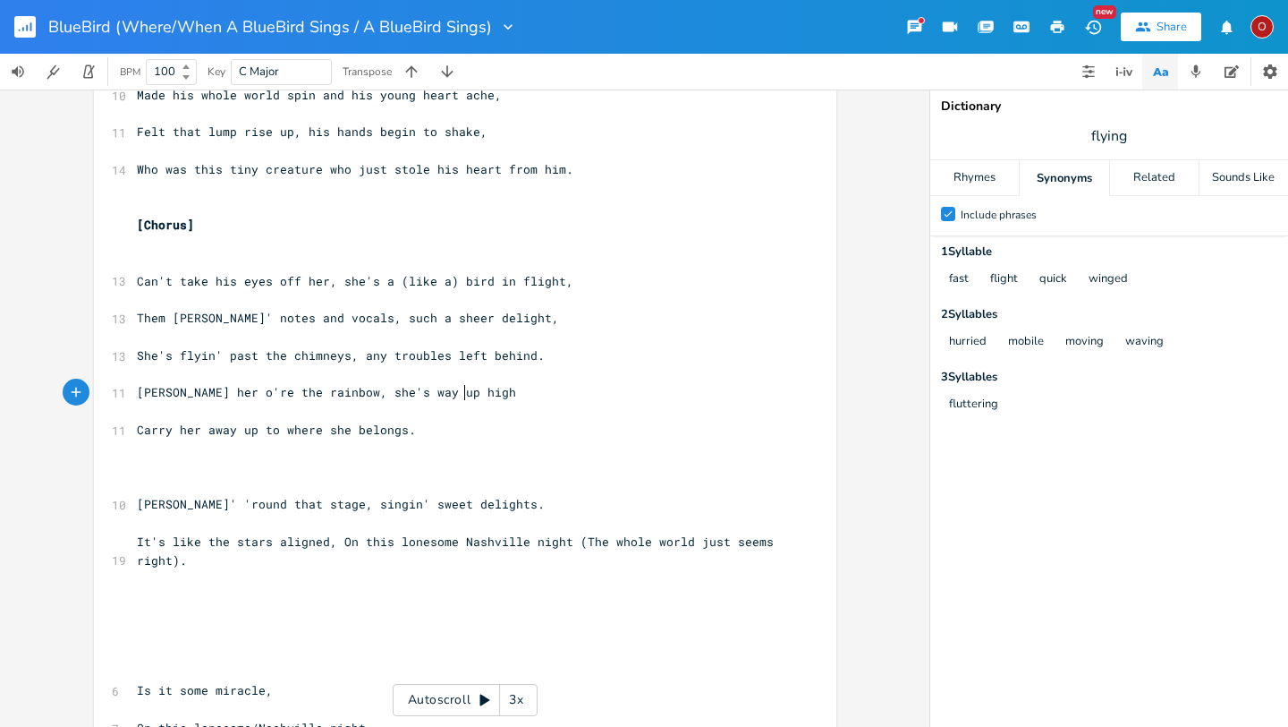
type textarea "."
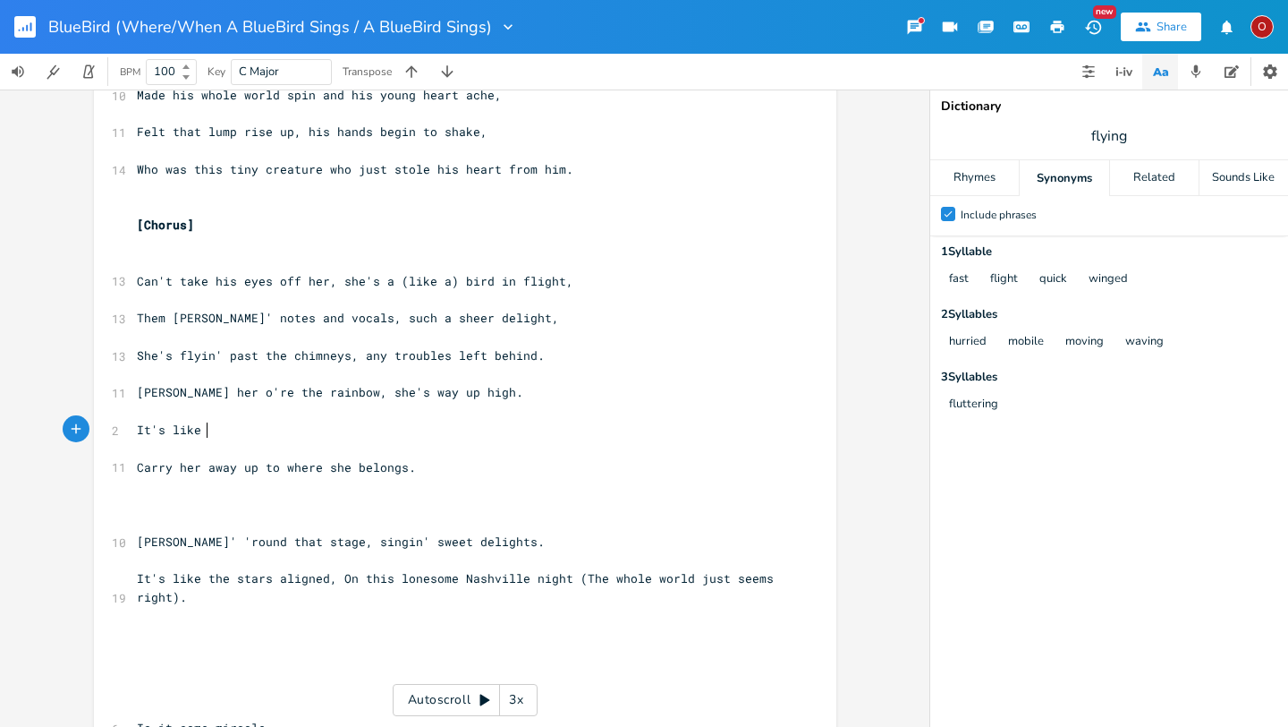
scroll to position [0, 45]
type textarea "It's like a brilliant"
type textarea "She"
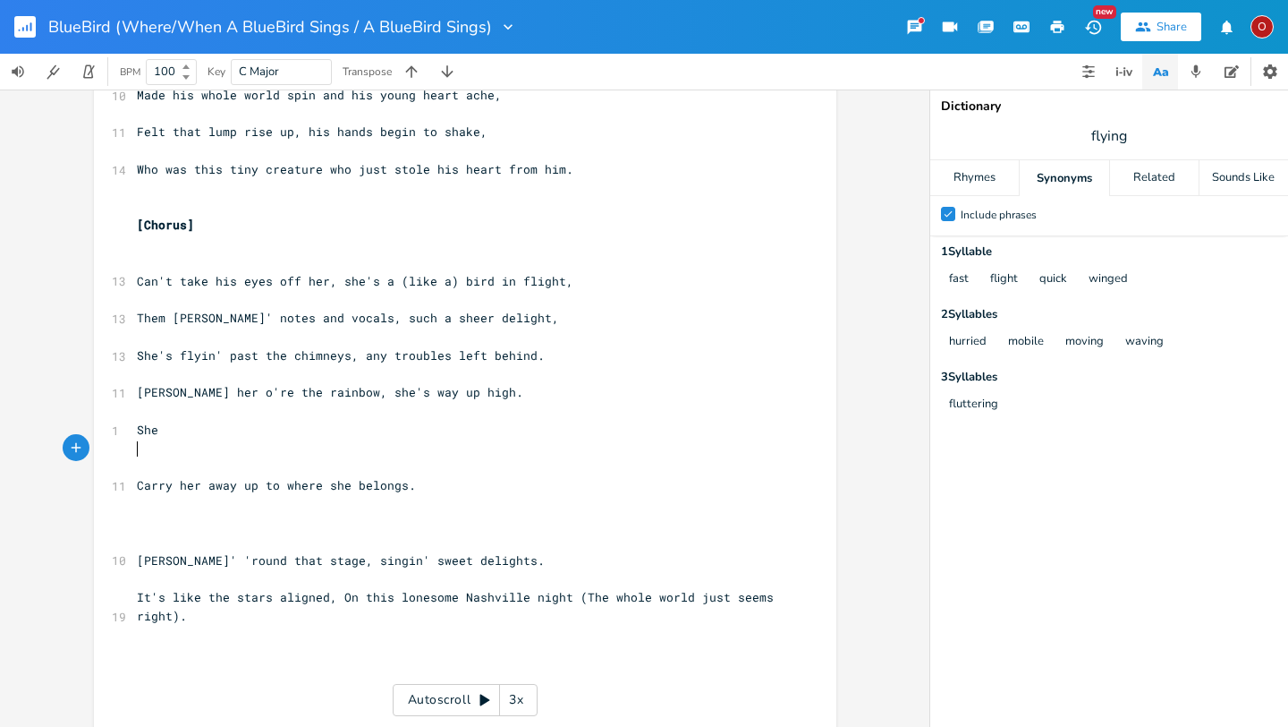
type textarea "s"
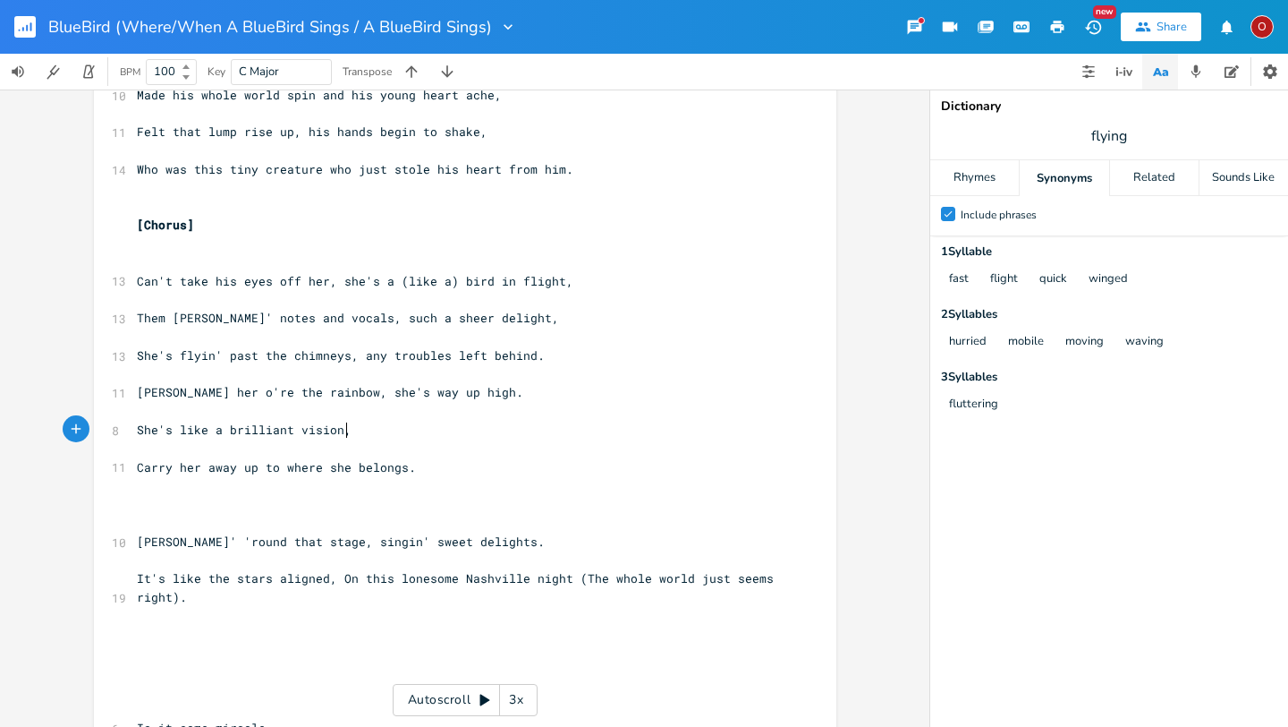
type textarea "'s like a brilliant vision,"
type textarea "from a lullaby."
type textarea "j"
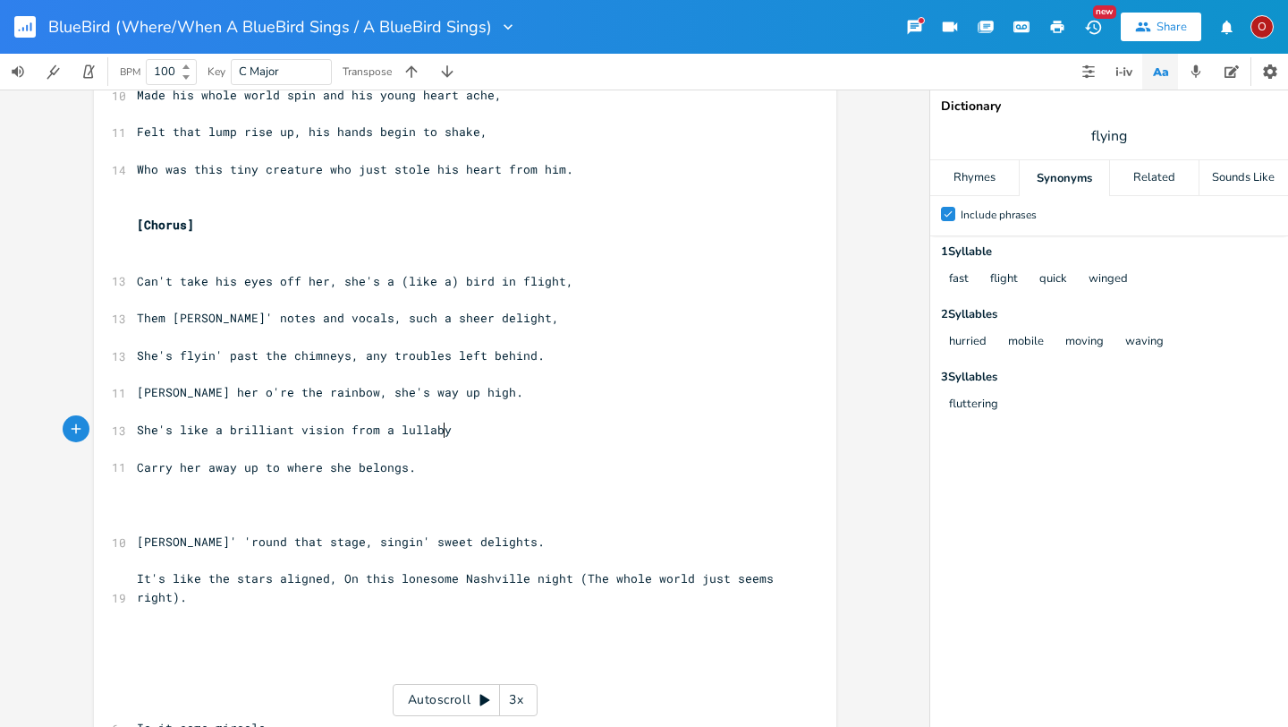
scroll to position [0, 3]
type textarea ","
type textarea "y"
type textarea "by,"
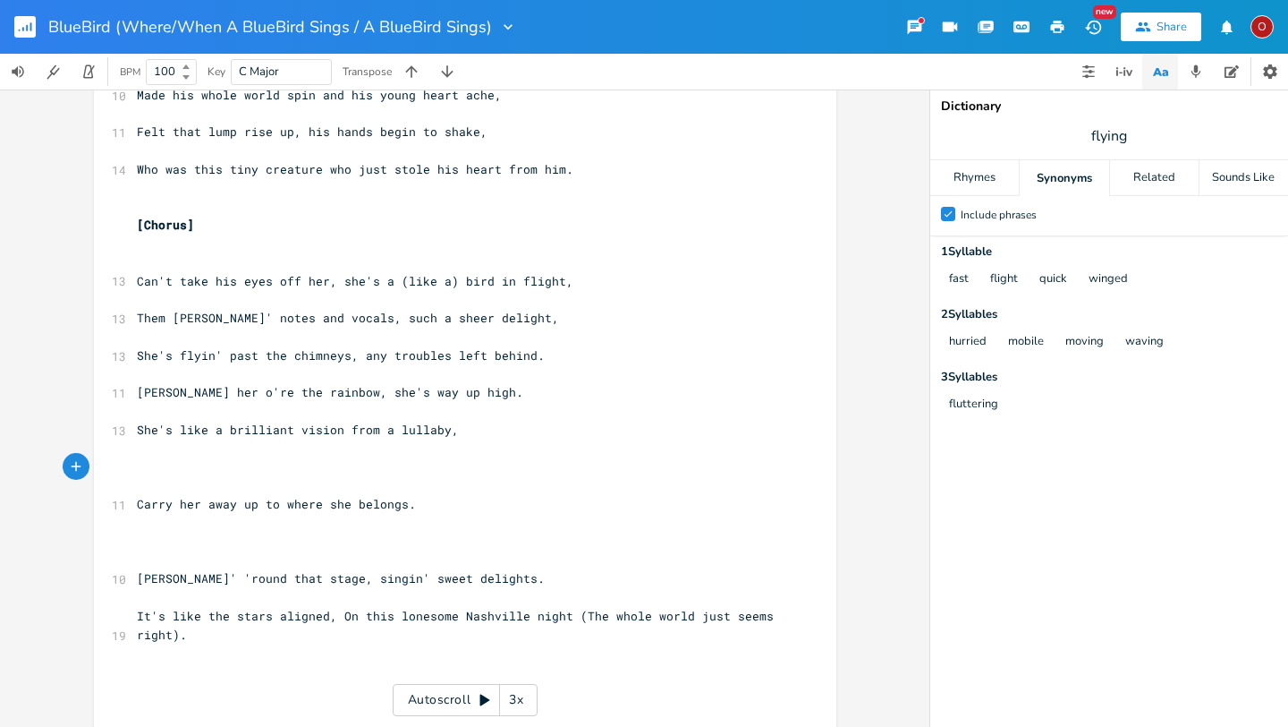
click at [1138, 138] on span "flying" at bounding box center [1110, 136] width 358 height 32
type input "brilliant"
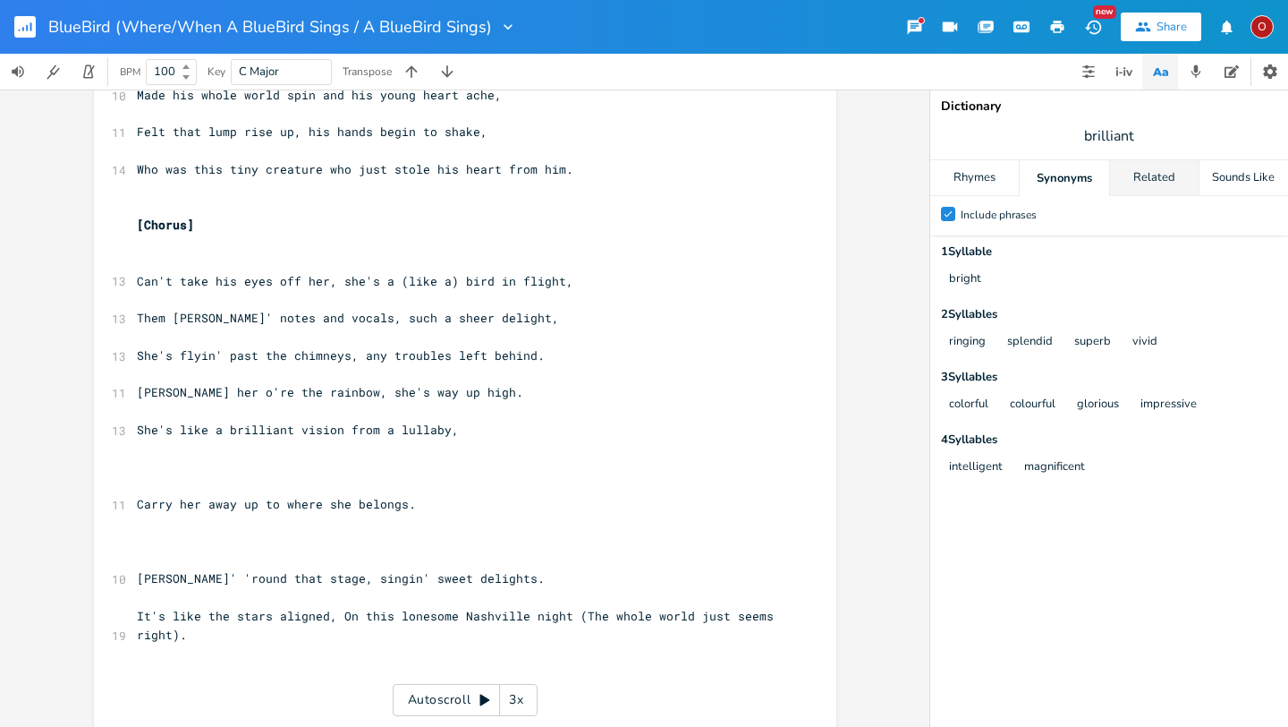
click at [1162, 175] on div "Related" at bounding box center [1154, 178] width 89 height 36
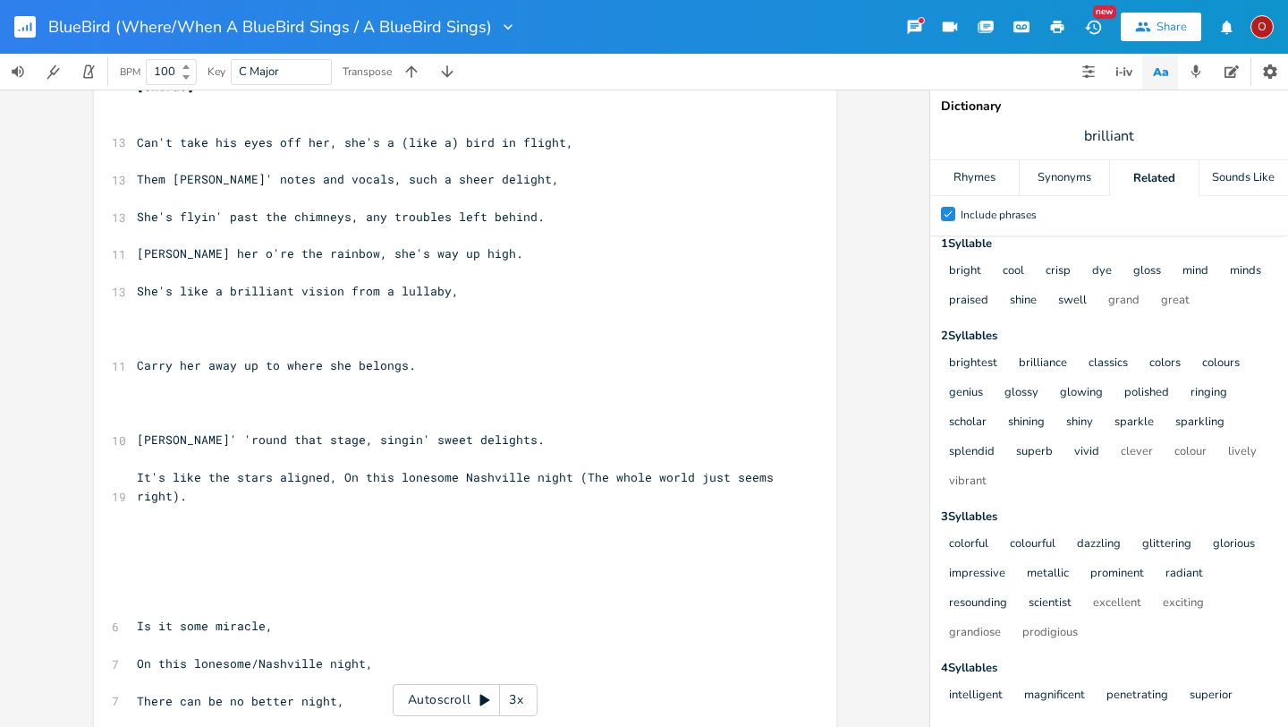
scroll to position [666, 0]
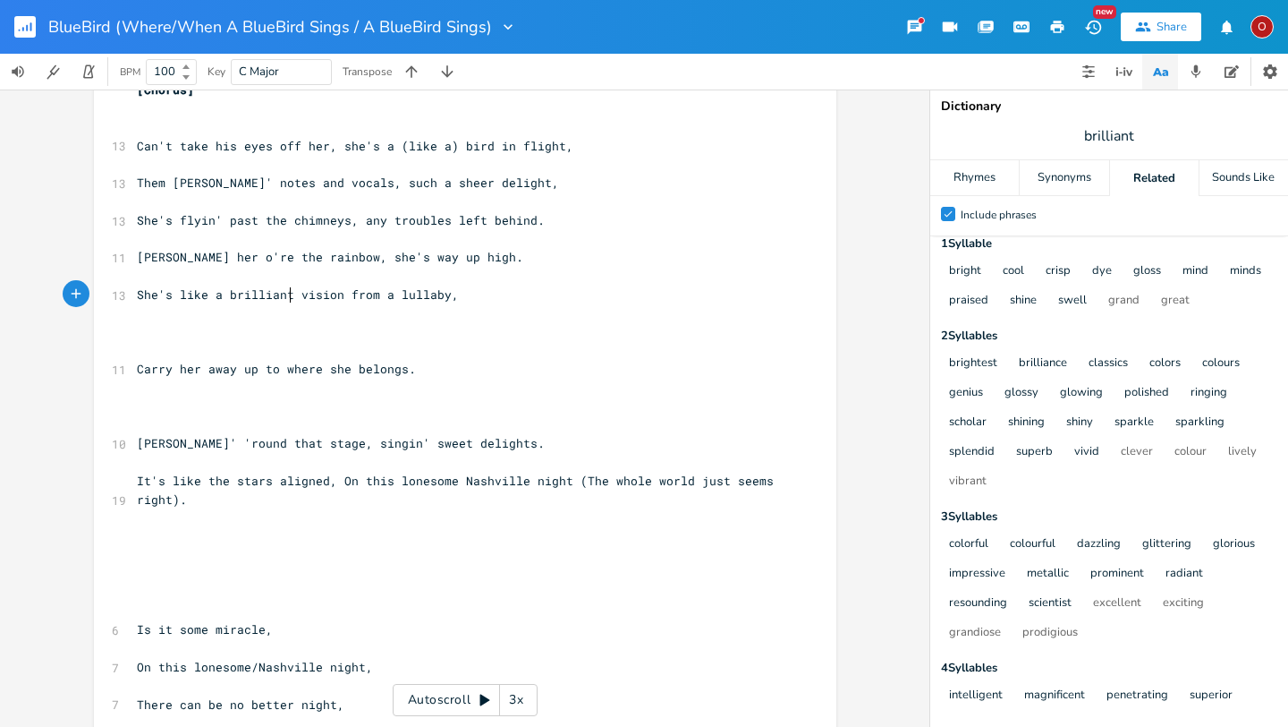
click at [285, 296] on span "She's like a brilliant vision from a lullaby," at bounding box center [298, 294] width 322 height 16
type textarea "/splendid"
